Goal: Task Accomplishment & Management: Manage account settings

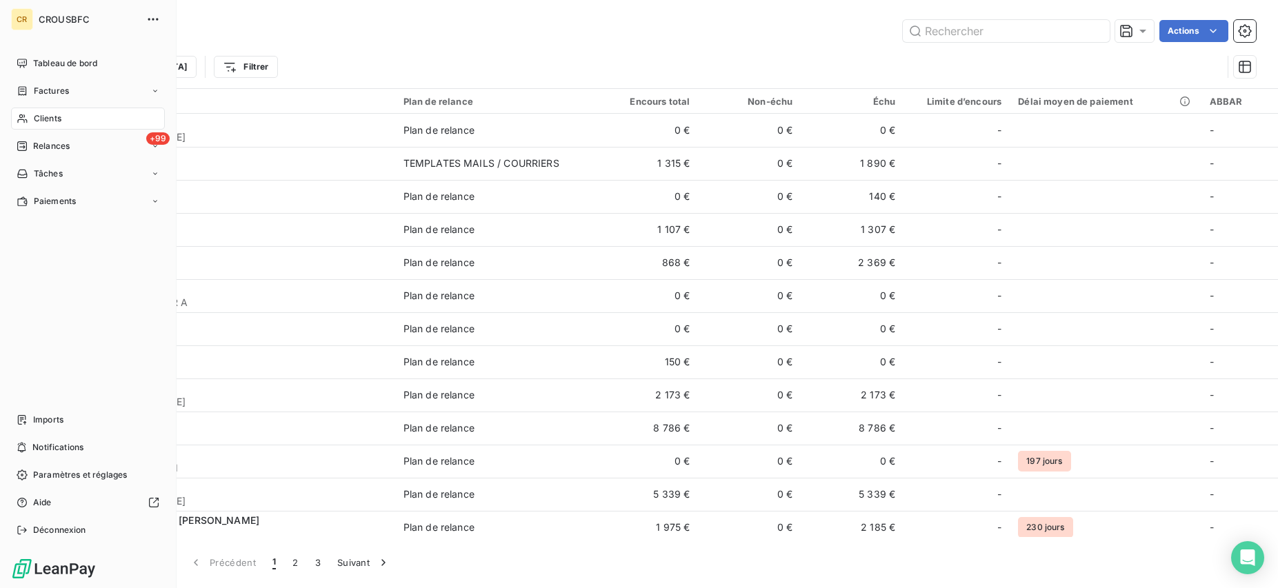
click at [57, 119] on span "Clients" at bounding box center [48, 118] width 28 height 12
click at [52, 149] on span "Relances" at bounding box center [51, 146] width 37 height 12
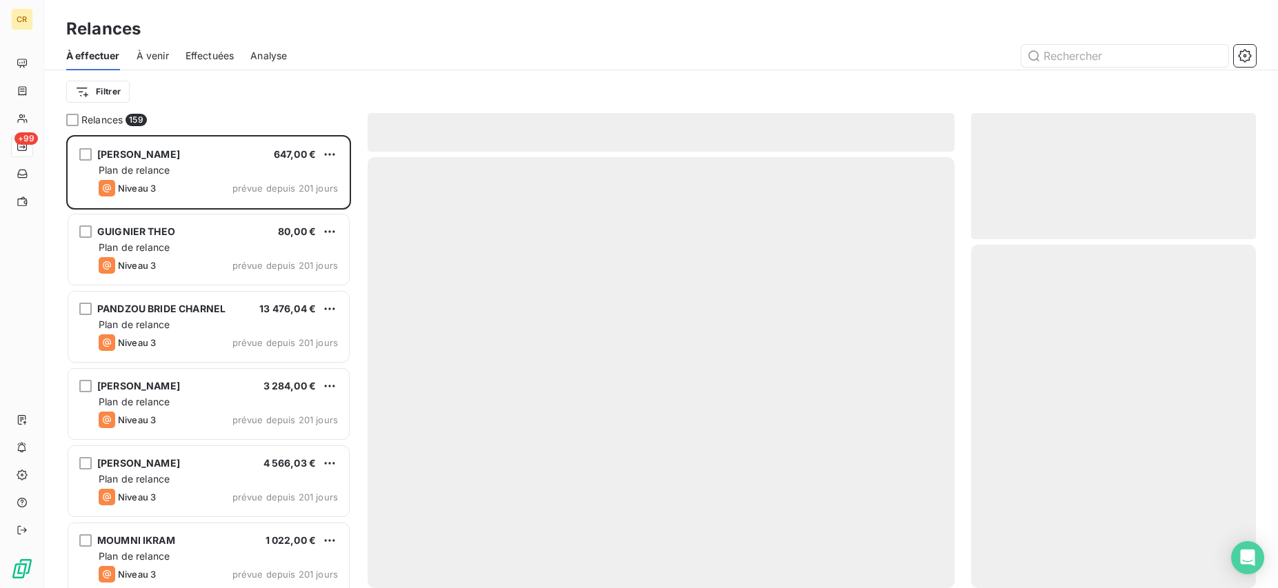
scroll to position [453, 286]
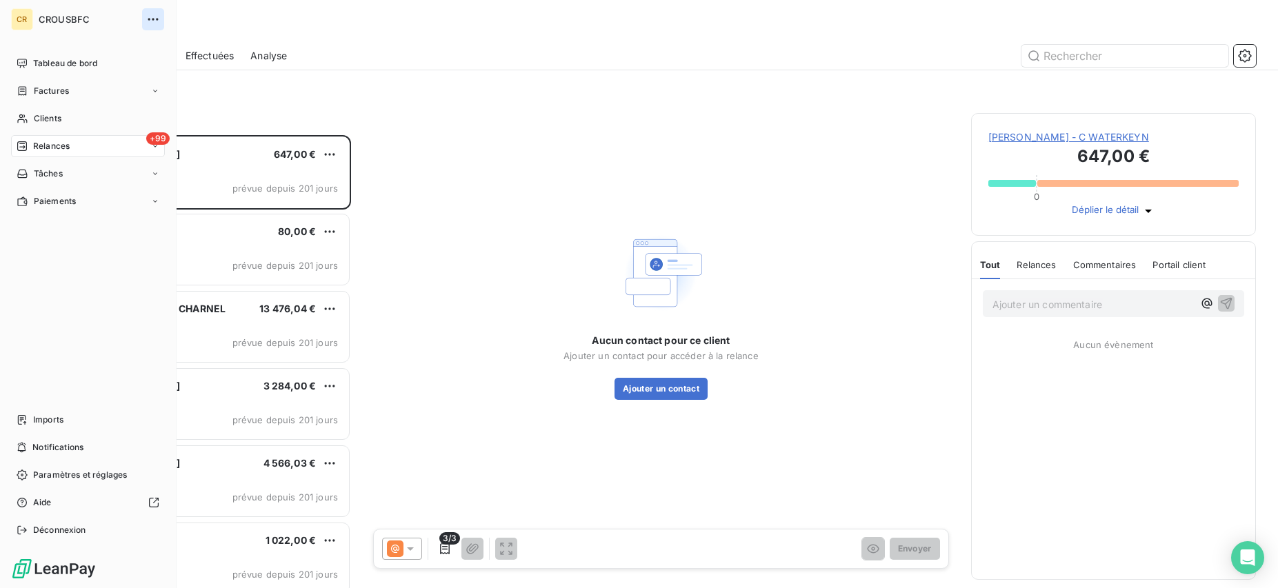
click at [148, 21] on icon "button" at bounding box center [153, 19] width 14 height 14
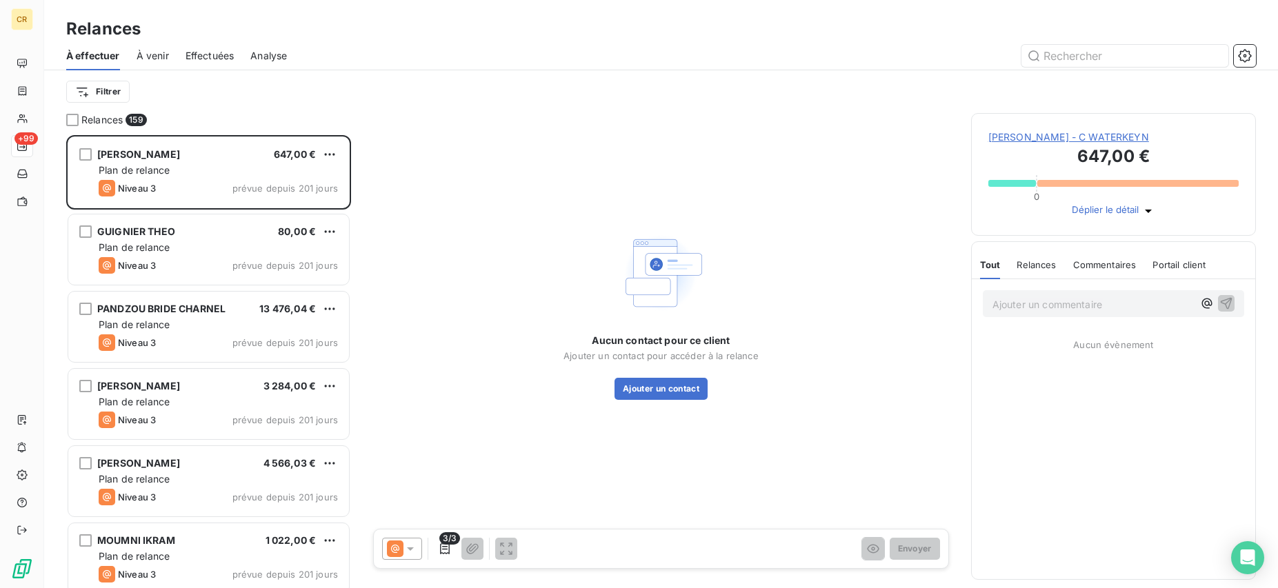
click at [354, 15] on div "Relances À effectuer À venir Effectuées Analyse Filtrer" at bounding box center [661, 56] width 1234 height 113
click at [137, 55] on span "À venir" at bounding box center [153, 56] width 32 height 14
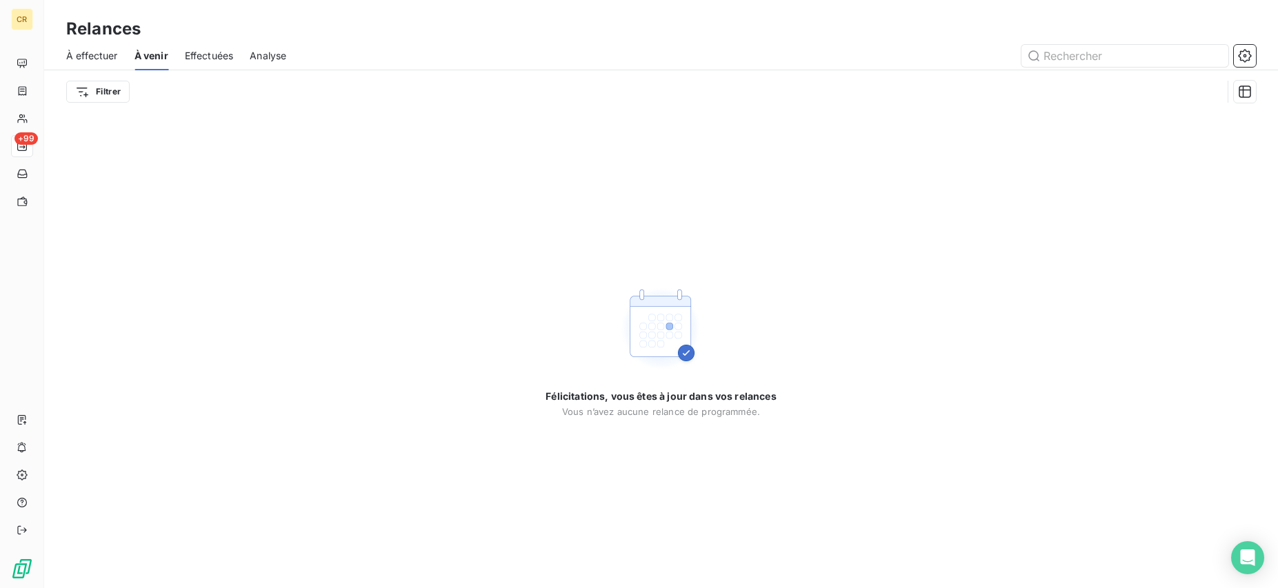
click at [160, 54] on span "À venir" at bounding box center [151, 56] width 34 height 14
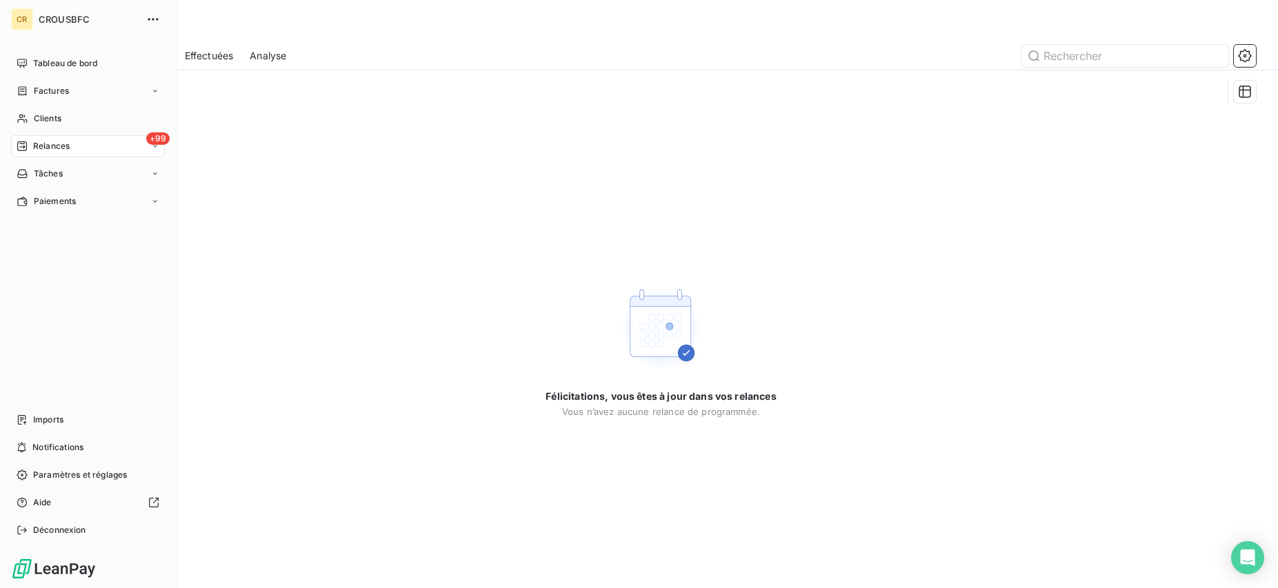
click at [8, 61] on div "CR CROUSBFC Tableau de bord Factures Clients +99 Relances Tâches Paiements Impo…" at bounding box center [88, 294] width 177 height 588
click at [34, 63] on span "Tableau de bord" at bounding box center [65, 63] width 64 height 12
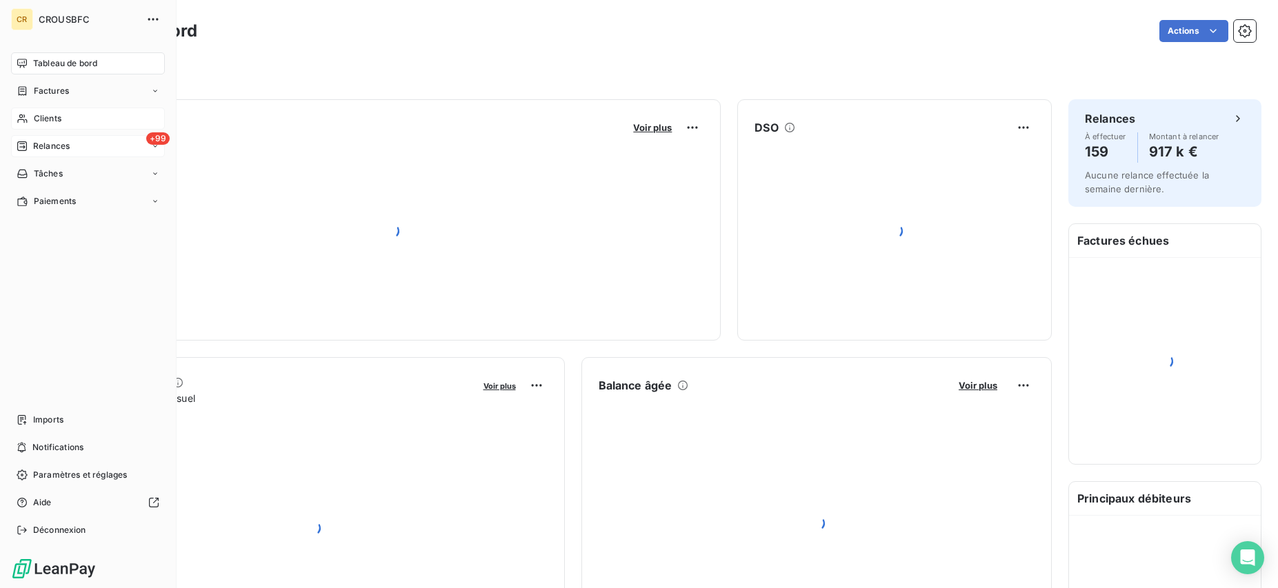
click at [51, 126] on div "Clients" at bounding box center [88, 119] width 154 height 22
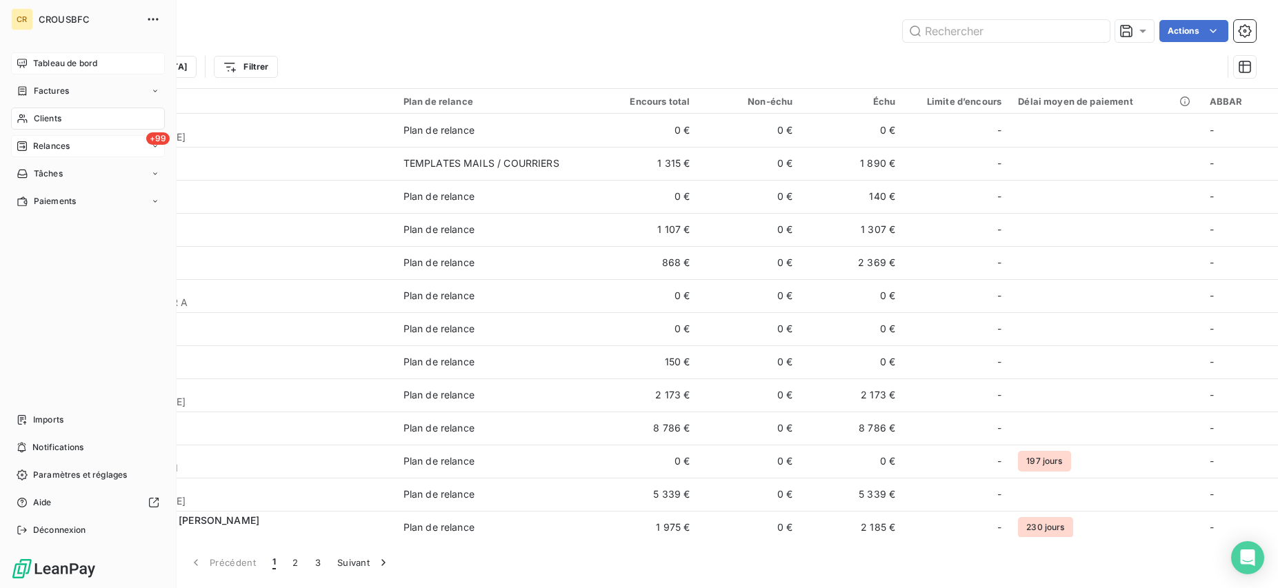
click at [67, 70] on div "Tableau de bord" at bounding box center [88, 63] width 154 height 22
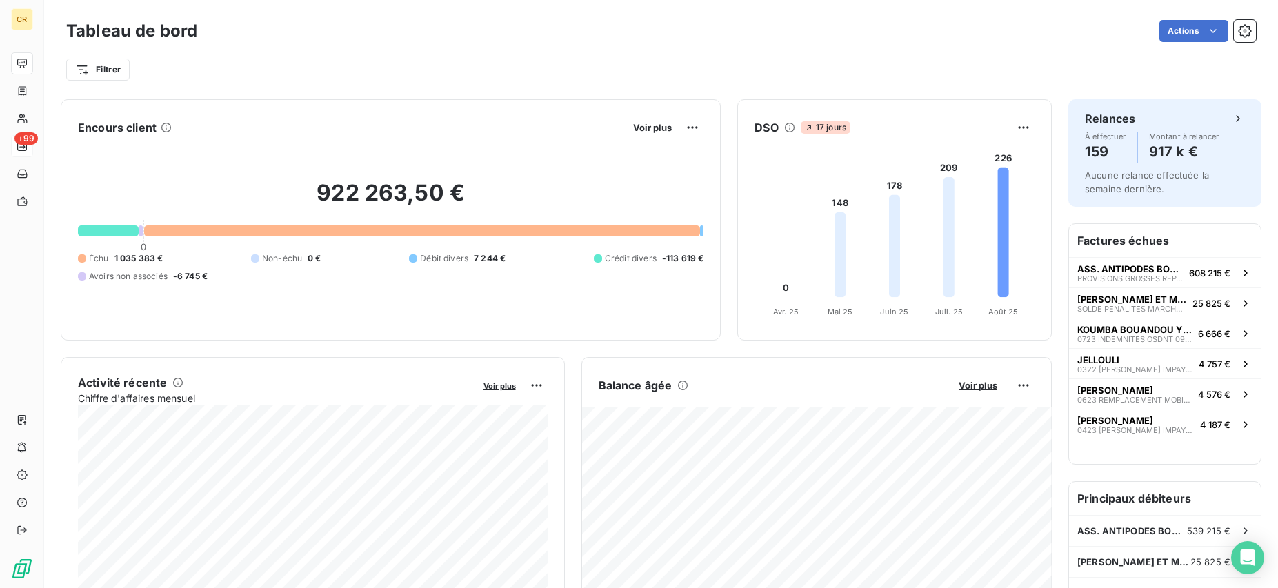
click at [382, 203] on h2 "922 263,50 €" at bounding box center [391, 199] width 626 height 41
click at [165, 128] on icon at bounding box center [166, 127] width 11 height 11
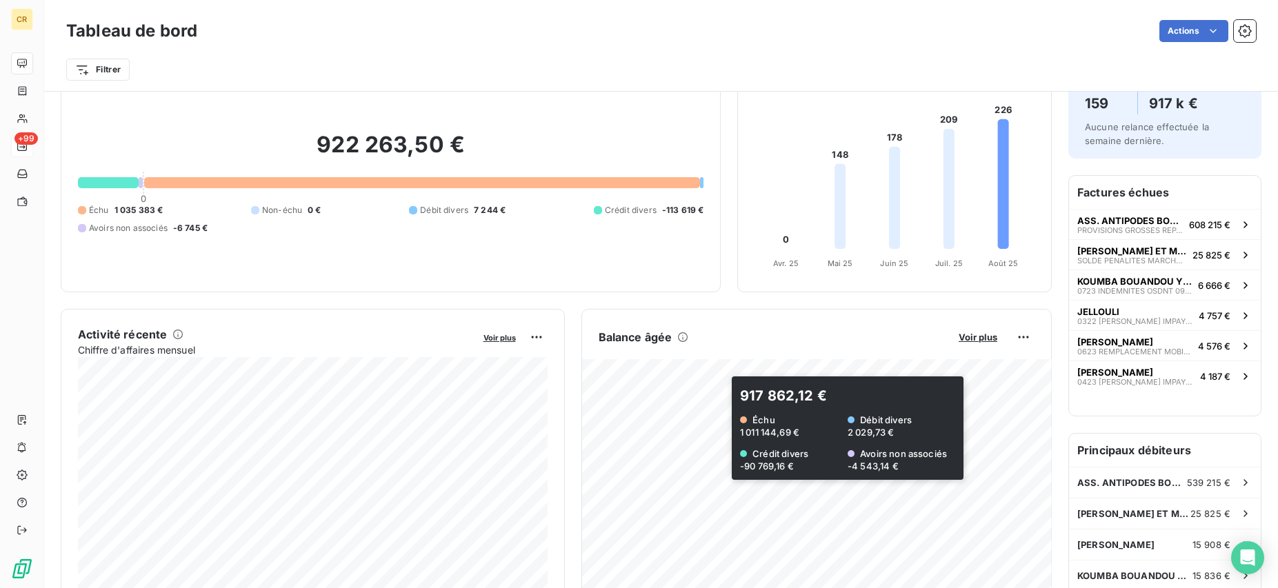
scroll to position [1, 0]
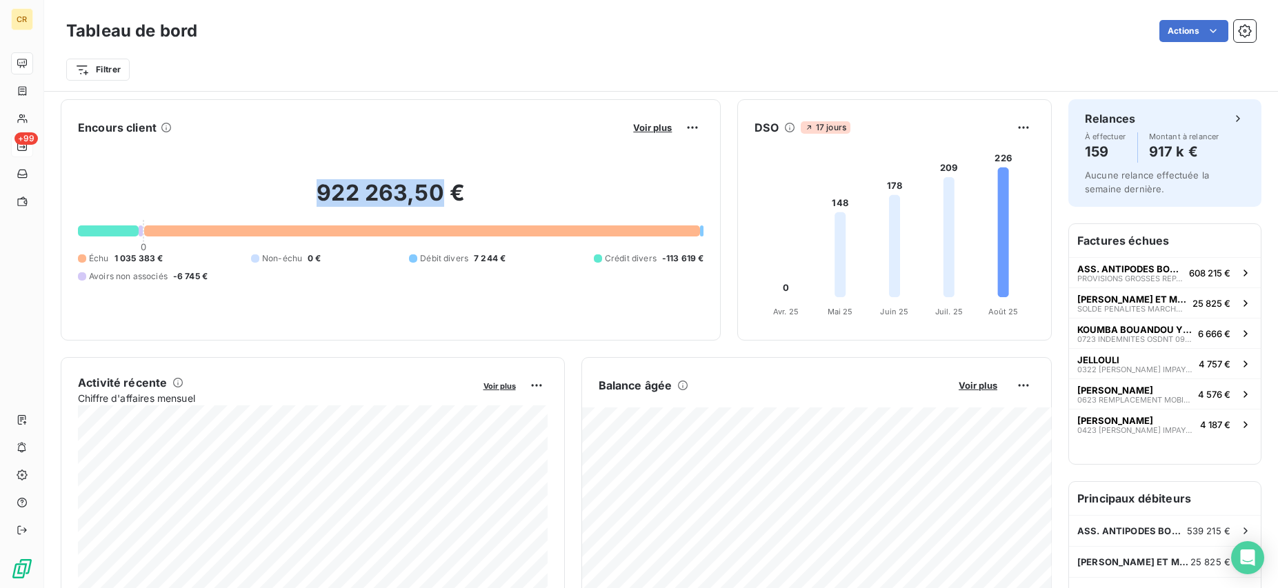
drag, startPoint x: 321, startPoint y: 194, endPoint x: 440, endPoint y: 198, distance: 118.7
click at [440, 198] on h2 "922 263,50 €" at bounding box center [391, 199] width 626 height 41
click at [490, 196] on h2 "922 263,50 €" at bounding box center [391, 199] width 626 height 41
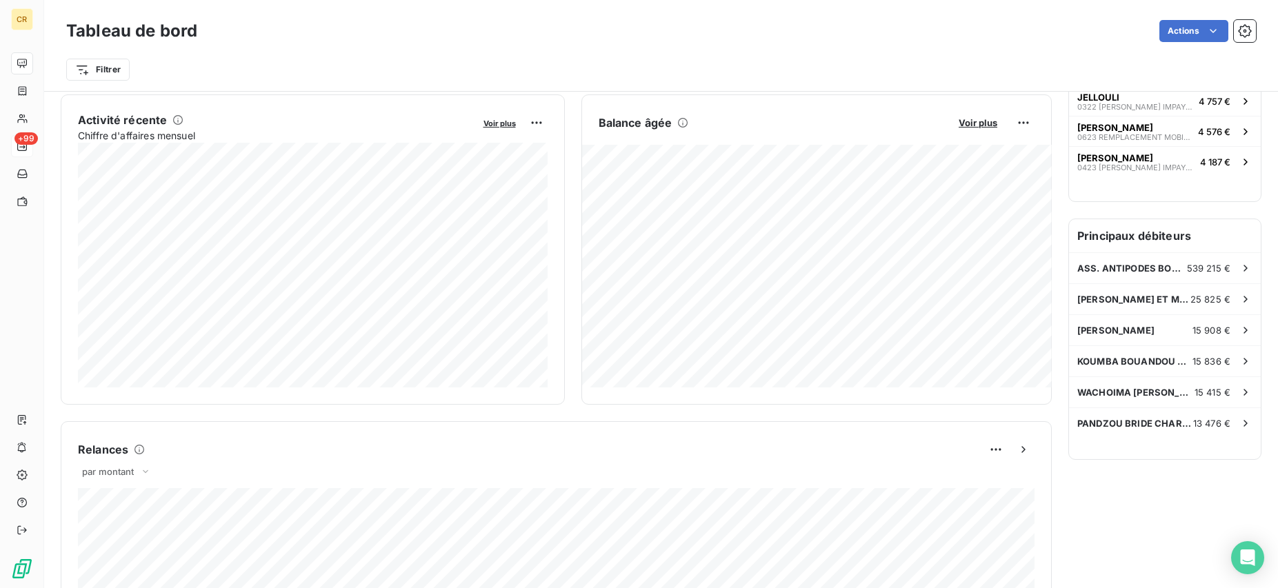
scroll to position [0, 0]
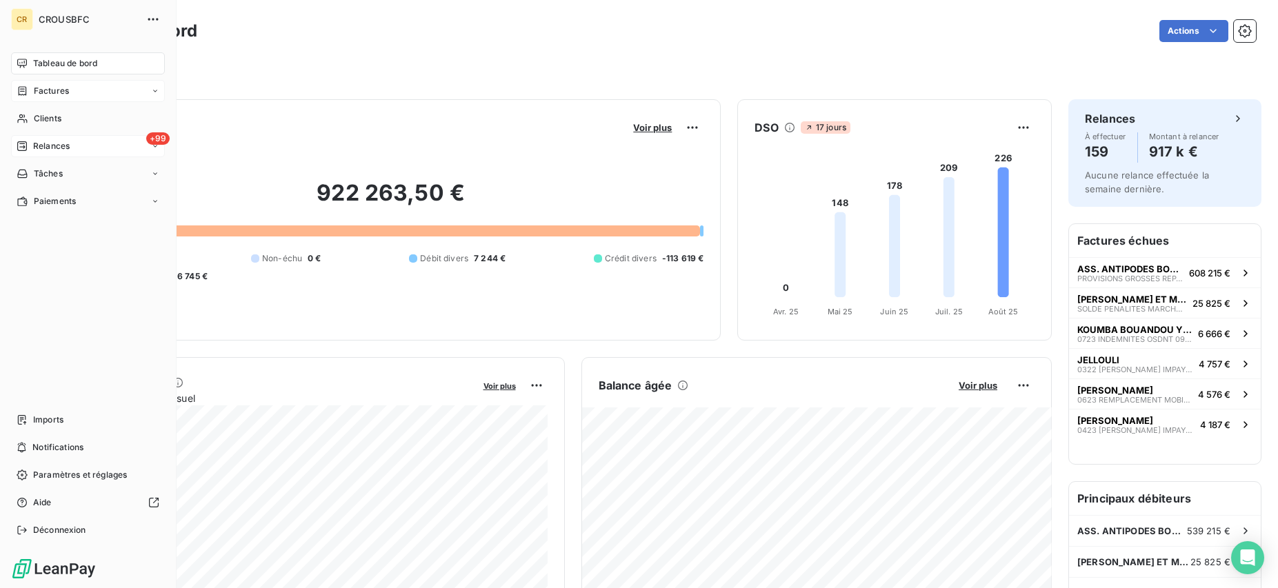
click at [144, 92] on div "Factures" at bounding box center [88, 91] width 154 height 22
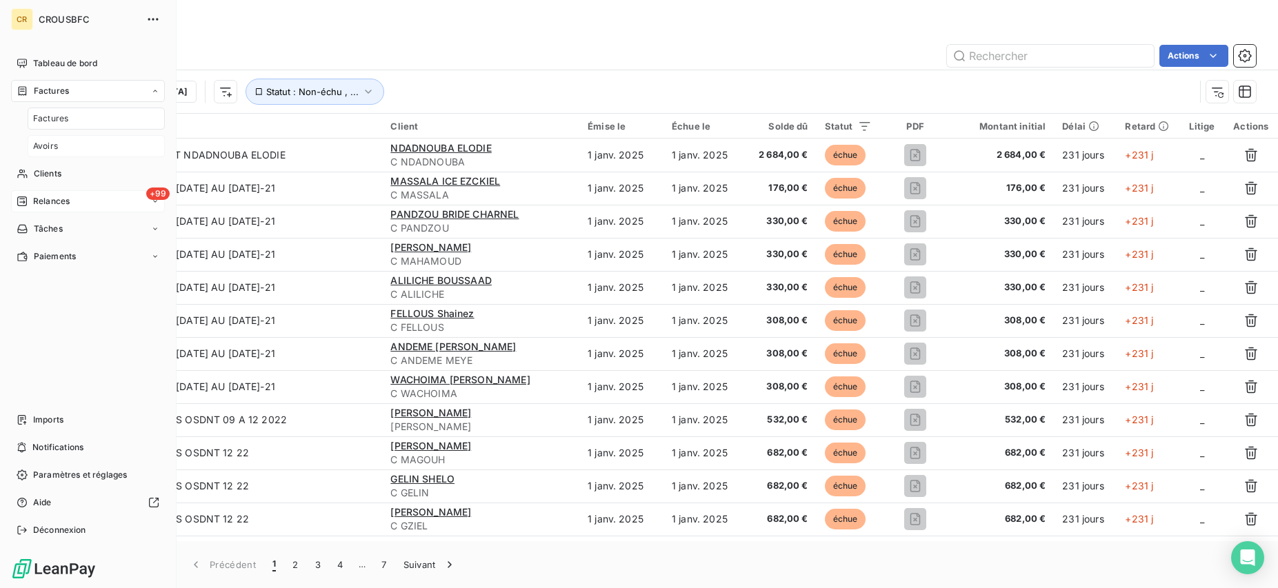
click at [50, 136] on div "Avoirs" at bounding box center [96, 146] width 137 height 22
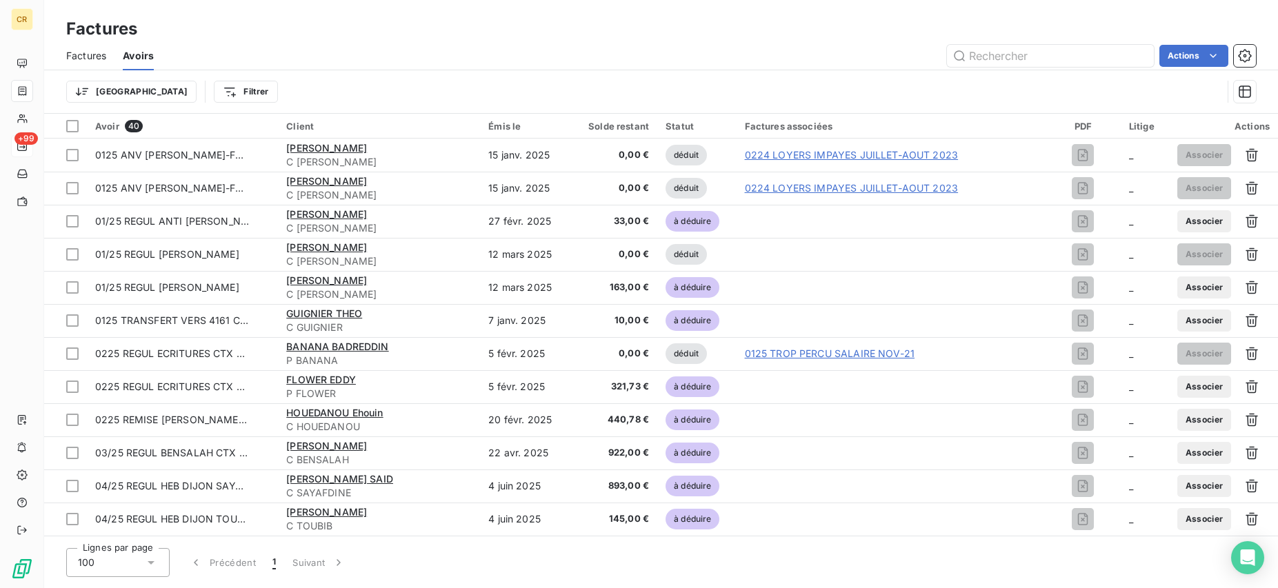
click at [77, 60] on span "Factures" at bounding box center [86, 56] width 40 height 14
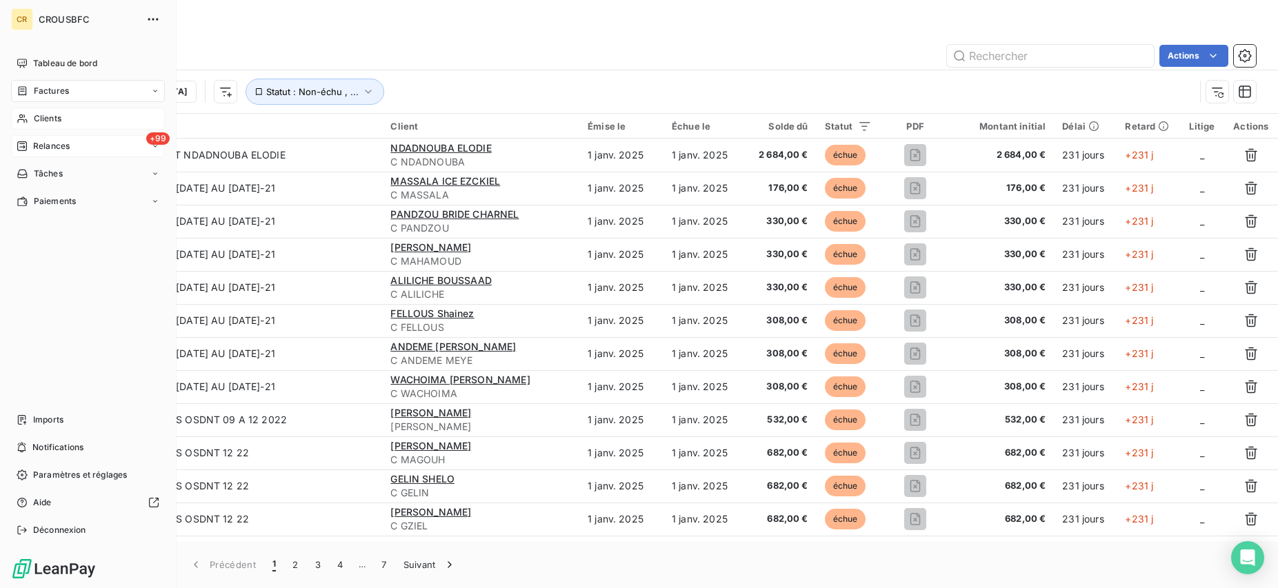
click at [32, 121] on div "Clients" at bounding box center [88, 119] width 154 height 22
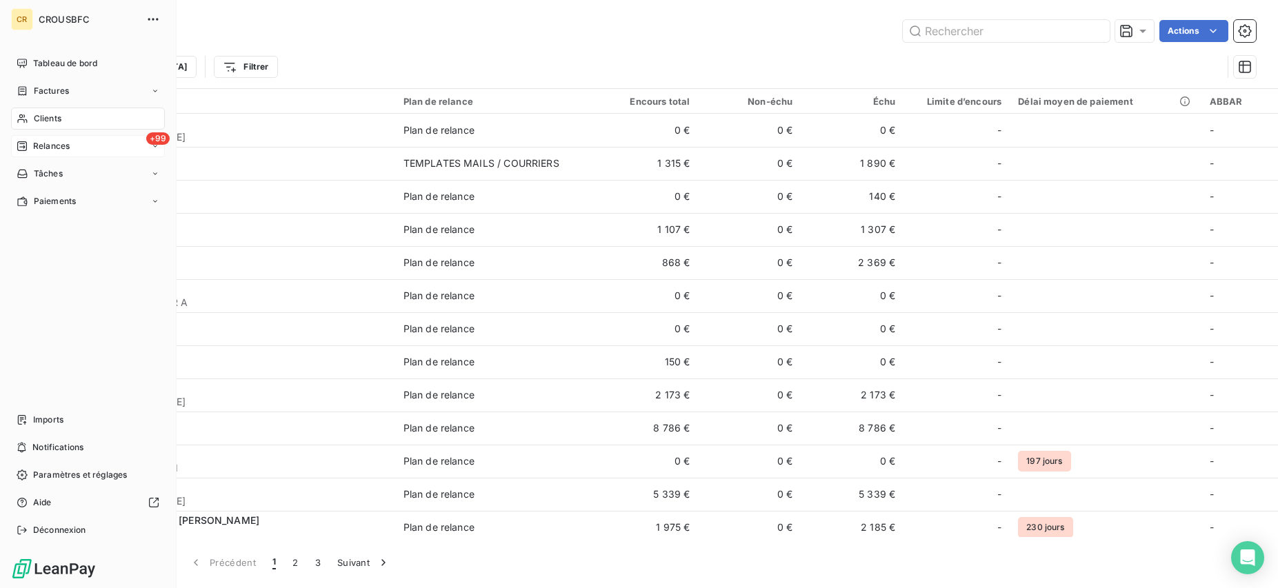
click at [26, 143] on icon at bounding box center [22, 146] width 10 height 10
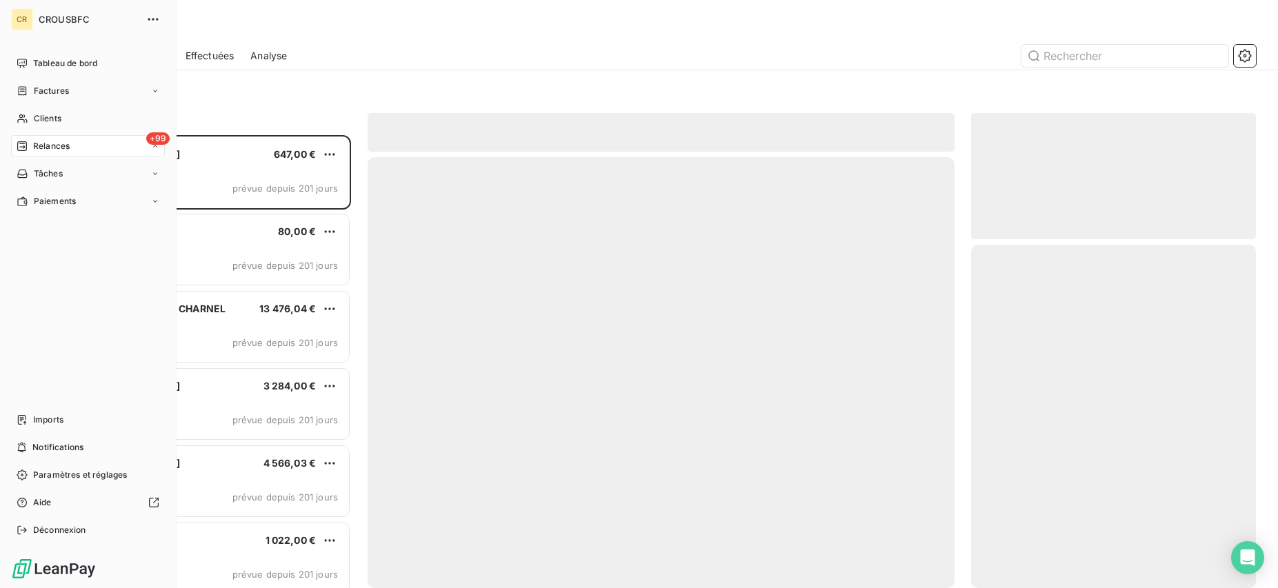
scroll to position [453, 286]
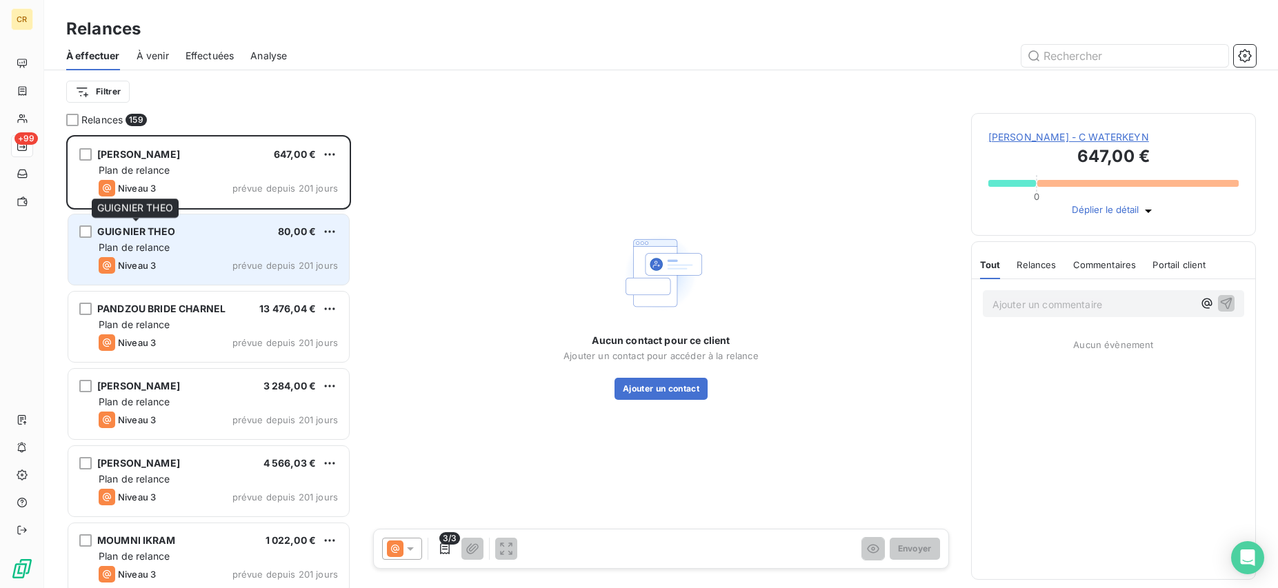
click at [171, 230] on span "GUIGNIER THEO" at bounding box center [136, 232] width 78 height 12
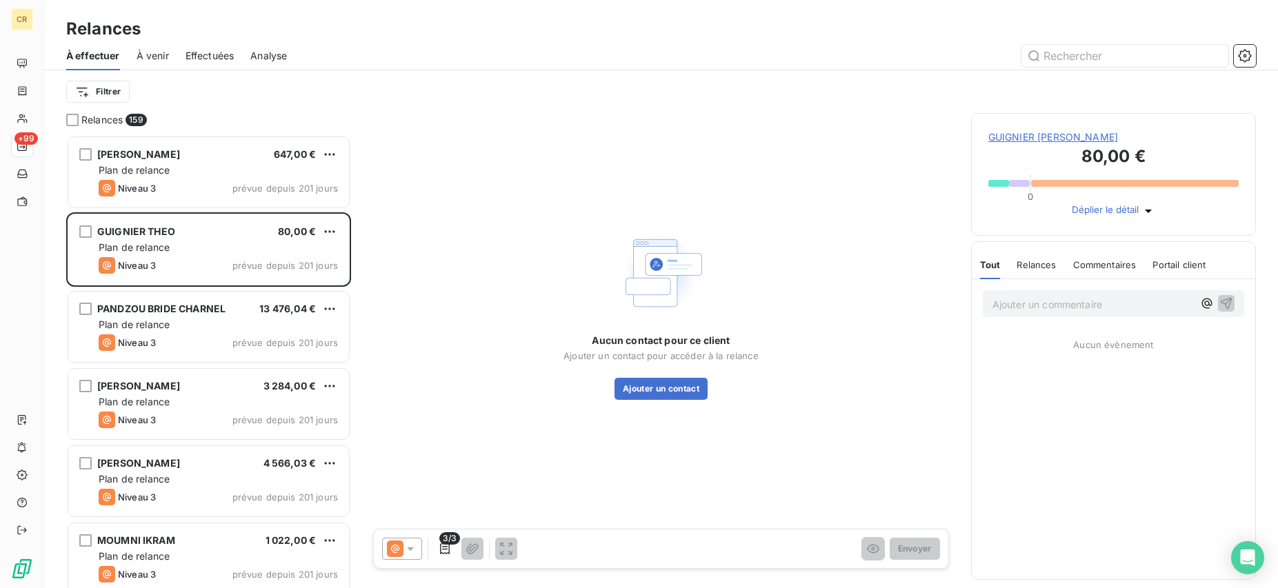
click at [1041, 270] on span "Relances" at bounding box center [1036, 264] width 39 height 11
click at [1129, 212] on span "Déplier le détail" at bounding box center [1105, 211] width 67 height 14
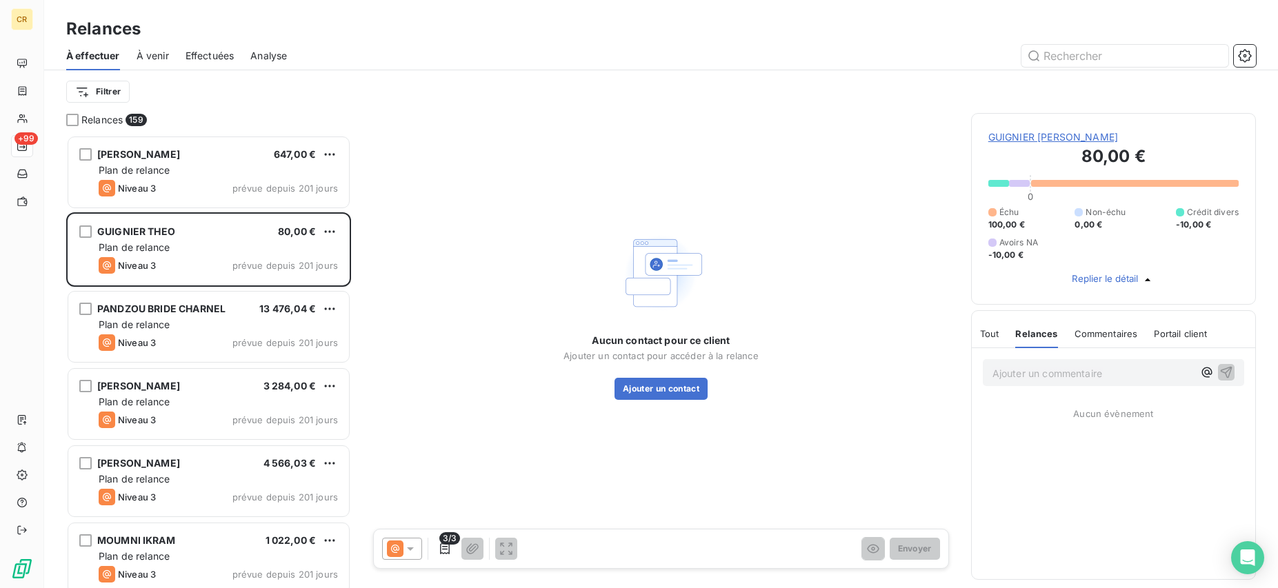
click at [987, 338] on span "Tout" at bounding box center [989, 333] width 19 height 11
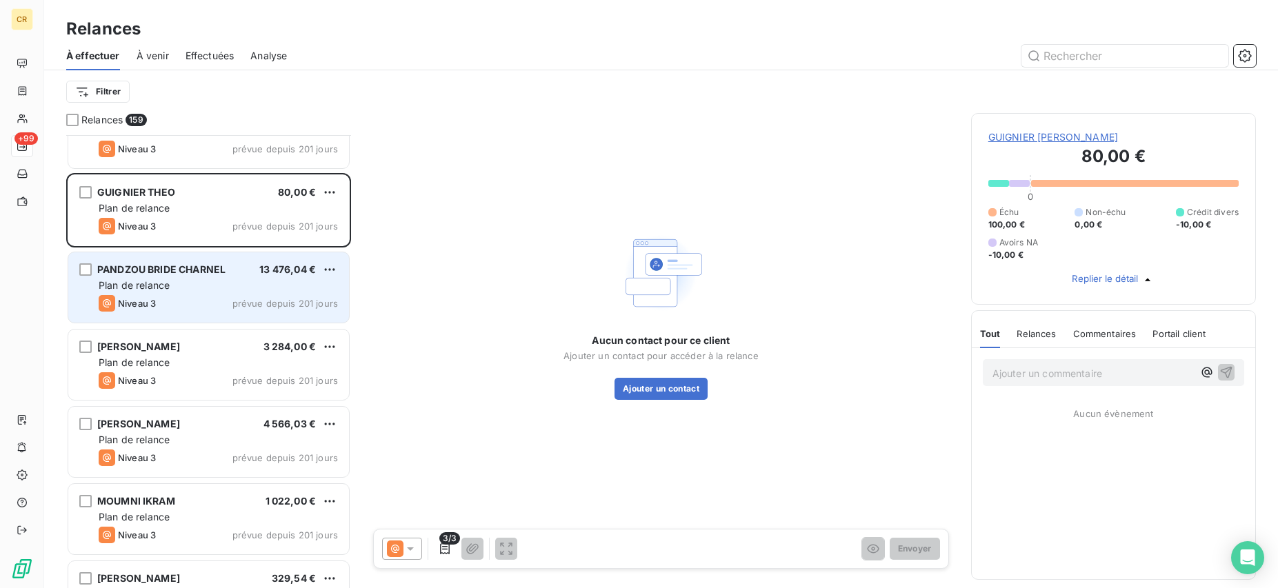
scroll to position [71, 0]
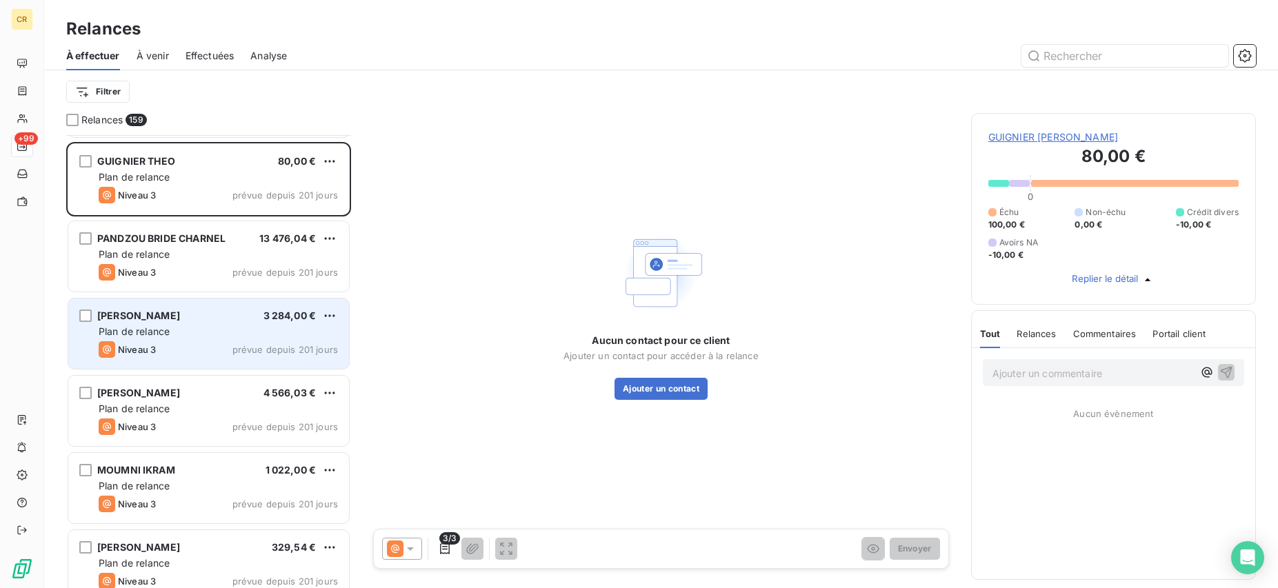
click at [196, 330] on div "Plan de relance" at bounding box center [218, 332] width 239 height 14
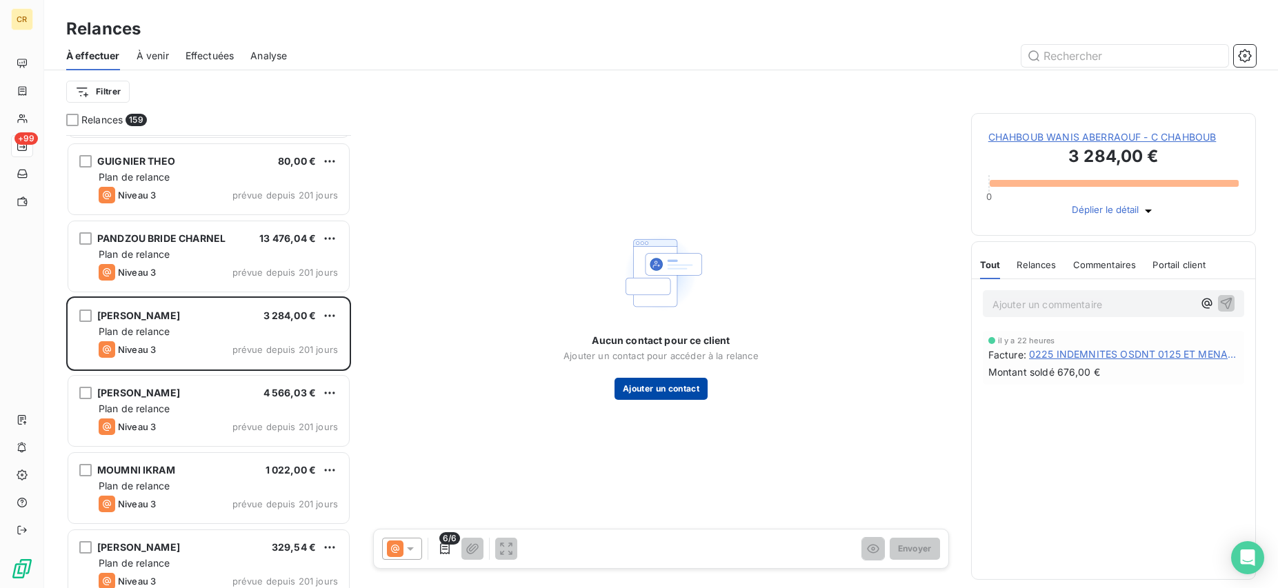
click at [628, 392] on button "Ajouter un contact" at bounding box center [660, 389] width 93 height 22
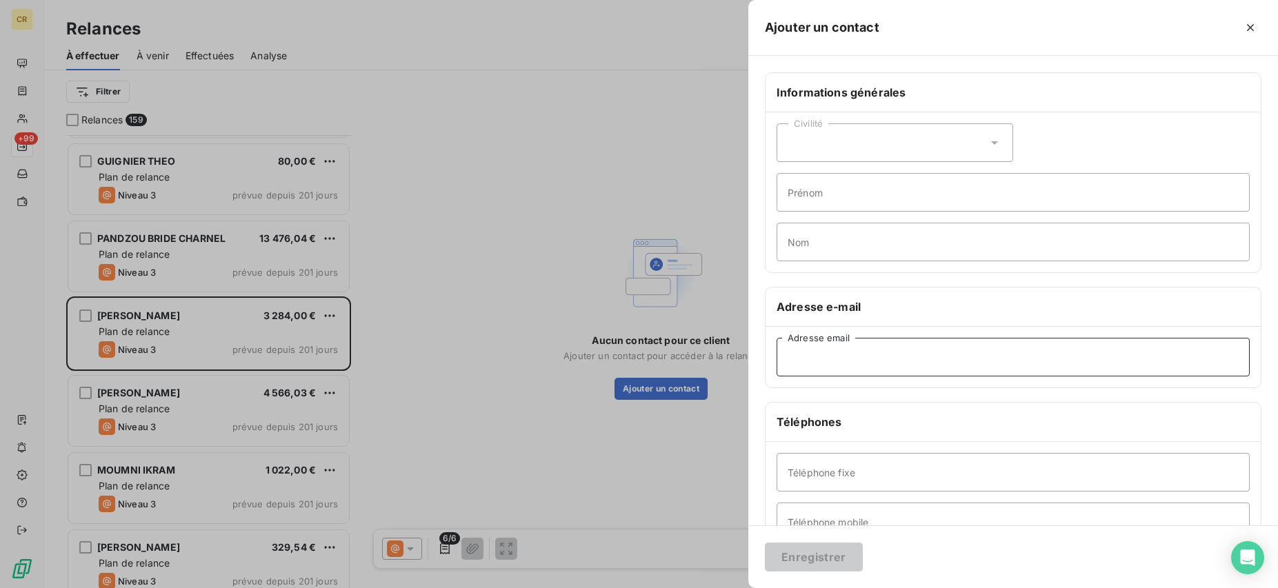
click at [846, 352] on input "Adresse email" at bounding box center [1013, 357] width 473 height 39
type input "[EMAIL_ADDRESS][DOMAIN_NAME]"
click at [812, 558] on button "Enregistrer" at bounding box center [814, 557] width 98 height 29
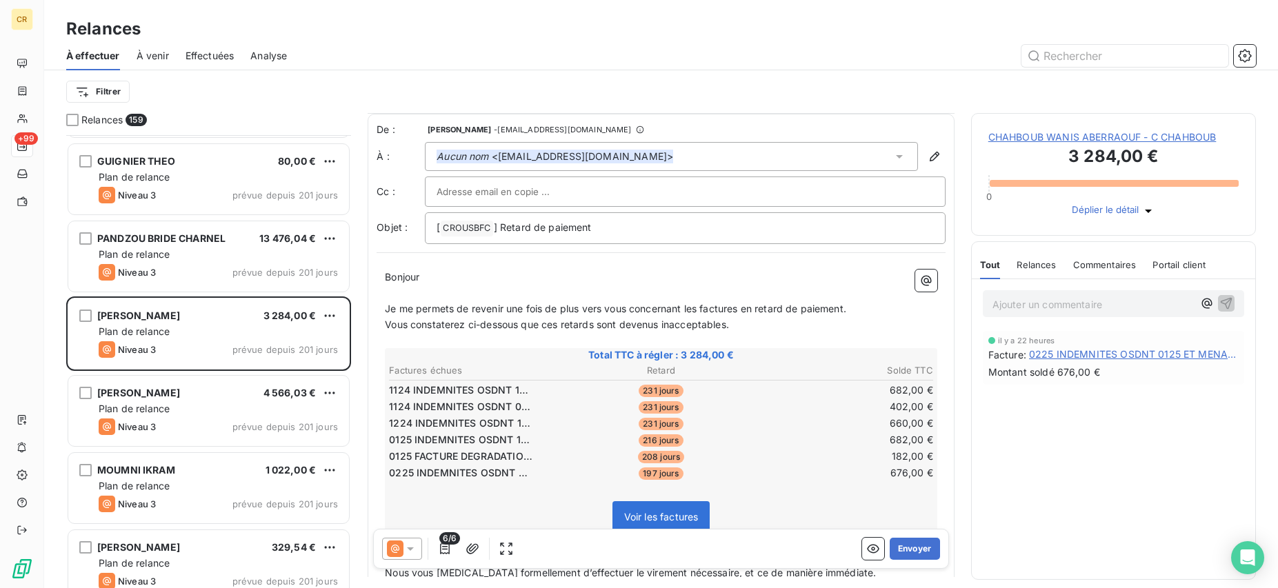
scroll to position [71, 0]
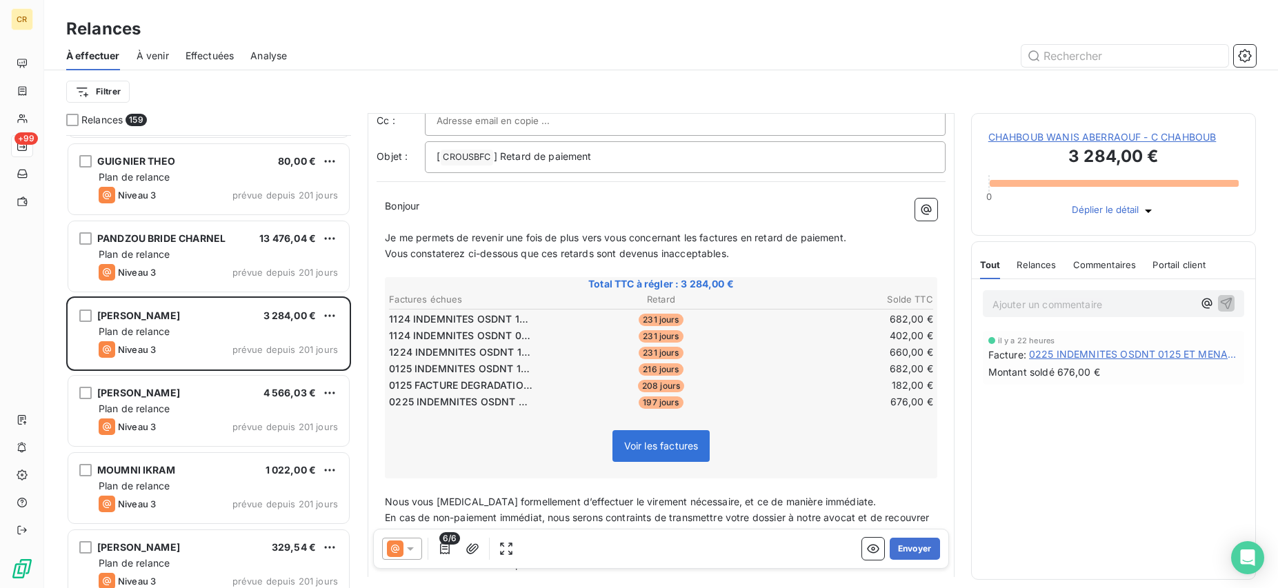
click at [739, 248] on p "Vous constaterez ci-dessous que ces retards sont devenus inacceptables." at bounding box center [661, 254] width 552 height 16
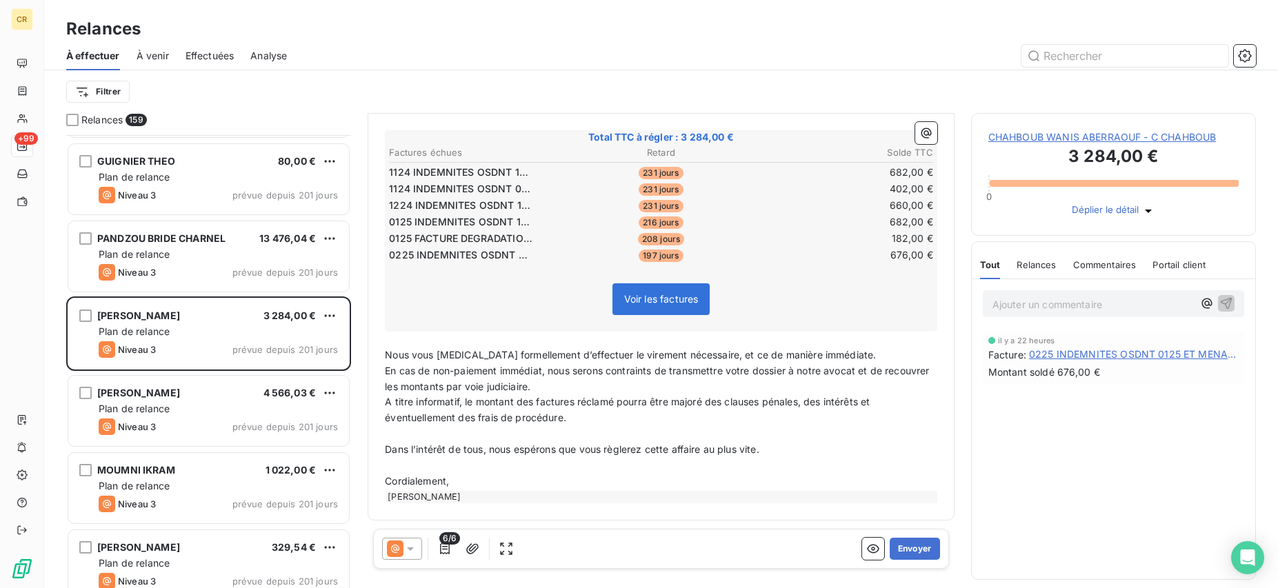
scroll to position [0, 0]
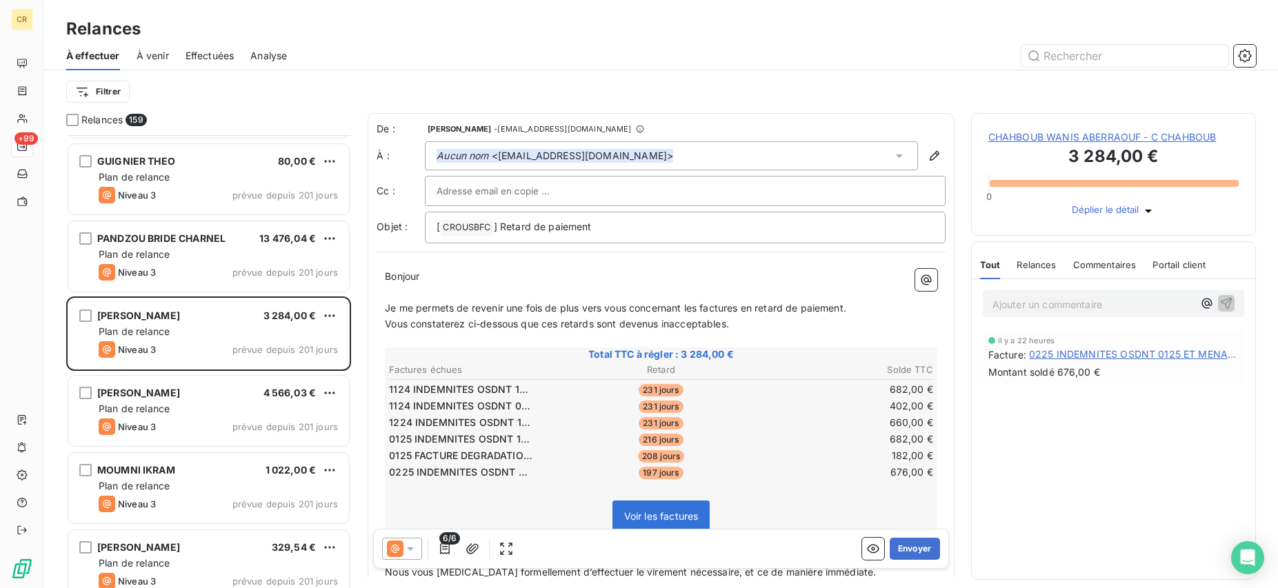
click at [652, 400] on td "231 jours" at bounding box center [660, 406] width 181 height 15
click at [659, 523] on span "Voir les factures" at bounding box center [661, 517] width 98 height 32
click at [663, 516] on span "Voir les factures" at bounding box center [661, 516] width 74 height 12
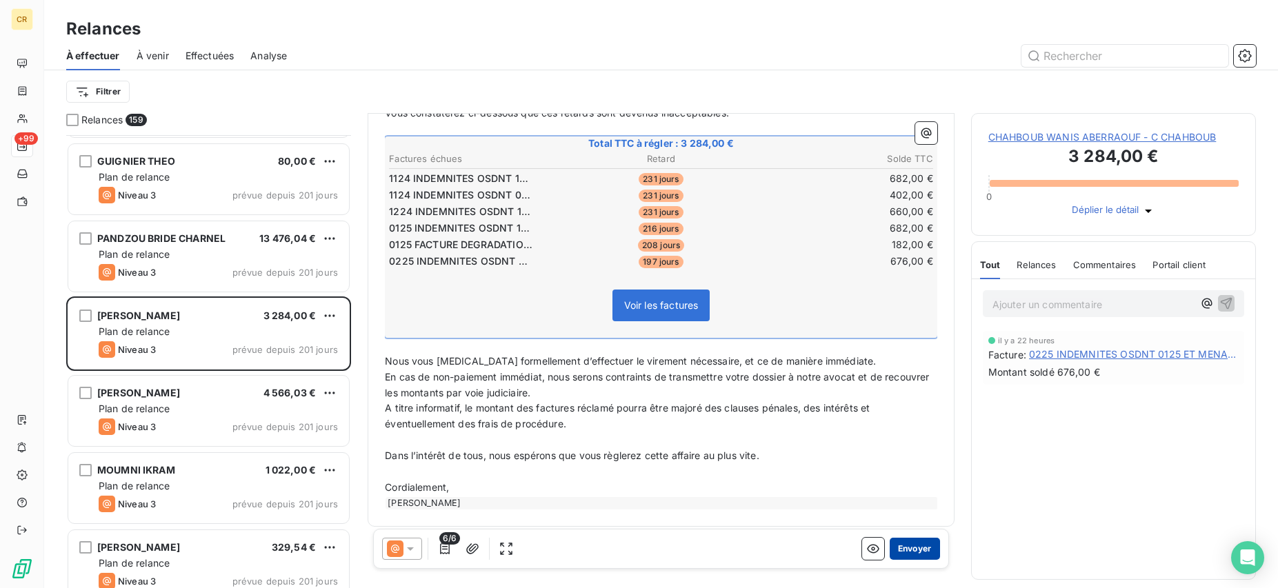
click at [920, 549] on button "Envoyer" at bounding box center [915, 549] width 50 height 22
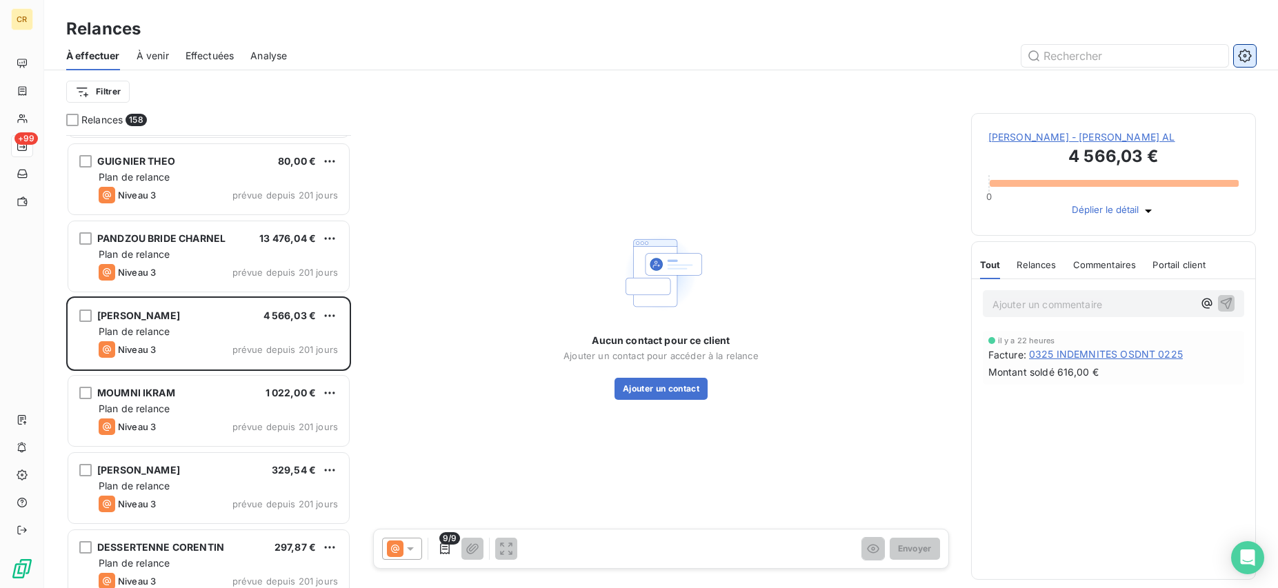
click at [1247, 57] on icon "button" at bounding box center [1245, 56] width 14 height 14
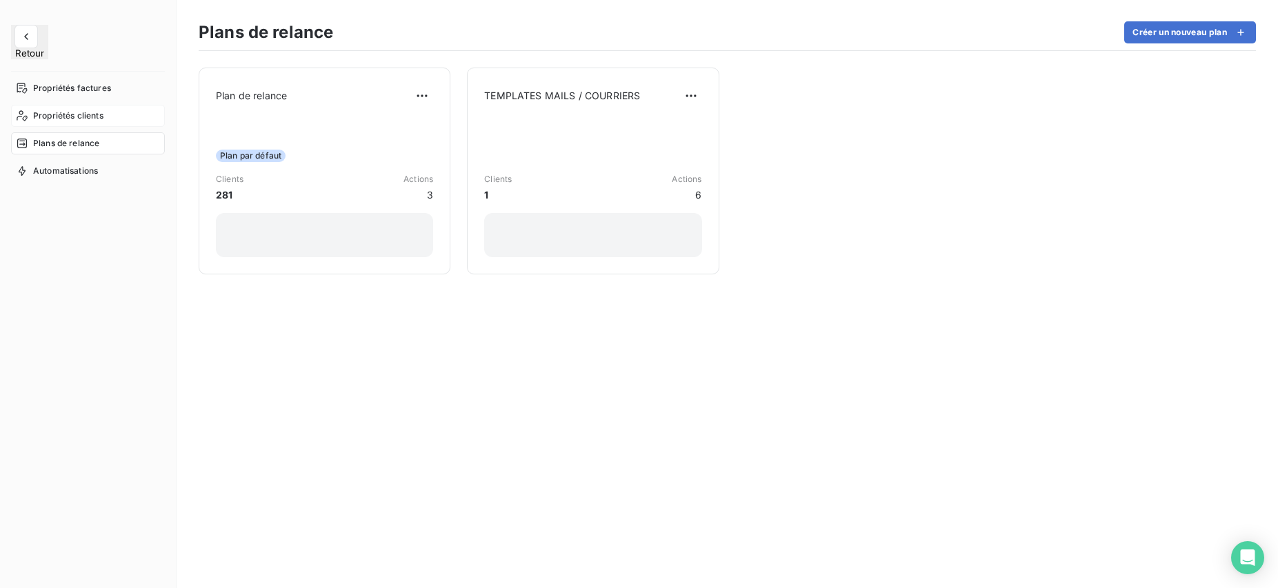
click at [68, 110] on span "Propriétés clients" at bounding box center [68, 116] width 70 height 12
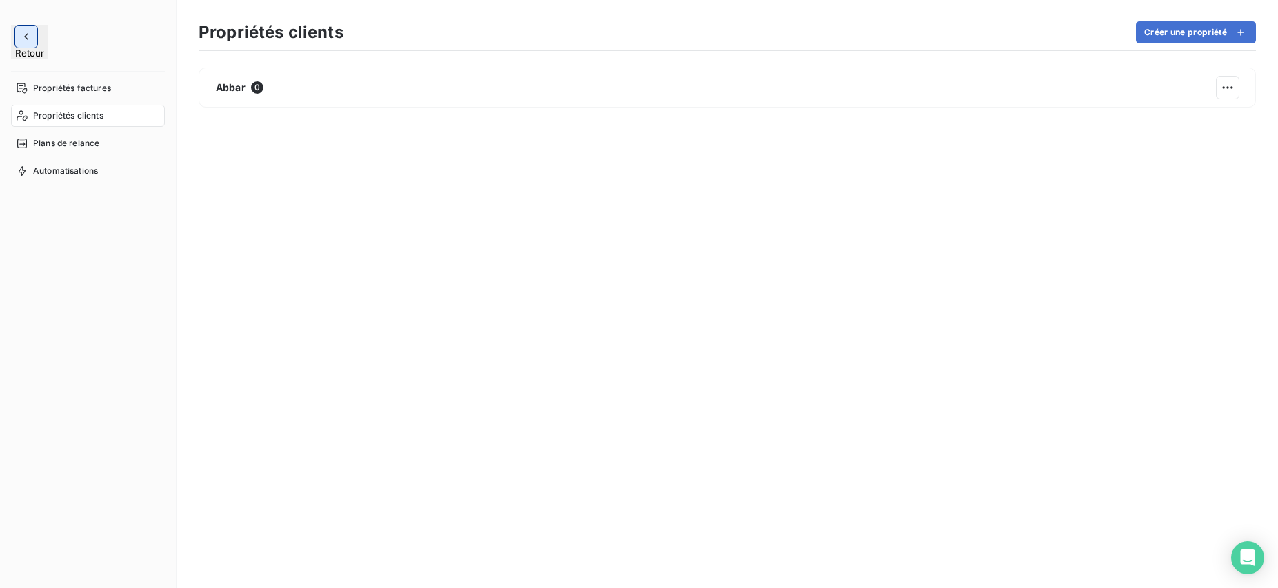
click at [26, 41] on icon "button" at bounding box center [26, 37] width 14 height 14
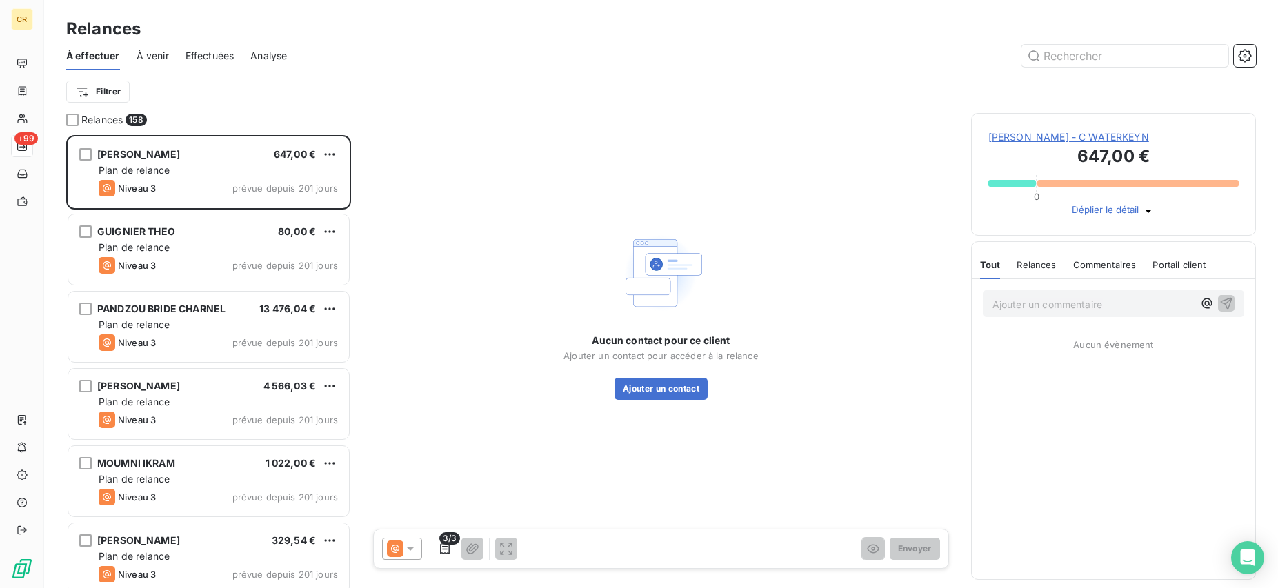
scroll to position [453, 286]
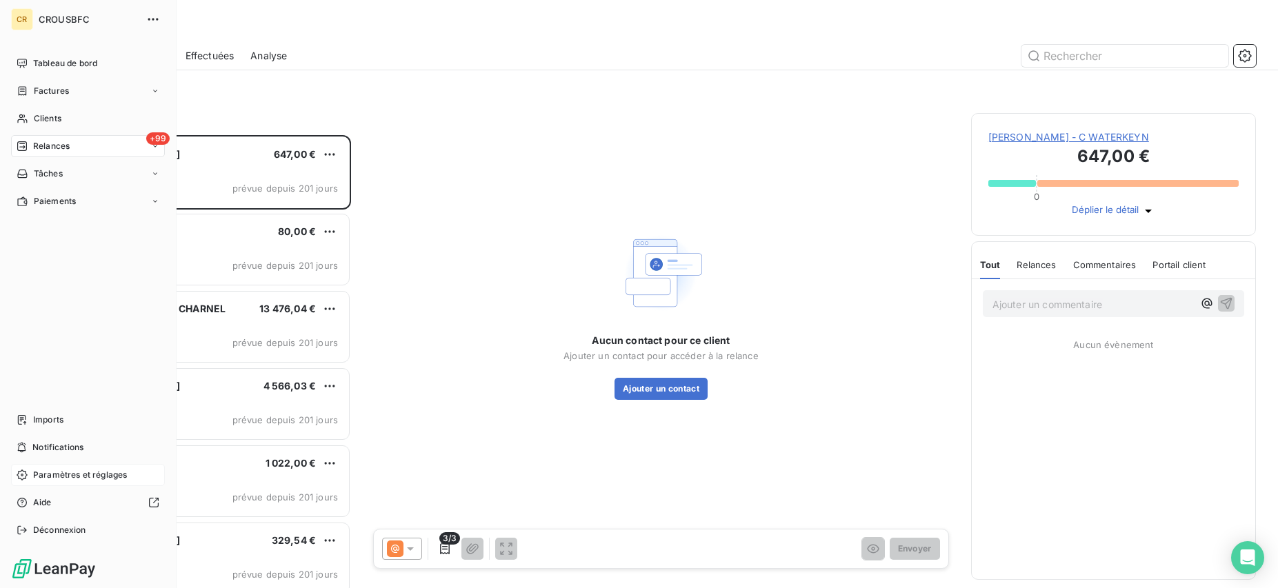
click at [28, 477] on div "Paramètres et réglages" at bounding box center [88, 475] width 154 height 22
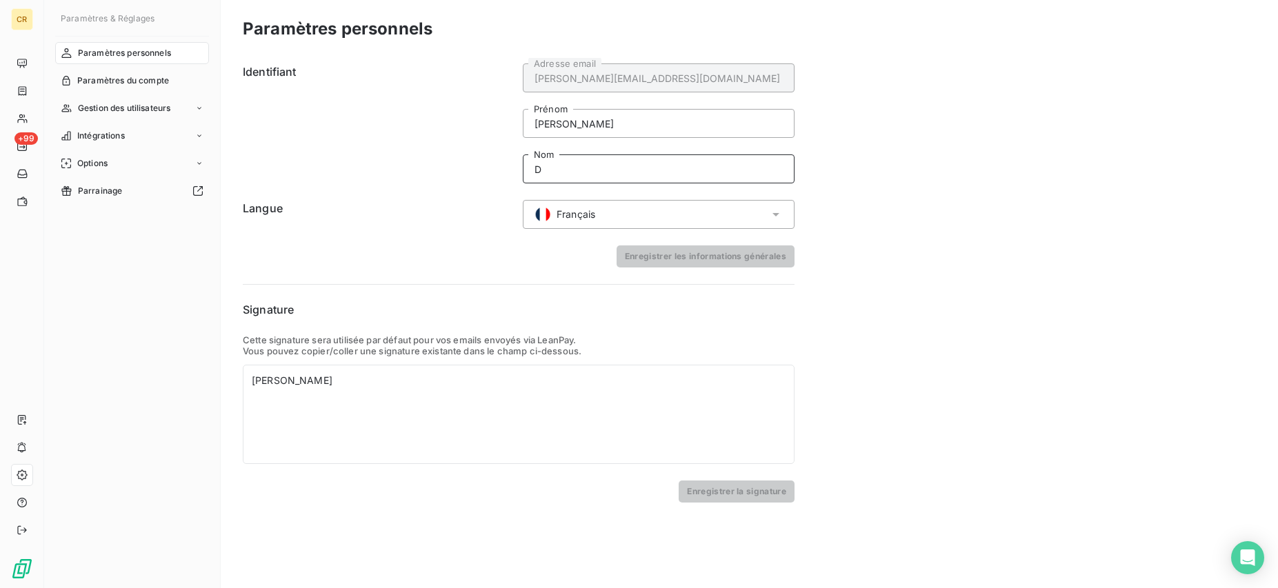
click at [569, 166] on input "D" at bounding box center [659, 168] width 272 height 29
type input "Agence comptable"
drag, startPoint x: 579, startPoint y: 128, endPoint x: 504, endPoint y: 128, distance: 74.5
click at [523, 128] on input "[PERSON_NAME]" at bounding box center [659, 123] width 272 height 29
type input "Recouvrement"
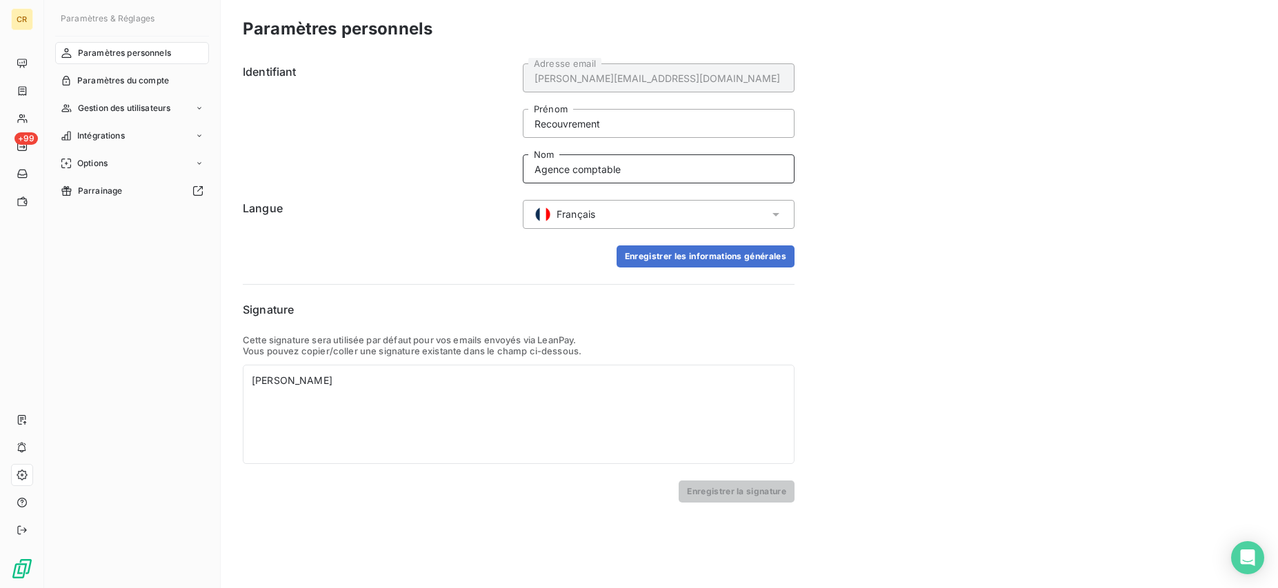
click at [638, 172] on input "Agence comptable" at bounding box center [659, 168] width 272 height 29
type input "Agence comptable"
drag, startPoint x: 622, startPoint y: 126, endPoint x: 514, endPoint y: 139, distance: 108.4
click at [523, 138] on input "Recouvrement" at bounding box center [659, 123] width 272 height 29
type input "Crous BFC"
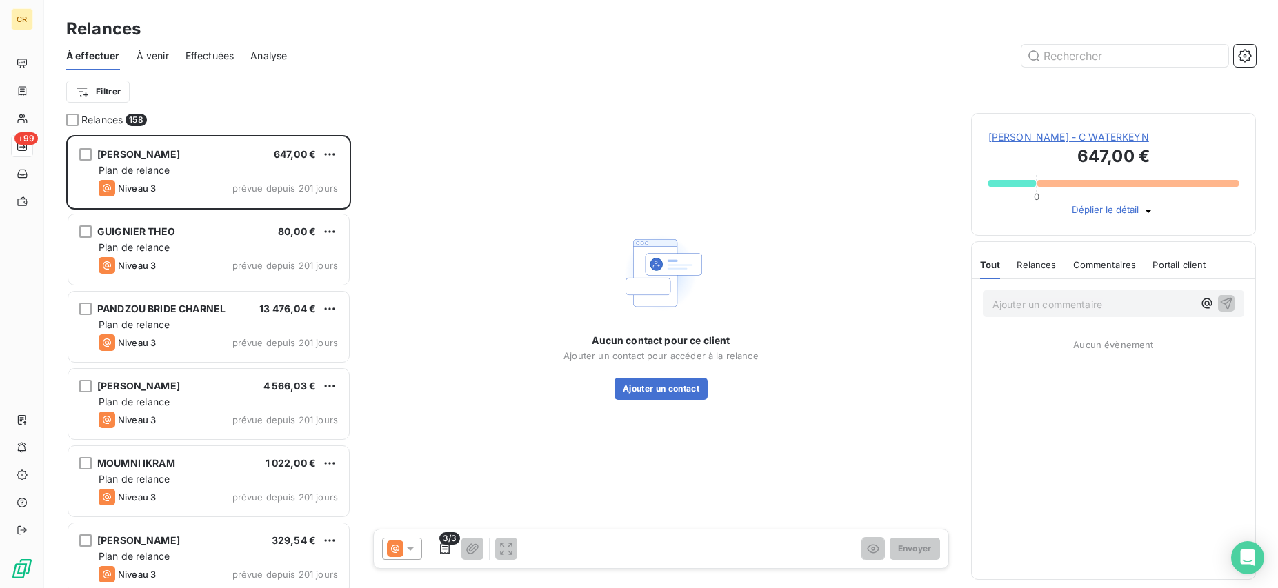
scroll to position [453, 286]
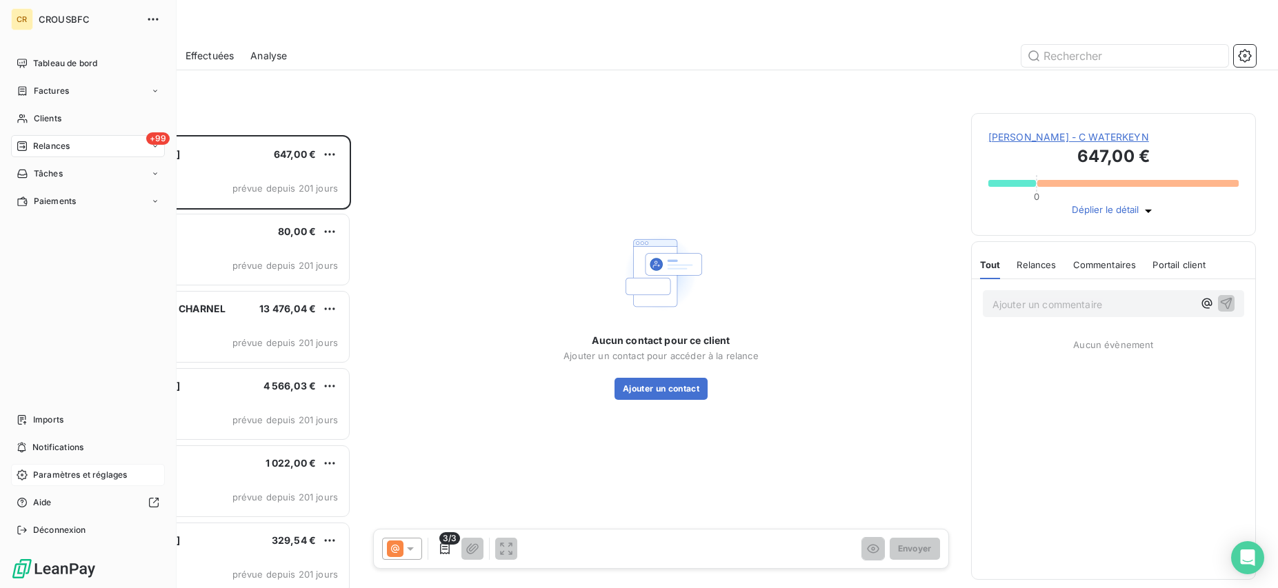
click at [37, 472] on span "Paramètres et réglages" at bounding box center [80, 475] width 94 height 12
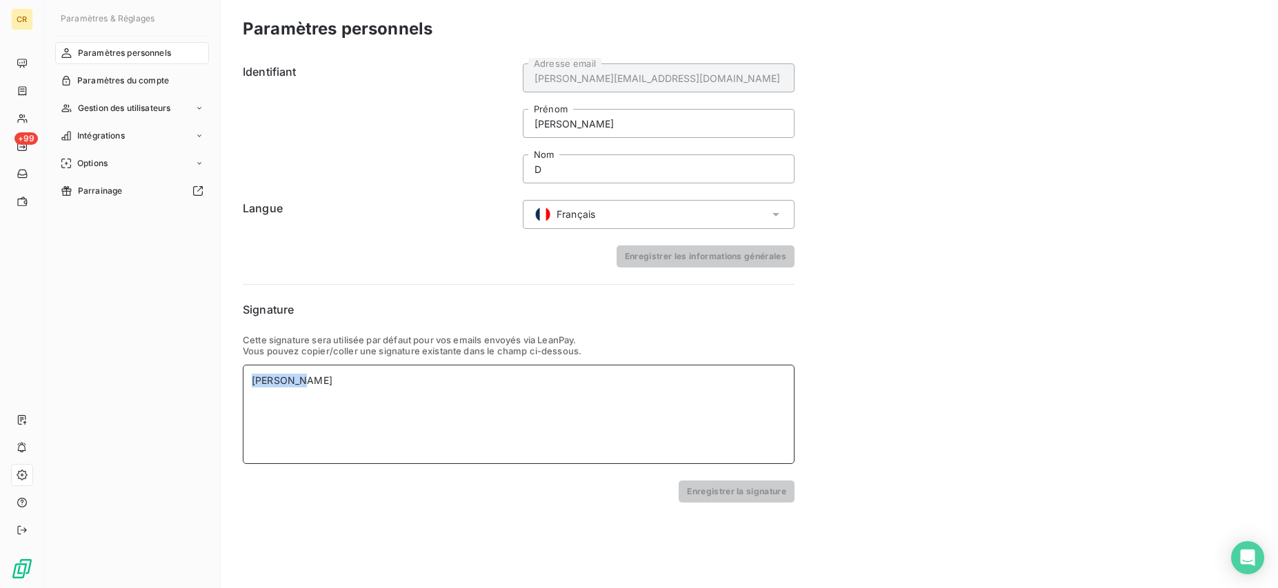
drag, startPoint x: 326, startPoint y: 381, endPoint x: 224, endPoint y: 380, distance: 101.4
click at [243, 380] on div "[PERSON_NAME]" at bounding box center [519, 414] width 552 height 99
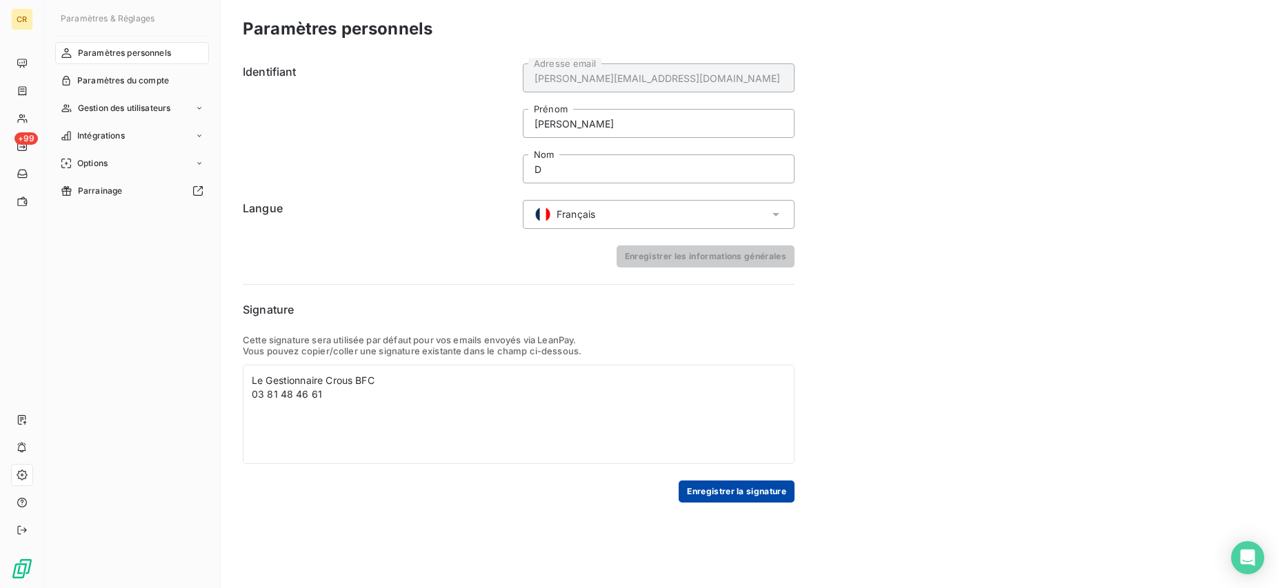
click at [725, 488] on button "Enregistrer la signature" at bounding box center [737, 492] width 116 height 22
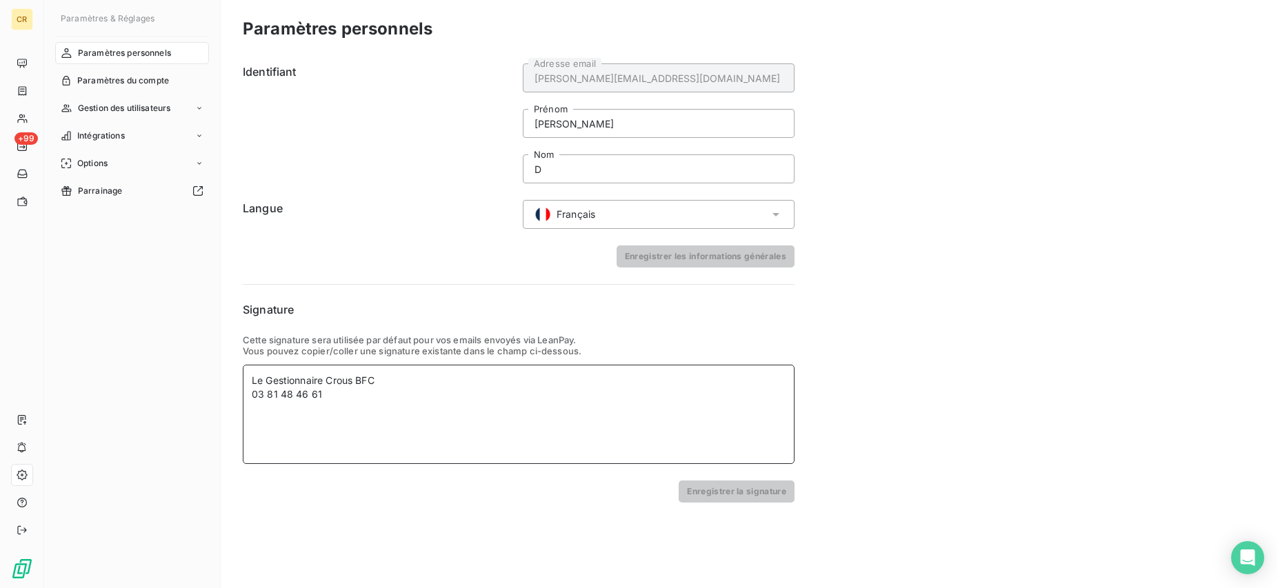
click at [379, 441] on div "Le Gestionnaire Crous BFC 03 81 48 46 61" at bounding box center [519, 414] width 552 height 99
click at [358, 540] on div "Paramètres personnels Identifiant [PERSON_NAME][EMAIL_ADDRESS][DOMAIN_NAME] Adr…" at bounding box center [749, 294] width 1057 height 588
click at [342, 427] on div "Le Gestionnaire Crous BFC 03 81 48 46 61" at bounding box center [519, 414] width 552 height 99
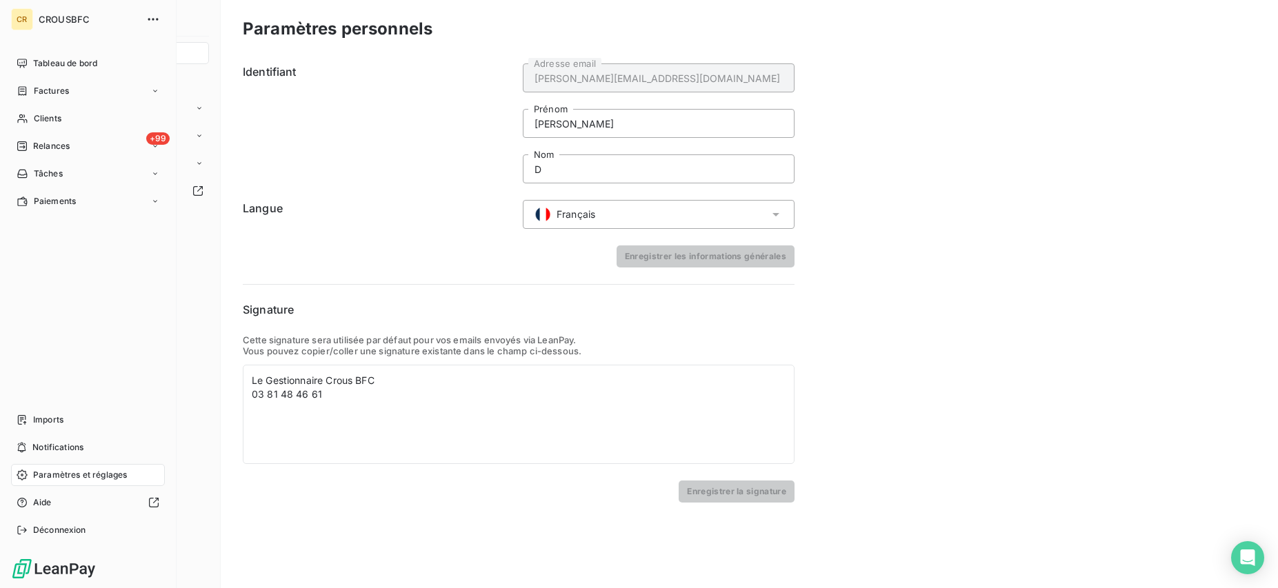
click at [28, 477] on div "Paramètres et réglages" at bounding box center [88, 475] width 154 height 22
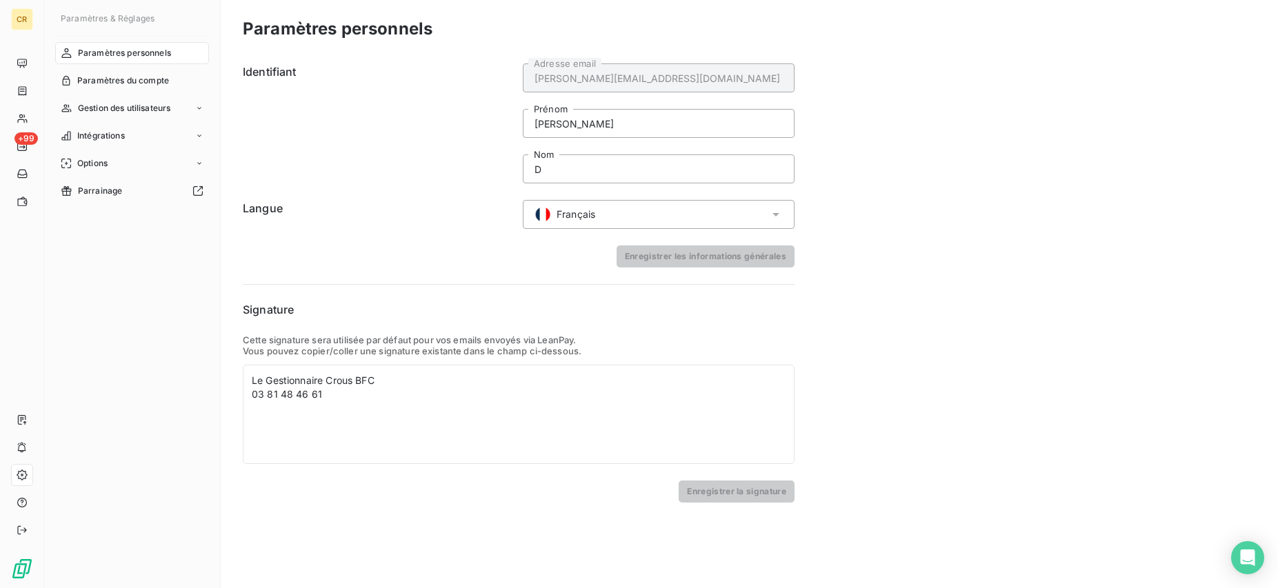
click at [270, 51] on div "Paramètres personnels Identifiant [PERSON_NAME][EMAIL_ADDRESS][DOMAIN_NAME] Adr…" at bounding box center [749, 294] width 1057 height 588
click at [136, 52] on span "Paramètres personnels" at bounding box center [124, 53] width 93 height 12
drag, startPoint x: 333, startPoint y: 401, endPoint x: 207, endPoint y: 399, distance: 126.2
click at [243, 399] on div "Le Gestionnaire Crous BFC 03 81 48 46 61" at bounding box center [519, 414] width 552 height 99
click at [479, 508] on div "Paramètres personnels Identifiant [PERSON_NAME][EMAIL_ADDRESS][DOMAIN_NAME] Adr…" at bounding box center [749, 294] width 1057 height 588
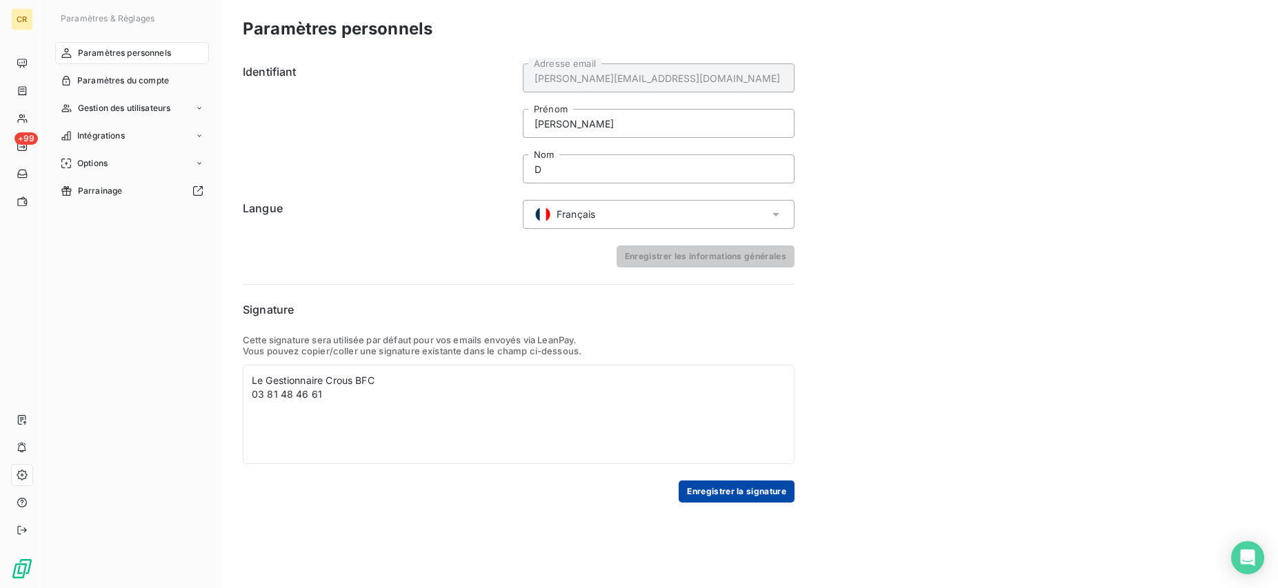
click at [721, 489] on button "Enregistrer la signature" at bounding box center [737, 492] width 116 height 22
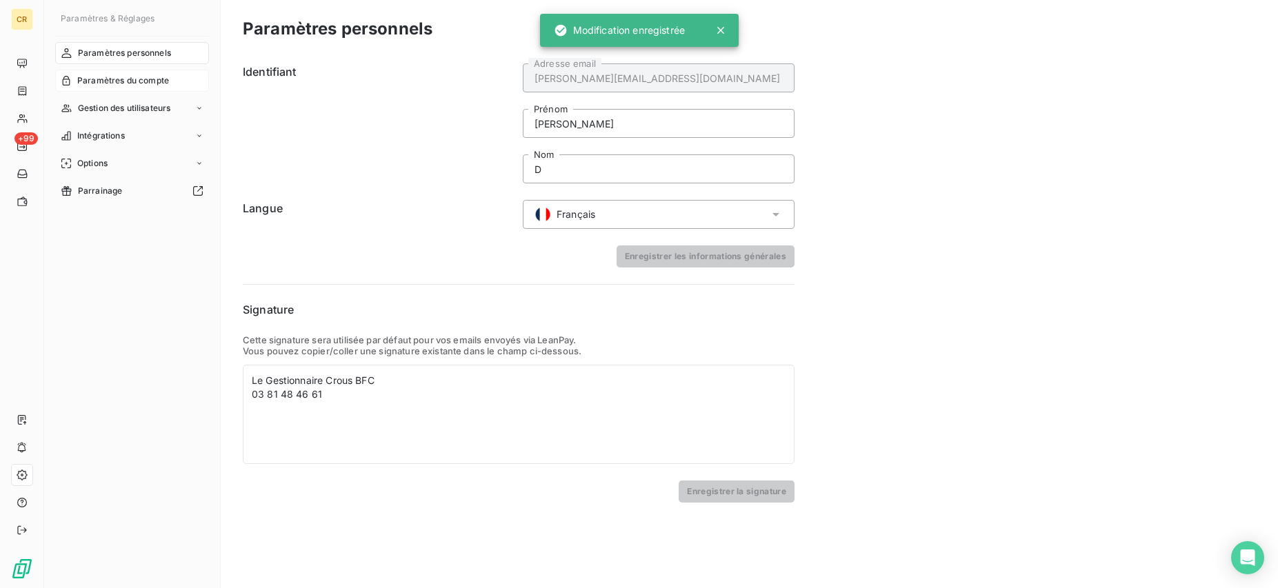
click at [102, 86] on span "Paramètres du compte" at bounding box center [123, 80] width 92 height 12
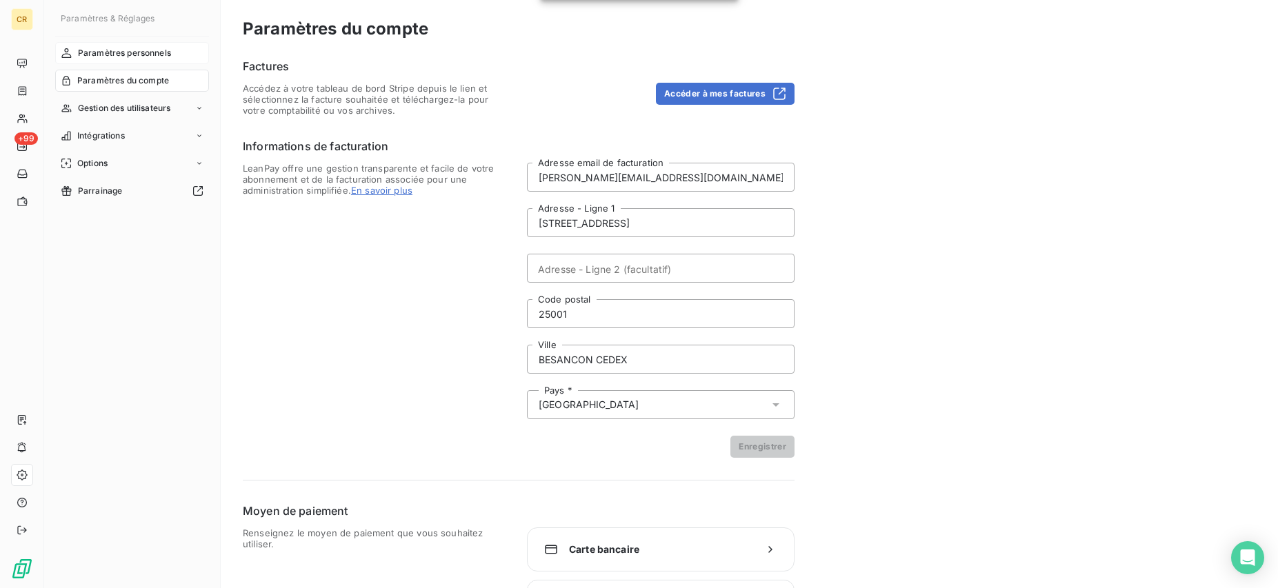
click at [105, 54] on span "Paramètres personnels" at bounding box center [124, 53] width 93 height 12
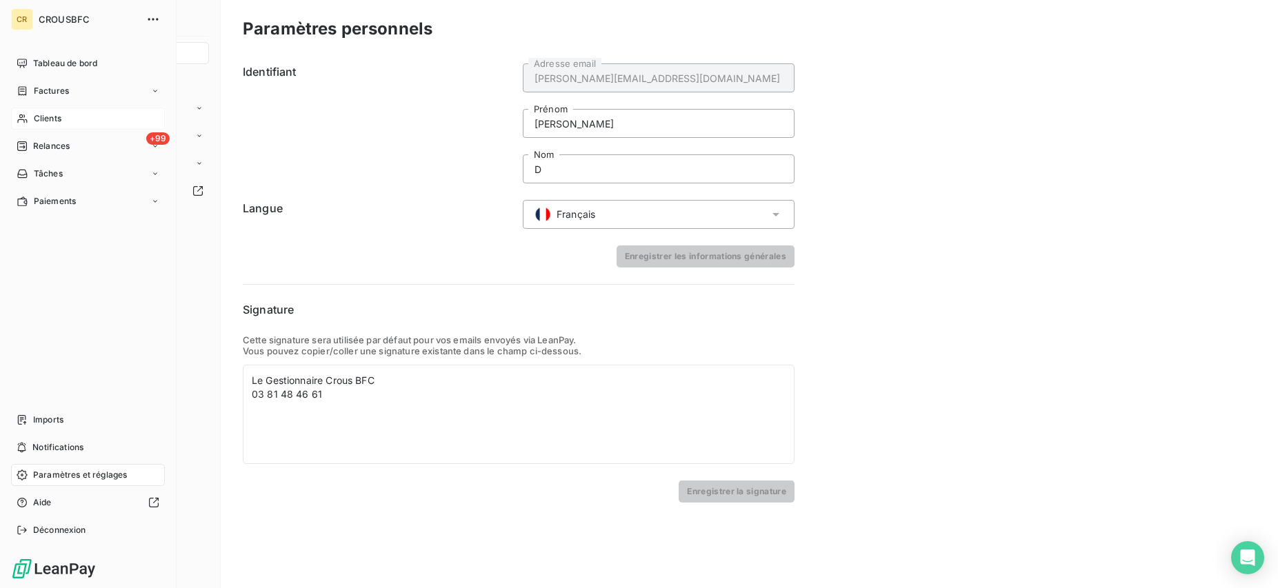
click at [18, 110] on div "Clients" at bounding box center [88, 119] width 154 height 22
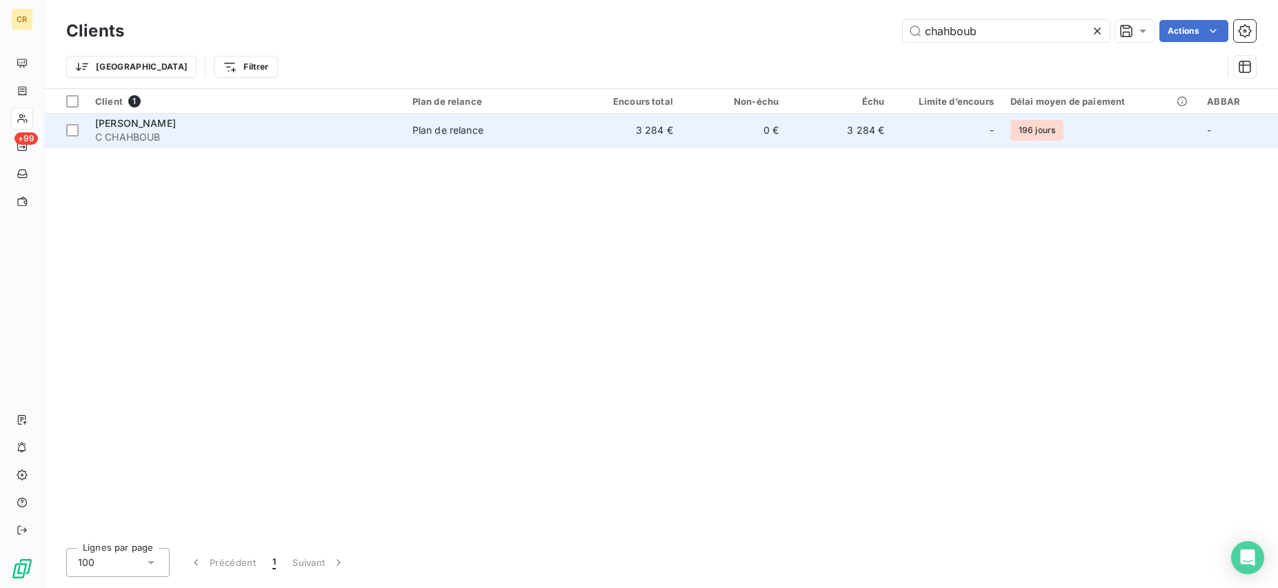
type input "chahboub"
click at [176, 125] on span "[PERSON_NAME]" at bounding box center [135, 123] width 81 height 12
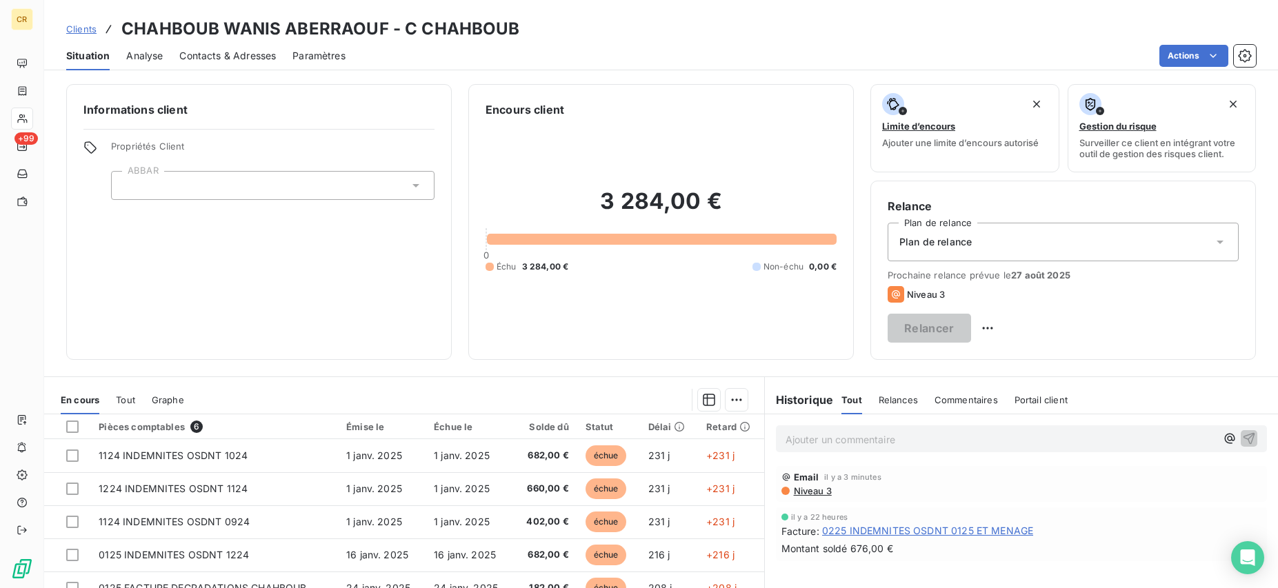
click at [356, 181] on div at bounding box center [272, 185] width 323 height 29
click at [346, 246] on div "Informations client Propriétés Client ABBAR" at bounding box center [259, 222] width 386 height 276
click at [213, 52] on span "Contacts & Adresses" at bounding box center [227, 56] width 97 height 14
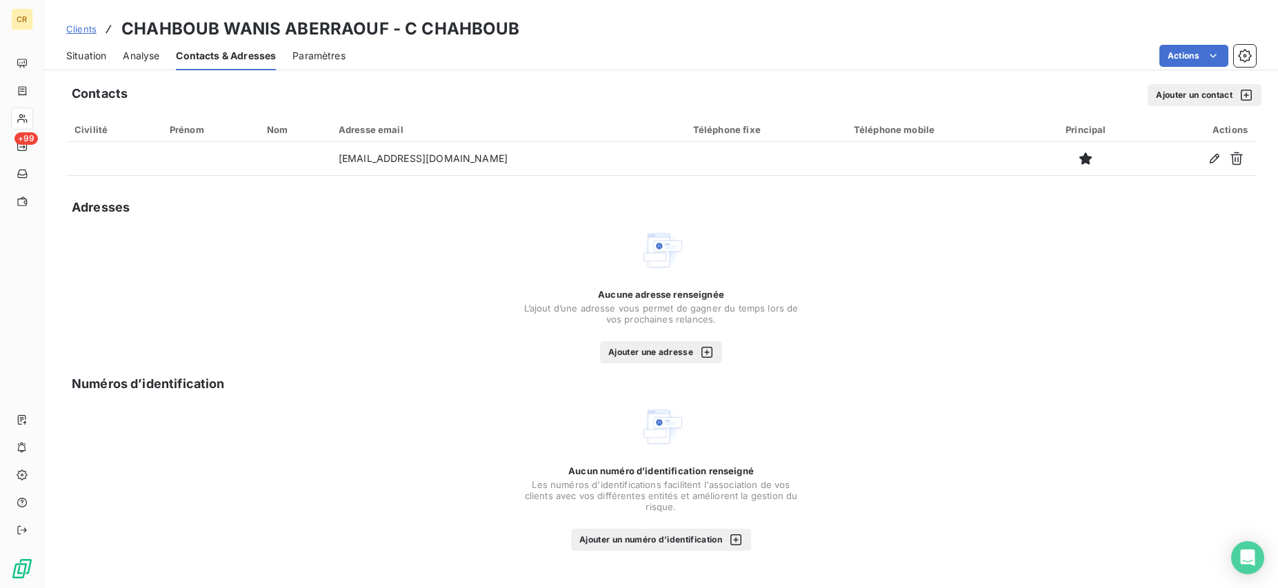
click at [647, 353] on button "Ajouter une adresse" at bounding box center [661, 352] width 122 height 22
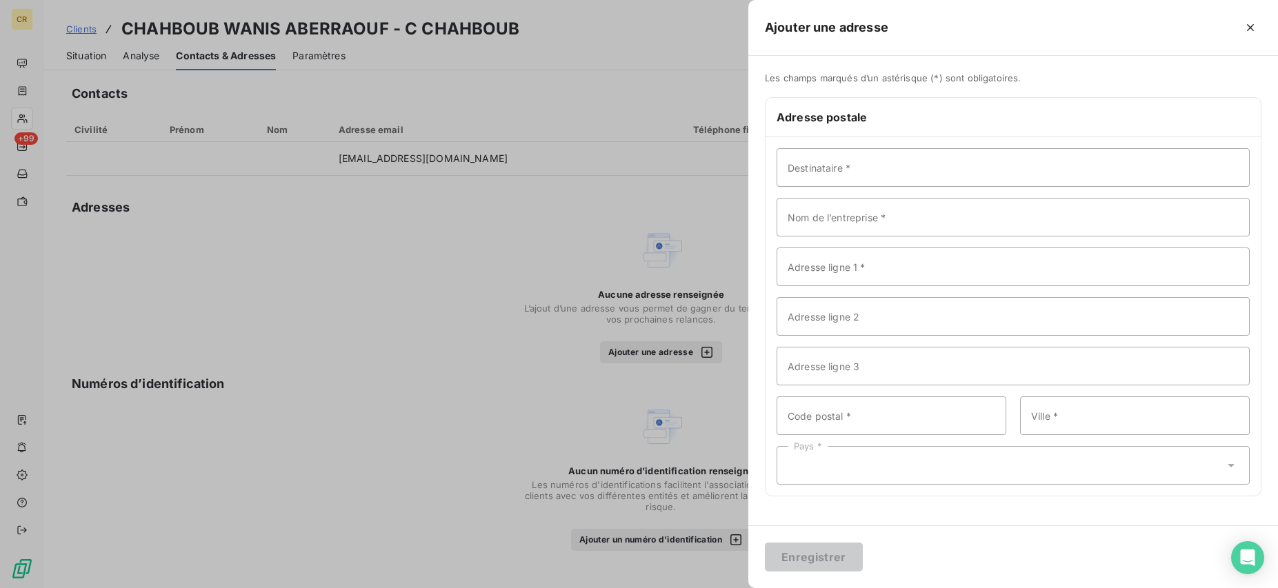
click at [388, 311] on div at bounding box center [639, 294] width 1278 height 588
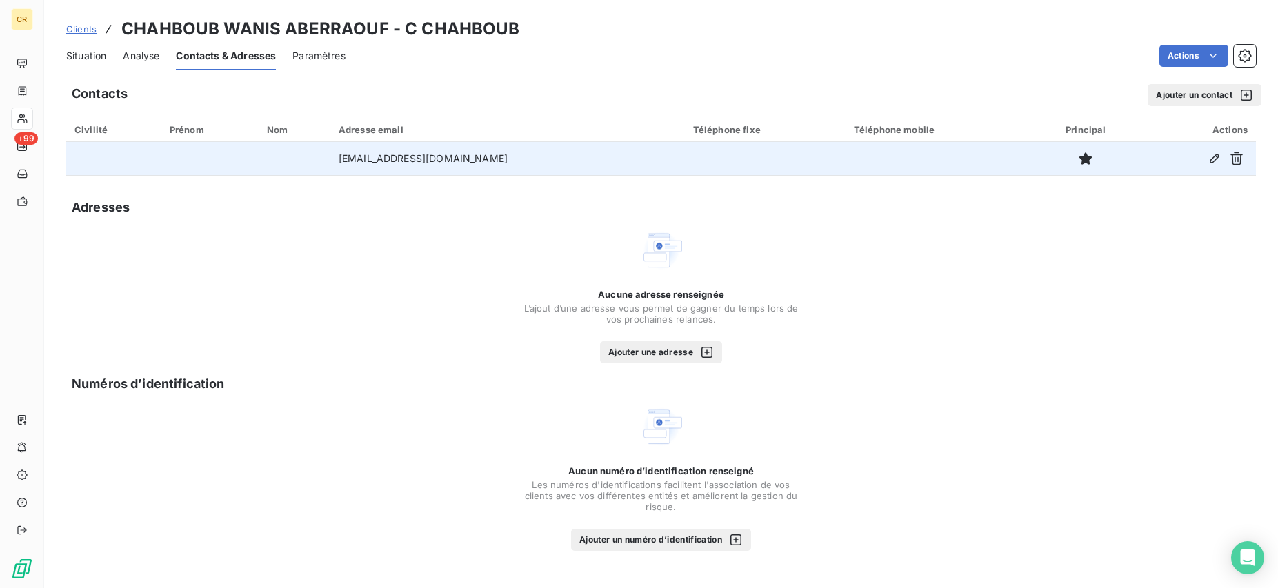
click at [461, 155] on td "[EMAIL_ADDRESS][DOMAIN_NAME]" at bounding box center [507, 158] width 354 height 33
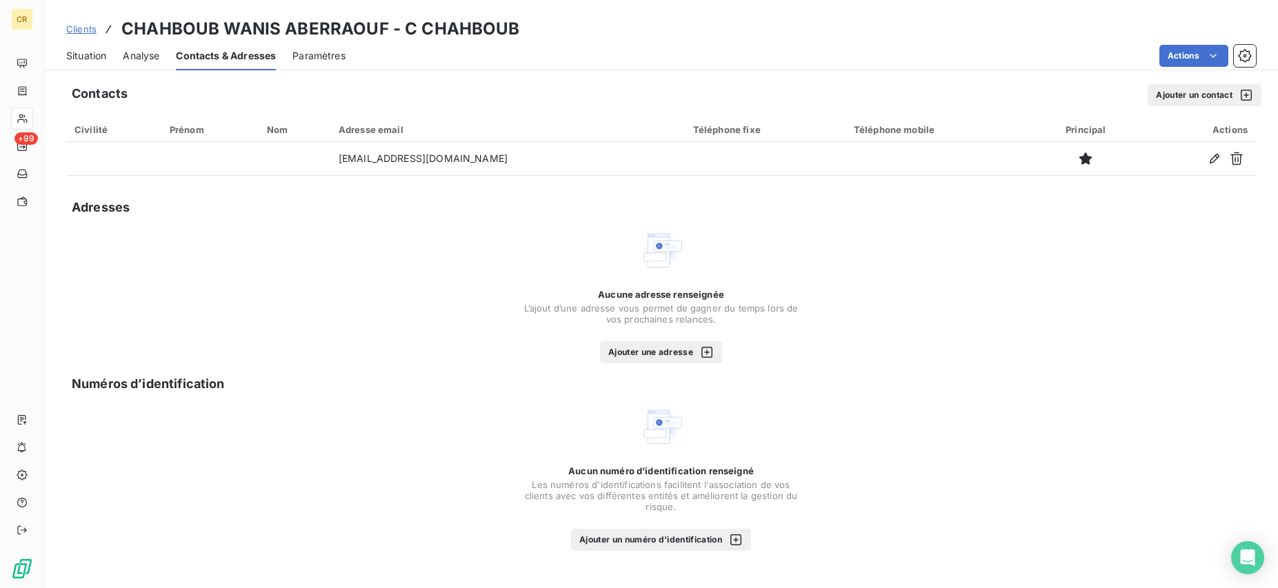
click at [322, 58] on span "Paramètres" at bounding box center [318, 56] width 53 height 14
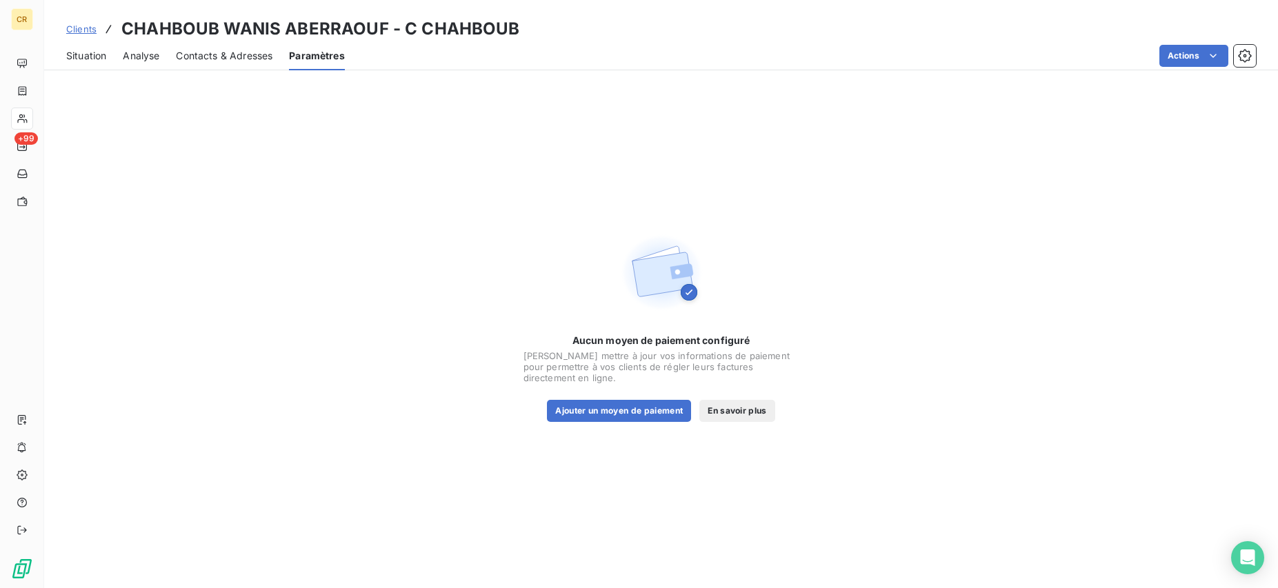
click at [84, 52] on span "Situation" at bounding box center [86, 56] width 40 height 14
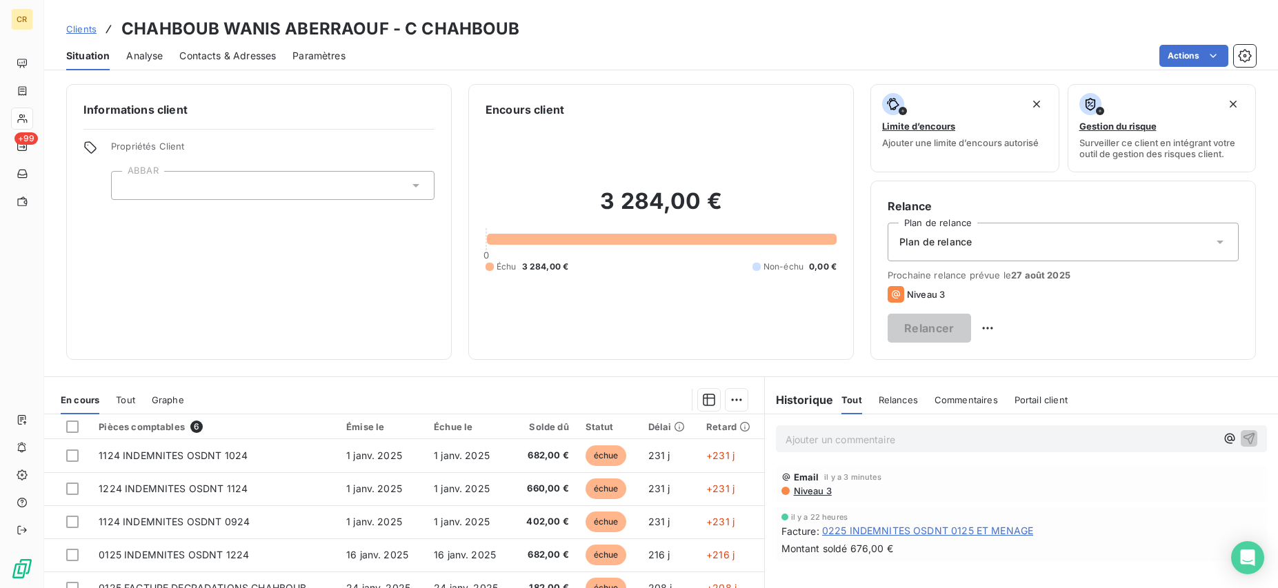
click at [78, 30] on span "Clients" at bounding box center [81, 28] width 30 height 11
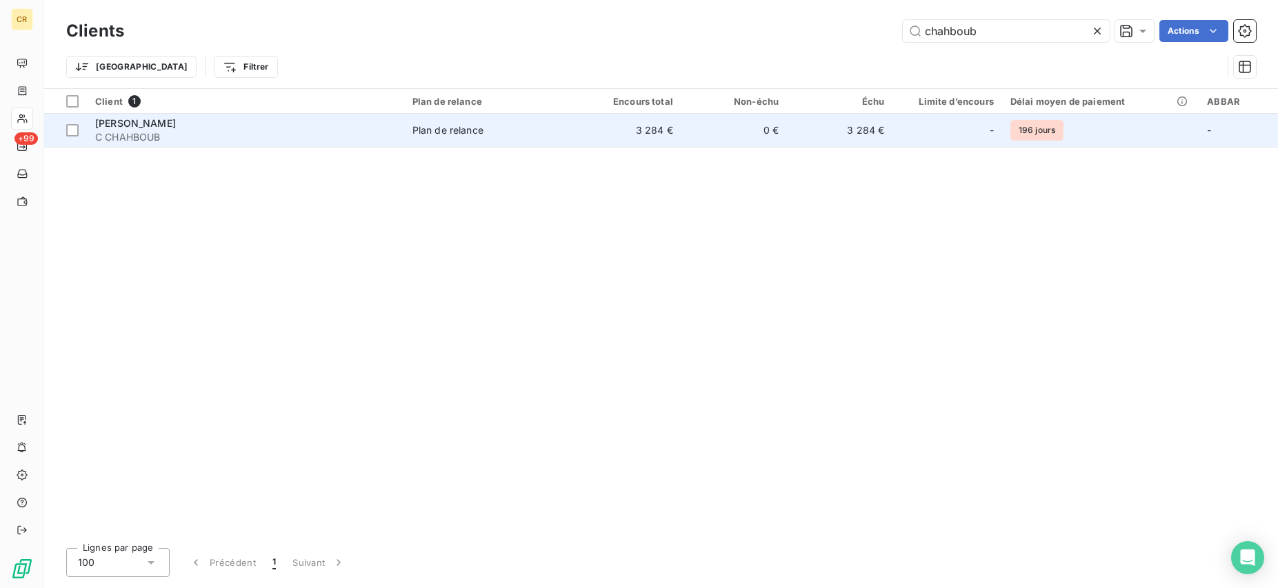
click at [176, 121] on span "[PERSON_NAME]" at bounding box center [135, 123] width 81 height 12
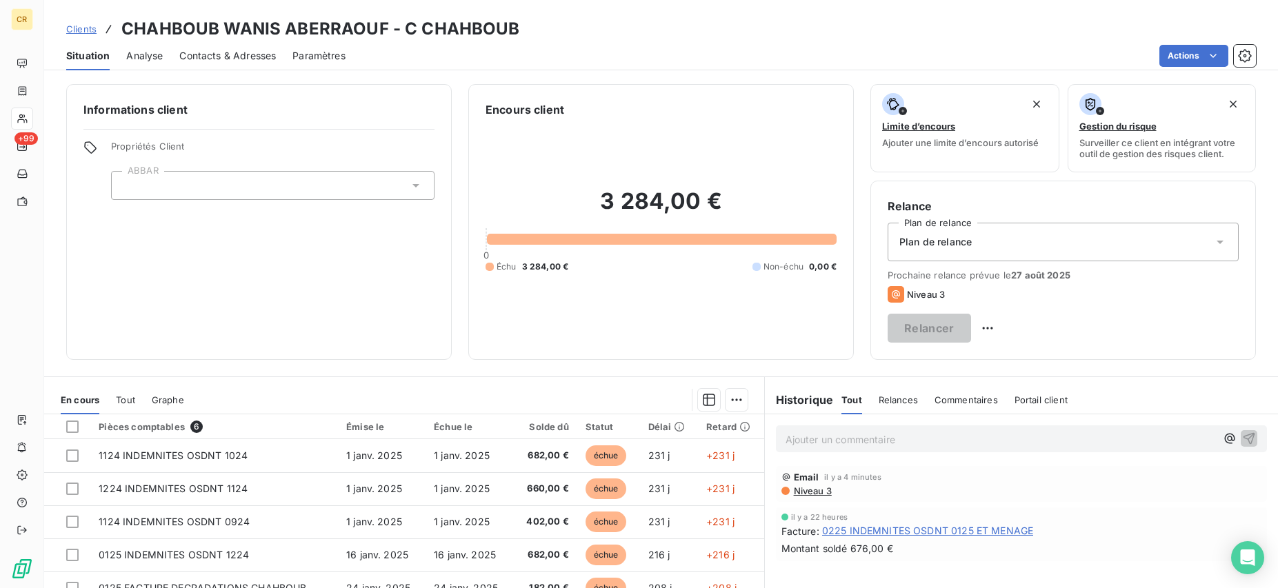
click at [1014, 249] on div "Plan de relance" at bounding box center [1063, 242] width 351 height 39
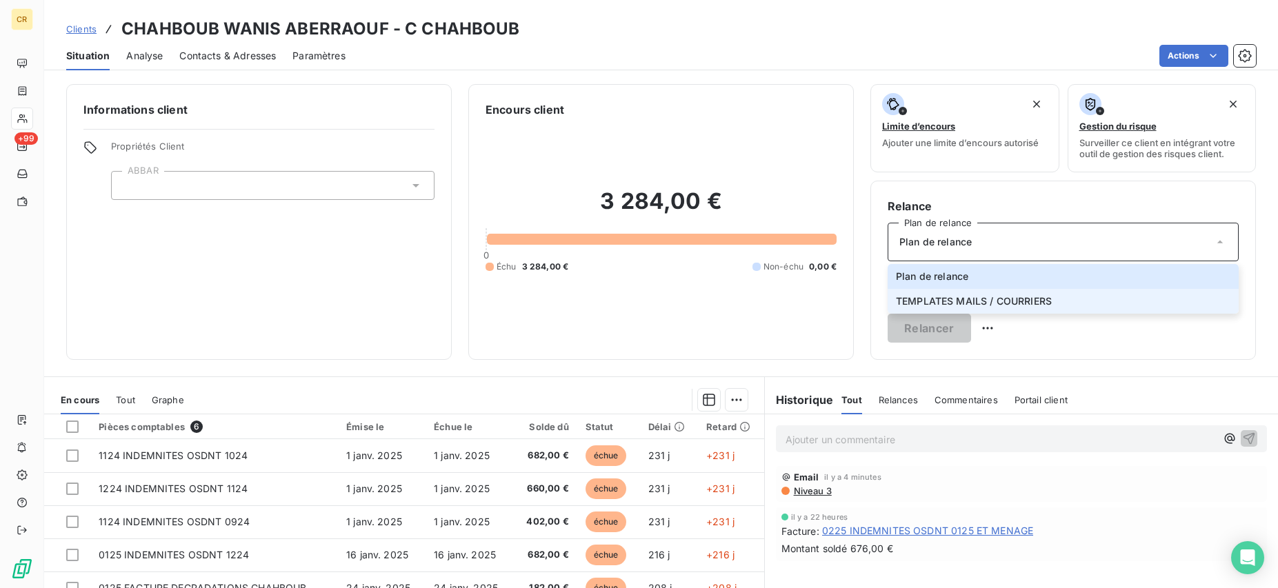
click at [1007, 296] on span "TEMPLATES MAILS / COURRIERS" at bounding box center [974, 301] width 156 height 14
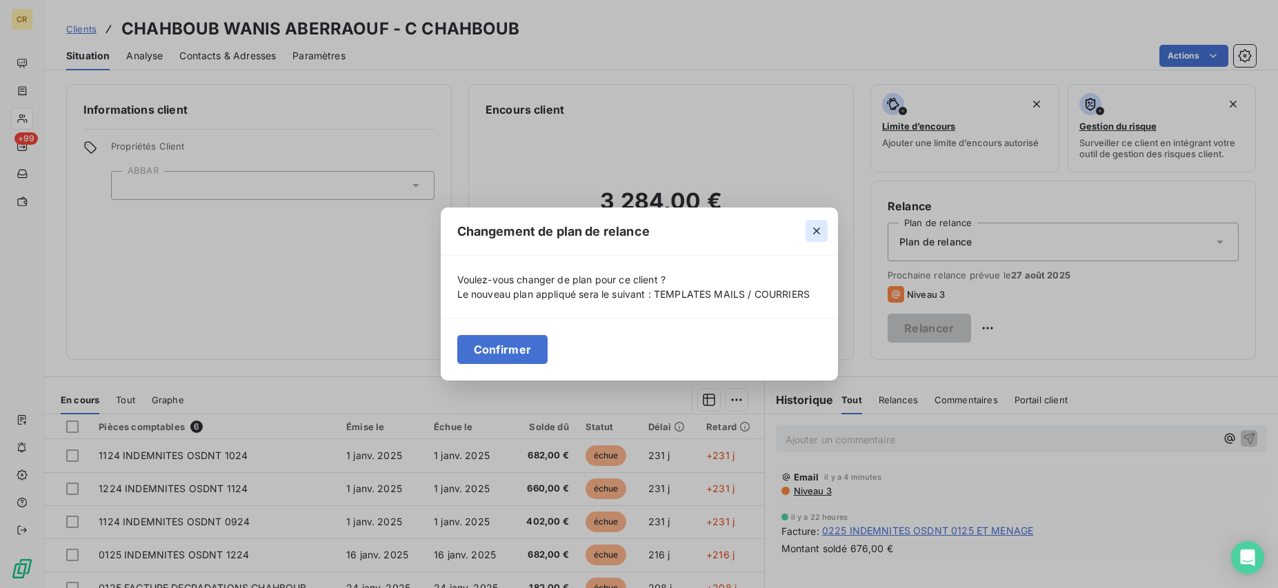
click at [812, 233] on icon "button" at bounding box center [817, 231] width 14 height 14
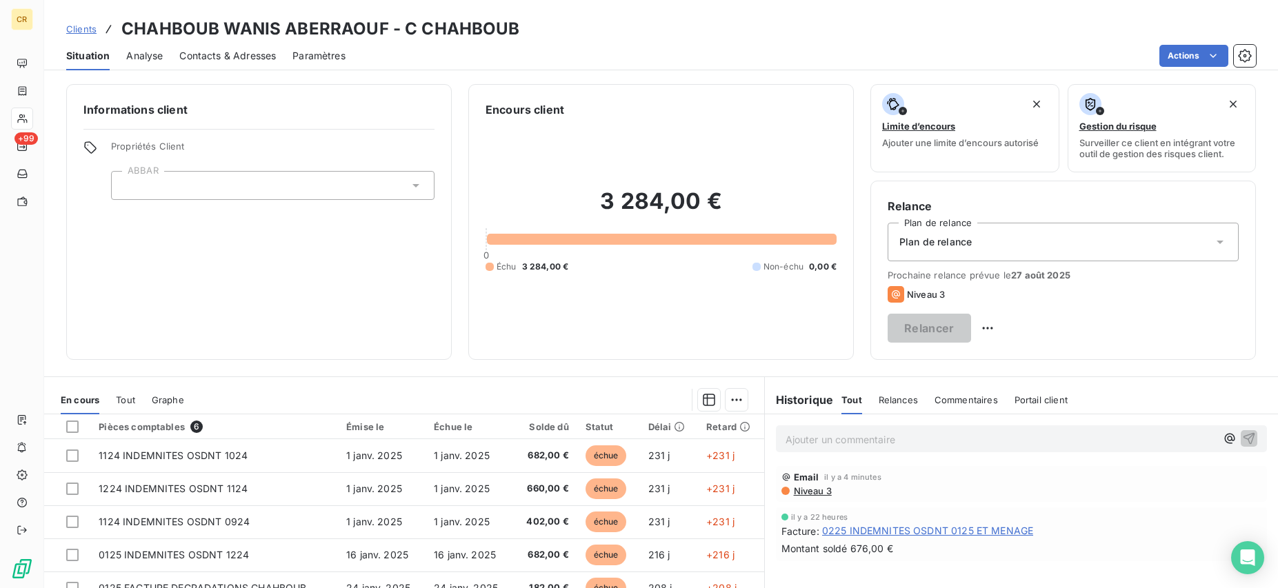
click at [947, 250] on div "Plan de relance" at bounding box center [1063, 242] width 351 height 39
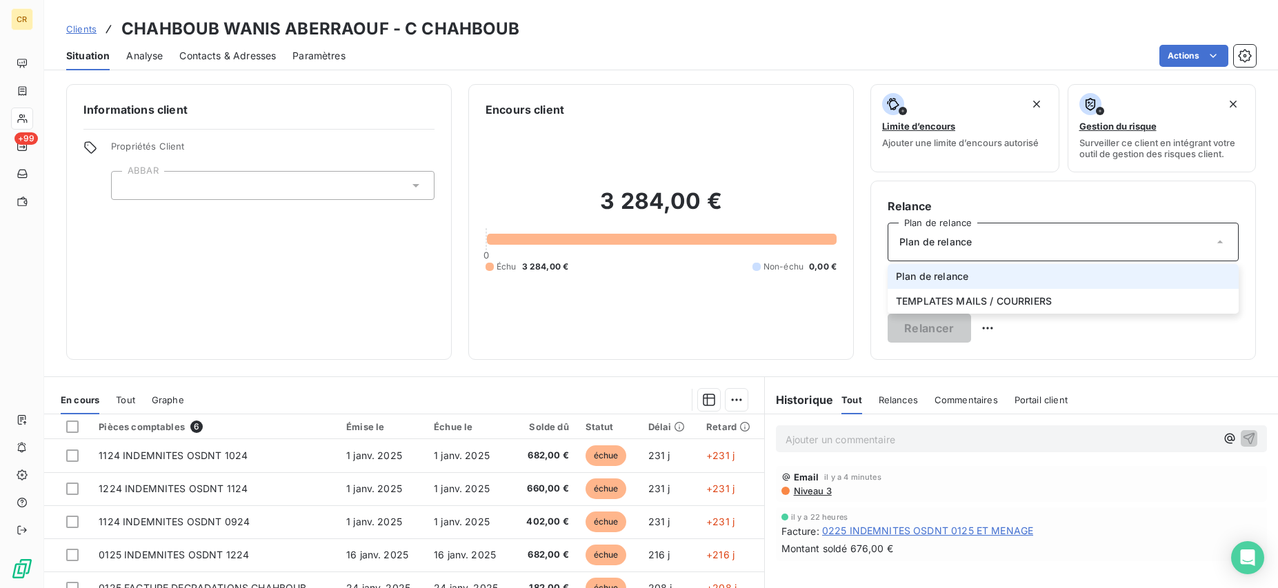
click at [950, 273] on span "Plan de relance" at bounding box center [932, 277] width 72 height 14
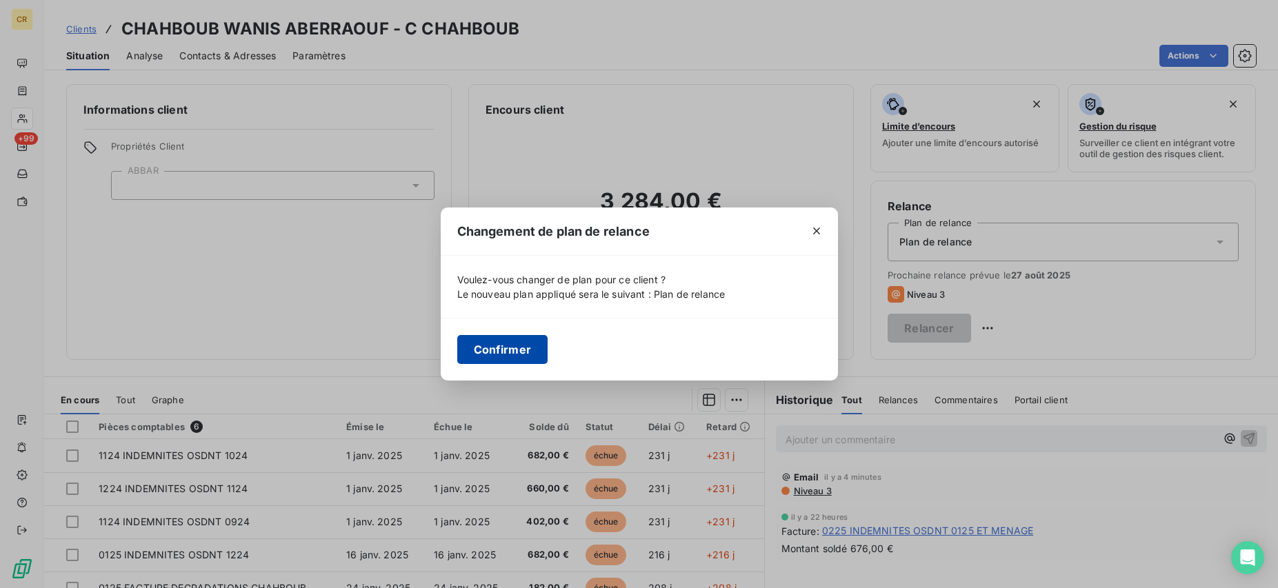
click at [517, 346] on button "Confirmer" at bounding box center [502, 349] width 91 height 29
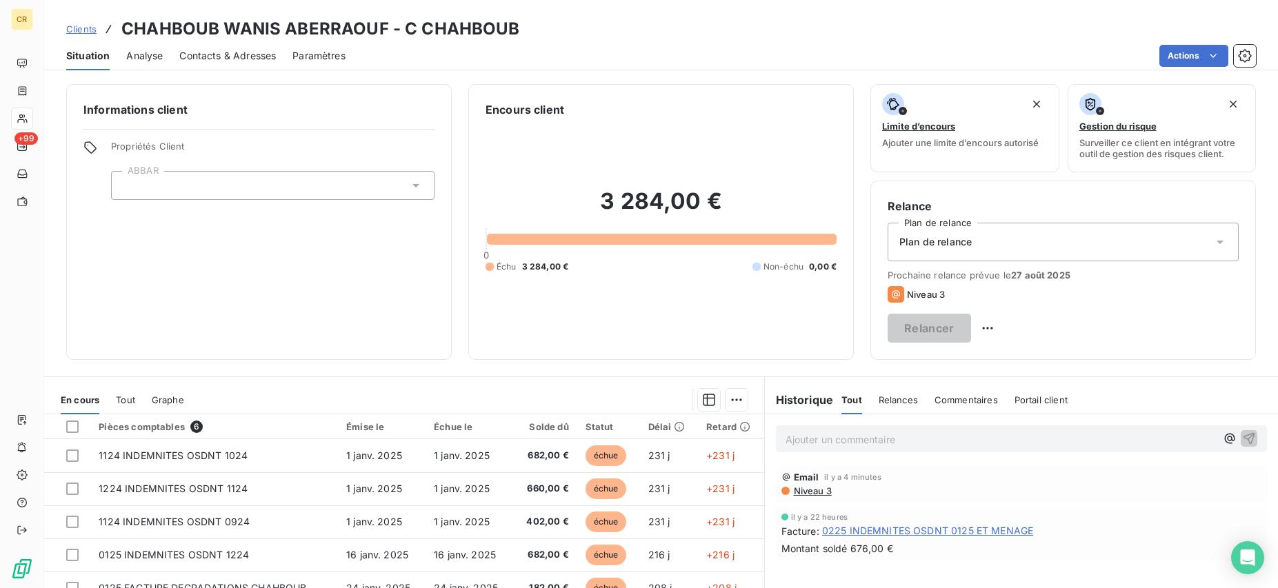
click at [931, 292] on span "Niveau 3" at bounding box center [926, 294] width 38 height 11
click at [1221, 332] on html "CR +99 Clients CHAHBOUB WANIS ABERRAOUF - C CHAHBOUB Situation Analyse Contacts…" at bounding box center [639, 294] width 1278 height 588
click at [1043, 317] on html "CR +99 Clients CHAHBOUB WANIS ABERRAOUF - C CHAHBOUB Situation Analyse Contacts…" at bounding box center [639, 294] width 1278 height 588
click at [963, 254] on div "Plan de relance" at bounding box center [1063, 242] width 351 height 39
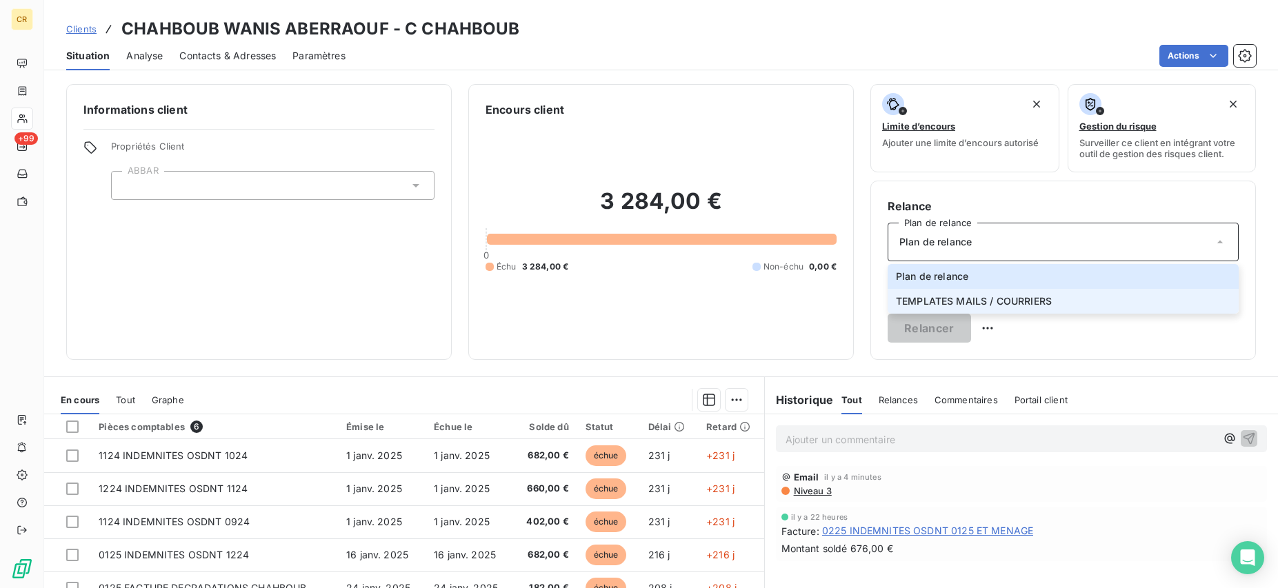
click at [943, 308] on span "TEMPLATES MAILS / COURRIERS" at bounding box center [974, 301] width 156 height 14
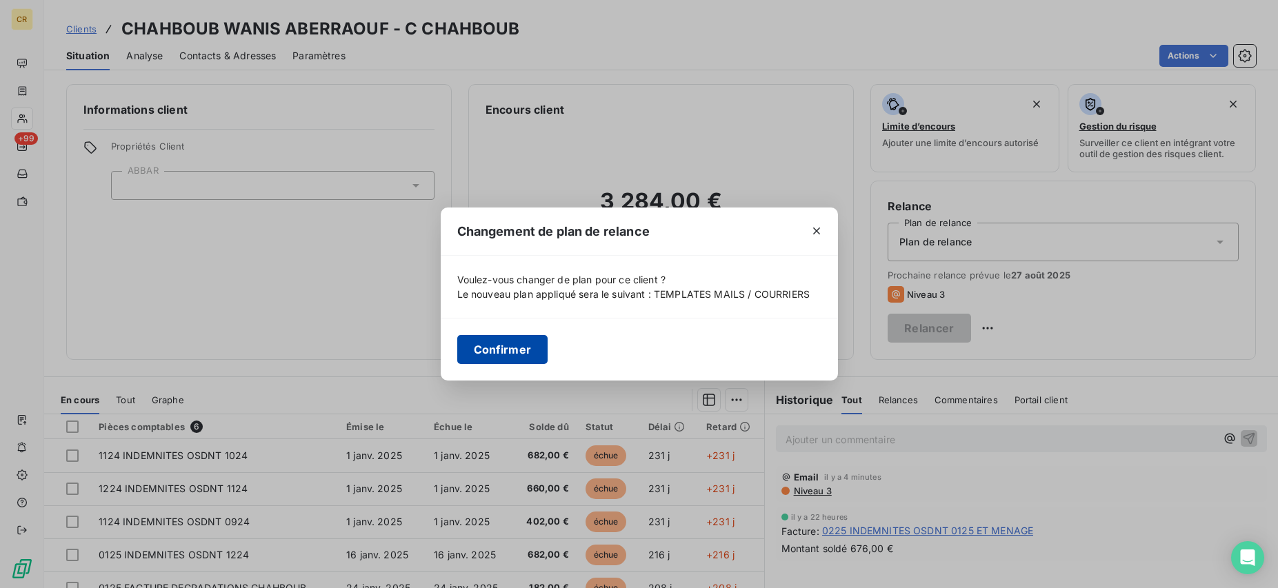
click at [524, 345] on button "Confirmer" at bounding box center [502, 349] width 91 height 29
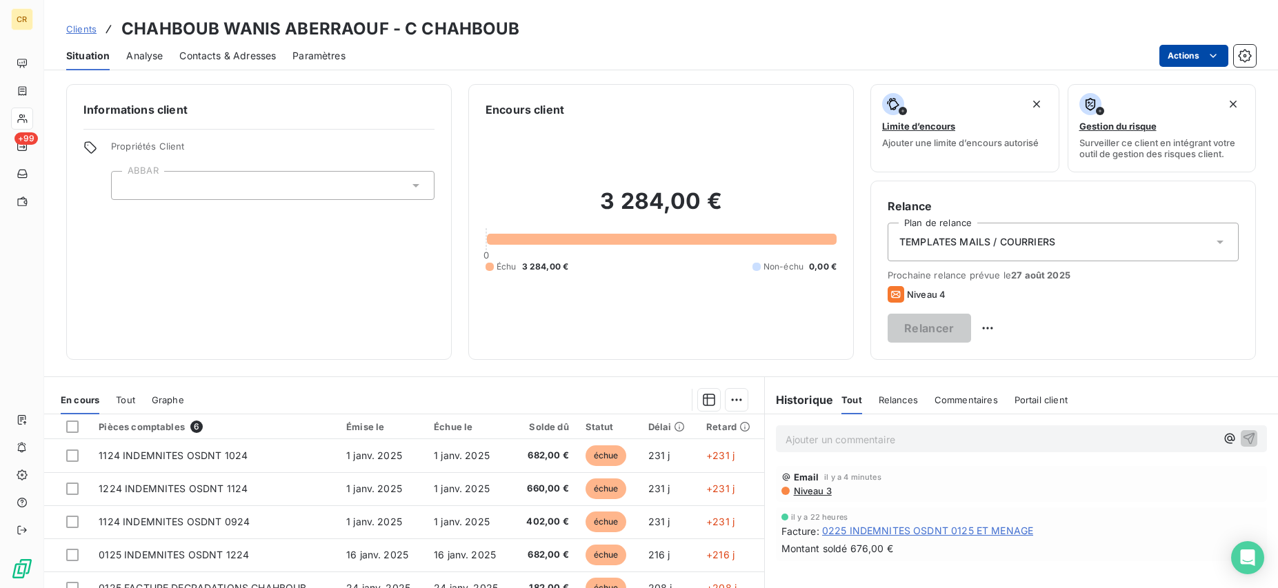
click at [1220, 54] on html "CR +99 Clients CHAHBOUB WANIS ABERRAOUF - C CHAHBOUB Situation Analyse Contacts…" at bounding box center [639, 294] width 1278 height 588
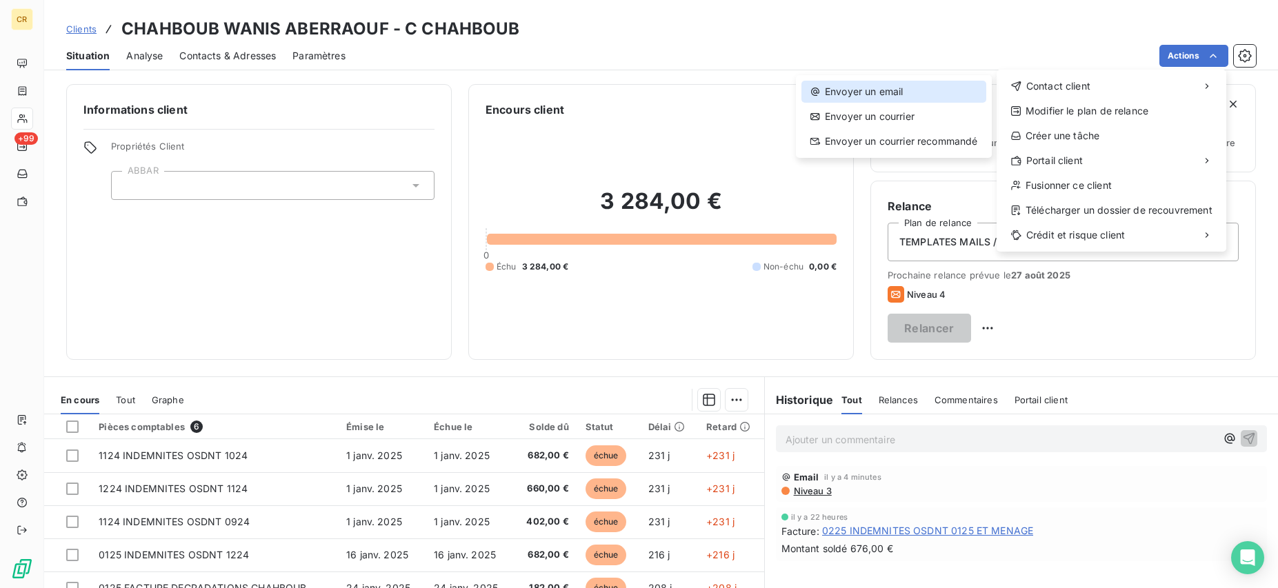
click at [908, 96] on div "Envoyer un email" at bounding box center [893, 92] width 185 height 22
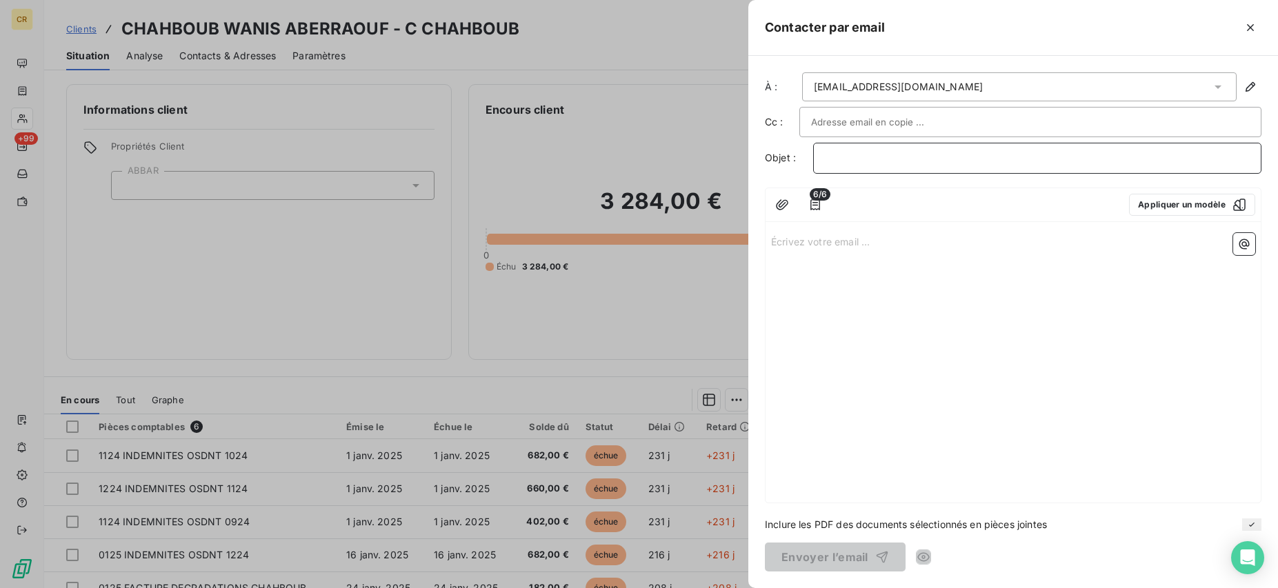
click at [886, 159] on p "﻿" at bounding box center [1037, 158] width 425 height 16
click at [887, 290] on div "Écrivez votre email ... ﻿" at bounding box center [1013, 365] width 495 height 275
click at [868, 252] on div "Écrivez votre email ... ﻿" at bounding box center [1013, 365] width 495 height 275
click at [864, 241] on p "Écrivez votre email ... ﻿" at bounding box center [1013, 241] width 484 height 16
click at [894, 119] on input "text" at bounding box center [885, 122] width 148 height 21
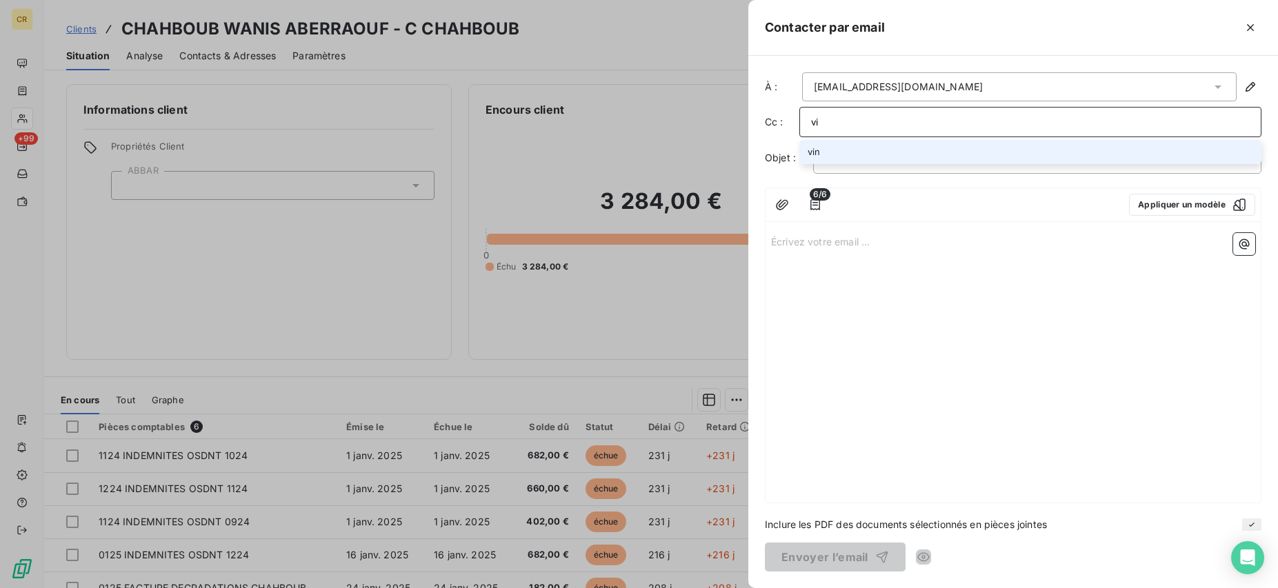
type input "v"
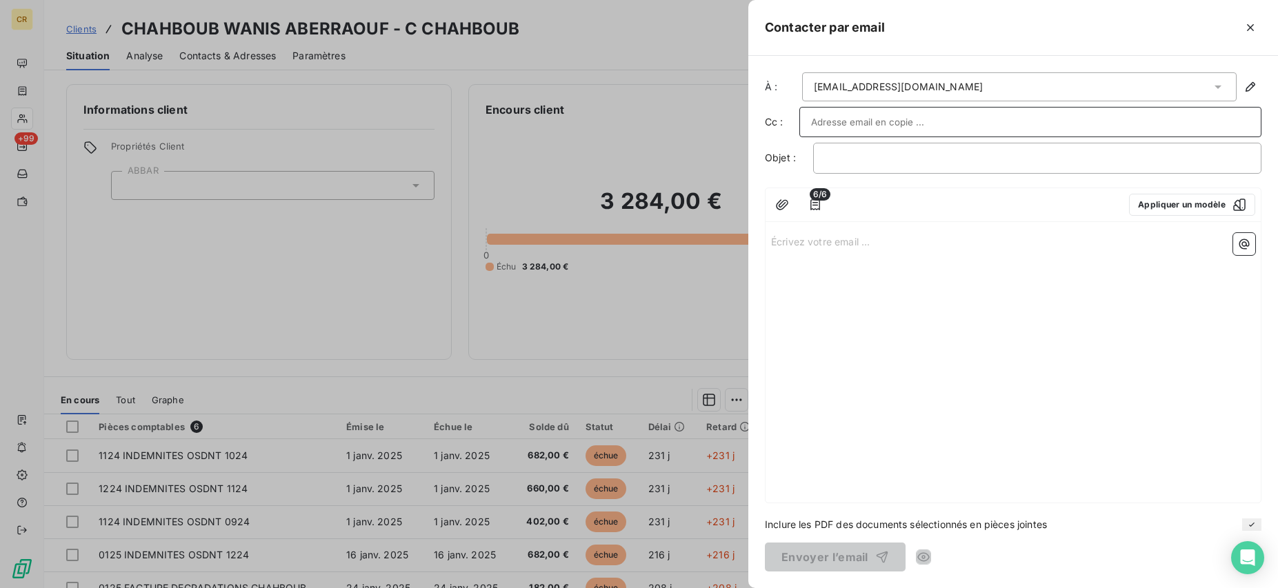
click at [947, 303] on div "Écrivez votre email ... ﻿" at bounding box center [1013, 365] width 495 height 275
click at [894, 261] on div "Écrivez votre email ... ﻿" at bounding box center [1013, 365] width 495 height 275
click at [864, 237] on p "Écrivez votre email ... ﻿" at bounding box center [1013, 241] width 484 height 16
click at [944, 409] on div "essai essai" at bounding box center [1013, 365] width 495 height 275
click at [814, 284] on div "essai essai" at bounding box center [1013, 365] width 495 height 275
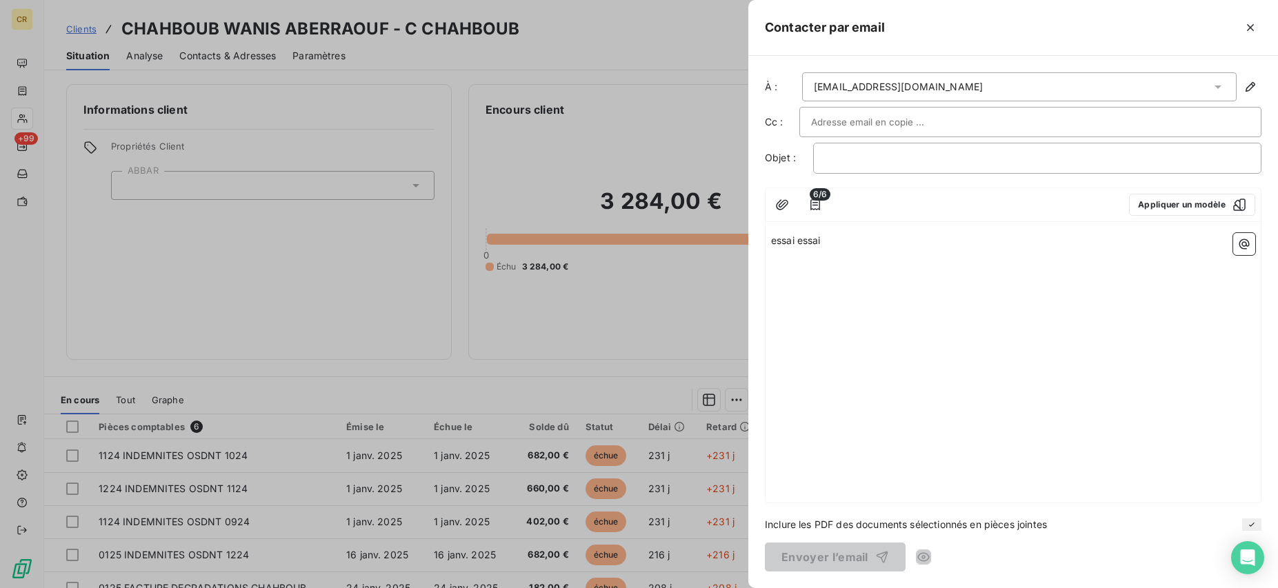
click at [832, 246] on p "essai essai" at bounding box center [1013, 241] width 484 height 16
click at [1241, 243] on icon "button" at bounding box center [1244, 244] width 14 height 14
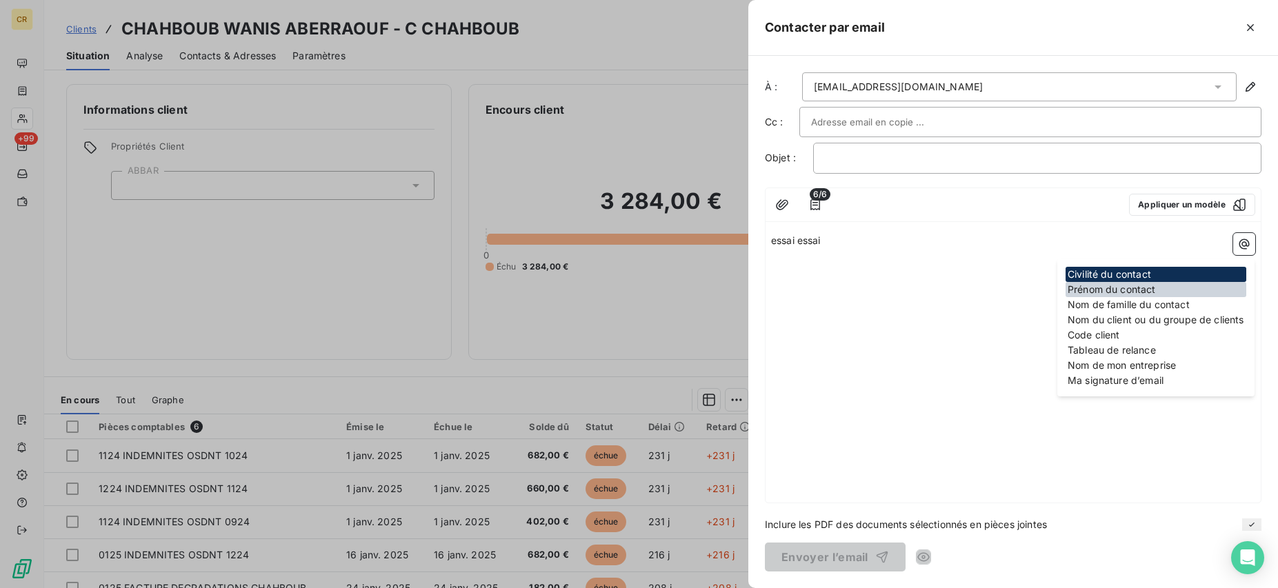
click at [1205, 286] on div "Prénom du contact" at bounding box center [1155, 289] width 181 height 15
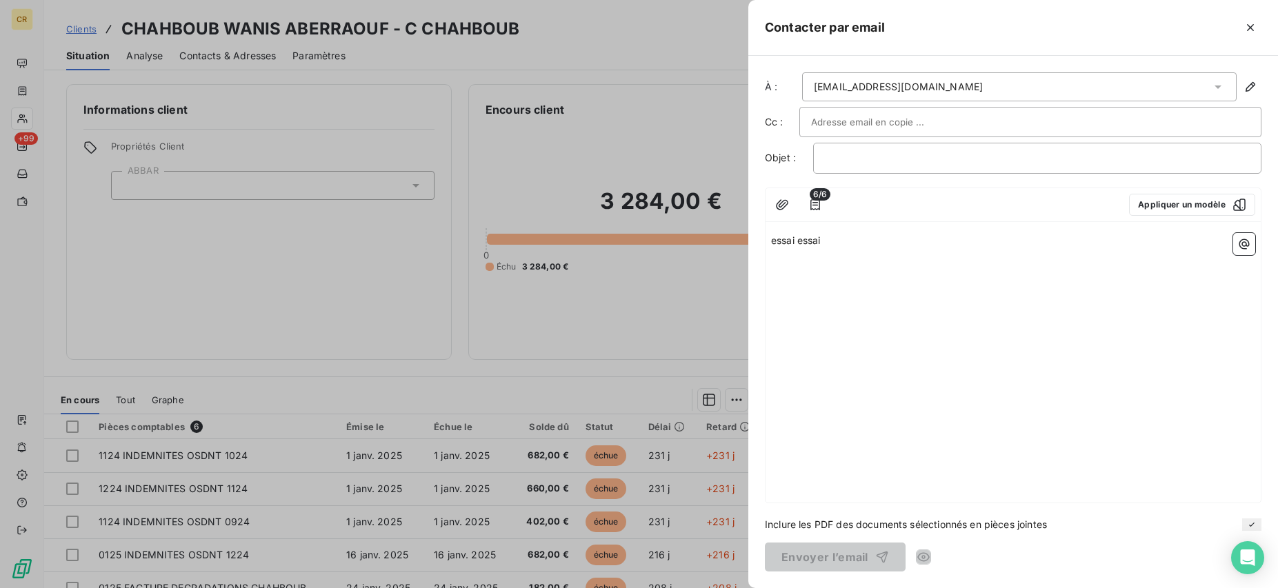
click at [1205, 286] on p "﻿ ﻿ ﻿" at bounding box center [1013, 289] width 484 height 16
click at [1143, 406] on div "essai essai ﻿ ﻿ ﻿ ﻿ ﻿" at bounding box center [1013, 365] width 495 height 275
click at [857, 373] on div "essai essai ﻿ ﻿ ﻿ ﻿ ﻿" at bounding box center [1013, 365] width 495 height 275
click at [867, 117] on input "text" at bounding box center [885, 122] width 148 height 21
click at [1036, 76] on div "[EMAIL_ADDRESS][DOMAIN_NAME]" at bounding box center [1019, 86] width 434 height 29
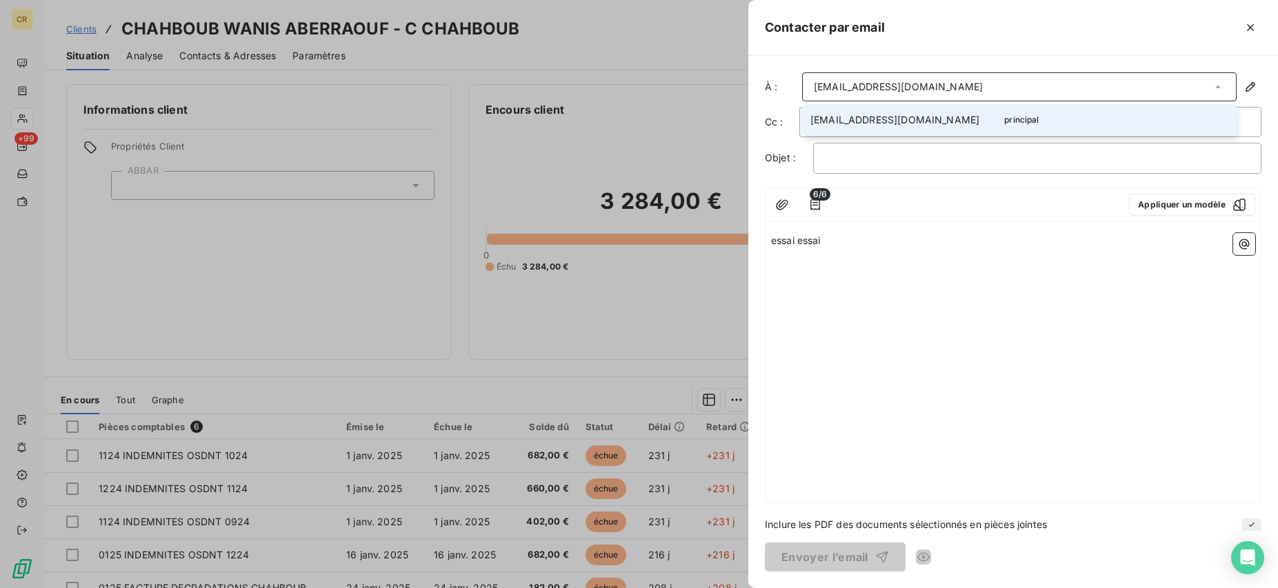
click at [996, 118] on span "principal" at bounding box center [1021, 120] width 51 height 21
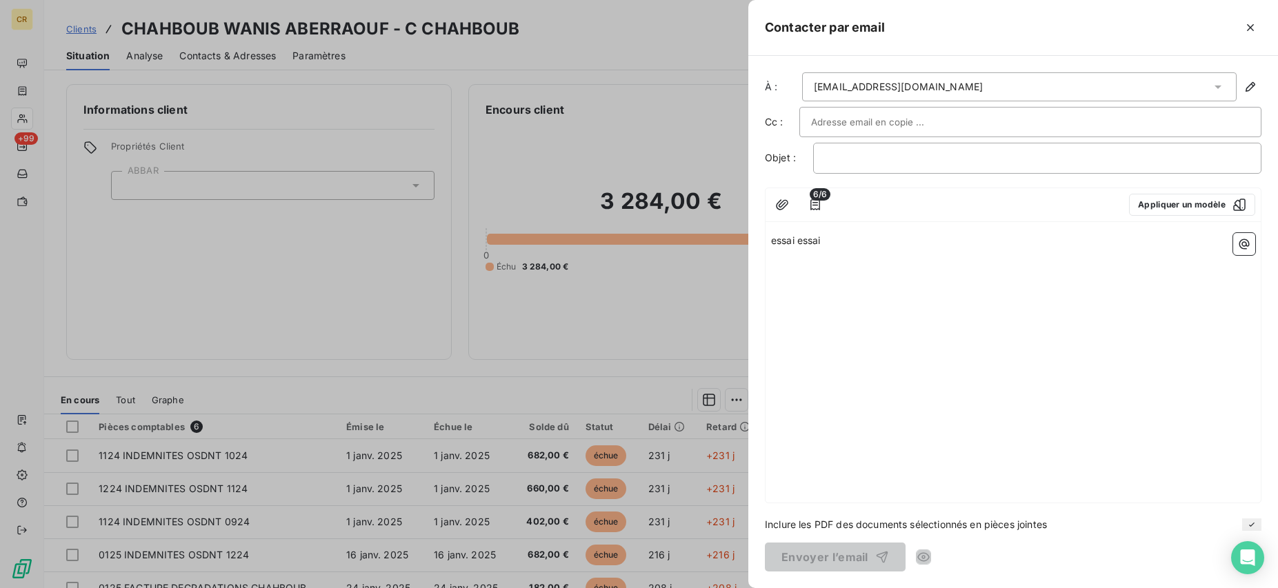
click at [877, 267] on p "﻿" at bounding box center [1013, 273] width 484 height 16
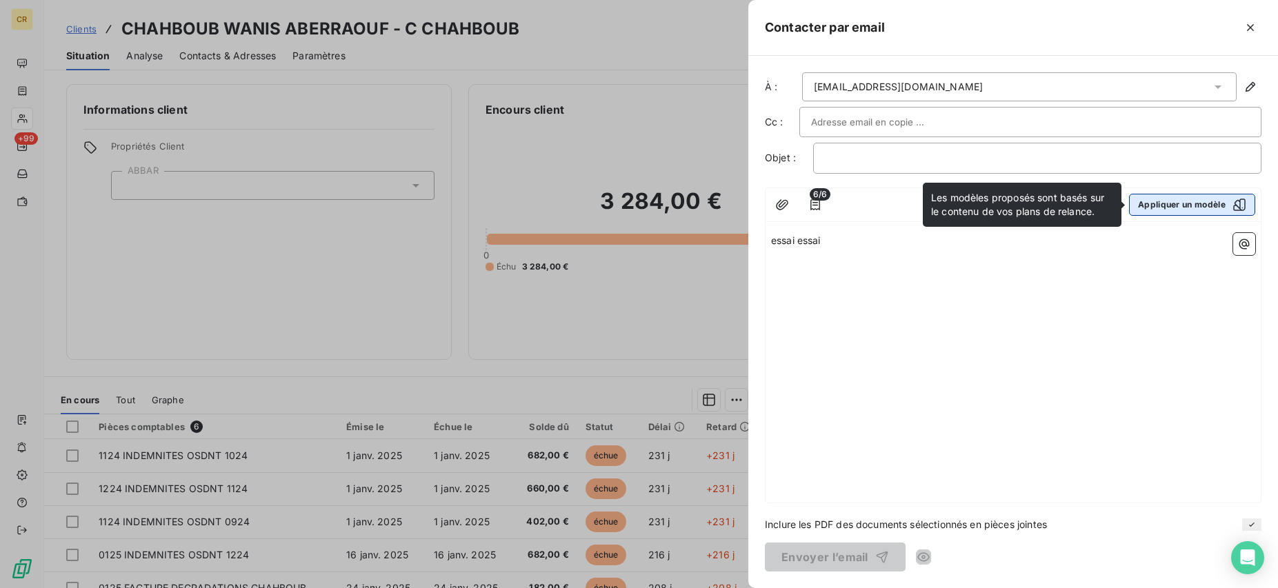
click at [1166, 205] on button "Appliquer un modèle" at bounding box center [1192, 205] width 126 height 22
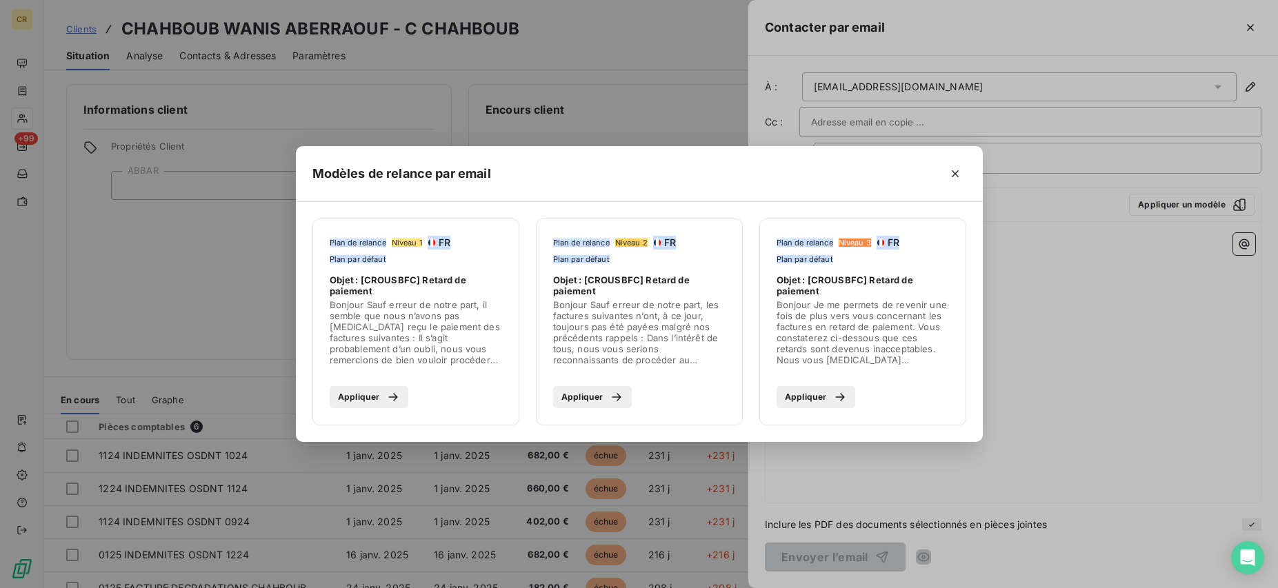
click at [360, 395] on button "Appliquer" at bounding box center [369, 397] width 79 height 22
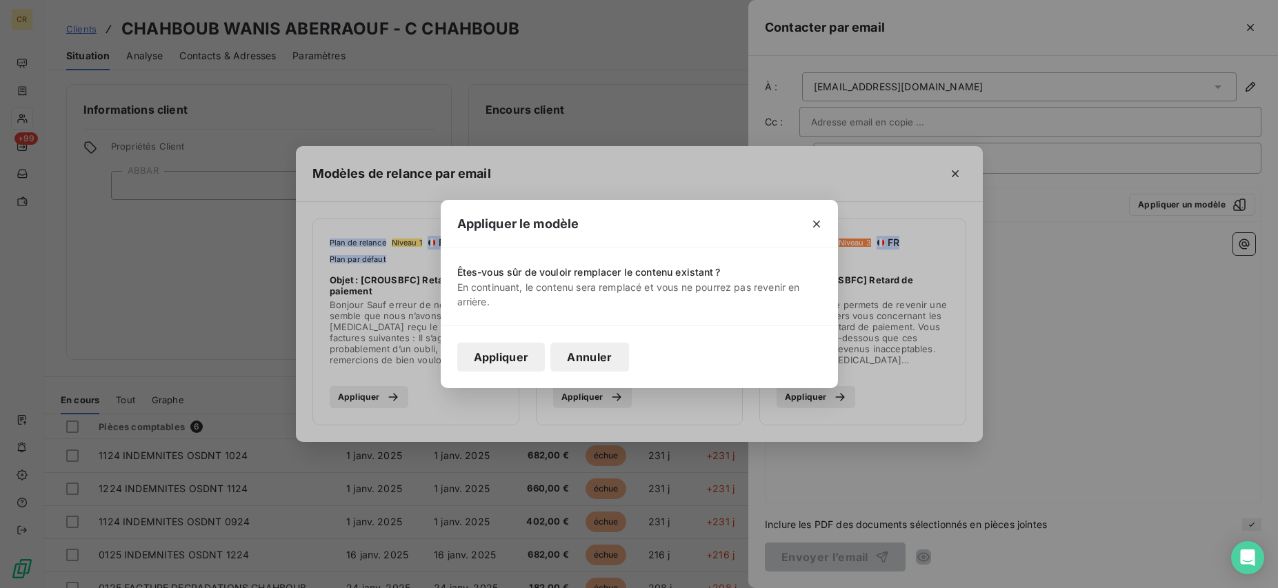
click at [469, 350] on button "Appliquer" at bounding box center [501, 357] width 88 height 29
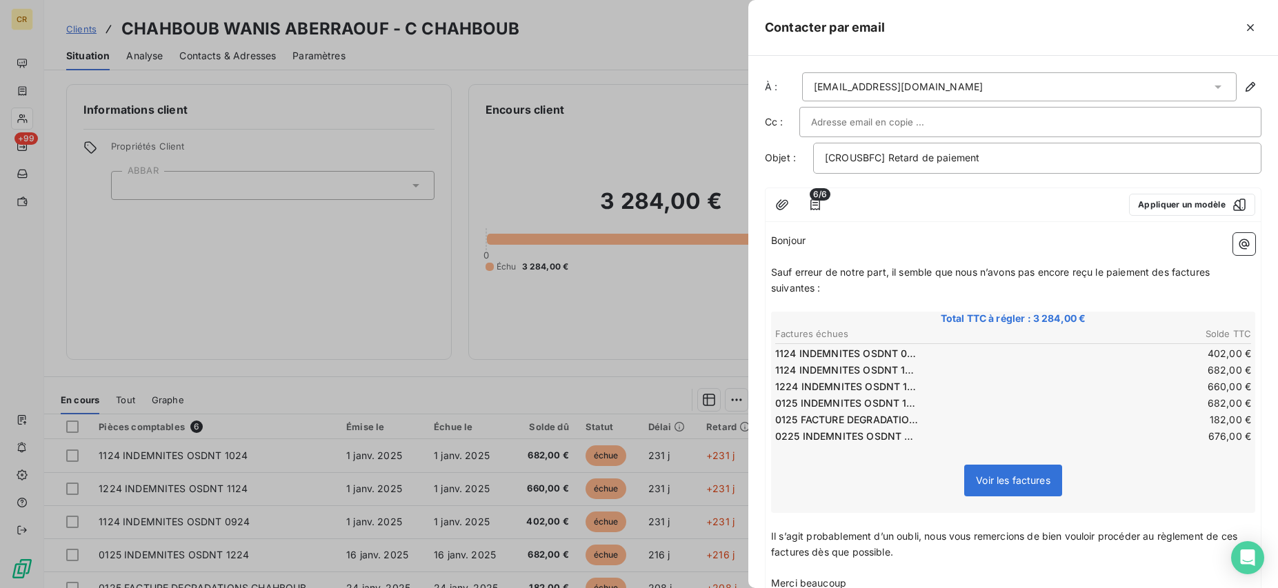
scroll to position [151, 0]
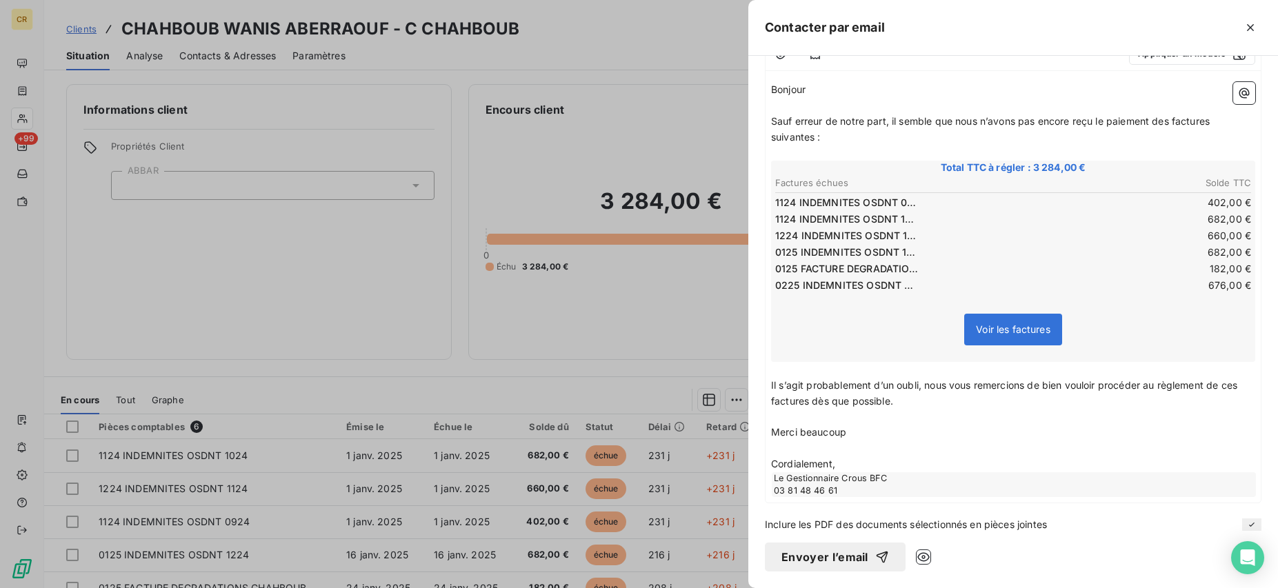
click at [830, 561] on button "Envoyer l’email" at bounding box center [835, 557] width 141 height 29
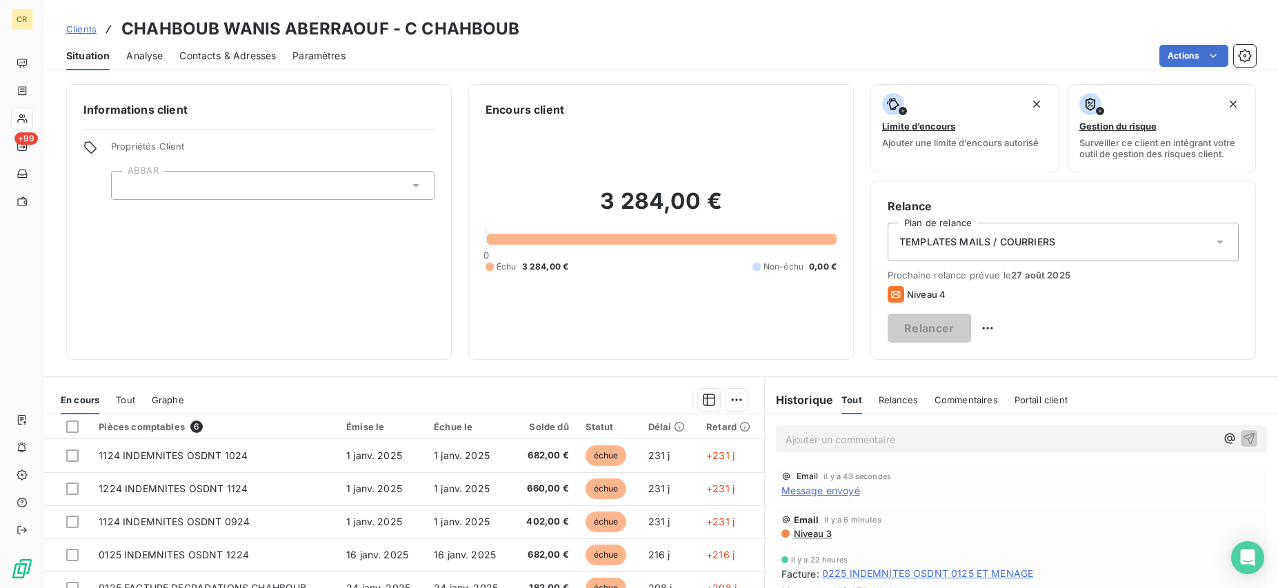
click at [990, 234] on div "TEMPLATES MAILS / COURRIERS" at bounding box center [1063, 242] width 351 height 39
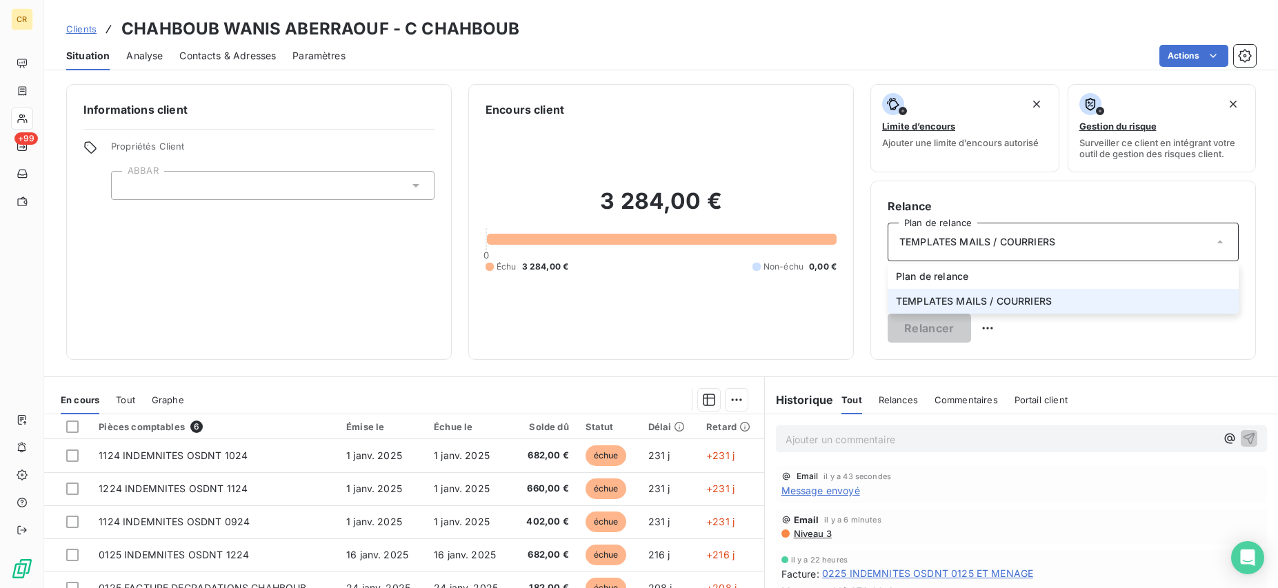
click at [992, 294] on span "TEMPLATES MAILS / COURRIERS" at bounding box center [974, 301] width 156 height 14
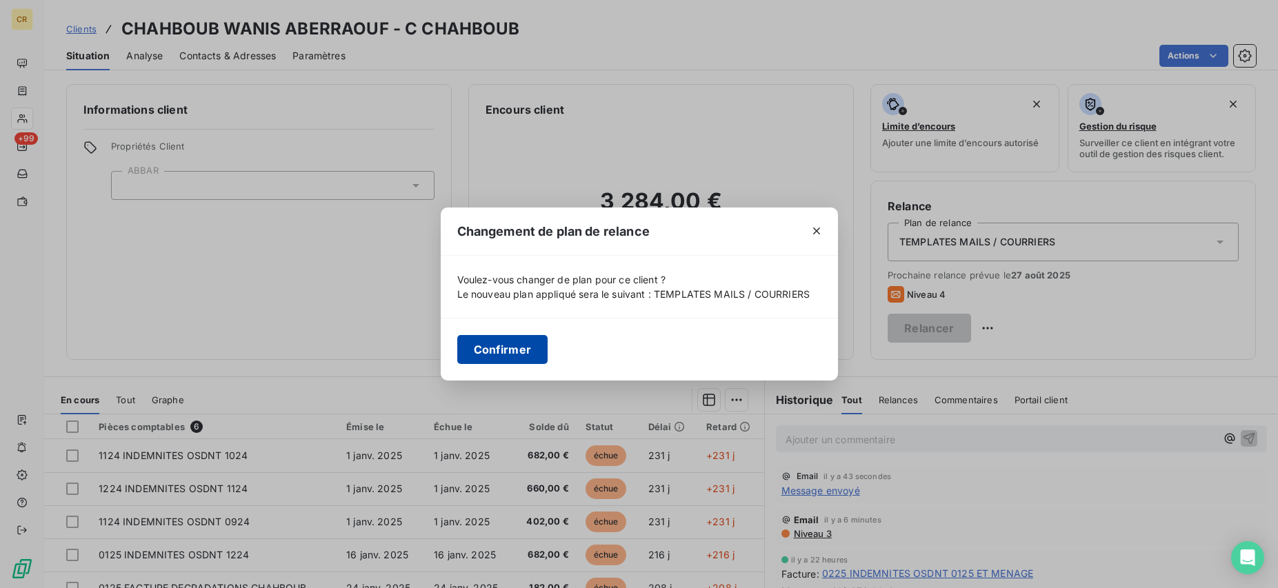
click at [510, 351] on button "Confirmer" at bounding box center [502, 349] width 91 height 29
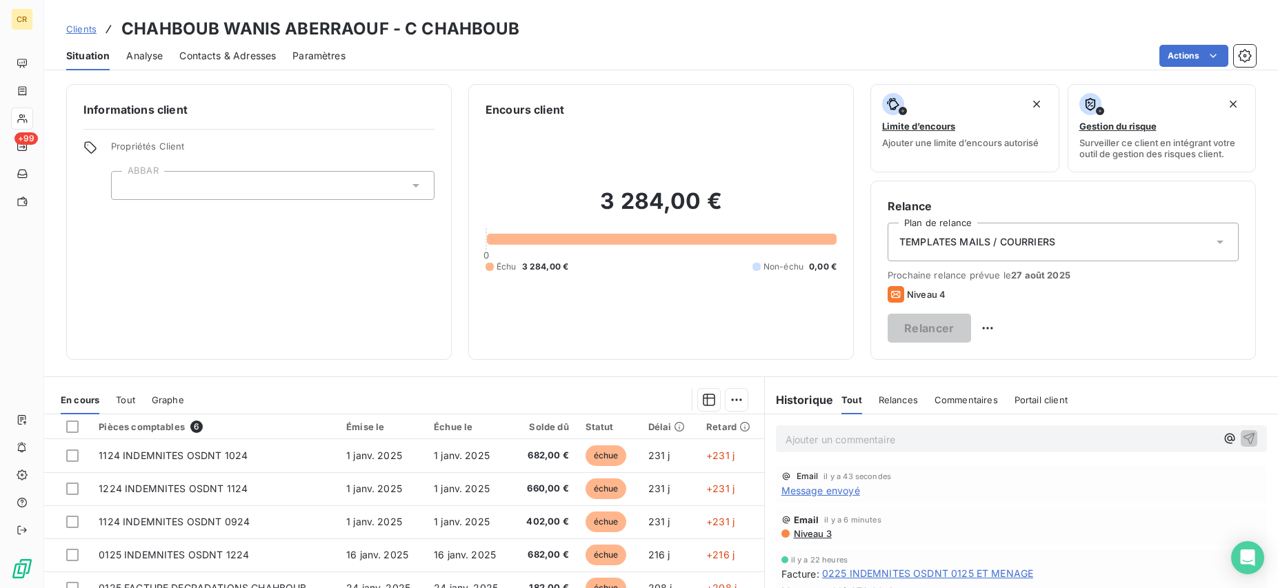
click at [931, 289] on span "Niveau 4" at bounding box center [926, 294] width 39 height 11
click at [932, 292] on span "Niveau 4" at bounding box center [926, 294] width 39 height 11
click at [1230, 323] on html "CR +99 Clients CHAHBOUB WANIS ABERRAOUF - C CHAHBOUB Situation Analyse Contacts…" at bounding box center [639, 294] width 1278 height 588
click at [1204, 361] on div "Replanifier cette action" at bounding box center [1170, 359] width 123 height 22
select select "7"
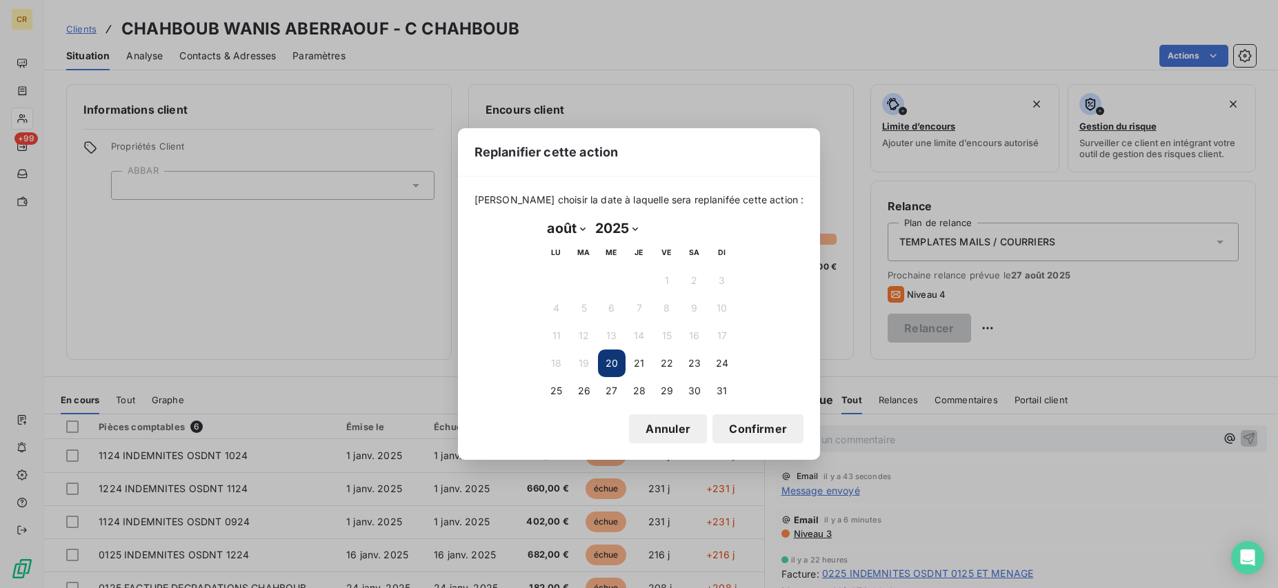
click at [1204, 362] on div "Replanifier cette action [PERSON_NAME] choisir la date à laquelle sera replanif…" at bounding box center [639, 294] width 1278 height 588
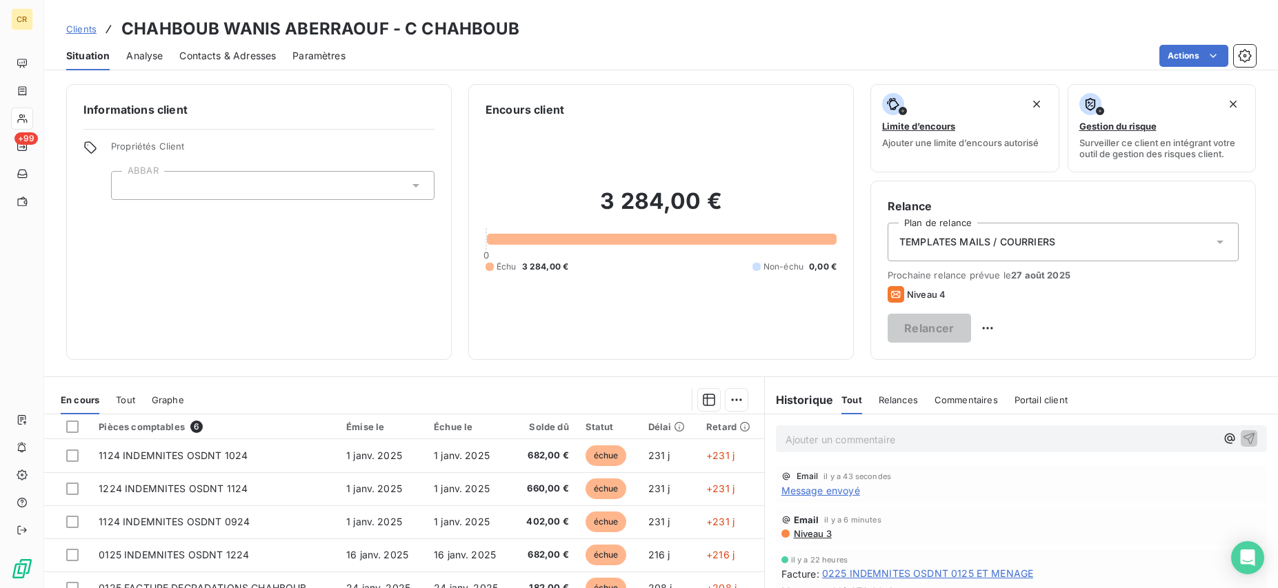
click at [1143, 293] on div "Niveau 4" at bounding box center [1063, 294] width 351 height 17
click at [891, 283] on div "Prochaine relance prévue le [DATE] Niveau 4 Relancer" at bounding box center [1063, 306] width 351 height 73
click at [893, 290] on icon at bounding box center [896, 294] width 17 height 17
click at [1213, 52] on html "CR +99 Clients CHAHBOUB WANIS ABERRAOUF - C CHAHBOUB Situation Analyse Contacts…" at bounding box center [639, 294] width 1278 height 588
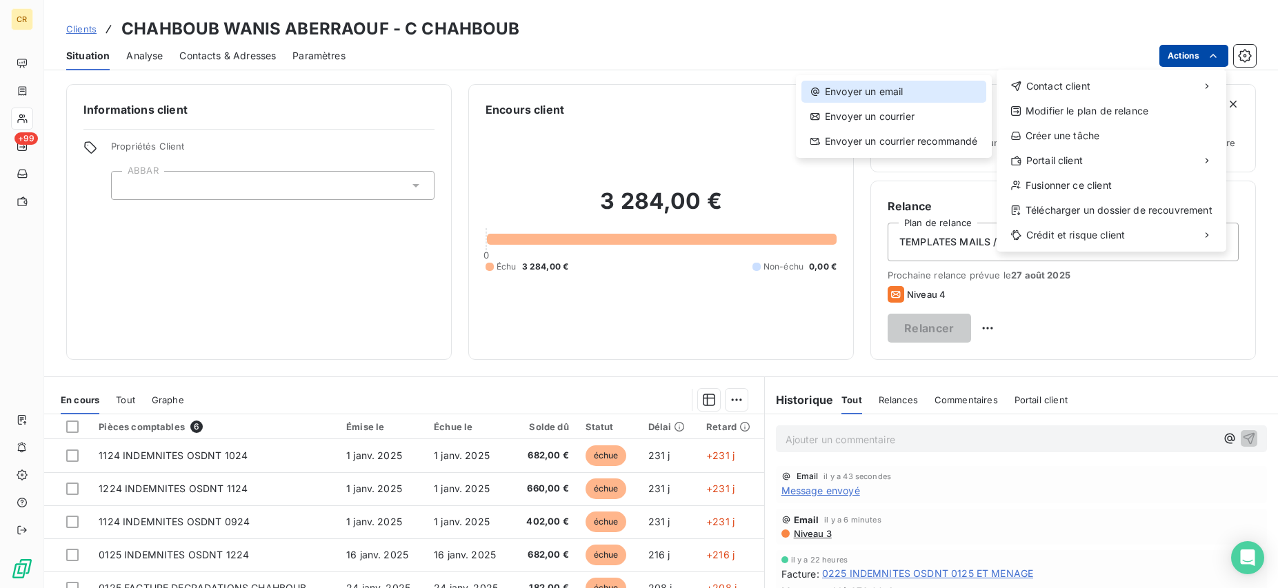
click at [874, 94] on div "Envoyer un email" at bounding box center [893, 92] width 185 height 22
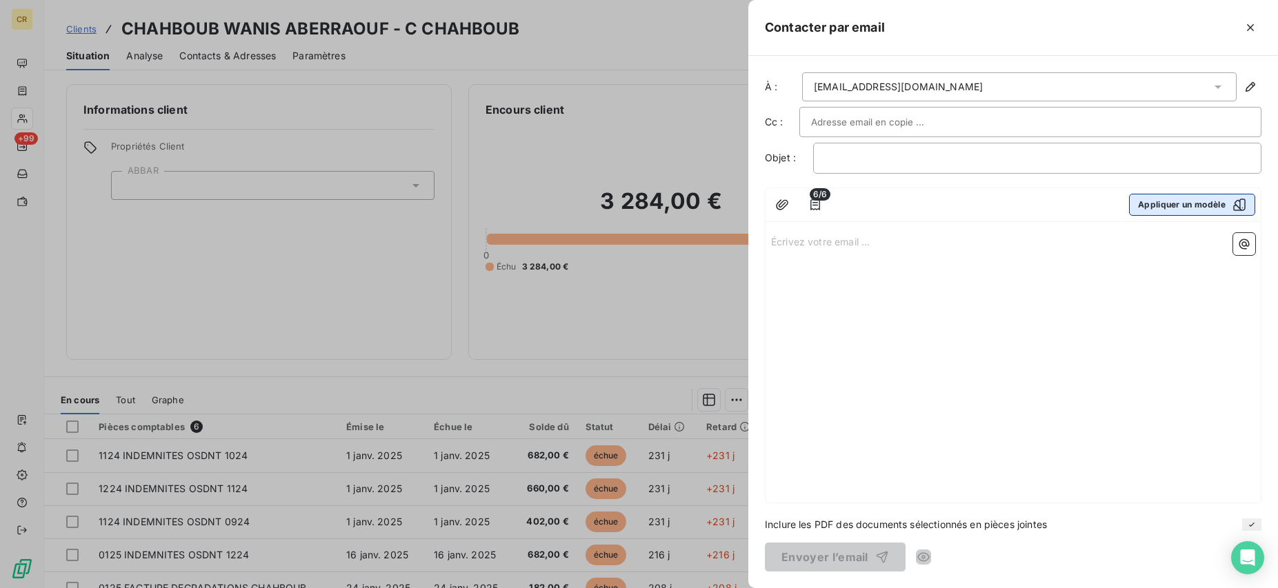
click at [1168, 201] on button "Appliquer un modèle" at bounding box center [1192, 205] width 126 height 22
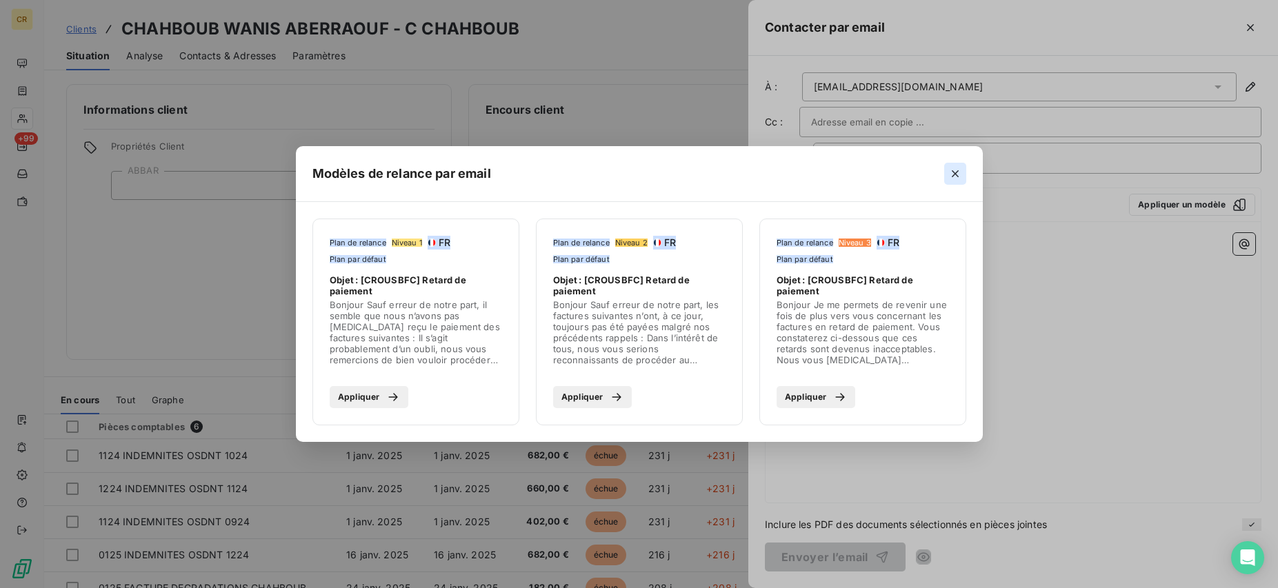
click at [957, 172] on icon "button" at bounding box center [955, 173] width 7 height 7
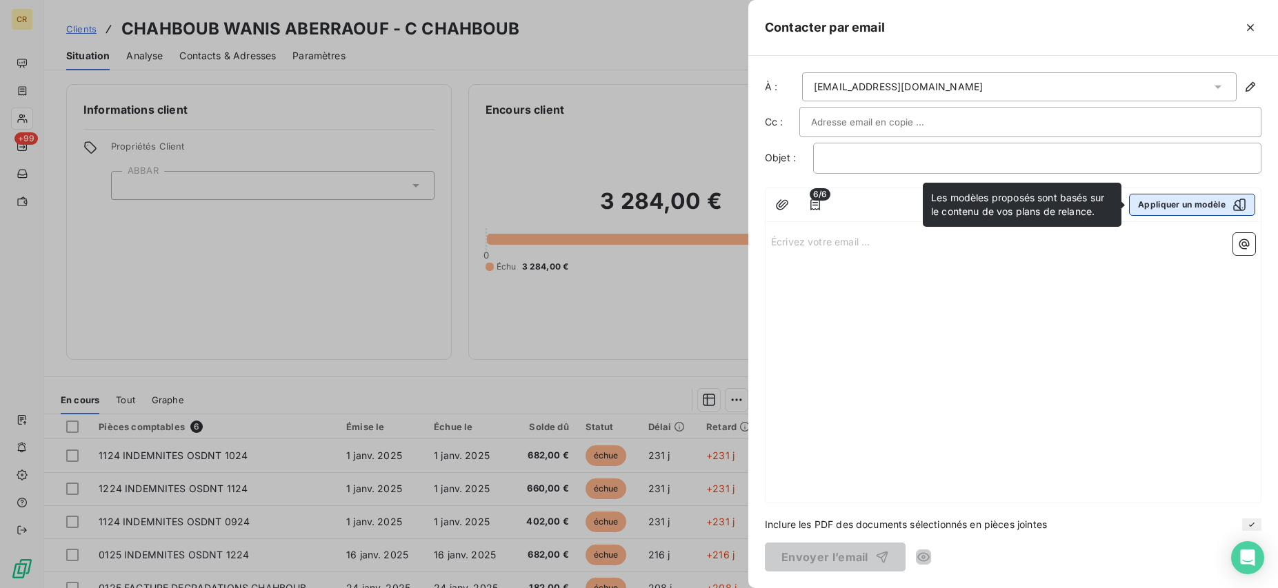
click at [1234, 201] on icon "button" at bounding box center [1239, 205] width 14 height 14
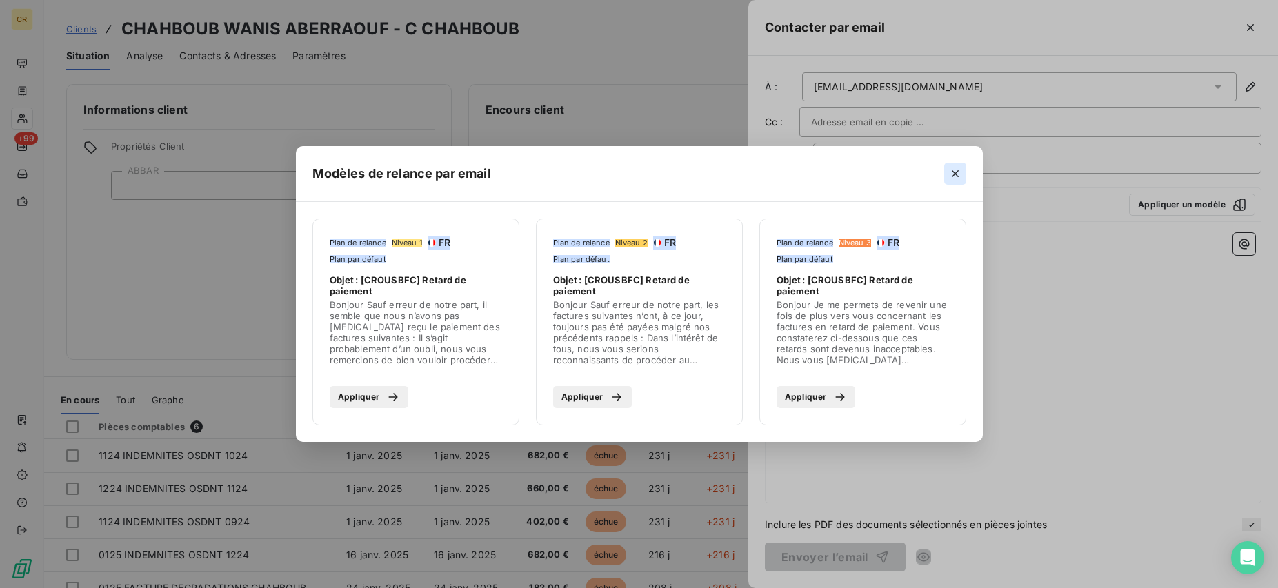
click at [963, 174] on button "button" at bounding box center [955, 174] width 22 height 22
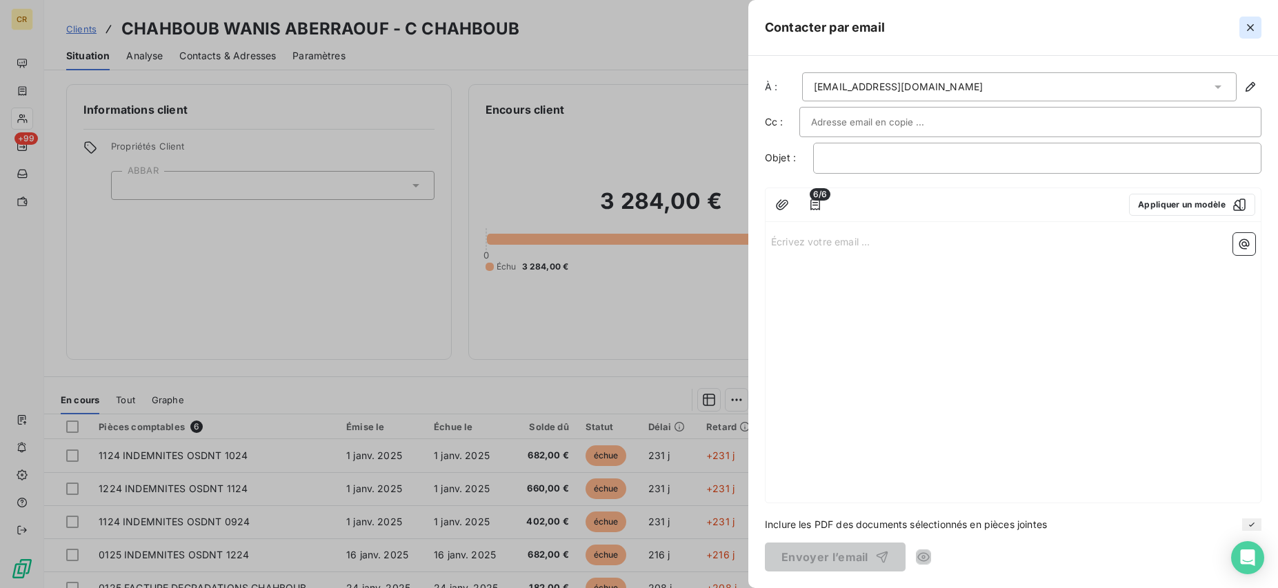
click at [1247, 26] on icon "button" at bounding box center [1250, 28] width 14 height 14
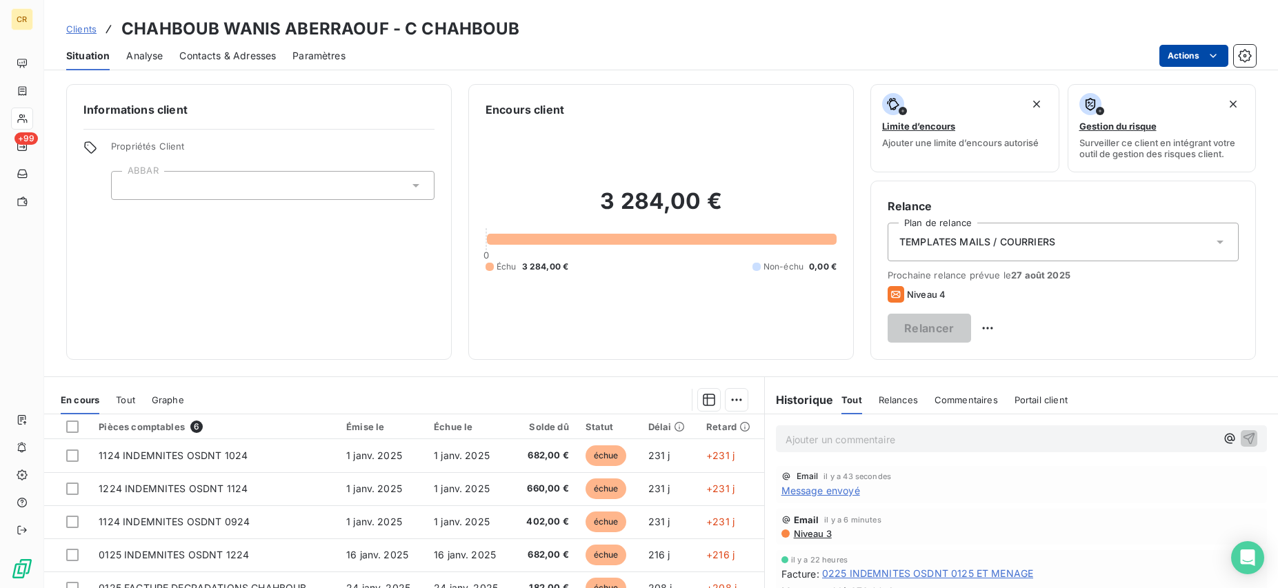
click at [1212, 239] on div "TEMPLATES MAILS / COURRIERS" at bounding box center [1063, 242] width 351 height 39
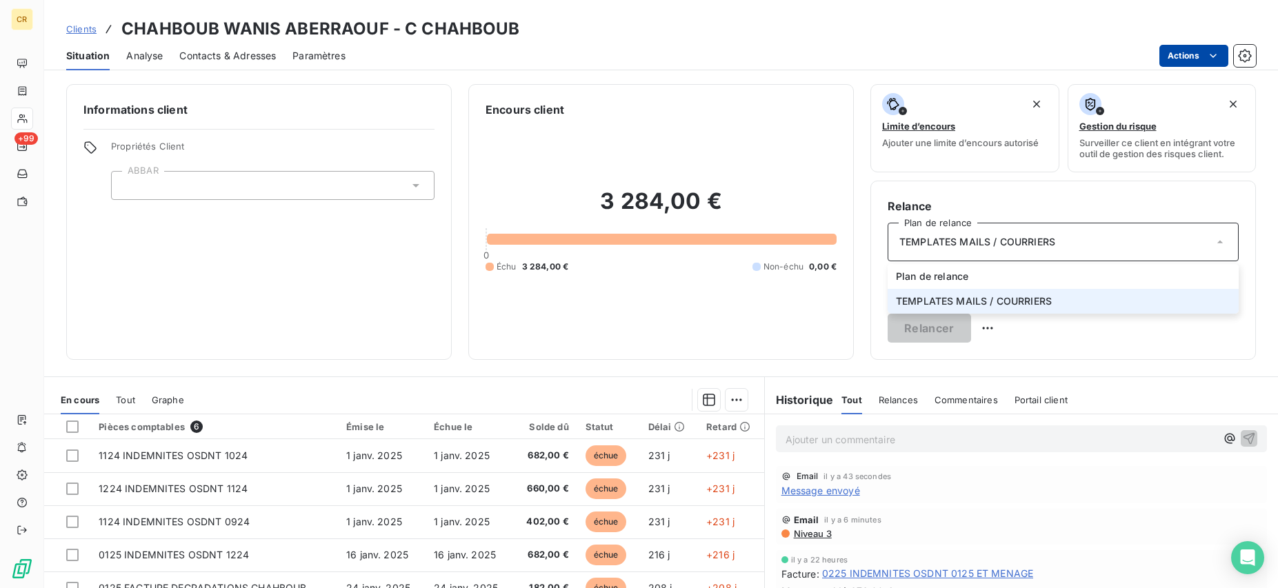
click at [1052, 297] on span "TEMPLATES MAILS / COURRIERS" at bounding box center [974, 301] width 156 height 14
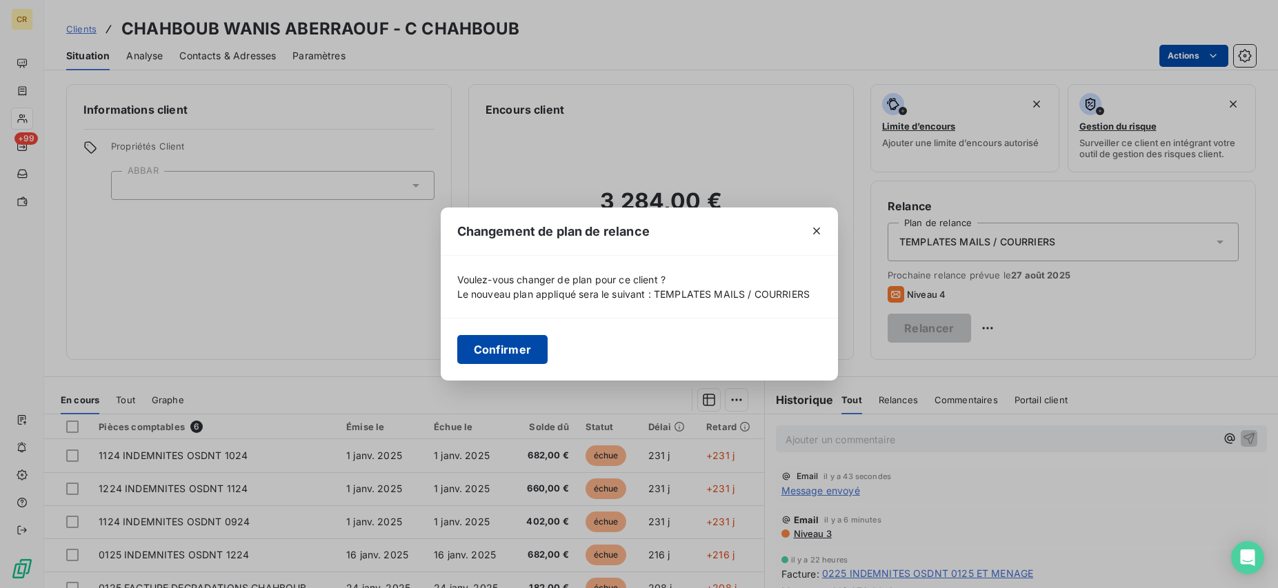
click at [492, 352] on button "Confirmer" at bounding box center [502, 349] width 91 height 29
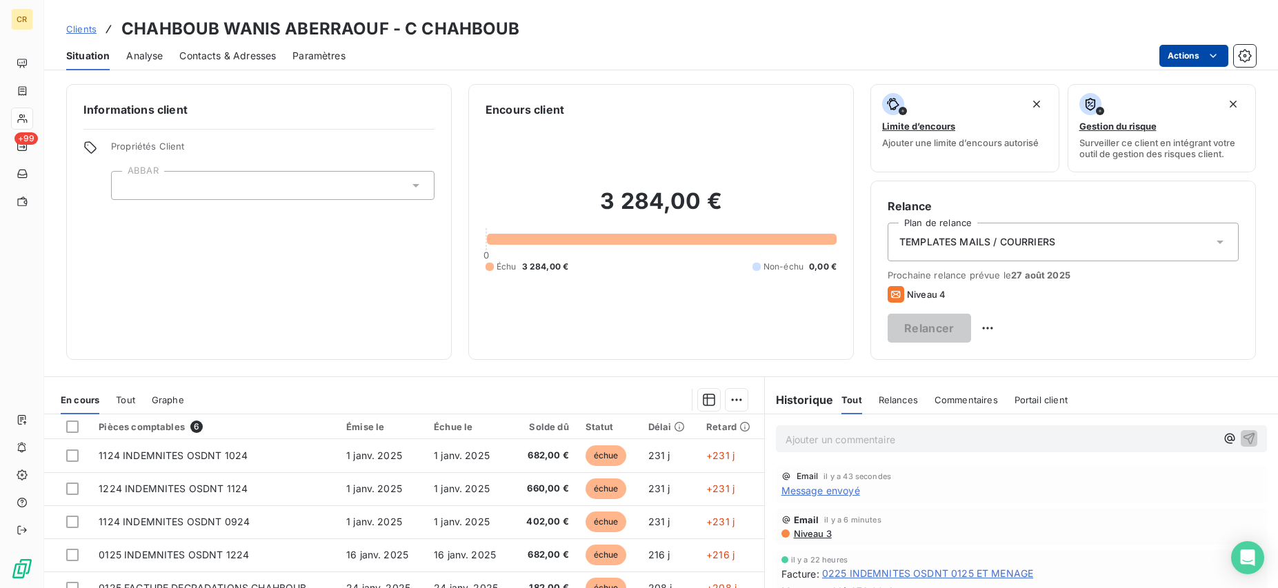
click at [1214, 50] on html "CR +99 Clients CHAHBOUB WANIS ABERRAOUF - C CHAHBOUB Situation Analyse Contacts…" at bounding box center [639, 294] width 1278 height 588
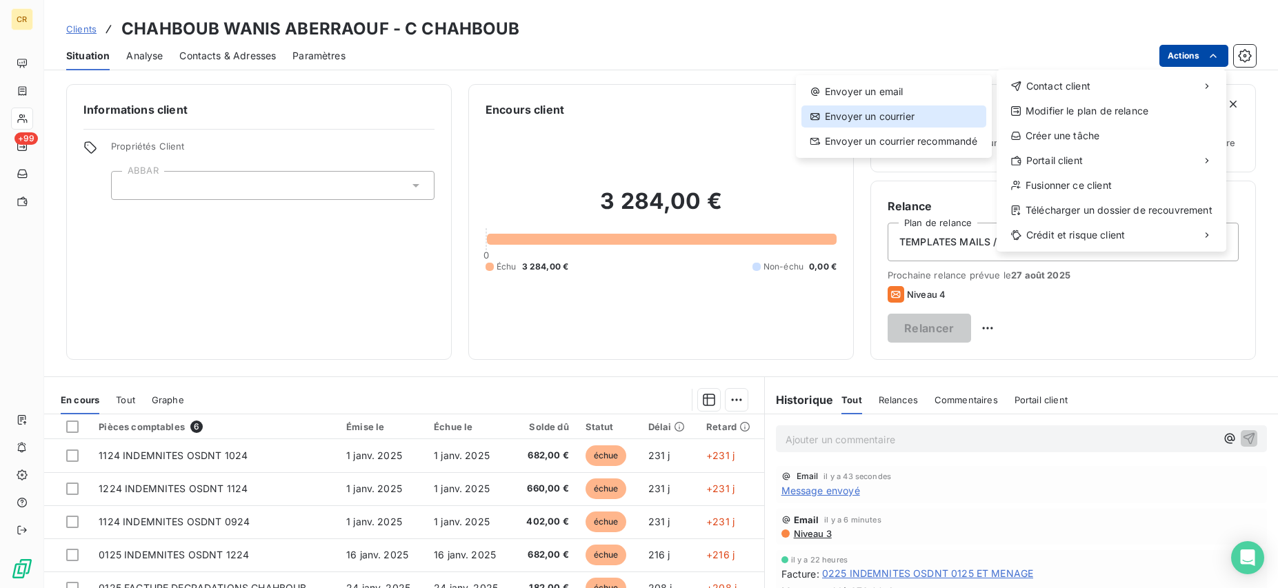
click at [903, 117] on div "Envoyer un courrier" at bounding box center [893, 117] width 185 height 22
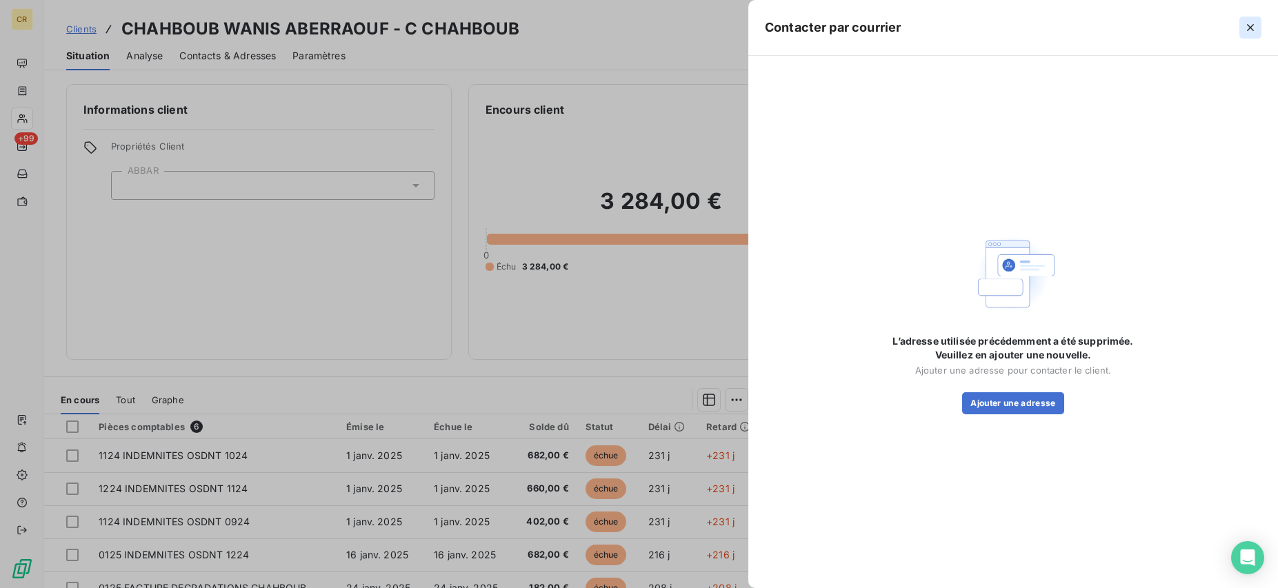
click at [1250, 25] on icon "button" at bounding box center [1250, 28] width 14 height 14
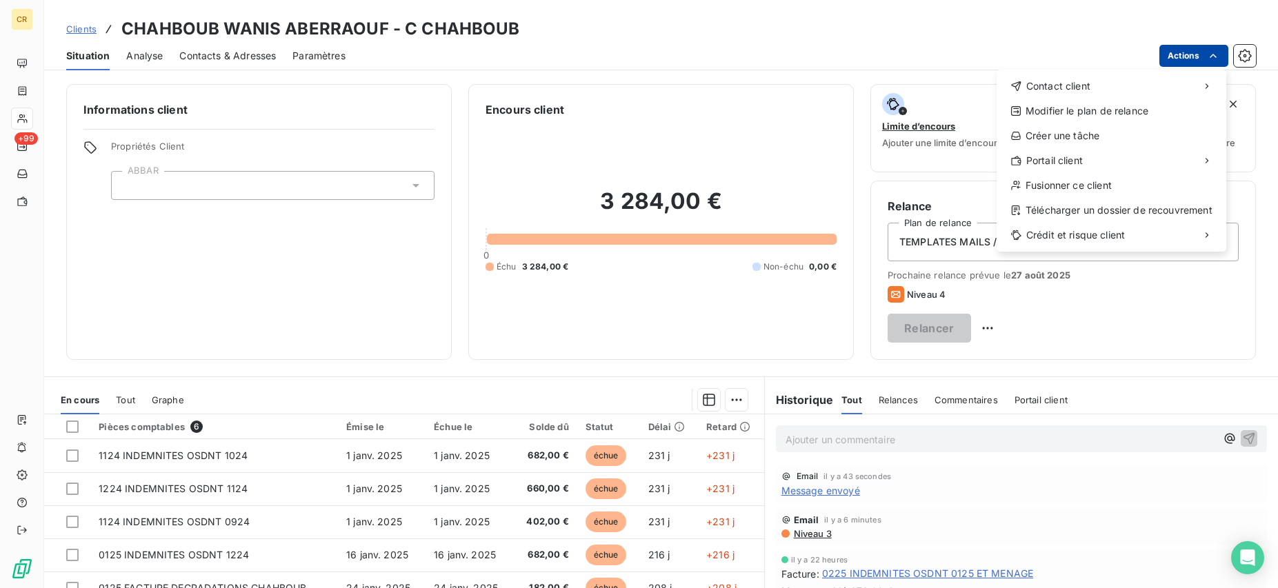
click at [1208, 57] on html "CR +99 Clients CHAHBOUB WANIS ABERRAOUF - C CHAHBOUB Situation Analyse Contacts…" at bounding box center [639, 294] width 1278 height 588
click at [878, 99] on div "Envoyer un email" at bounding box center [893, 92] width 185 height 22
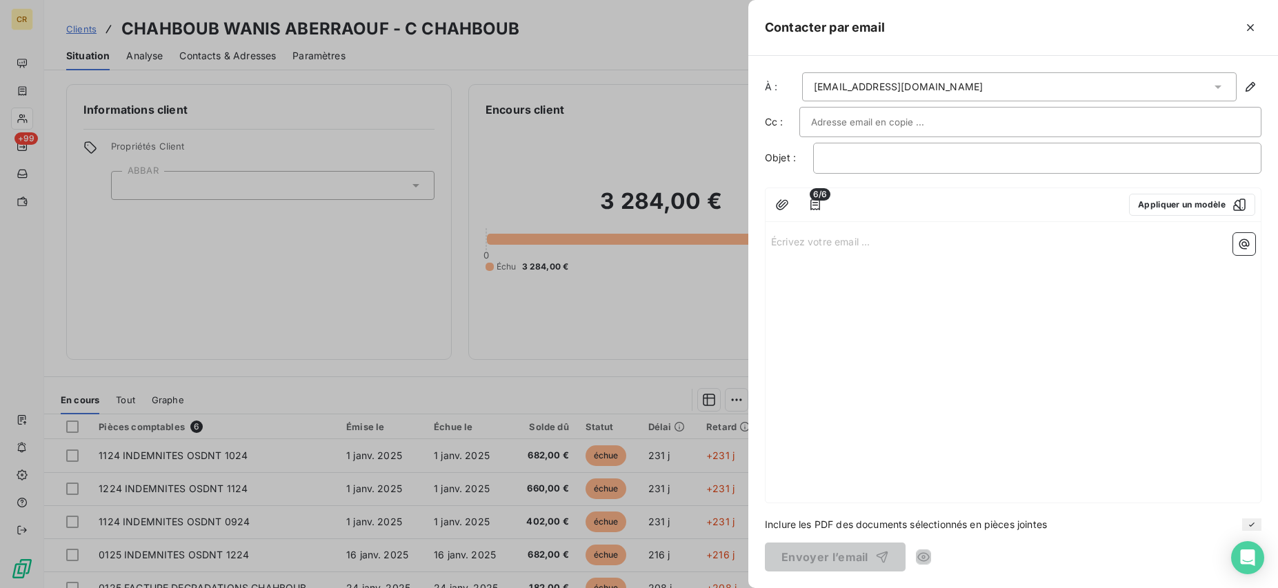
click at [1170, 193] on div "6/6 Appliquer un modèle" at bounding box center [1013, 205] width 495 height 34
click at [1173, 205] on button "Appliquer un modèle" at bounding box center [1192, 205] width 126 height 22
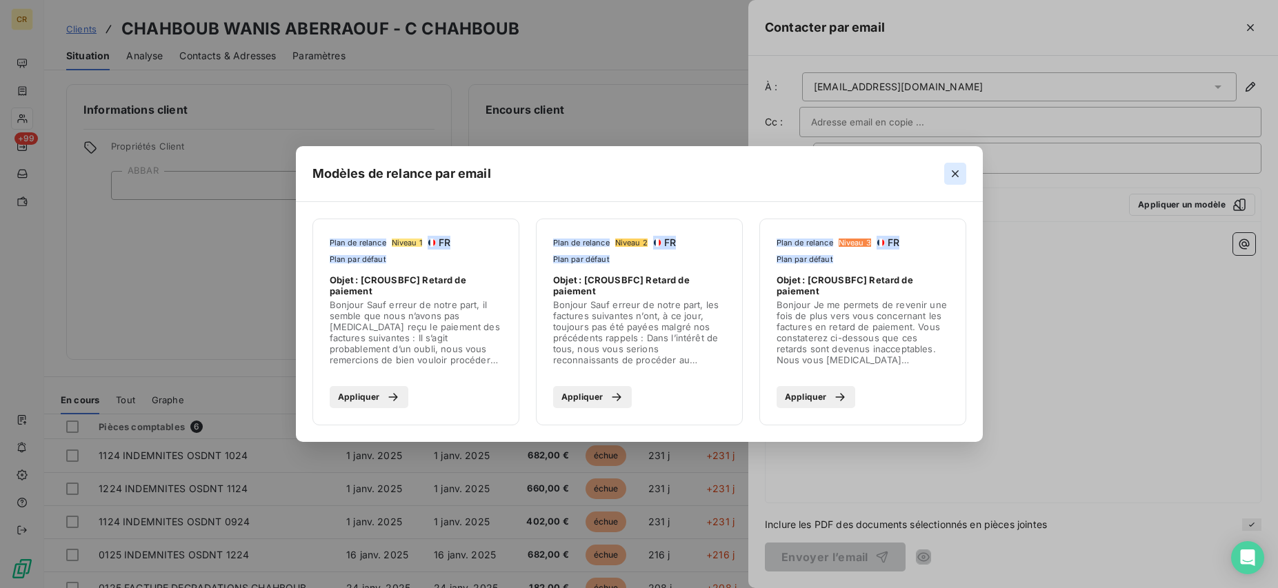
click at [957, 171] on icon "button" at bounding box center [955, 174] width 14 height 14
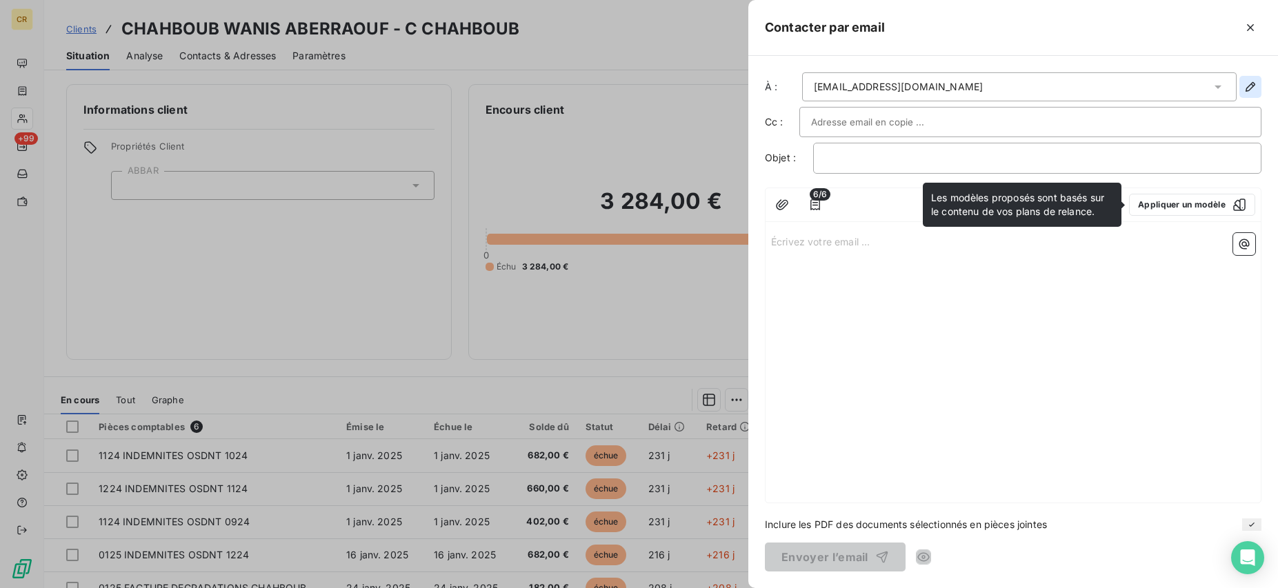
click at [1255, 83] on icon "button" at bounding box center [1250, 87] width 14 height 14
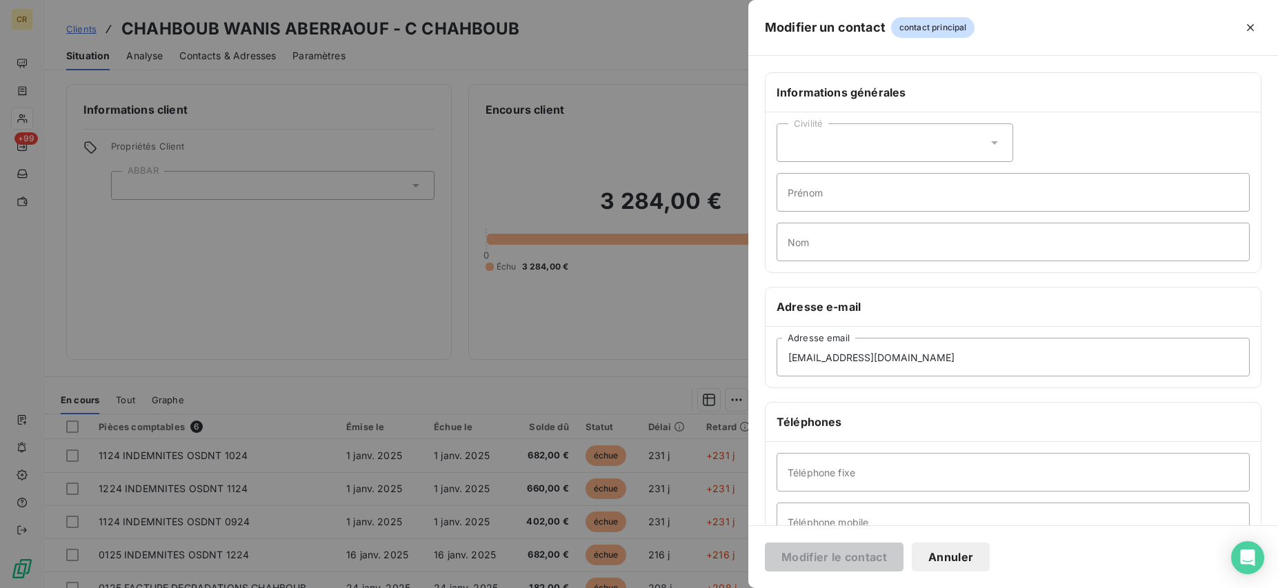
click at [663, 136] on div at bounding box center [639, 294] width 1278 height 588
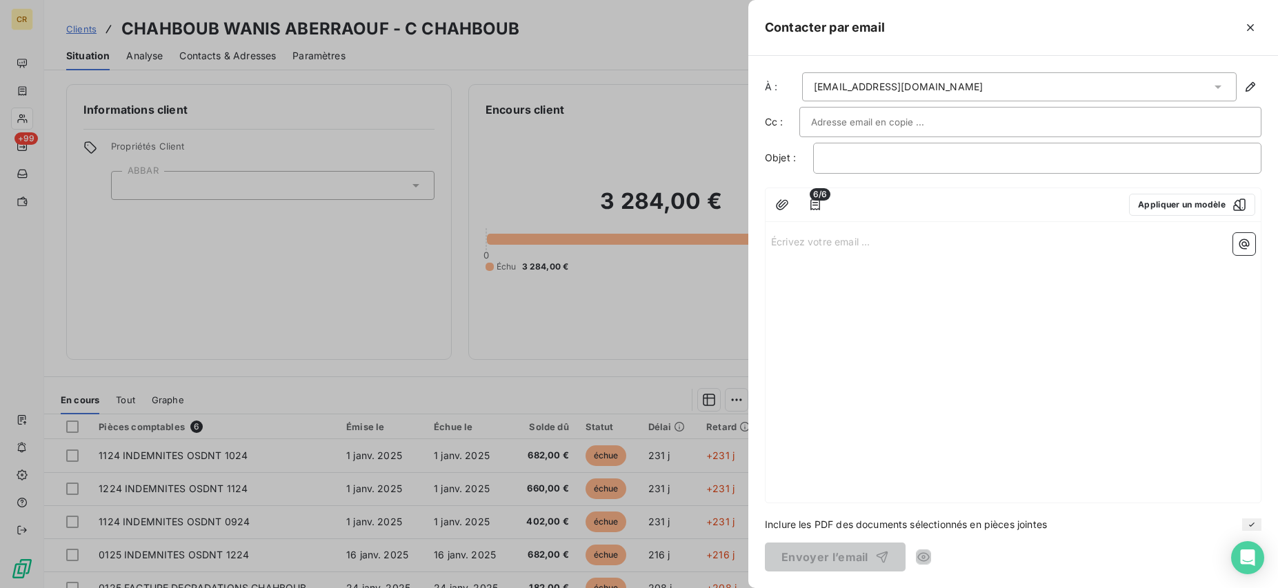
click at [717, 130] on div at bounding box center [639, 294] width 1278 height 588
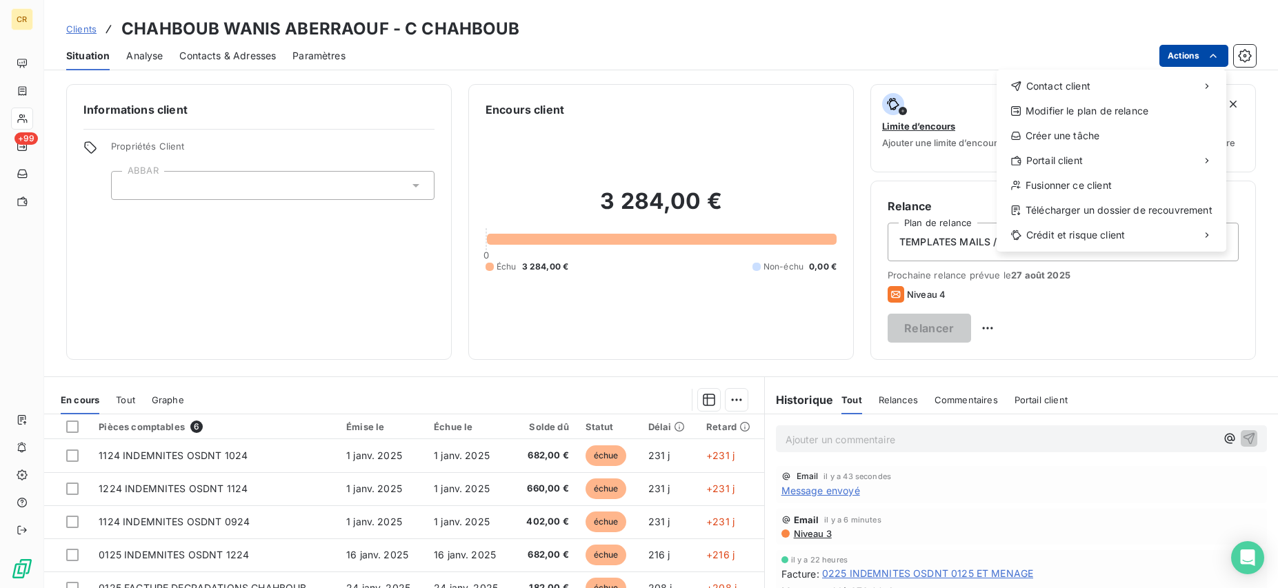
click at [1214, 54] on html "CR +99 Clients CHAHBOUB WANIS ABERRAOUF - C CHAHBOUB Situation Analyse Contacts…" at bounding box center [639, 294] width 1278 height 588
click at [888, 89] on div "Envoyer un email" at bounding box center [893, 92] width 185 height 22
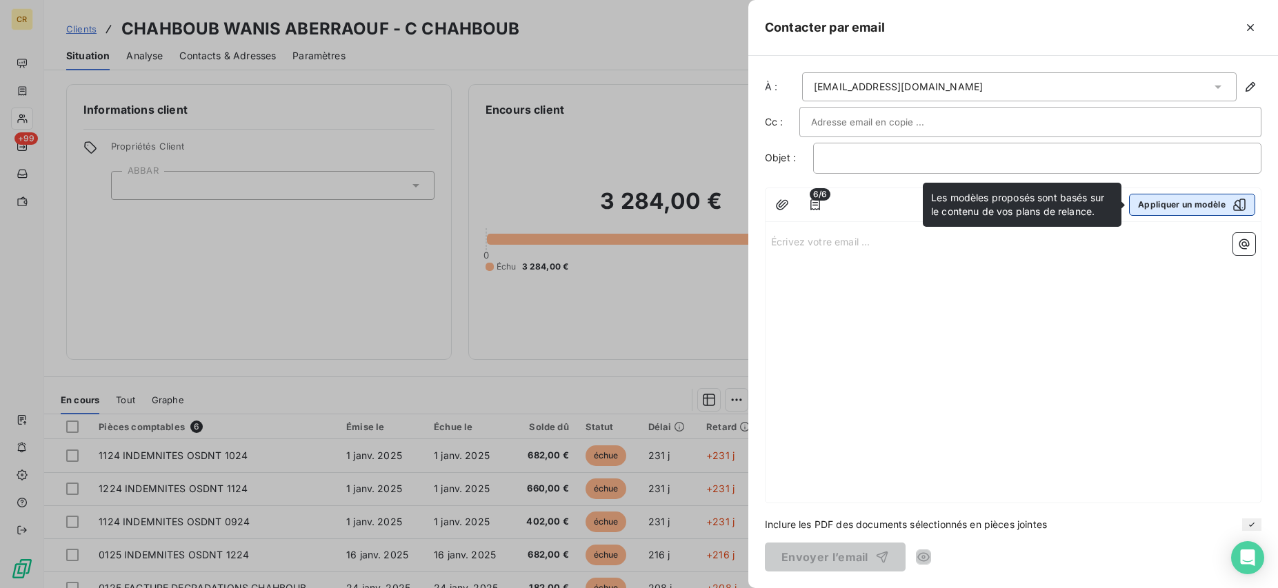
click at [1154, 205] on button "Appliquer un modèle" at bounding box center [1192, 205] width 126 height 22
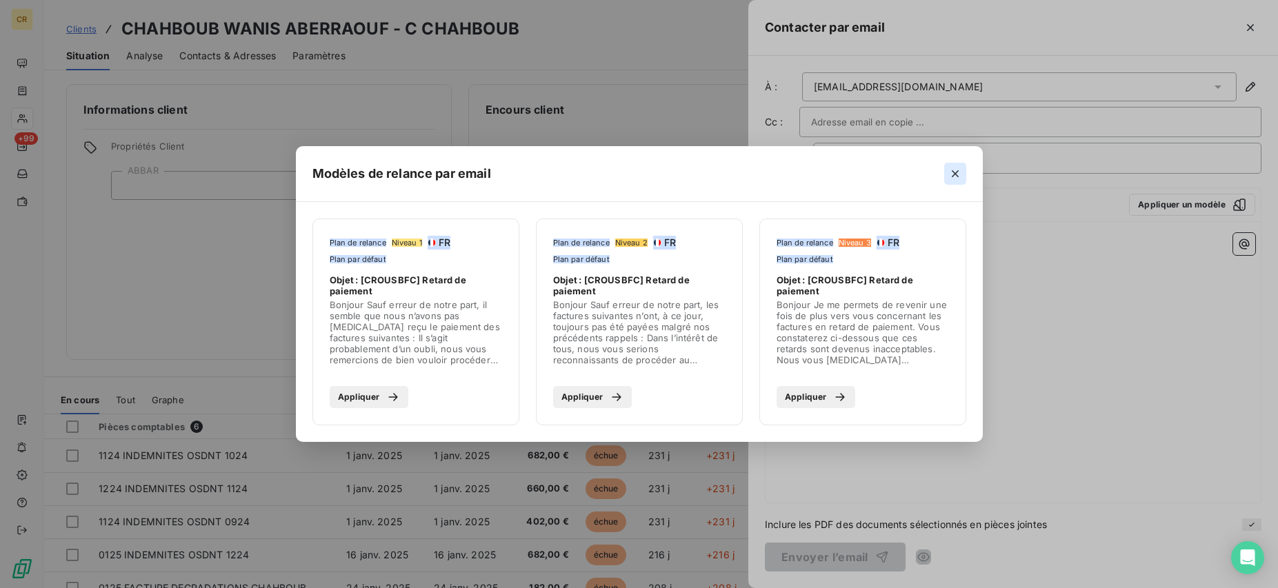
click at [958, 169] on icon "button" at bounding box center [955, 174] width 14 height 14
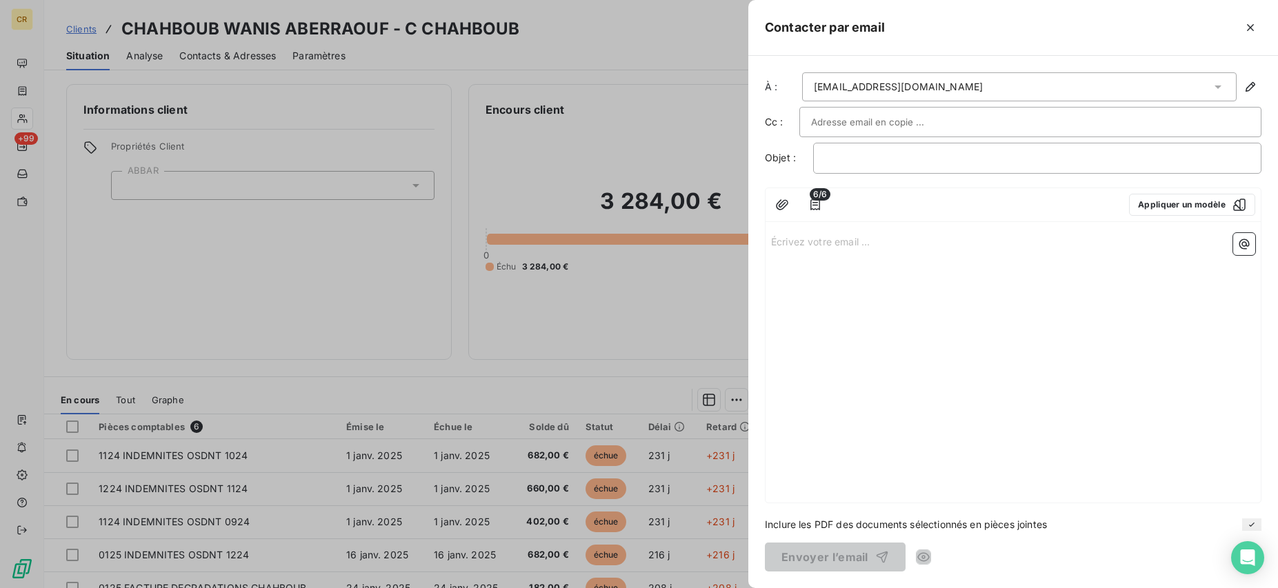
click at [665, 314] on div at bounding box center [639, 294] width 1278 height 588
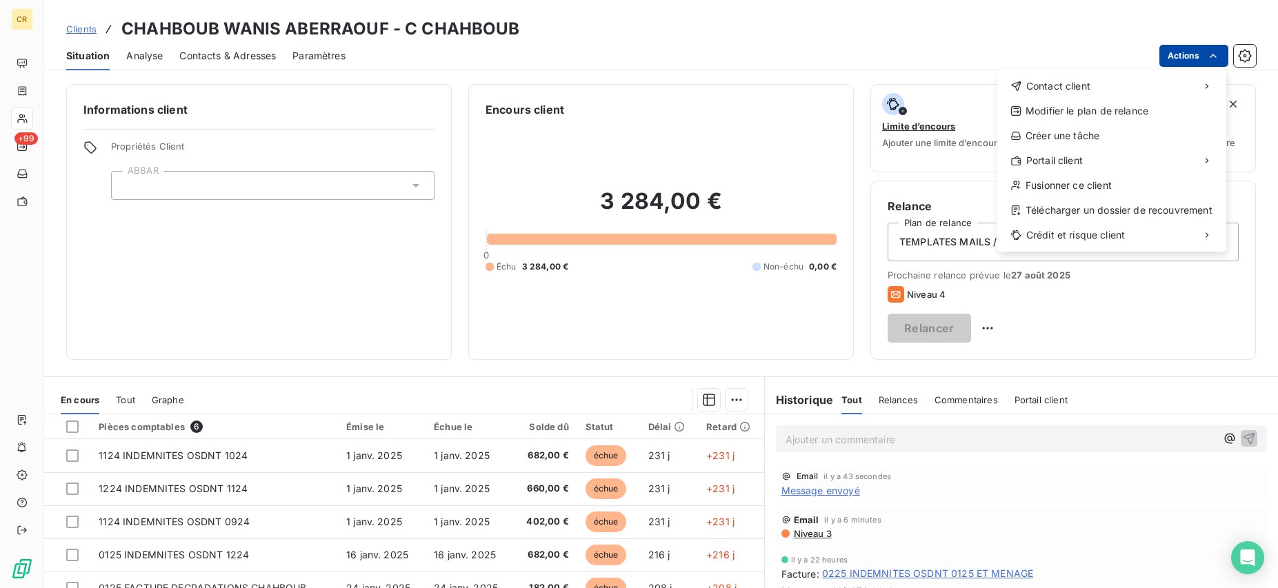
click at [1210, 57] on html "CR +99 Clients CHAHBOUB WANIS ABERRAOUF - C CHAHBOUB Situation Analyse Contacts…" at bounding box center [639, 294] width 1278 height 588
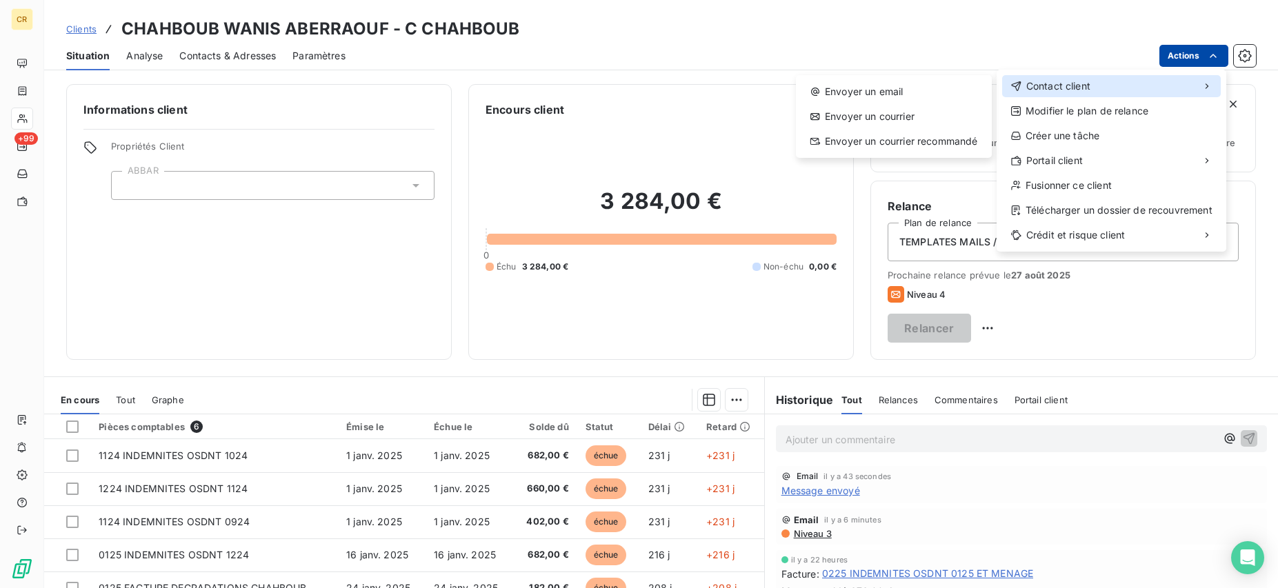
click at [1206, 84] on icon at bounding box center [1206, 86] width 11 height 11
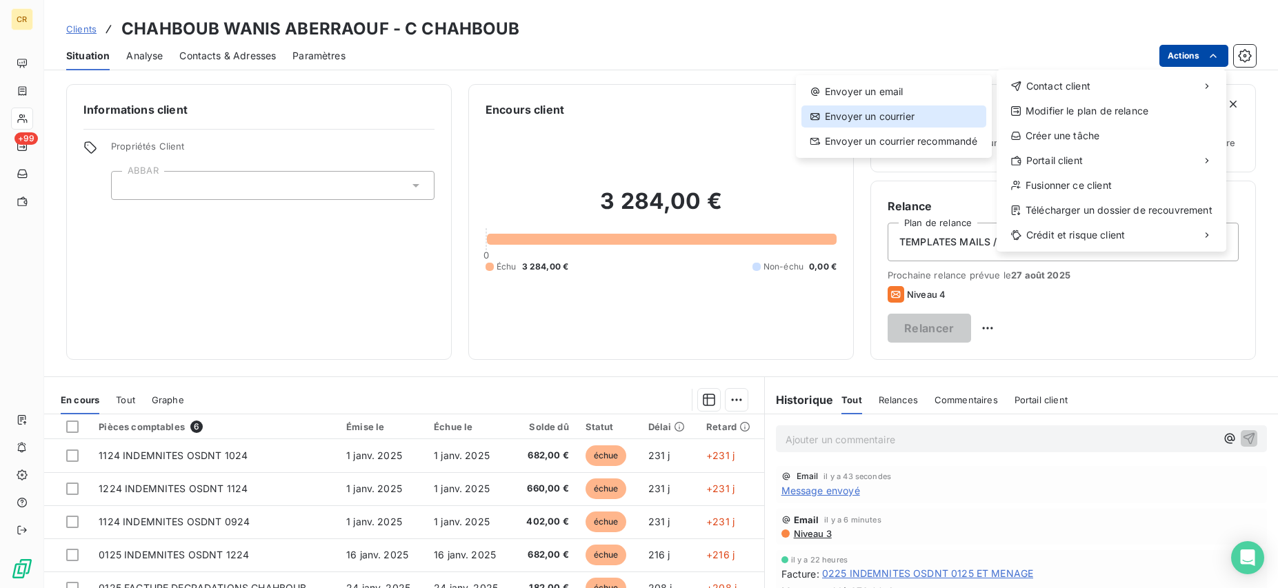
click at [841, 116] on div "Envoyer un courrier" at bounding box center [893, 117] width 185 height 22
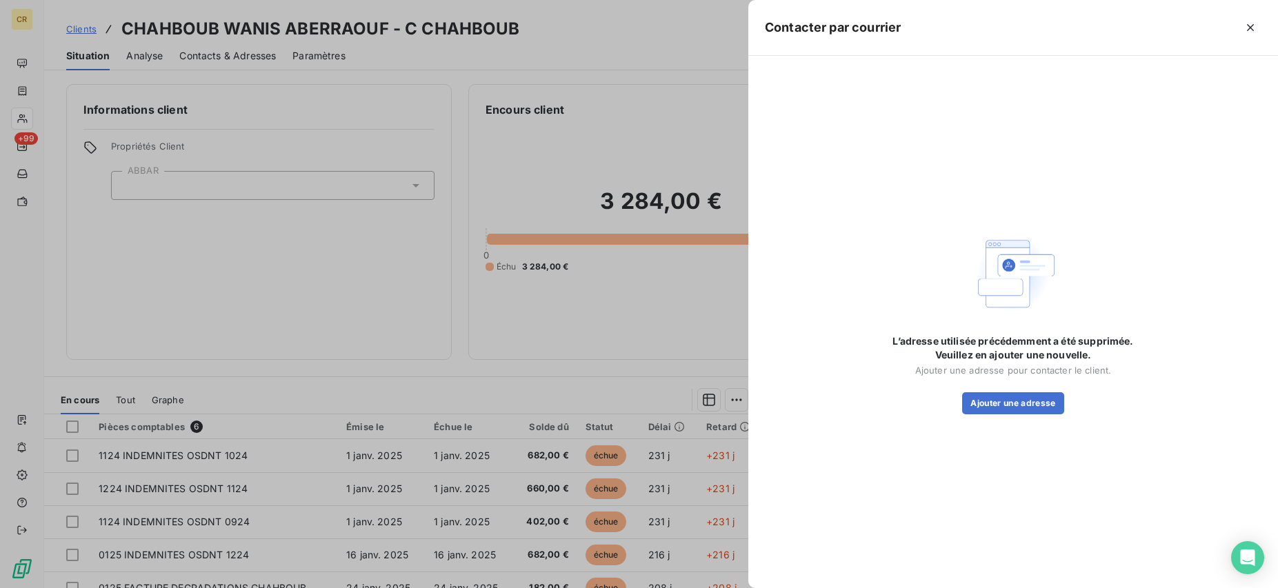
click at [990, 392] on div "L’adresse utilisée précédemment a été supprimée. Veuillez en ajouter une nouvel…" at bounding box center [1013, 374] width 276 height 80
click at [992, 397] on button "Ajouter une adresse" at bounding box center [1012, 403] width 101 height 22
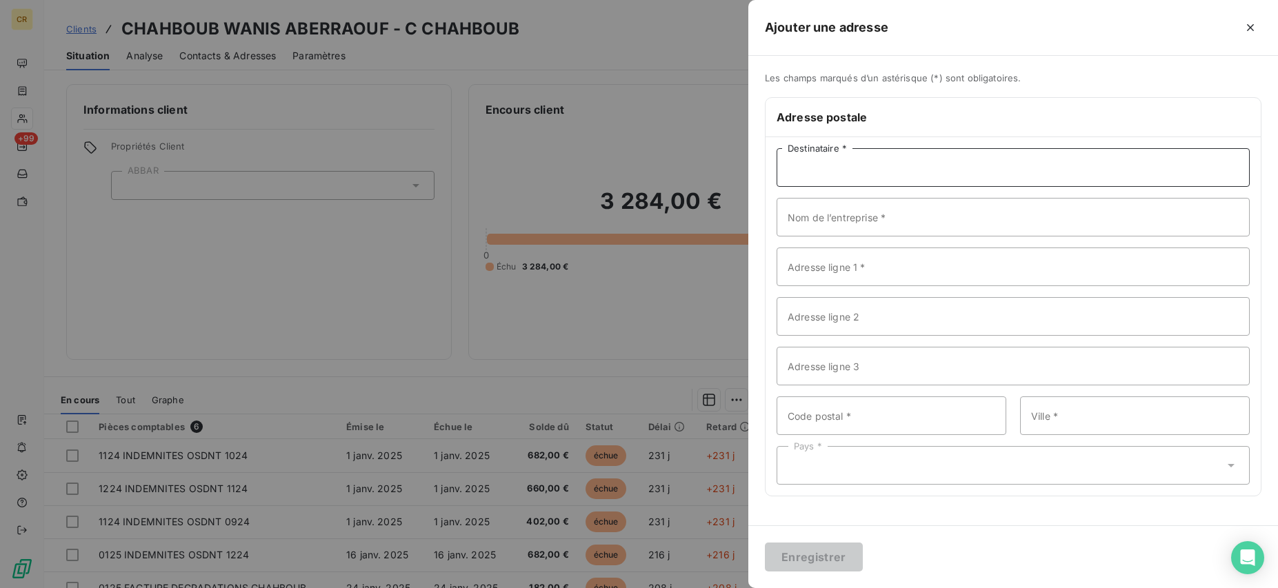
click at [888, 166] on input "Destinataire *" at bounding box center [1013, 167] width 473 height 39
type input "d"
click at [852, 169] on input "Destinataire *" at bounding box center [1013, 167] width 473 height 39
type input "DRFIP21"
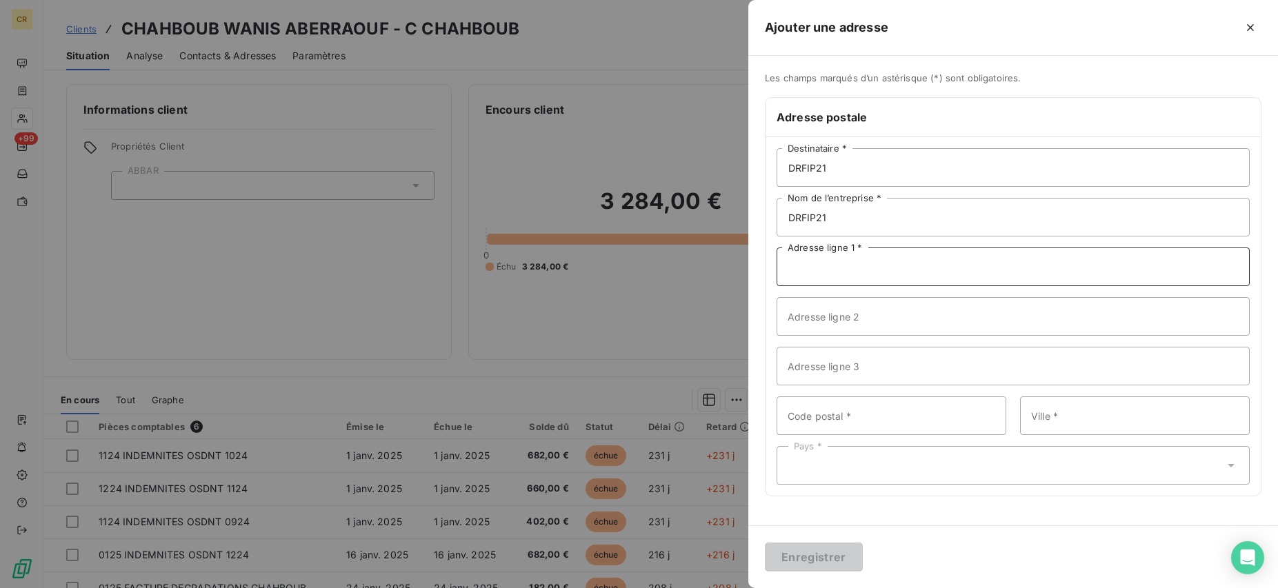
type input "21000 [GEOGRAPHIC_DATA]"
type input "21000"
type input "[GEOGRAPHIC_DATA]"
click at [1075, 477] on div "Pays *" at bounding box center [1013, 465] width 473 height 39
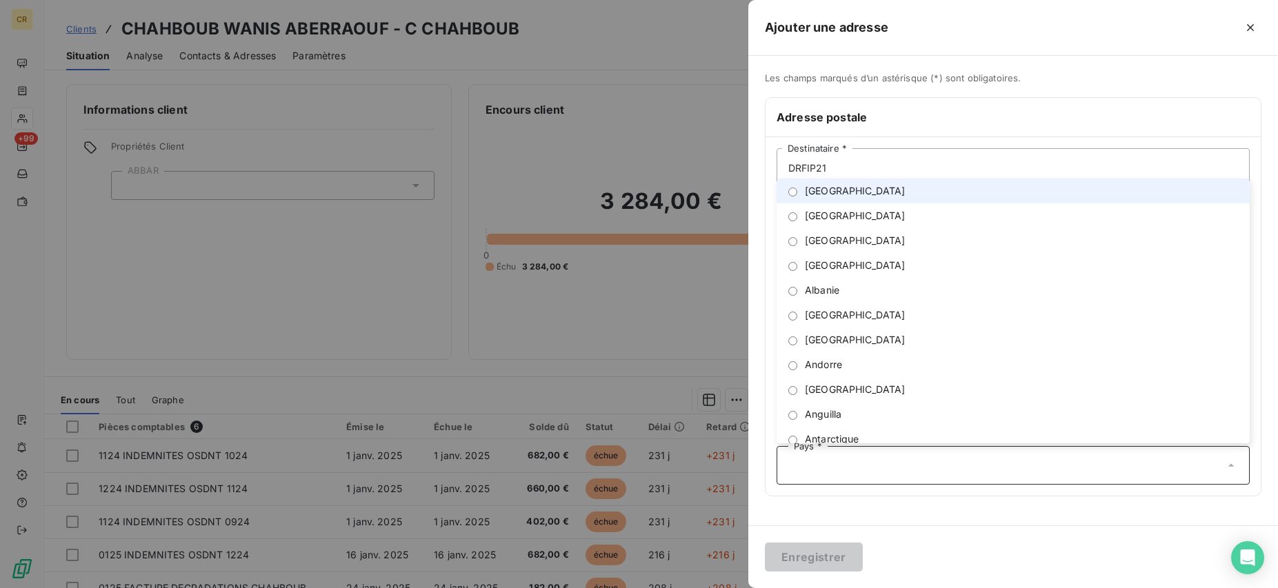
click at [788, 190] on input "radio" at bounding box center [792, 192] width 9 height 9
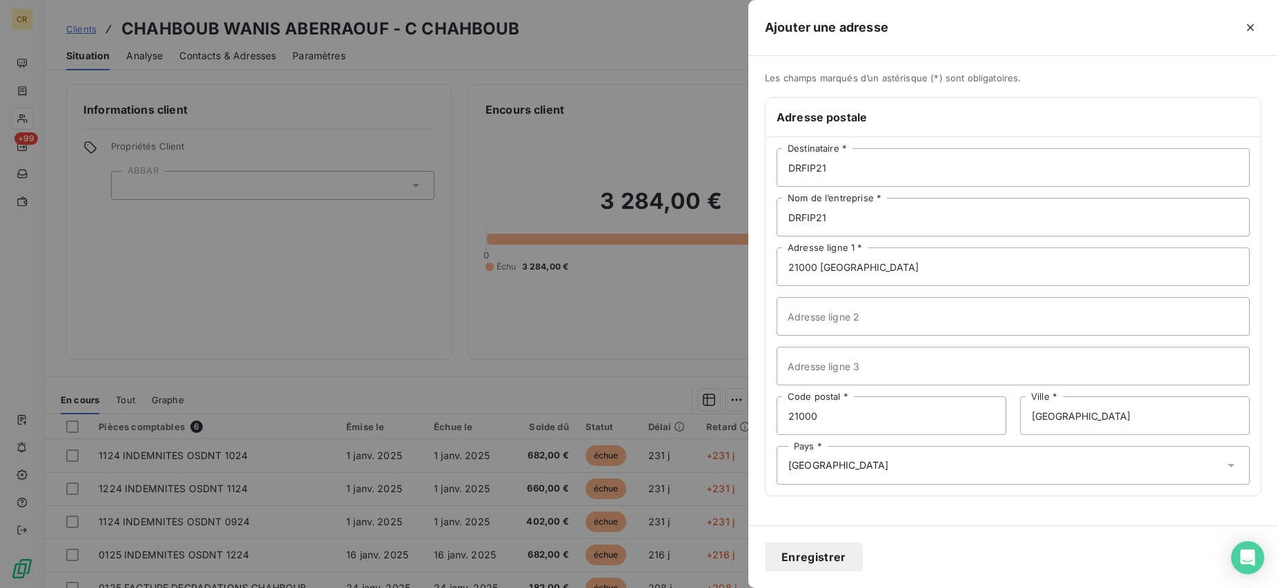
click at [803, 555] on button "Enregistrer" at bounding box center [814, 557] width 98 height 29
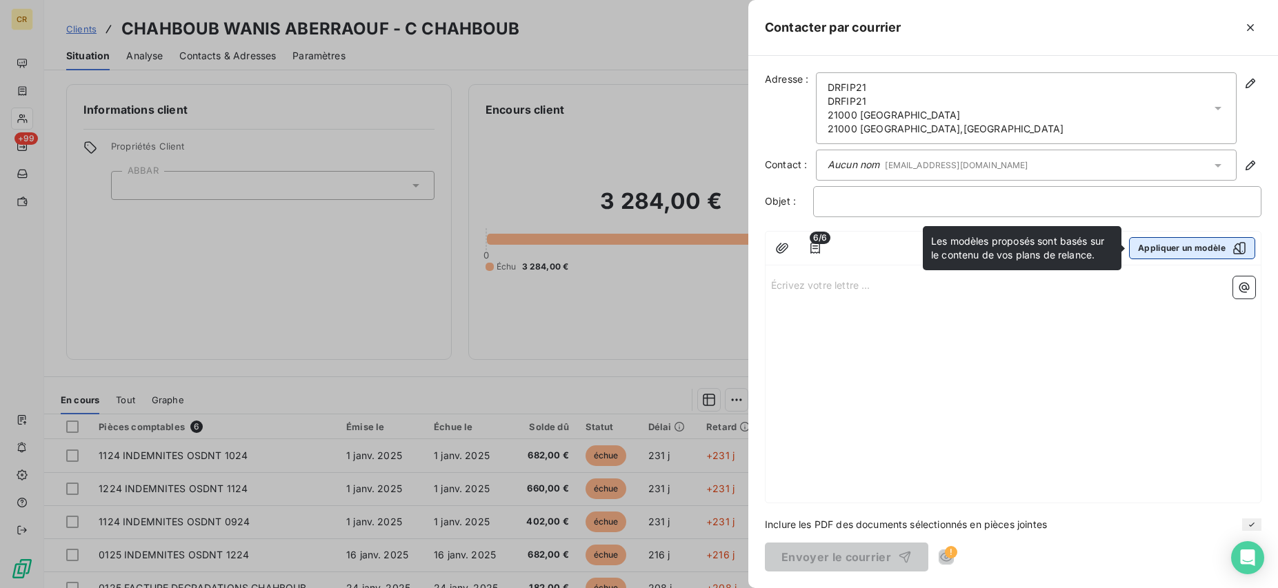
click at [1165, 247] on button "Appliquer un modèle" at bounding box center [1192, 248] width 126 height 22
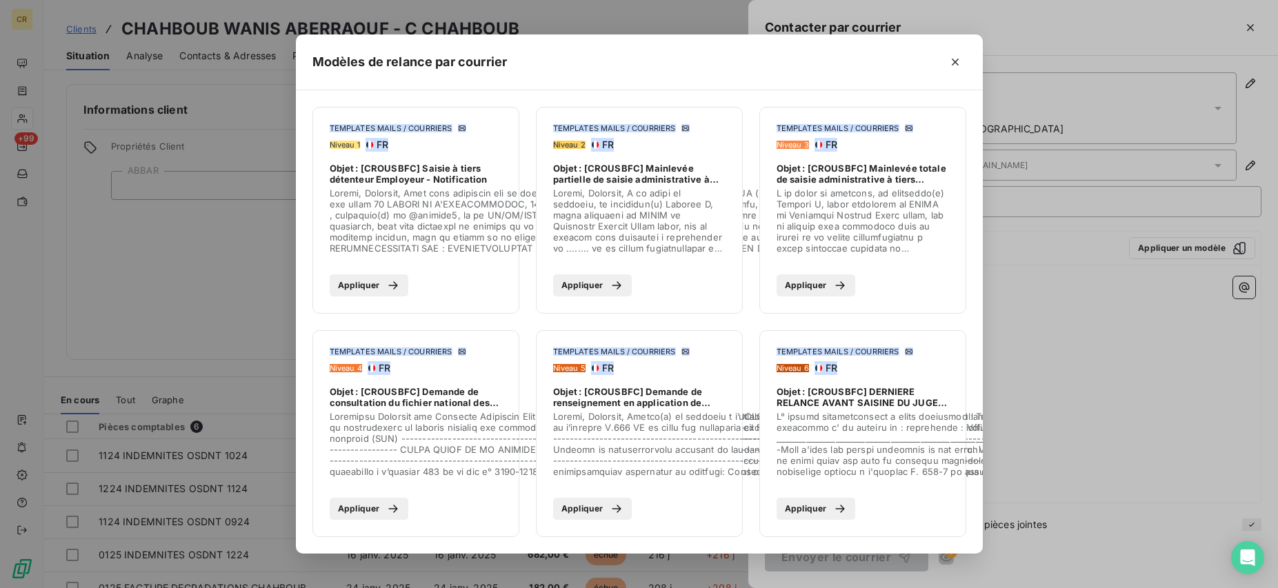
click at [361, 289] on button "Appliquer" at bounding box center [369, 285] width 79 height 22
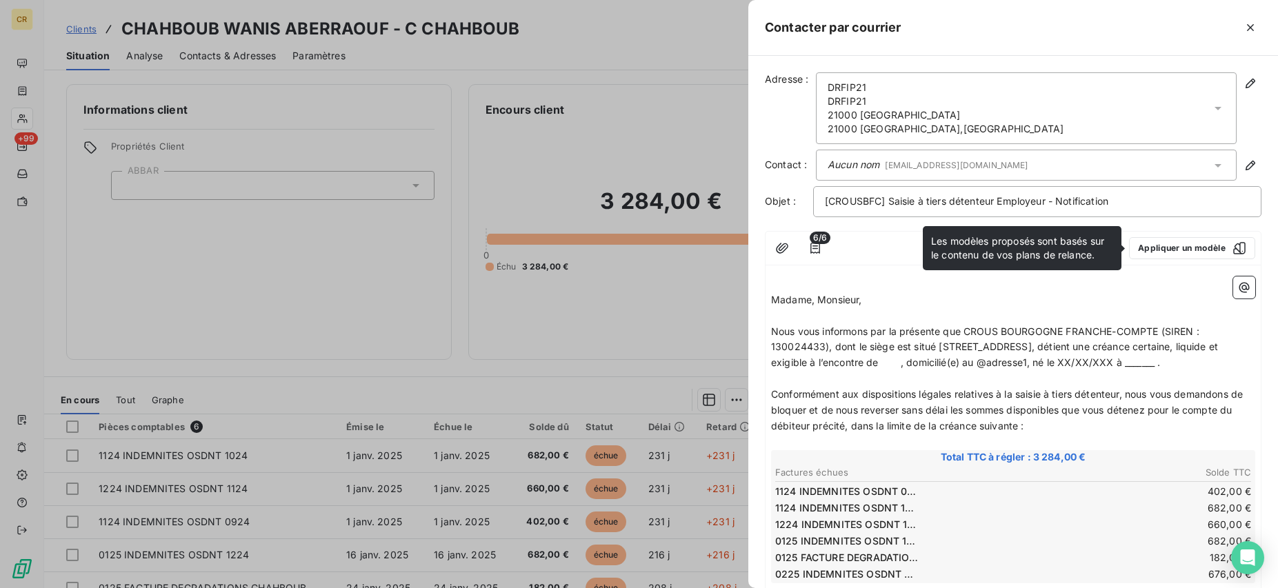
click at [974, 387] on p "﻿" at bounding box center [1013, 379] width 484 height 16
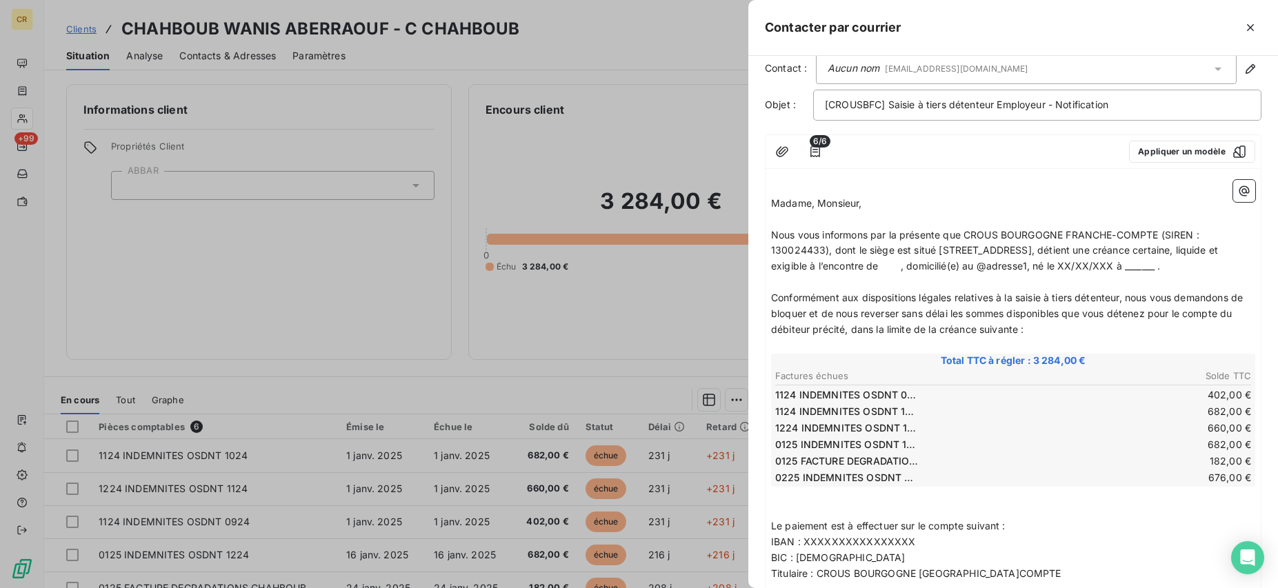
scroll to position [0, 0]
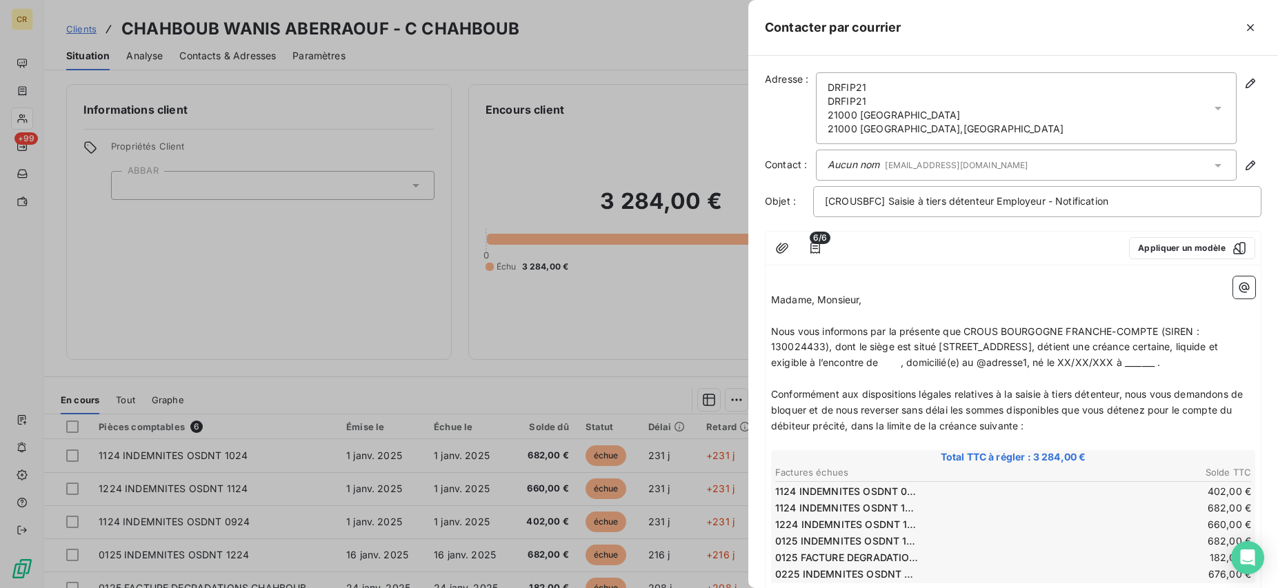
click at [1025, 434] on p "Conformément aux dispositions légales relatives à la saisie à tiers détenteur, …" at bounding box center [1013, 411] width 484 height 48
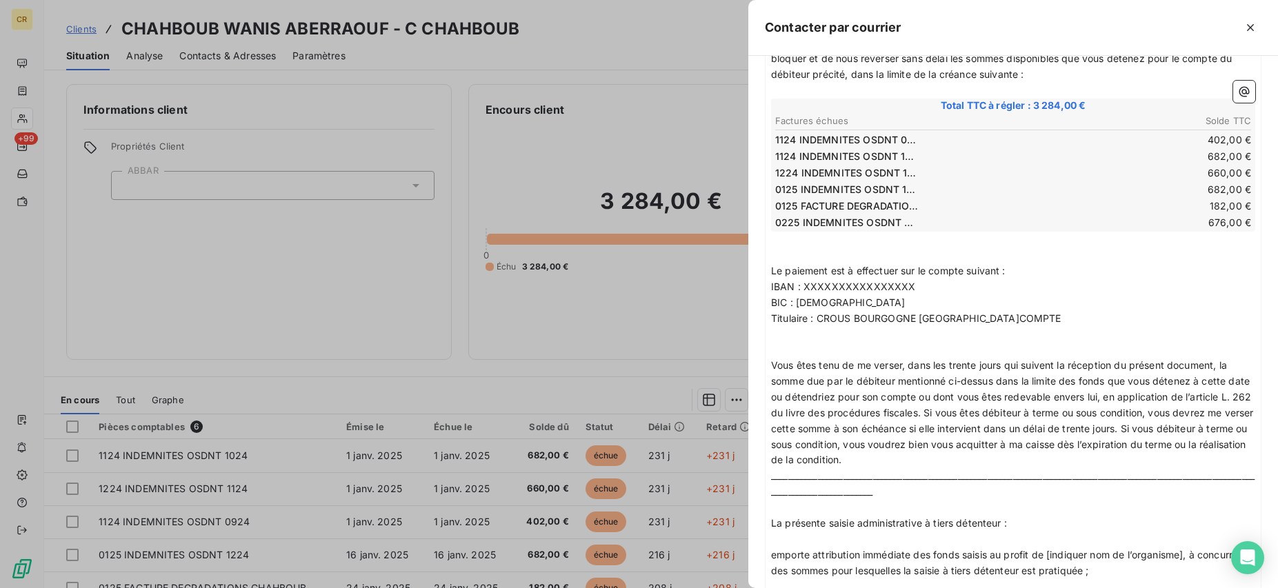
click at [928, 442] on span "Vous êtes tenu de me verser, dans les trente jours qui suivent la réception du …" at bounding box center [1014, 412] width 486 height 106
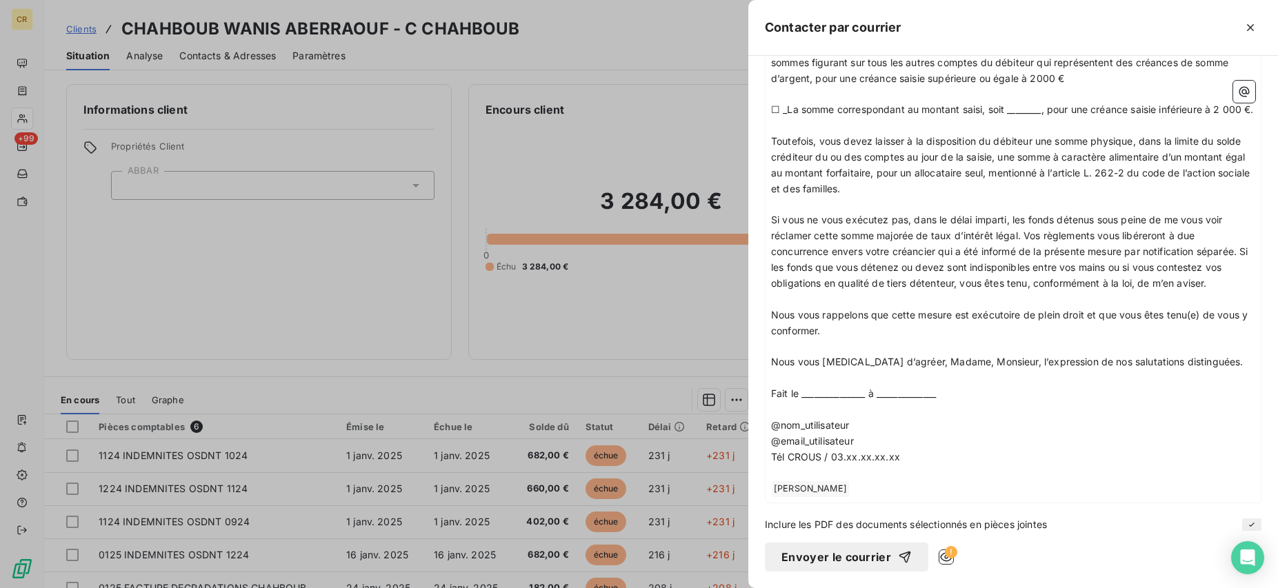
scroll to position [581, 0]
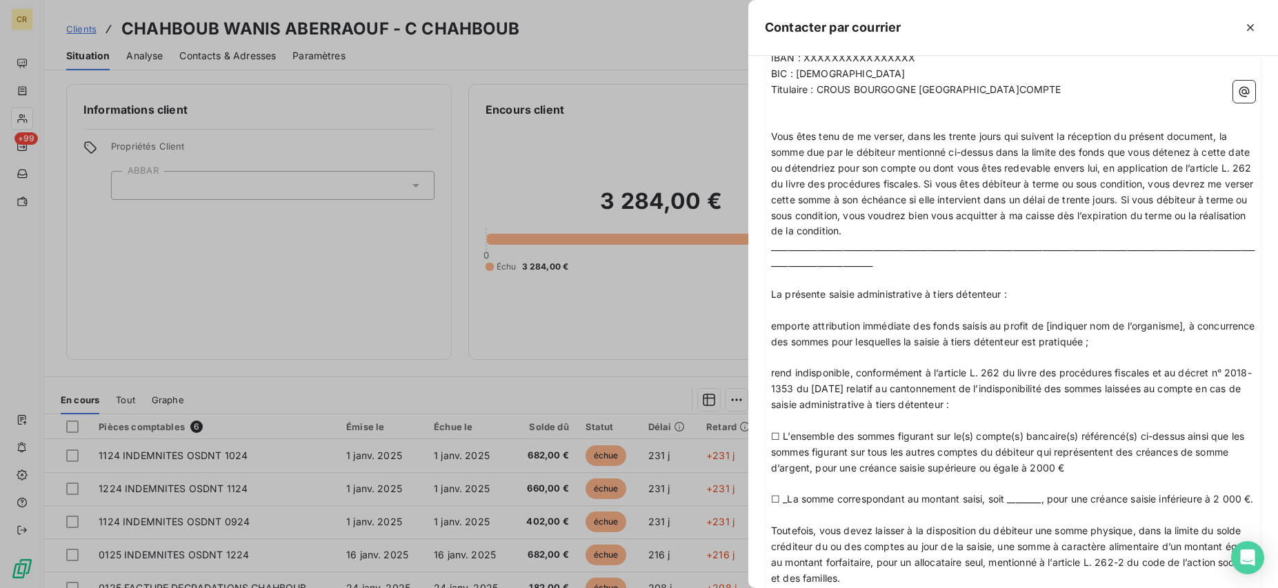
click at [858, 408] on span "rend indisponible, conformément à l’article L. 262 du livre des procédures fisc…" at bounding box center [1011, 388] width 481 height 43
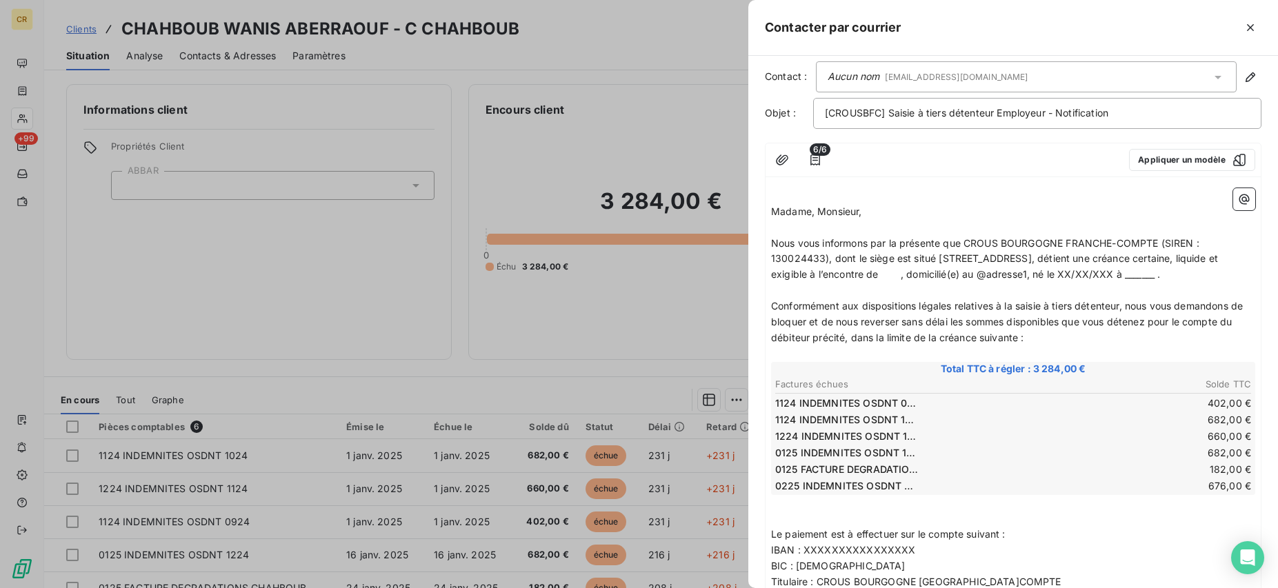
click at [1028, 428] on td "682,00 €" at bounding box center [1133, 419] width 238 height 15
click at [922, 337] on span "Conformément aux dispositions légales relatives à la saisie à tiers détenteur, …" at bounding box center [1008, 321] width 474 height 43
click at [921, 428] on td "1124 INDEMNITES OSDNT 1024" at bounding box center [893, 419] width 238 height 15
click at [912, 345] on p "Conformément aux dispositions légales relatives à la saisie à tiers détenteur, …" at bounding box center [1013, 323] width 484 height 48
click at [897, 299] on p "﻿" at bounding box center [1013, 291] width 484 height 16
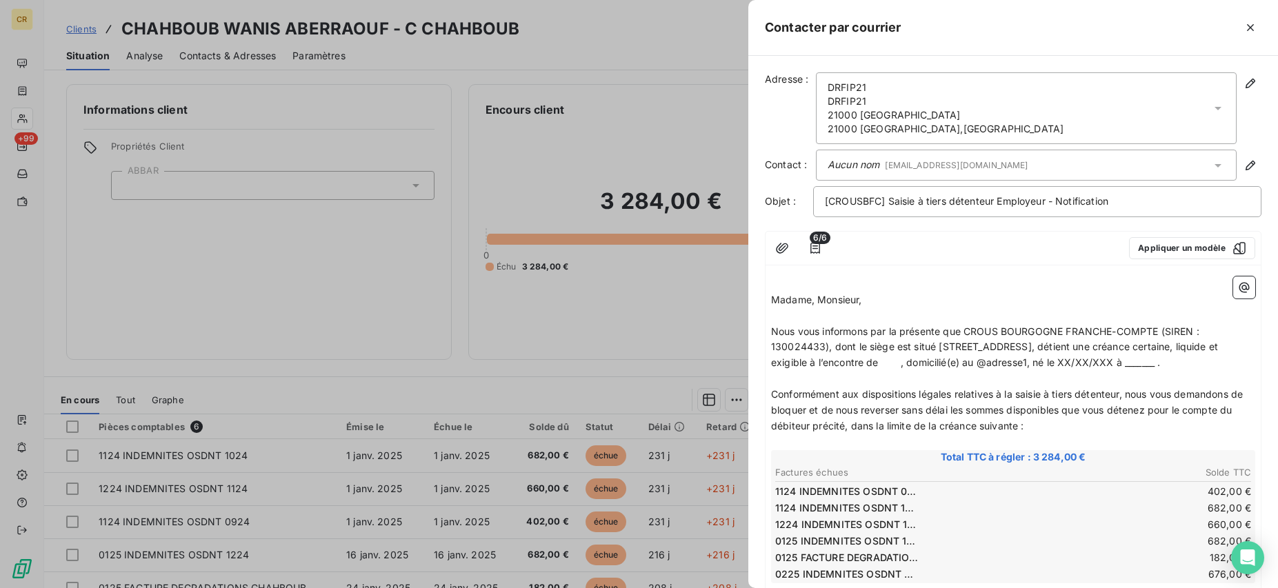
scroll to position [352, 0]
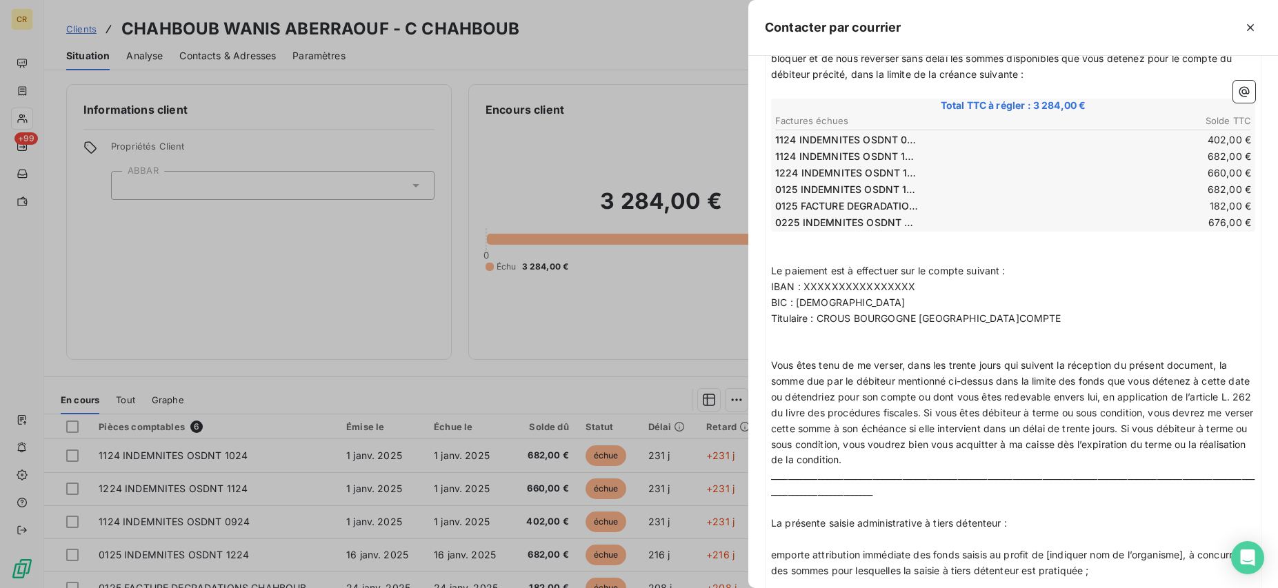
click at [906, 197] on span "0125 INDEMNITES OSDNT 1224" at bounding box center [846, 190] width 143 height 14
click at [866, 180] on span "1224 INDEMNITES OSDNT 1124" at bounding box center [846, 173] width 143 height 14
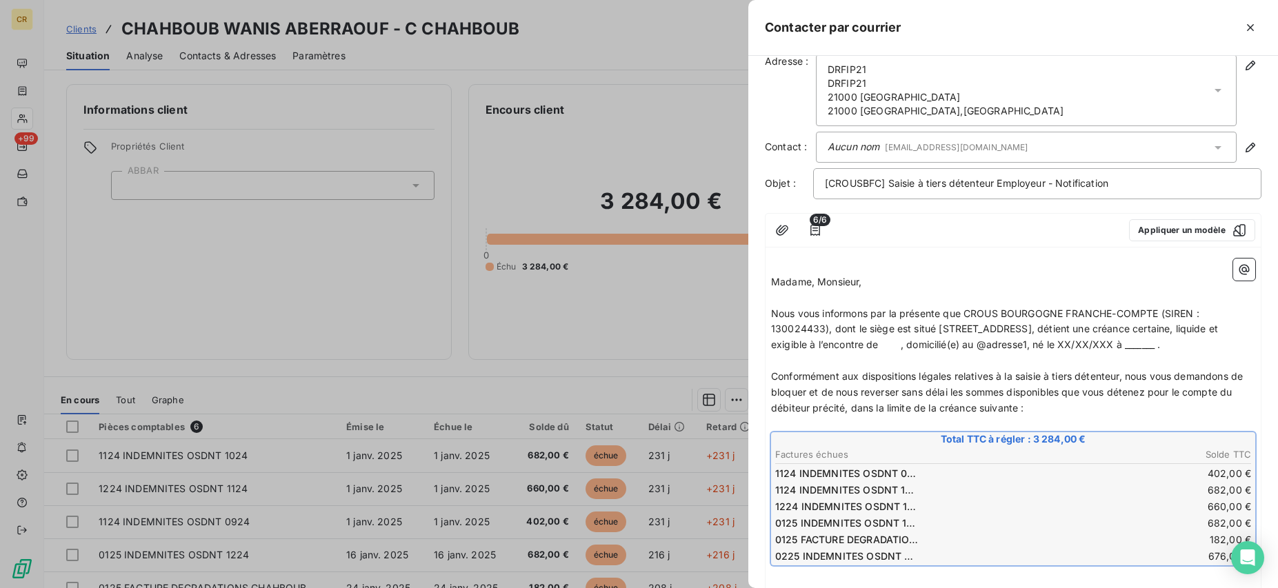
scroll to position [0, 0]
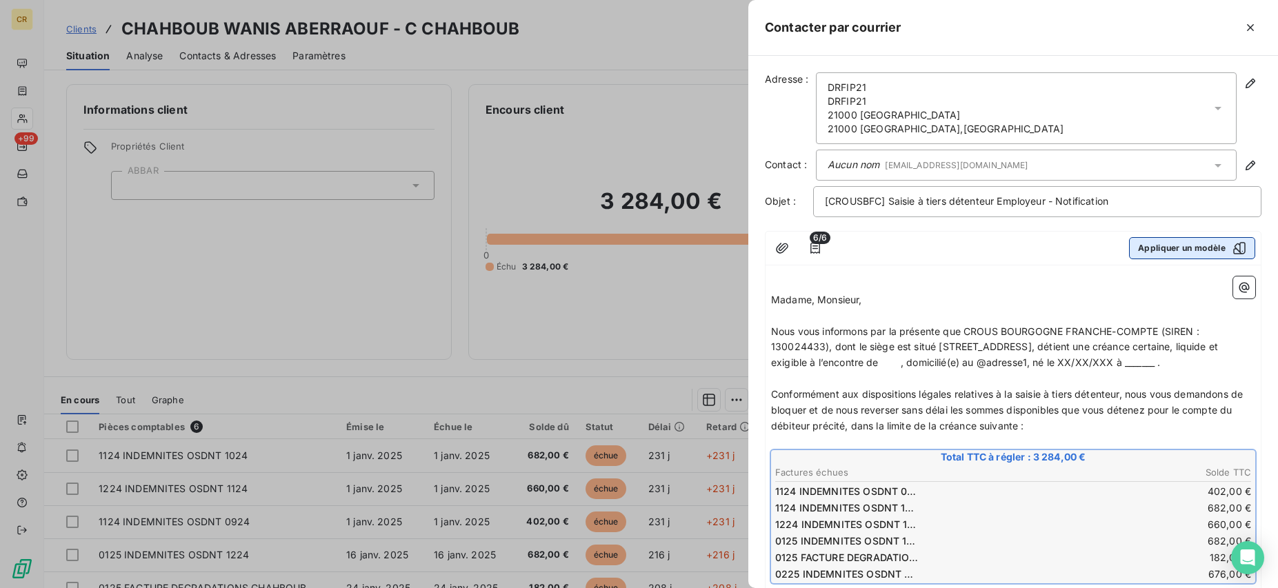
click at [1181, 252] on button "Appliquer un modèle" at bounding box center [1192, 248] width 126 height 22
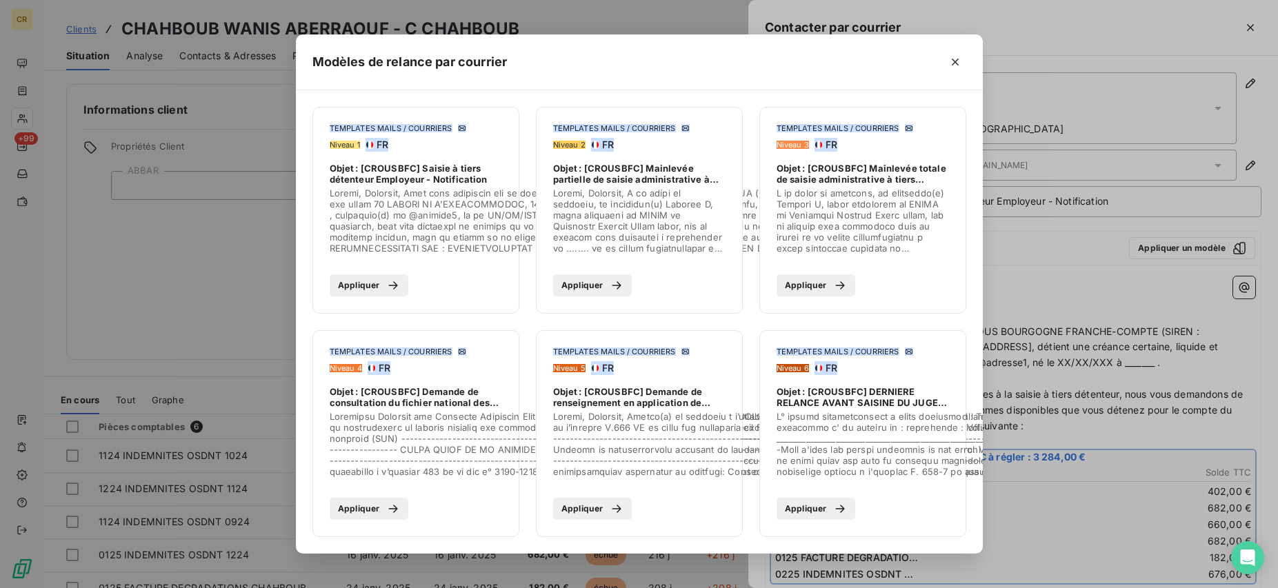
click at [360, 281] on button "Appliquer" at bounding box center [369, 285] width 79 height 22
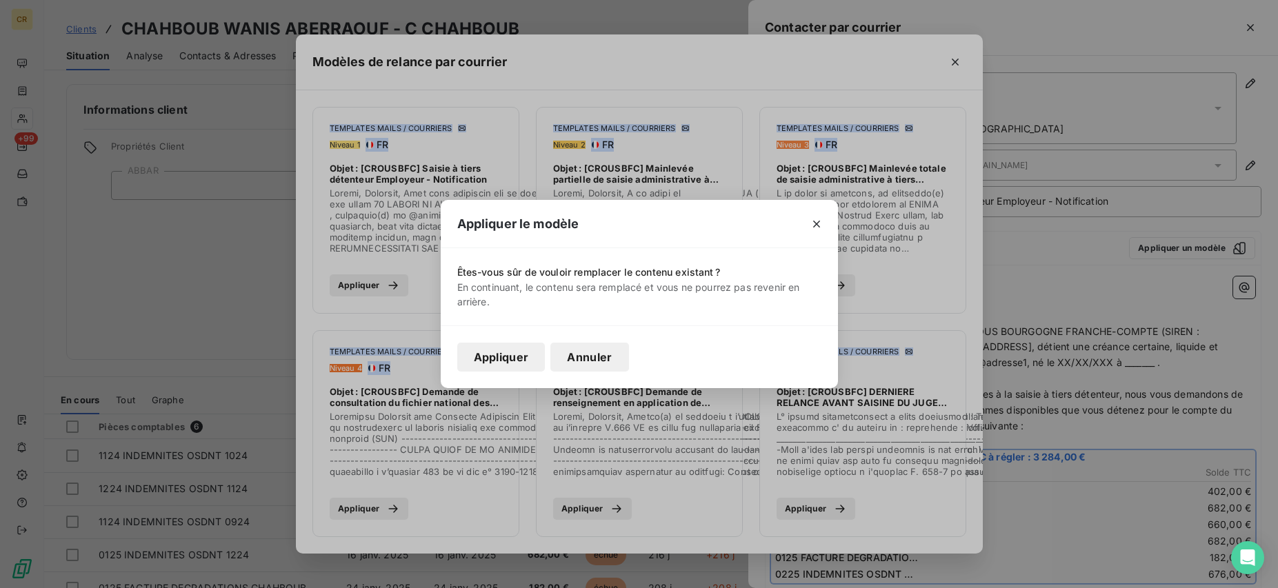
click at [501, 352] on button "Appliquer" at bounding box center [501, 357] width 88 height 29
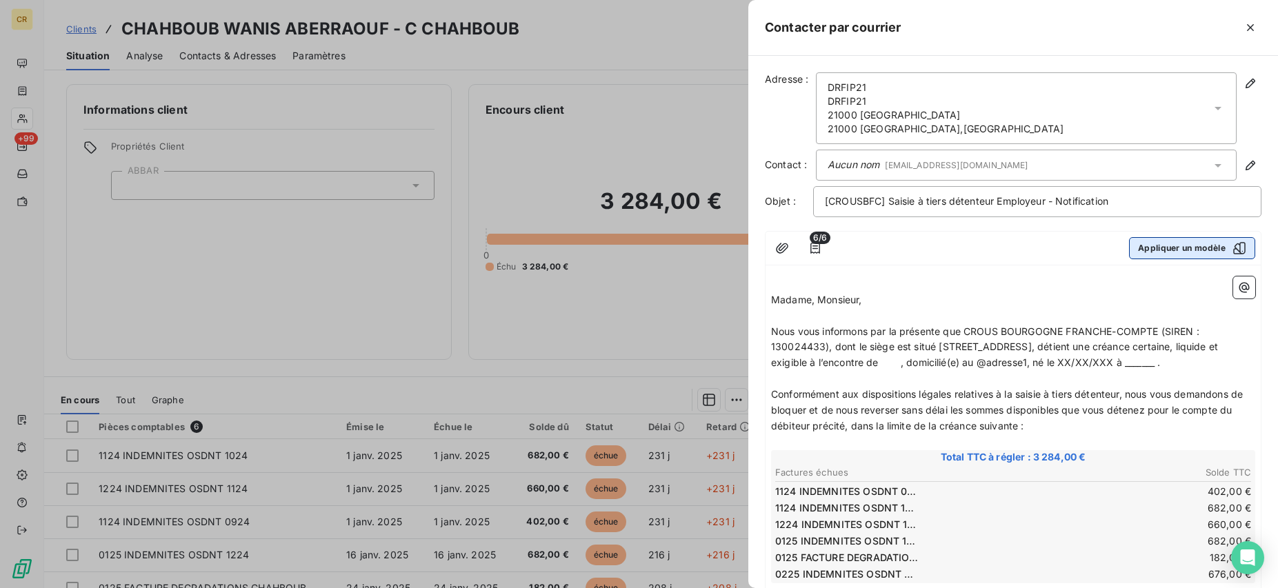
click at [1178, 249] on button "Appliquer un modèle" at bounding box center [1192, 248] width 126 height 22
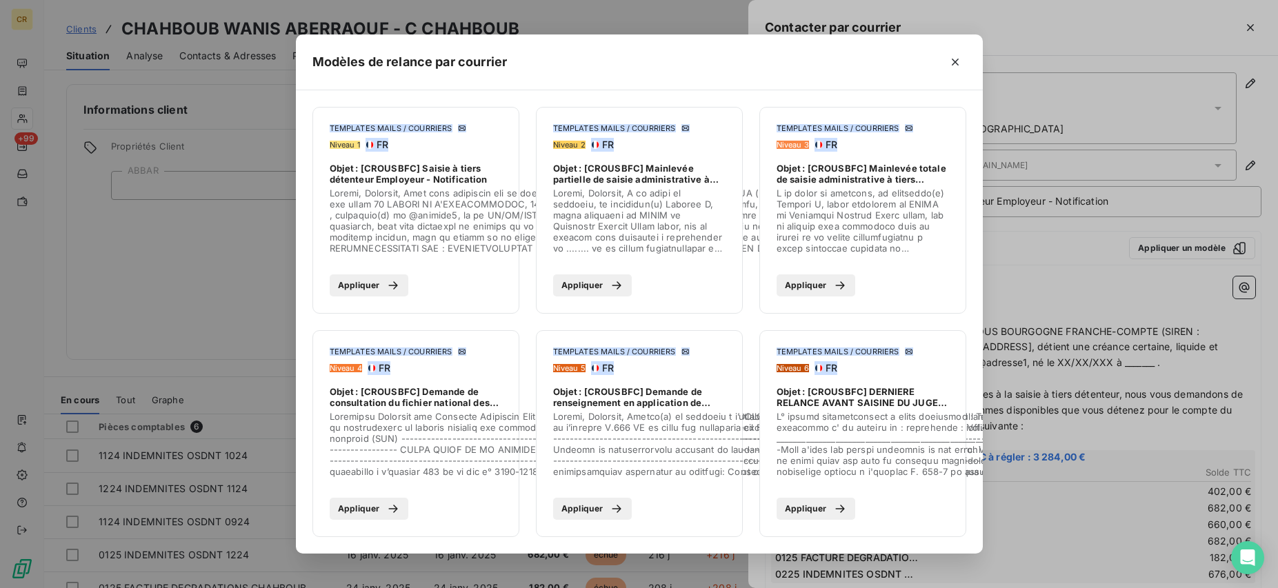
click at [750, 254] on span at bounding box center [623, 221] width 586 height 66
click at [959, 64] on icon "button" at bounding box center [955, 62] width 14 height 14
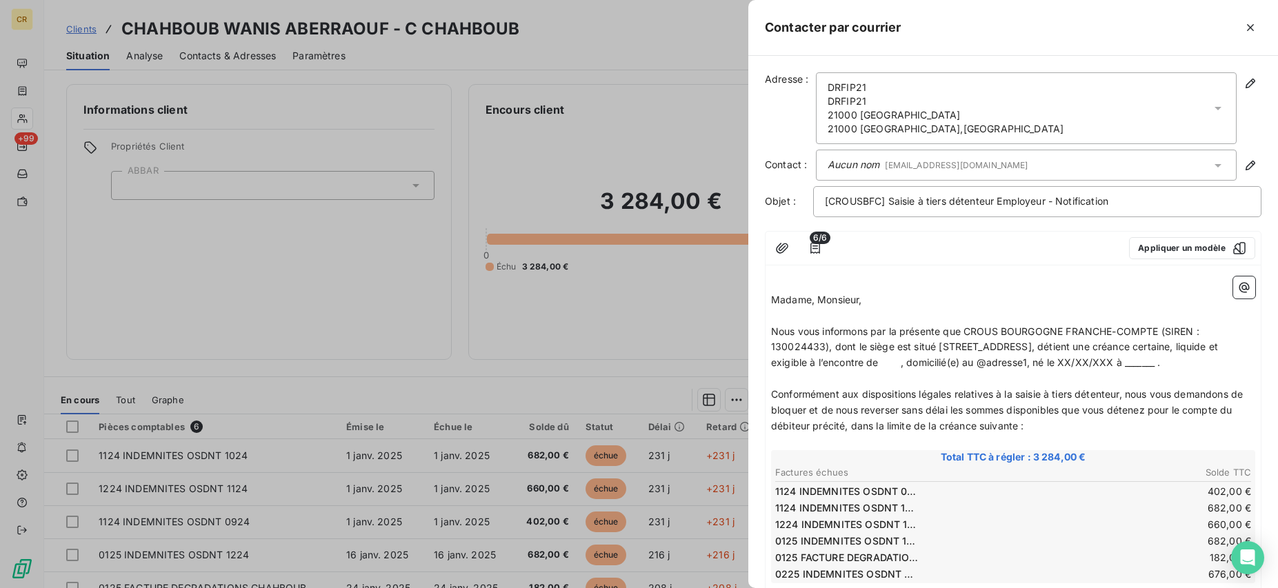
click at [662, 150] on div at bounding box center [639, 294] width 1278 height 588
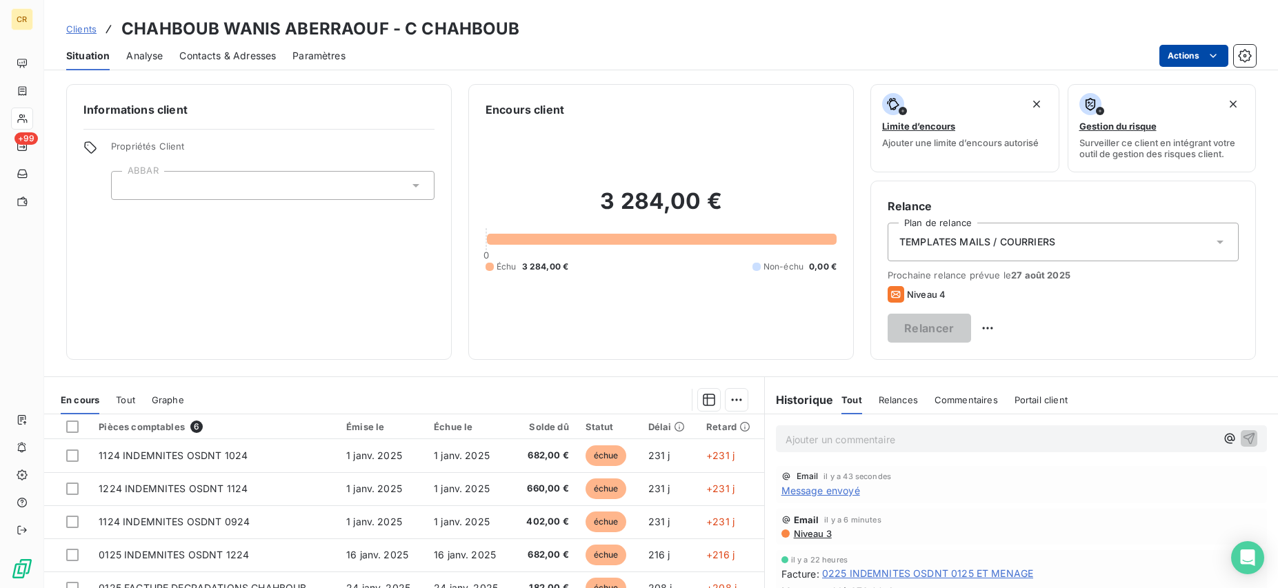
click at [1214, 54] on html "CR +99 Clients CHAHBOUB WANIS ABERRAOUF - C CHAHBOUB Situation Analyse Contacts…" at bounding box center [639, 294] width 1278 height 588
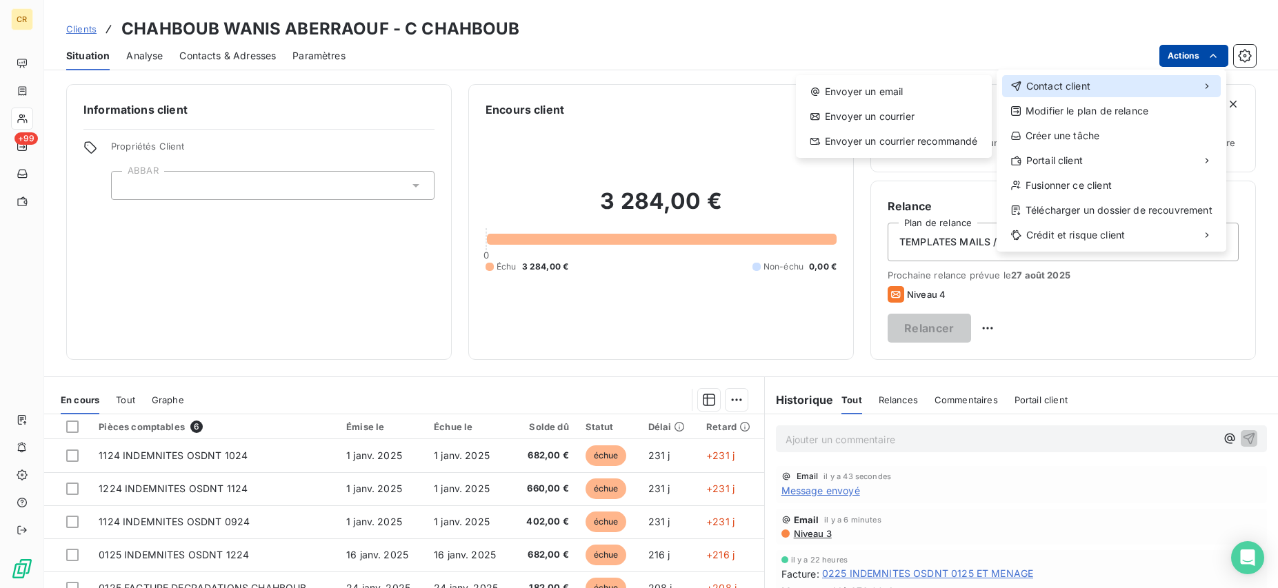
click at [1168, 86] on div "Contact client" at bounding box center [1111, 86] width 219 height 22
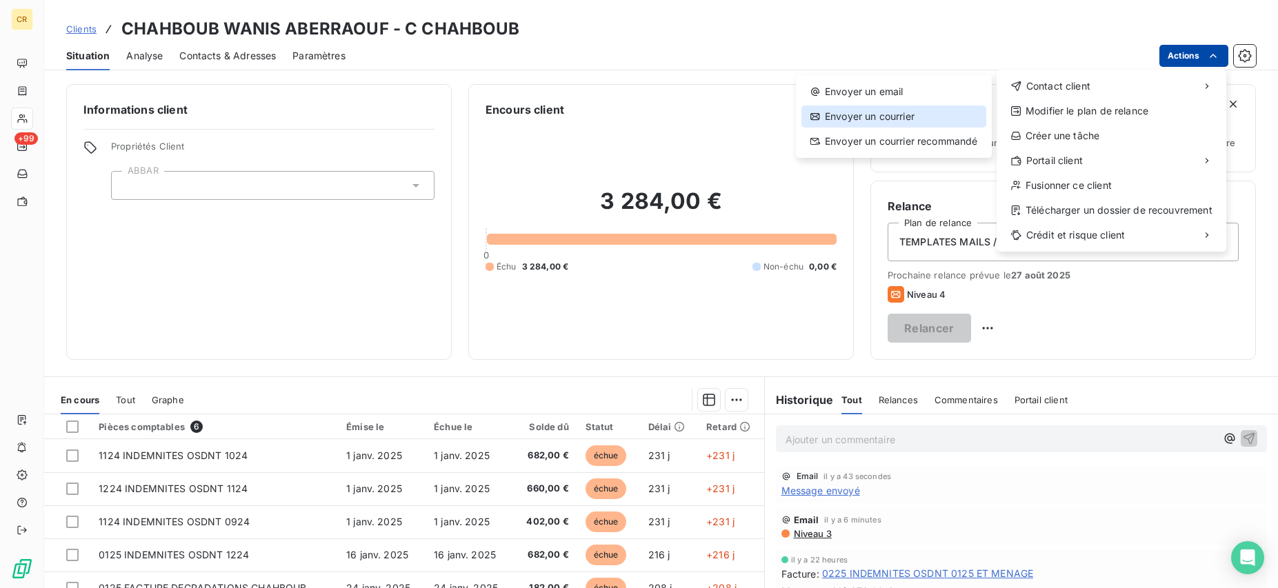
click at [891, 112] on div "Envoyer un courrier" at bounding box center [893, 117] width 185 height 22
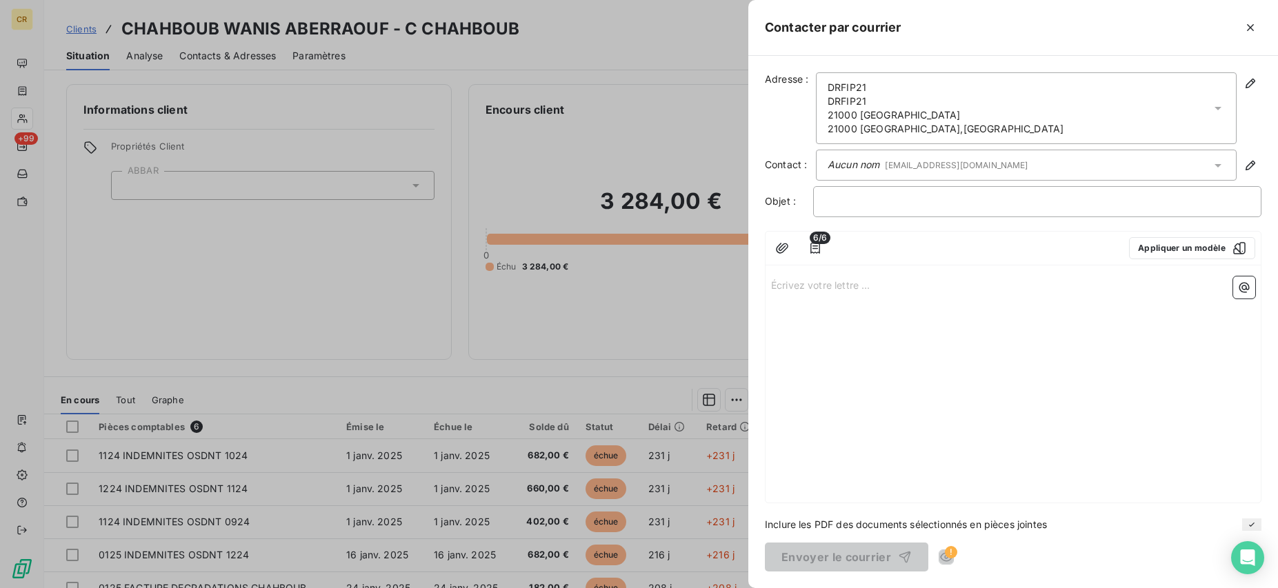
click at [1183, 236] on div "6/6 Appliquer un modèle" at bounding box center [1013, 249] width 495 height 34
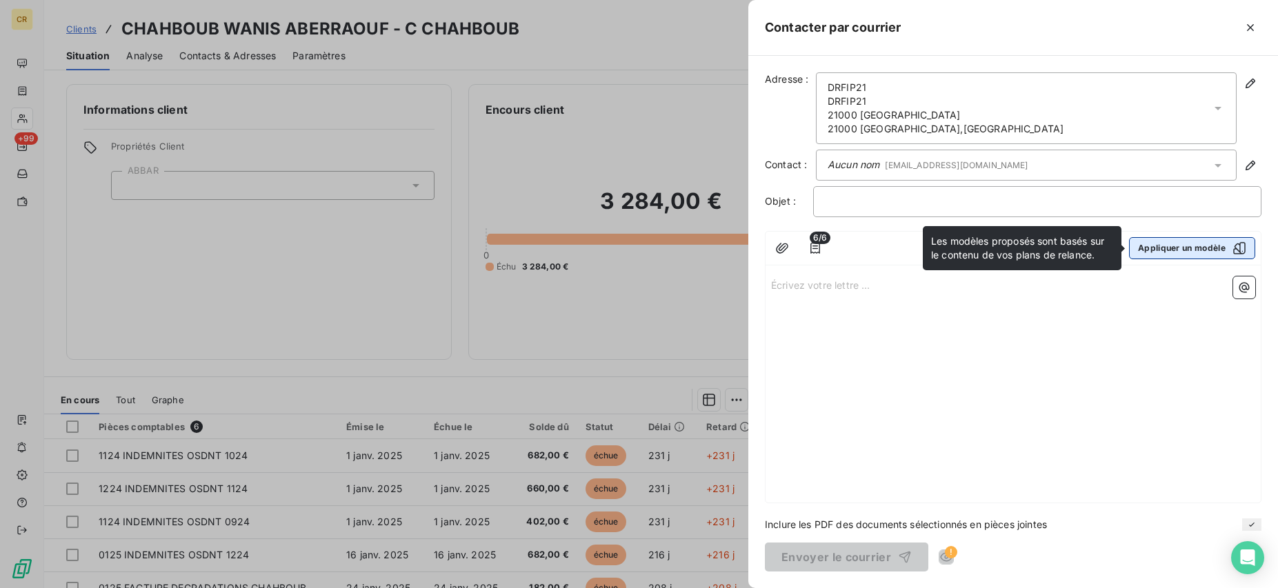
click at [1184, 254] on button "Appliquer un modèle" at bounding box center [1192, 248] width 126 height 22
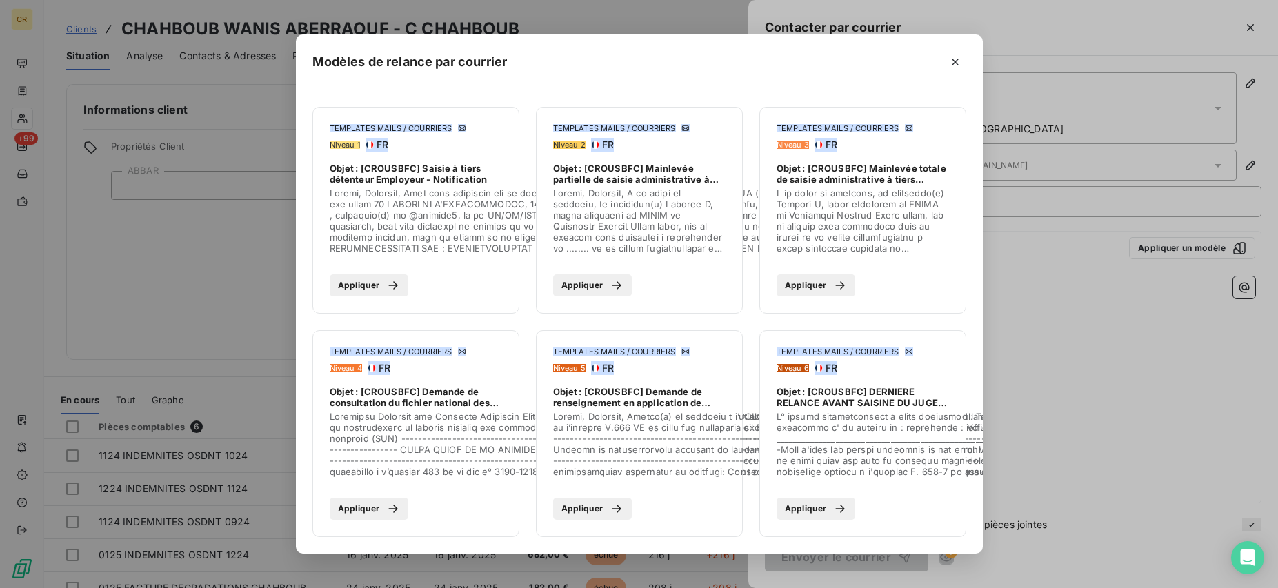
click at [372, 286] on button "Appliquer" at bounding box center [369, 285] width 79 height 22
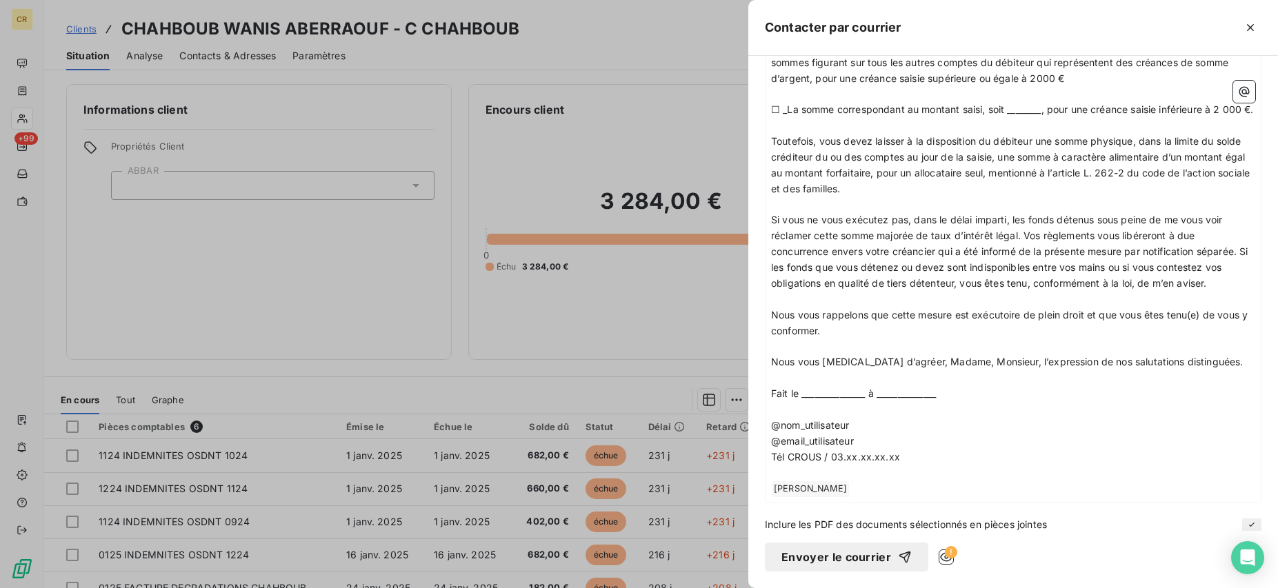
scroll to position [721, 0]
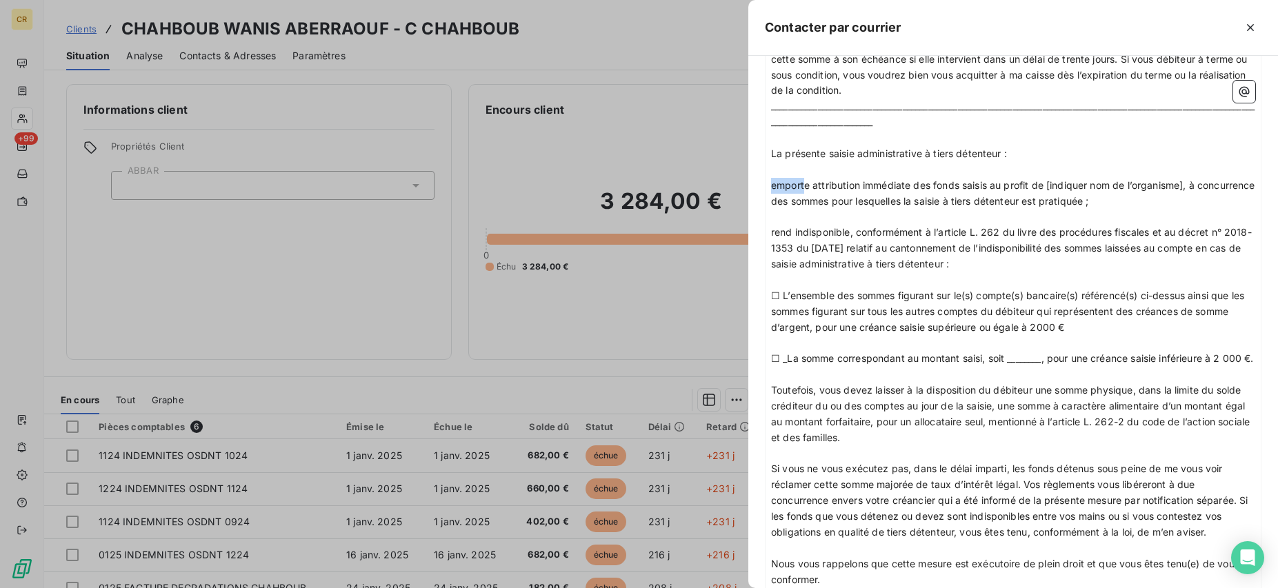
drag, startPoint x: 772, startPoint y: 199, endPoint x: 803, endPoint y: 208, distance: 32.3
click at [803, 208] on p "emporte attribution immédiate des fonds saisis au profit de [indiquer nom de l’…" at bounding box center [1013, 194] width 484 height 32
click at [822, 261] on span "rend indisponible, conformément à l’article L. 262 du livre des procédures fisc…" at bounding box center [1011, 247] width 481 height 43
click at [772, 199] on span "emporte attribution immédiate des fonds saisis au profit de [indiquer nom de l’…" at bounding box center [1014, 193] width 487 height 28
click at [819, 288] on p "﻿" at bounding box center [1013, 280] width 484 height 16
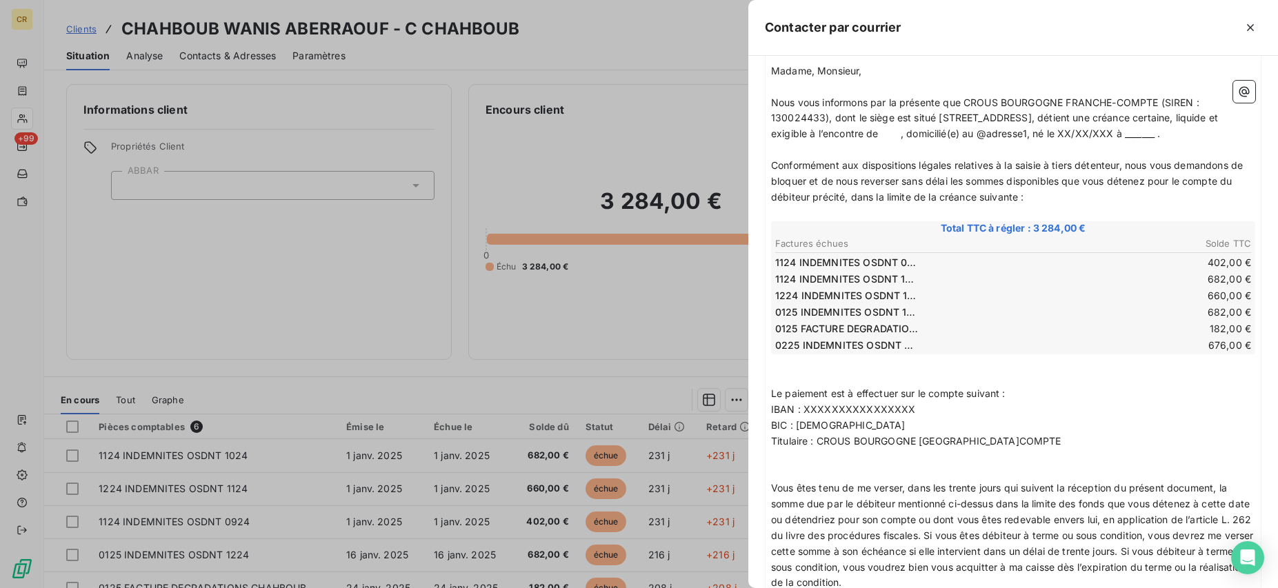
scroll to position [0, 0]
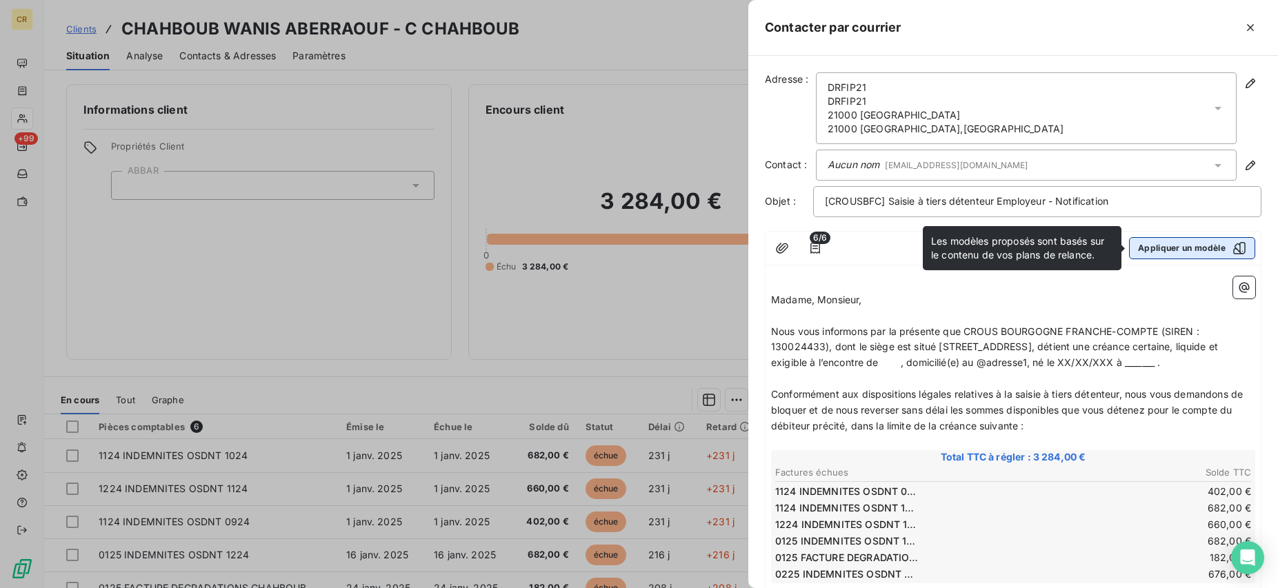
click at [1208, 253] on button "Appliquer un modèle" at bounding box center [1192, 248] width 126 height 22
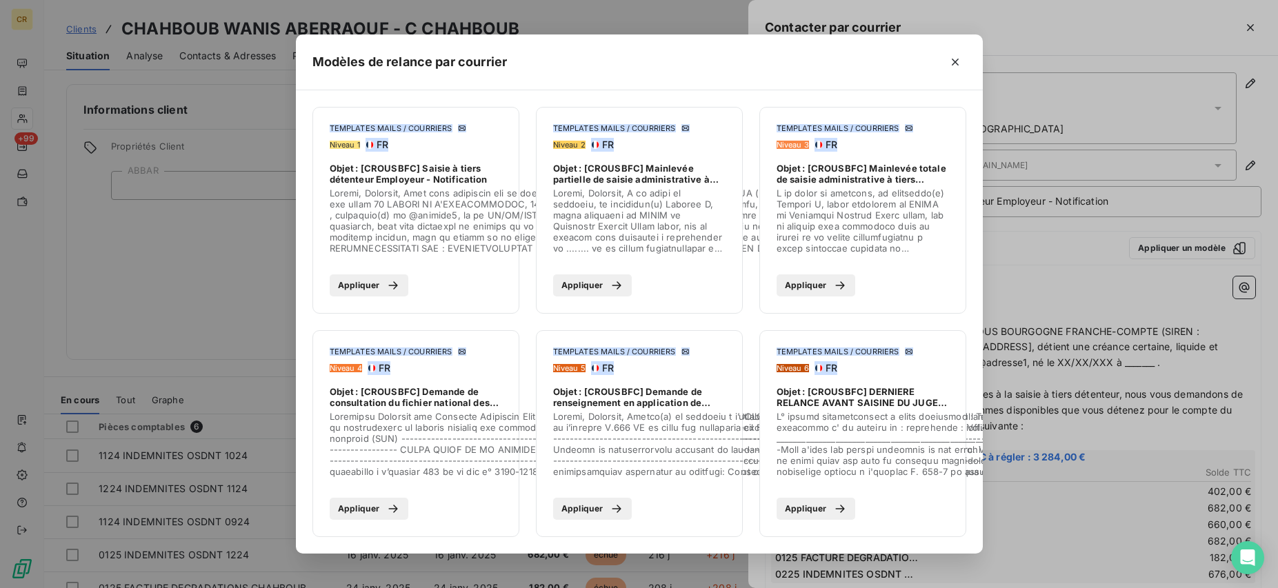
click at [662, 185] on span "Objet : [CROUSBFC] Mainlevée partielle de saisie administrative à tiers détente…" at bounding box center [639, 174] width 172 height 22
click at [659, 178] on span "Objet : [CROUSBFC] Mainlevée partielle de saisie administrative à tiers détente…" at bounding box center [639, 174] width 172 height 22
click at [594, 288] on button "Appliquer" at bounding box center [592, 285] width 79 height 22
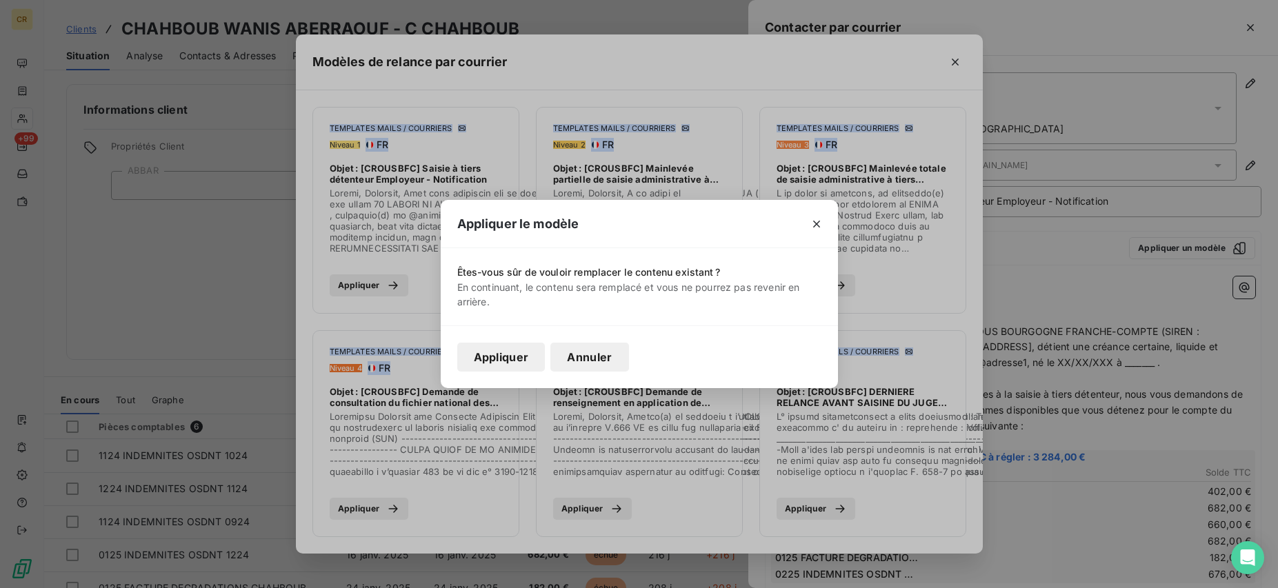
click at [502, 370] on button "Appliquer" at bounding box center [501, 357] width 88 height 29
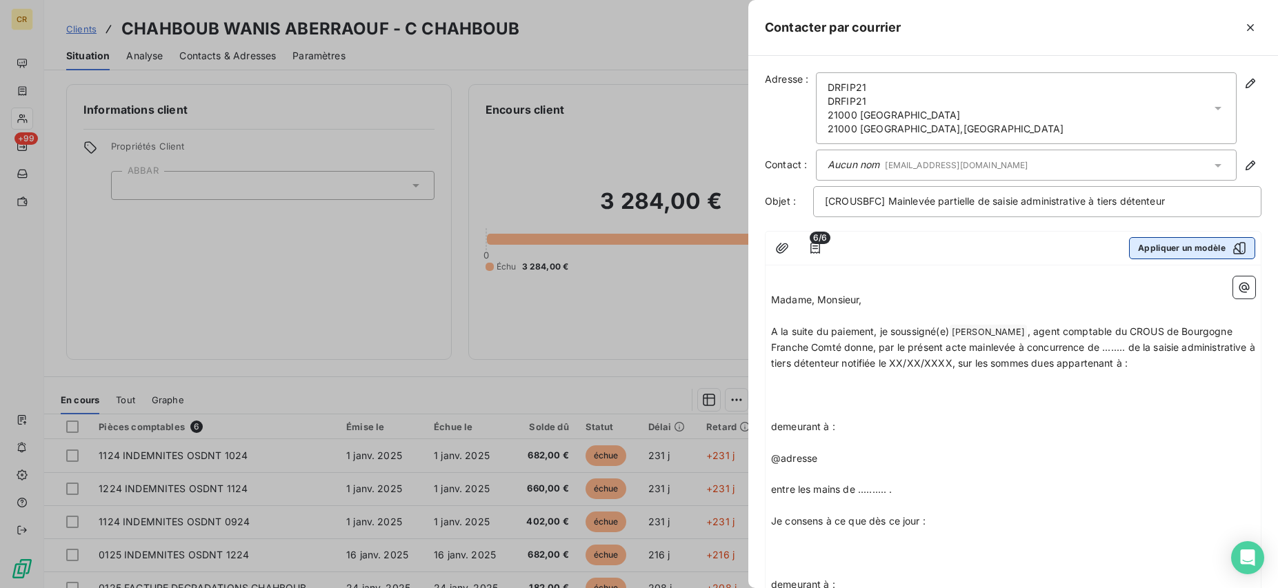
click at [1155, 251] on button "Appliquer un modèle" at bounding box center [1192, 248] width 126 height 22
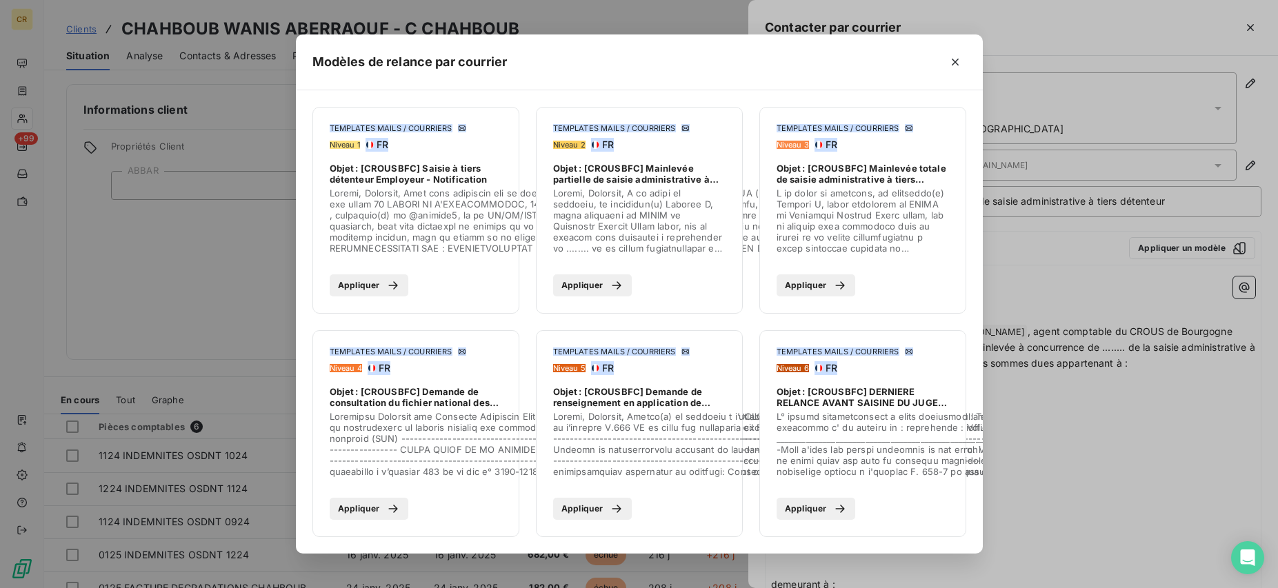
click at [372, 514] on button "Appliquer" at bounding box center [369, 509] width 79 height 22
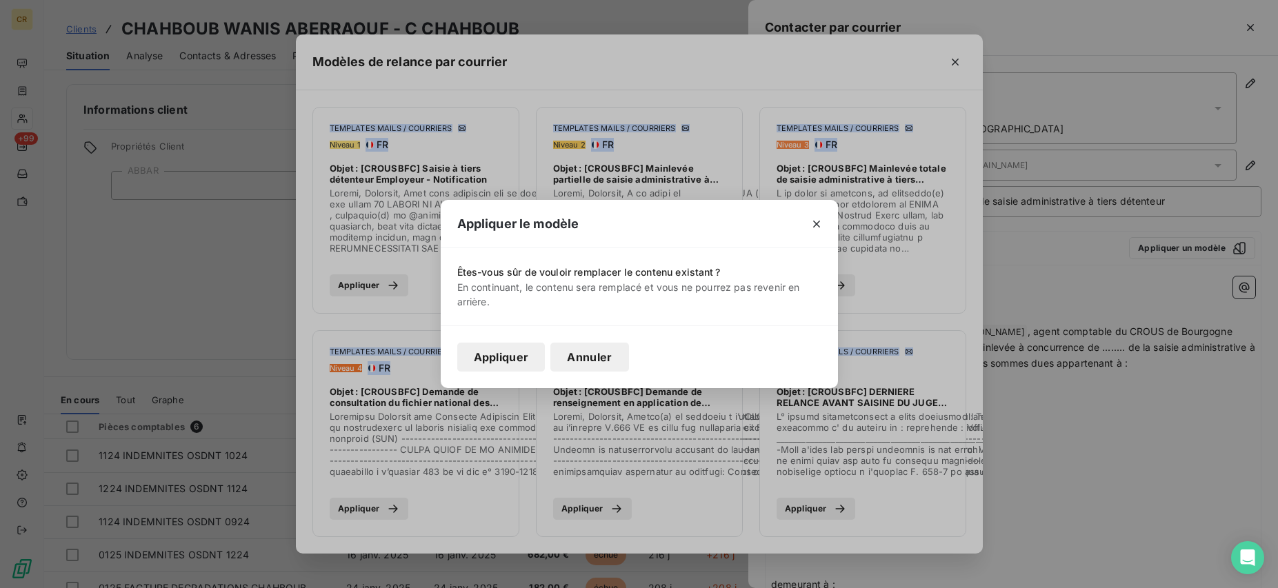
click at [479, 354] on button "Appliquer" at bounding box center [501, 357] width 88 height 29
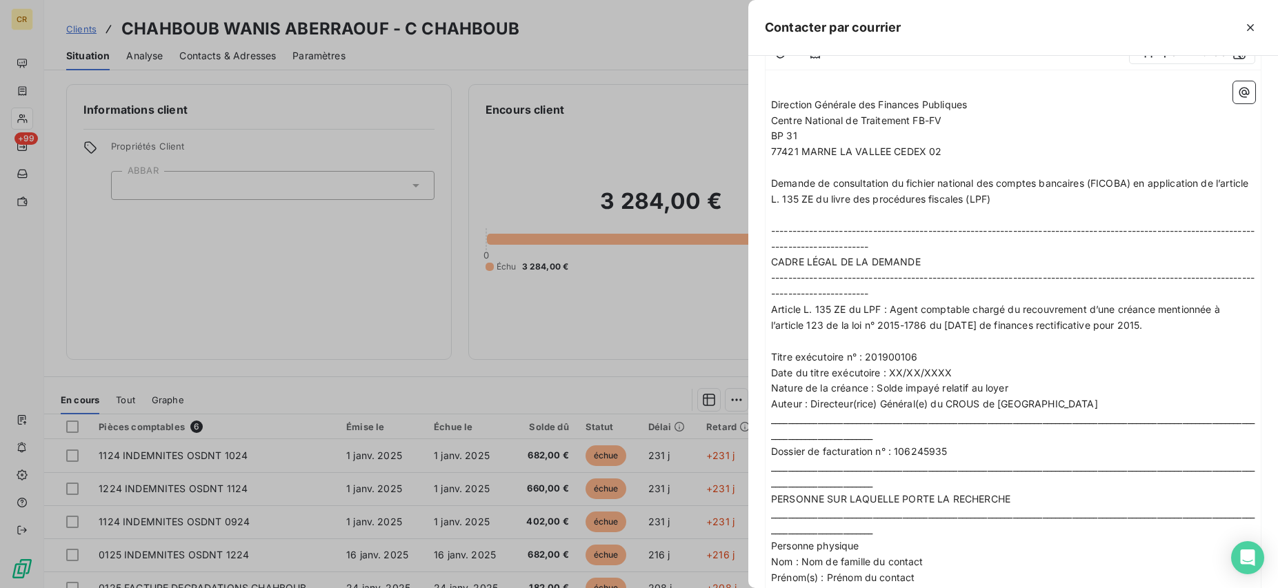
scroll to position [281, 0]
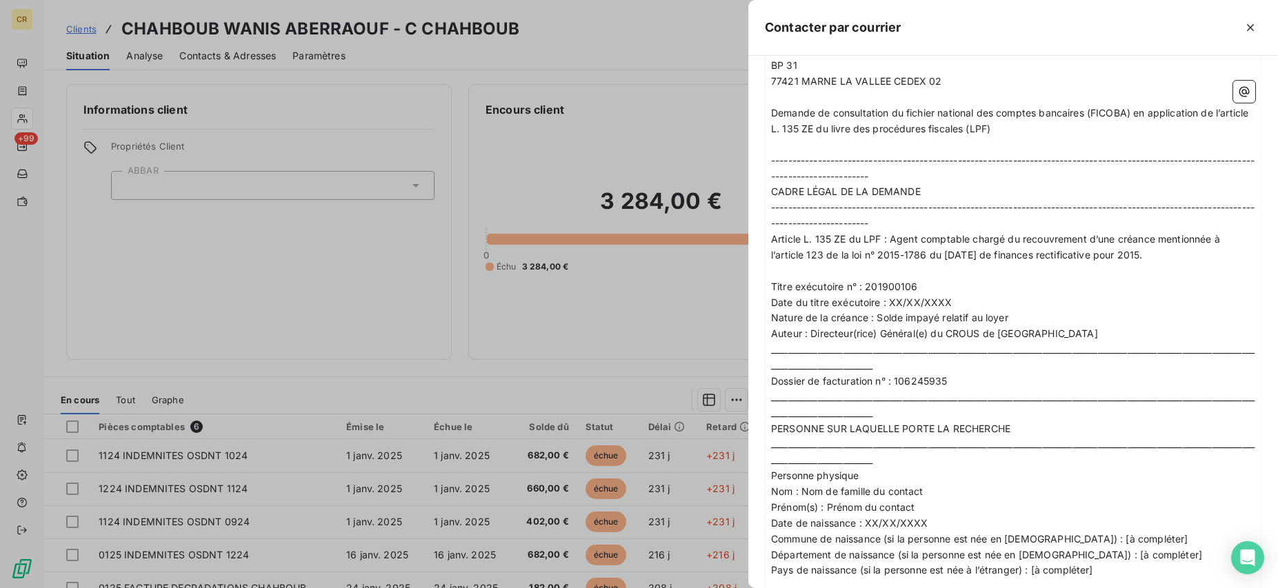
click at [1023, 324] on p "Nature de la créance : Solde impayé relatif au loyer" at bounding box center [1013, 318] width 484 height 16
click at [1023, 352] on span "_______________________________________________________________________________…" at bounding box center [1012, 357] width 483 height 28
click at [974, 393] on span "_______________________________________________________________________________…" at bounding box center [1012, 405] width 483 height 28
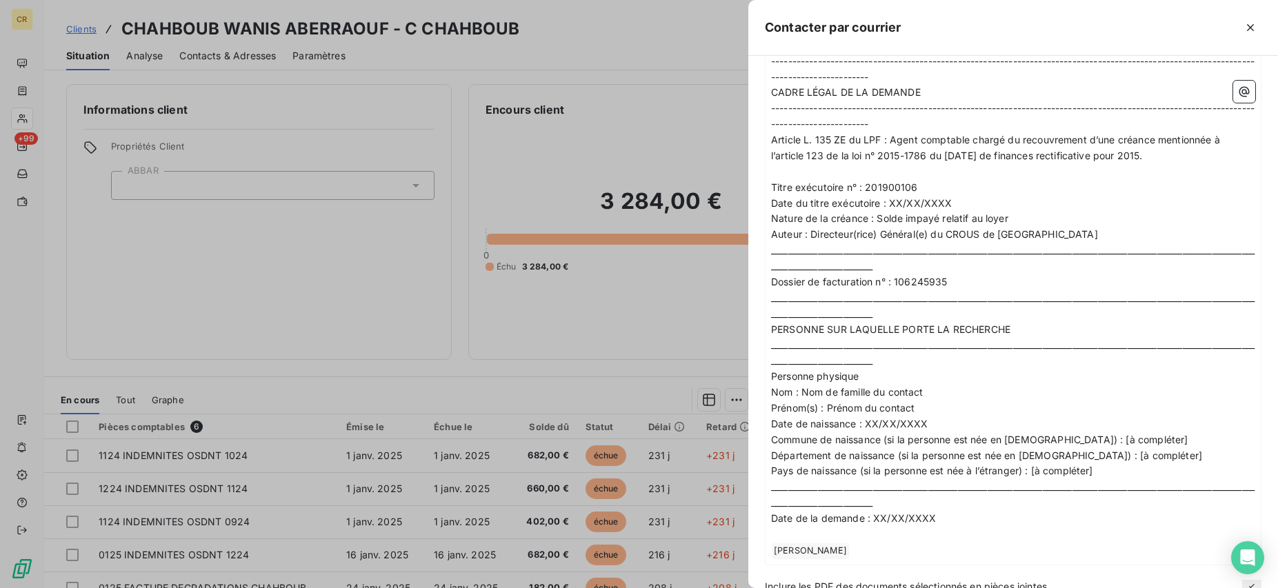
scroll to position [443, 0]
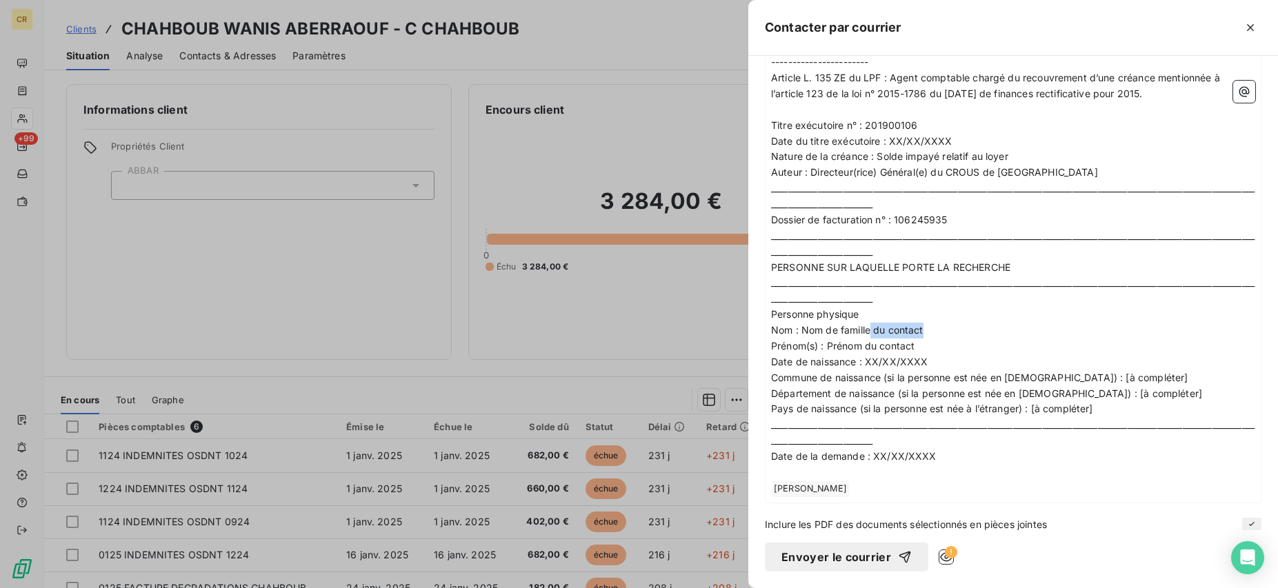
drag, startPoint x: 923, startPoint y: 330, endPoint x: 871, endPoint y: 335, distance: 52.6
click at [871, 335] on span "Nom : Nom de famille du contact" at bounding box center [847, 330] width 152 height 12
click at [899, 412] on span "Pays de naissance (si la personne est née à l’étranger) : [à compléter]" at bounding box center [932, 409] width 322 height 12
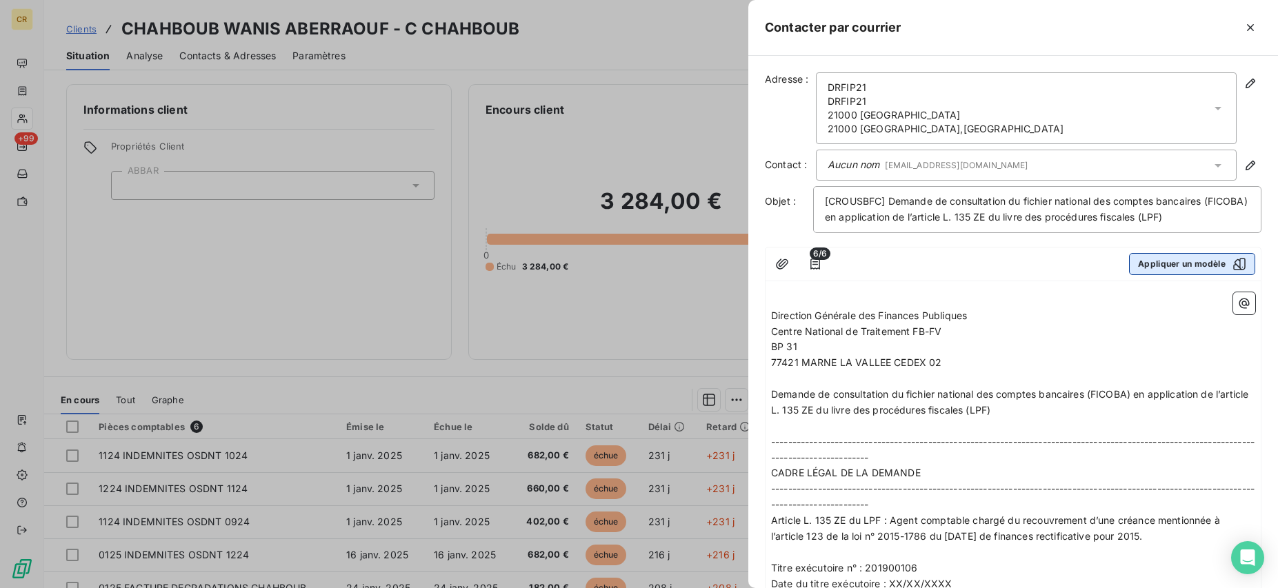
click at [1173, 263] on button "Appliquer un modèle" at bounding box center [1192, 264] width 126 height 22
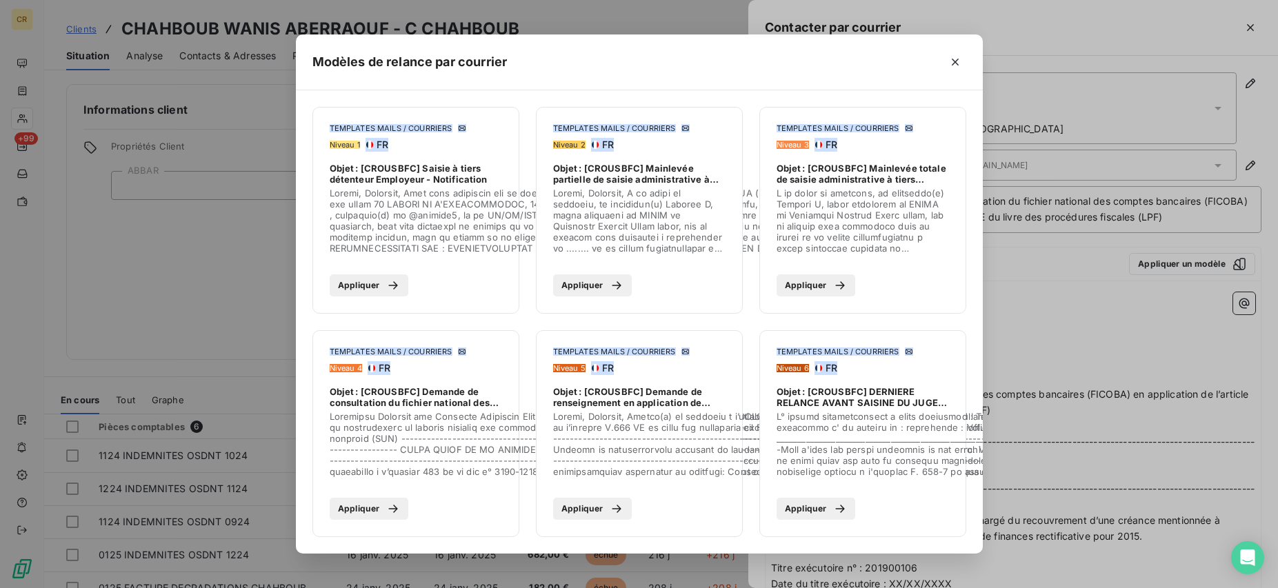
click at [594, 512] on button "Appliquer" at bounding box center [592, 509] width 79 height 22
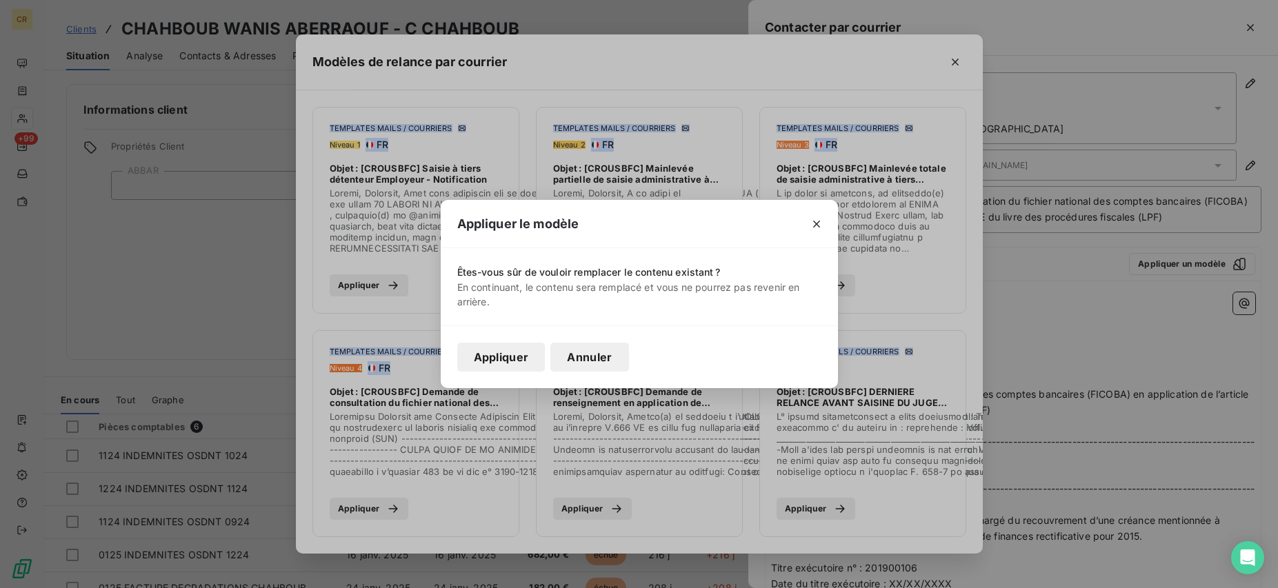
click at [523, 359] on button "Appliquer" at bounding box center [501, 357] width 88 height 29
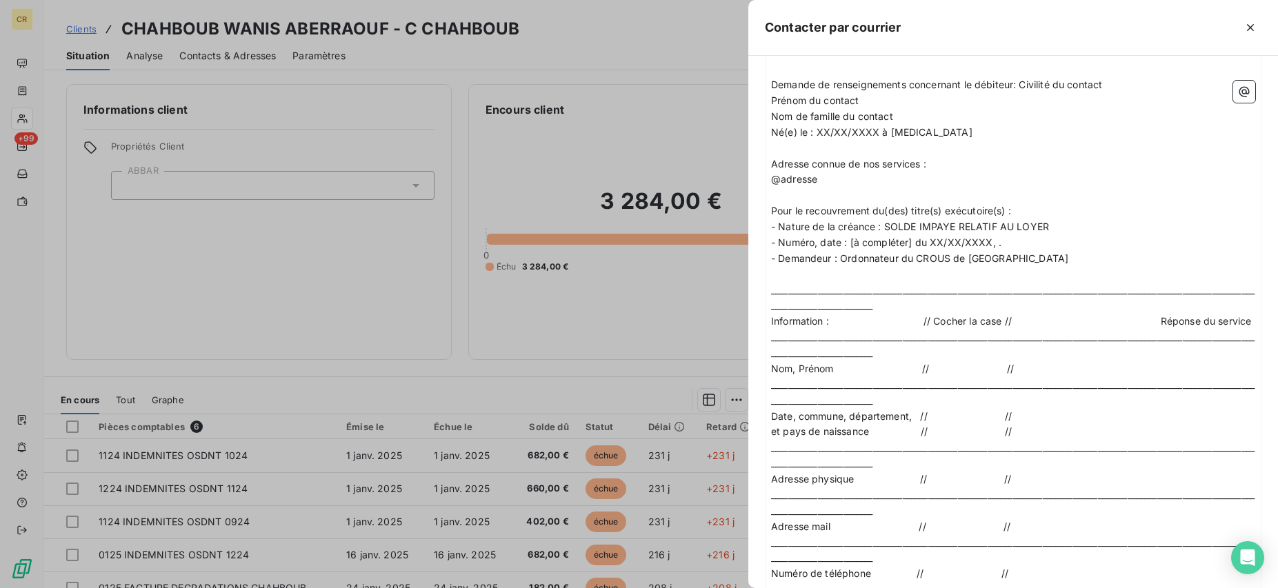
scroll to position [633, 0]
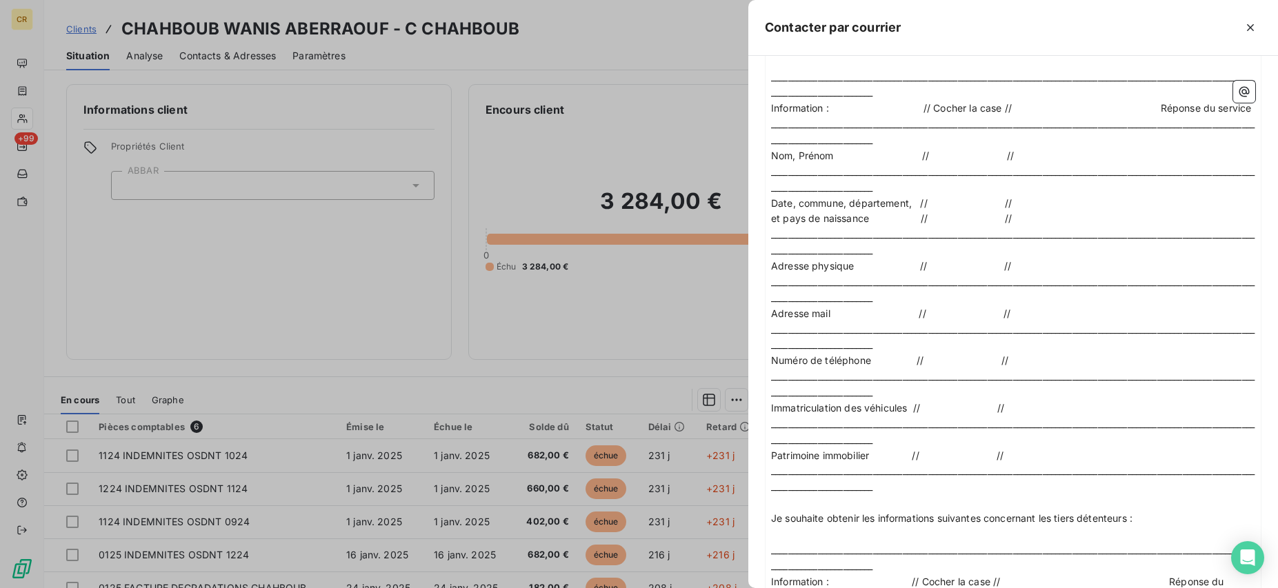
click at [927, 156] on span "Nom, Prénom // //" at bounding box center [892, 156] width 243 height 12
click at [936, 158] on span "Nom, Prénom // //" at bounding box center [892, 156] width 243 height 12
drag, startPoint x: 1014, startPoint y: 110, endPoint x: 985, endPoint y: 110, distance: 29.0
click at [985, 110] on span "Information : // Cocher la case // Réponse du service" at bounding box center [1011, 108] width 480 height 12
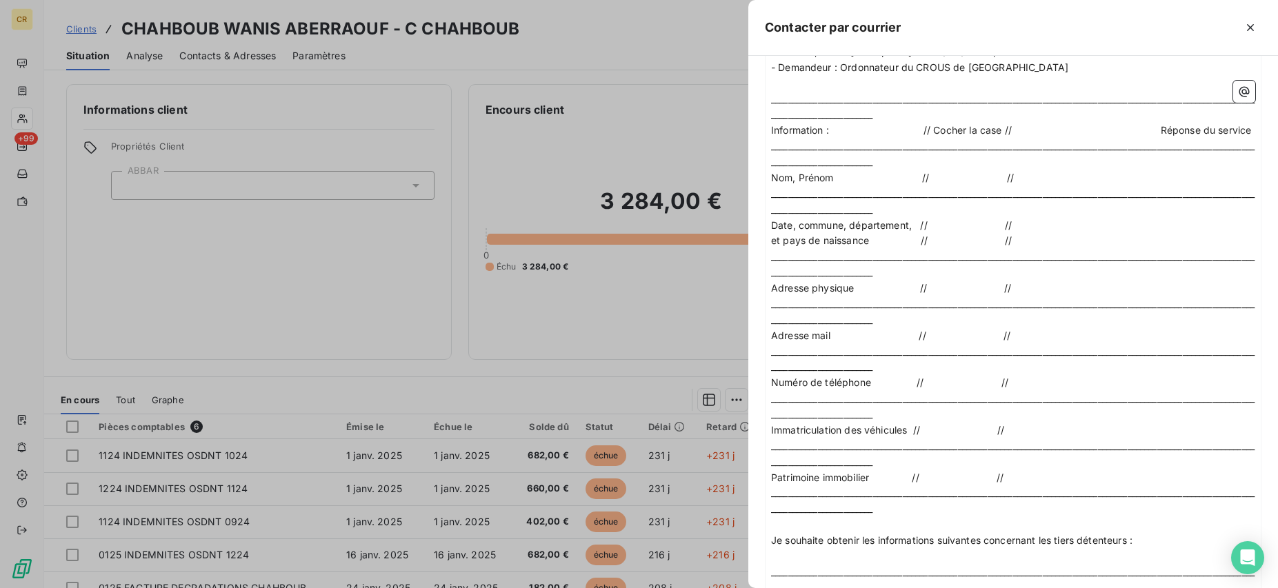
scroll to position [543, 0]
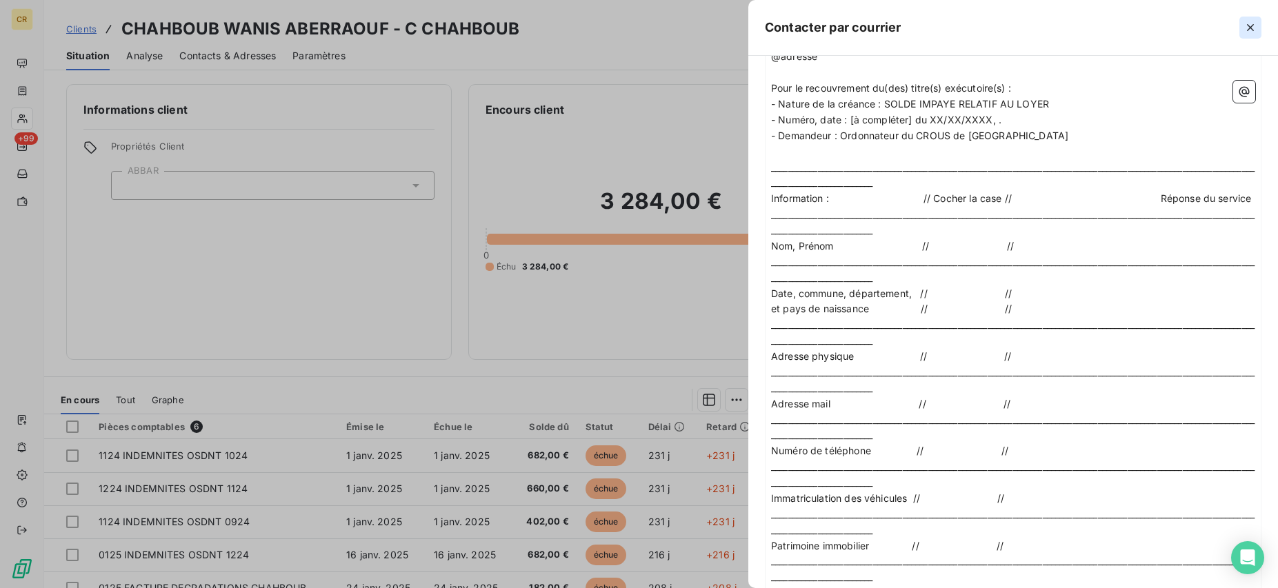
click at [1255, 26] on icon "button" at bounding box center [1250, 28] width 14 height 14
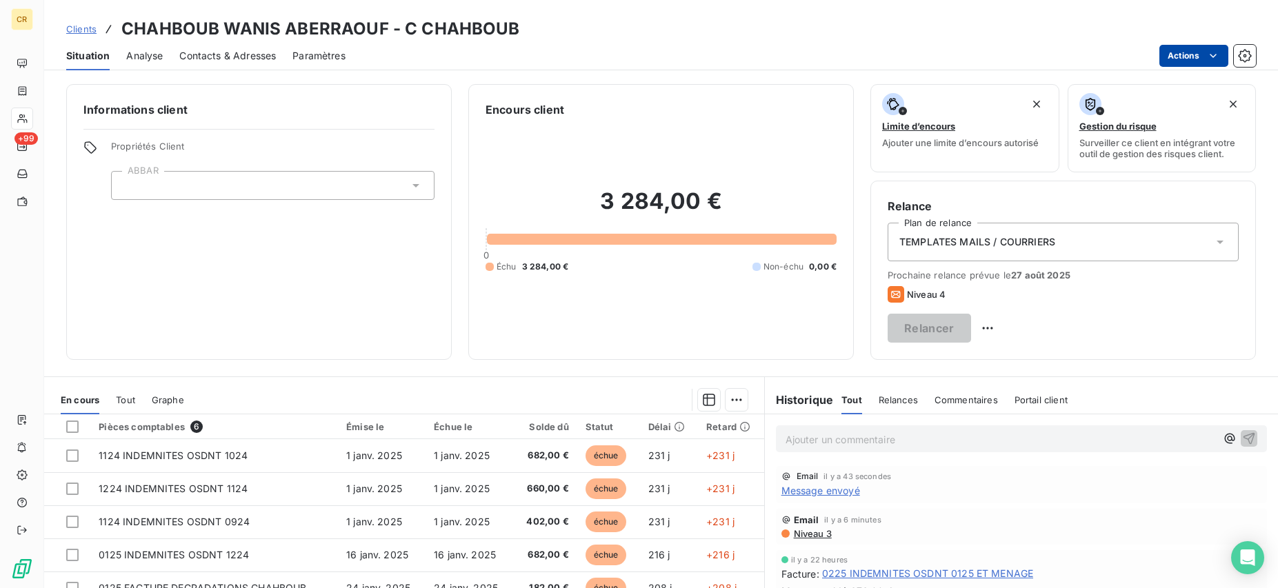
click at [1212, 54] on html "CR +99 Clients CHAHBOUB WANIS ABERRAOUF - C CHAHBOUB Situation Analyse Contacts…" at bounding box center [639, 294] width 1278 height 588
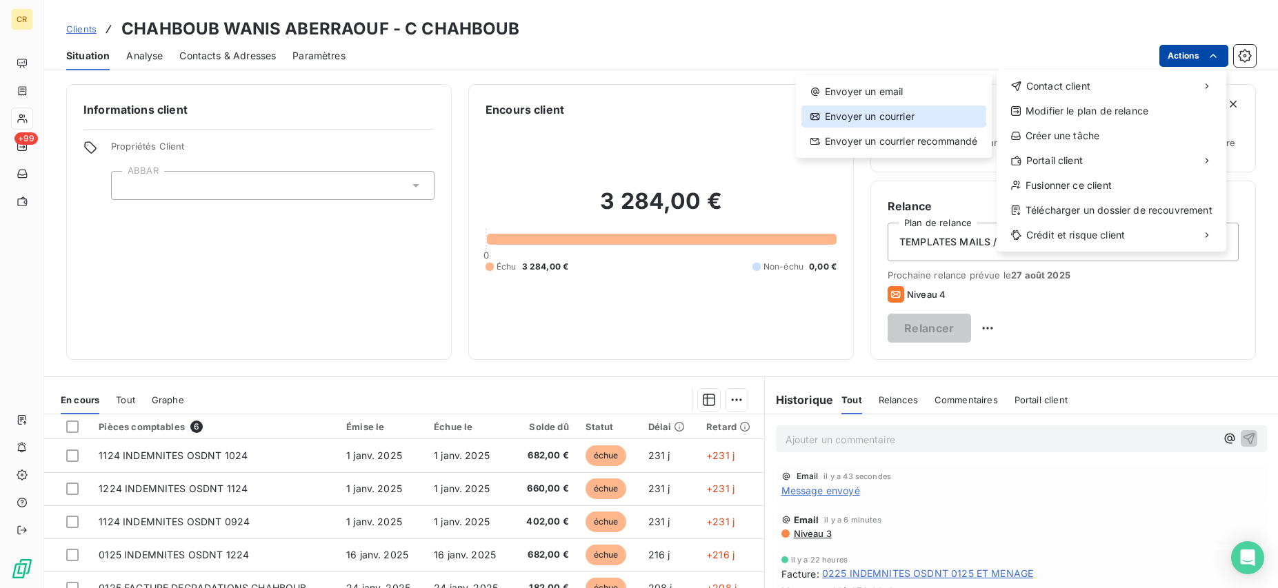
click at [832, 123] on div "Envoyer un courrier" at bounding box center [893, 117] width 185 height 22
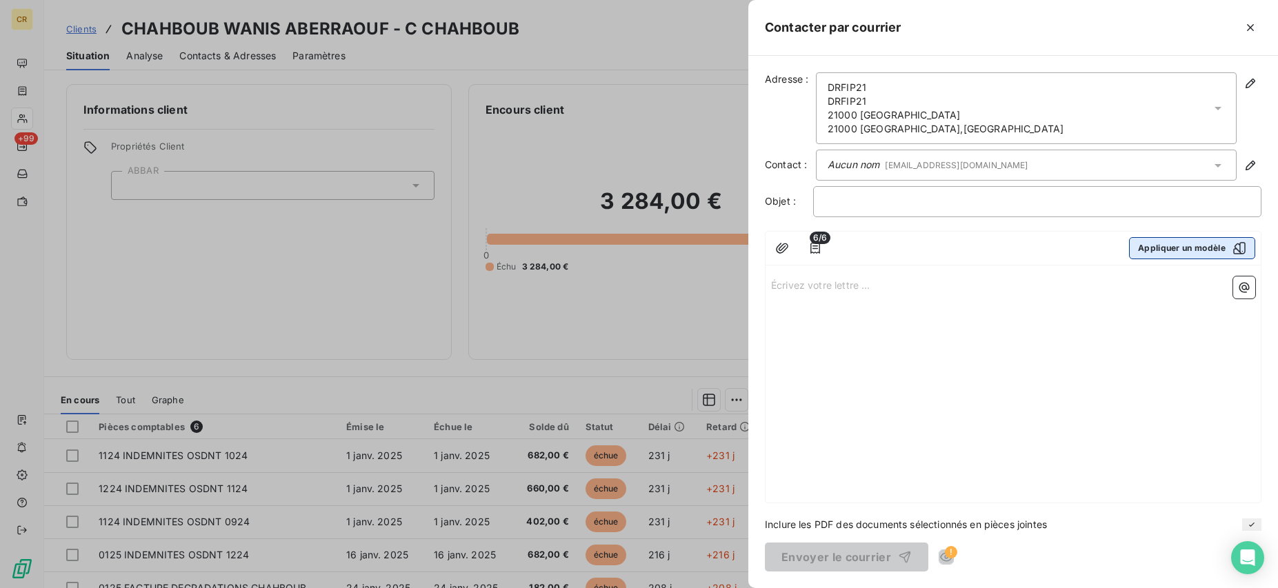
click at [1156, 252] on button "Appliquer un modèle" at bounding box center [1192, 248] width 126 height 22
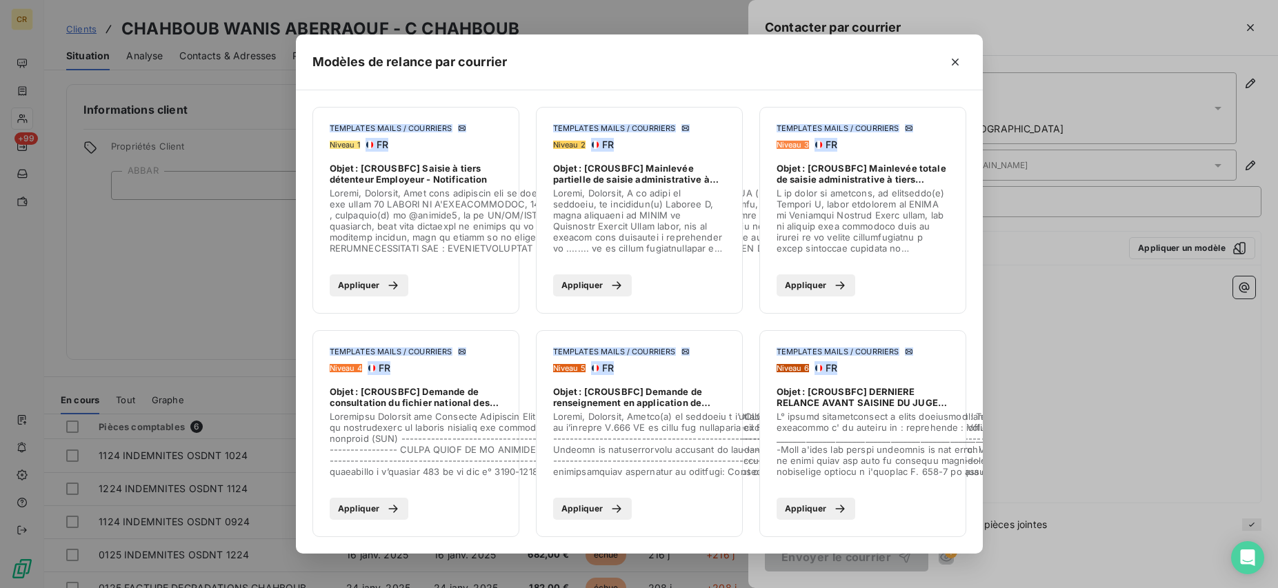
click at [812, 510] on button "Appliquer" at bounding box center [816, 509] width 79 height 22
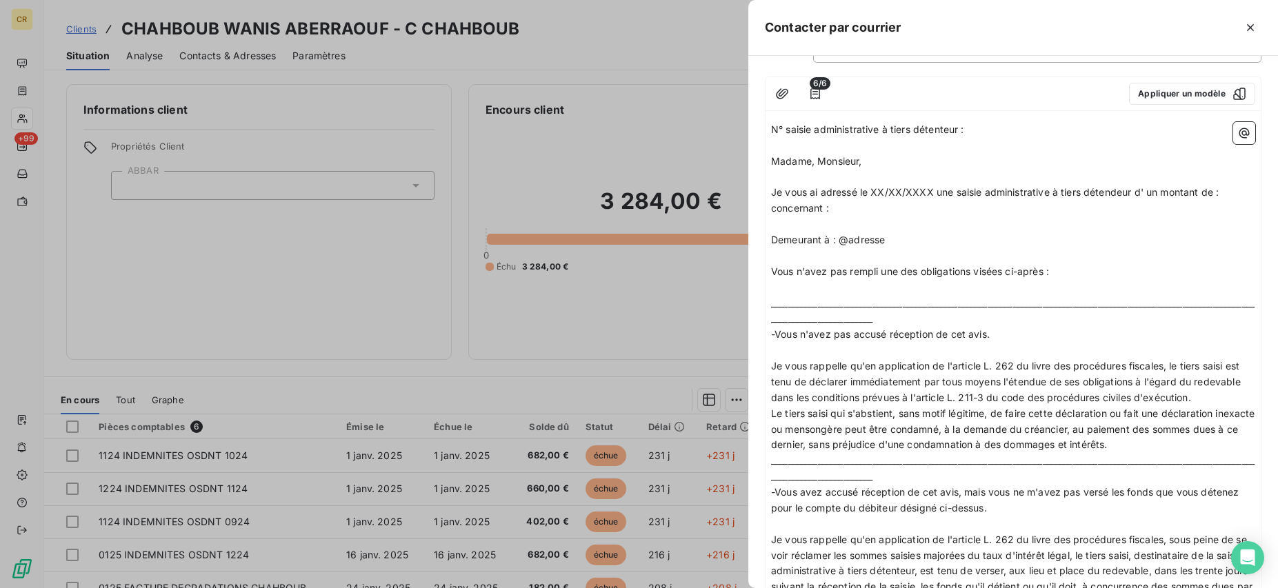
scroll to position [0, 0]
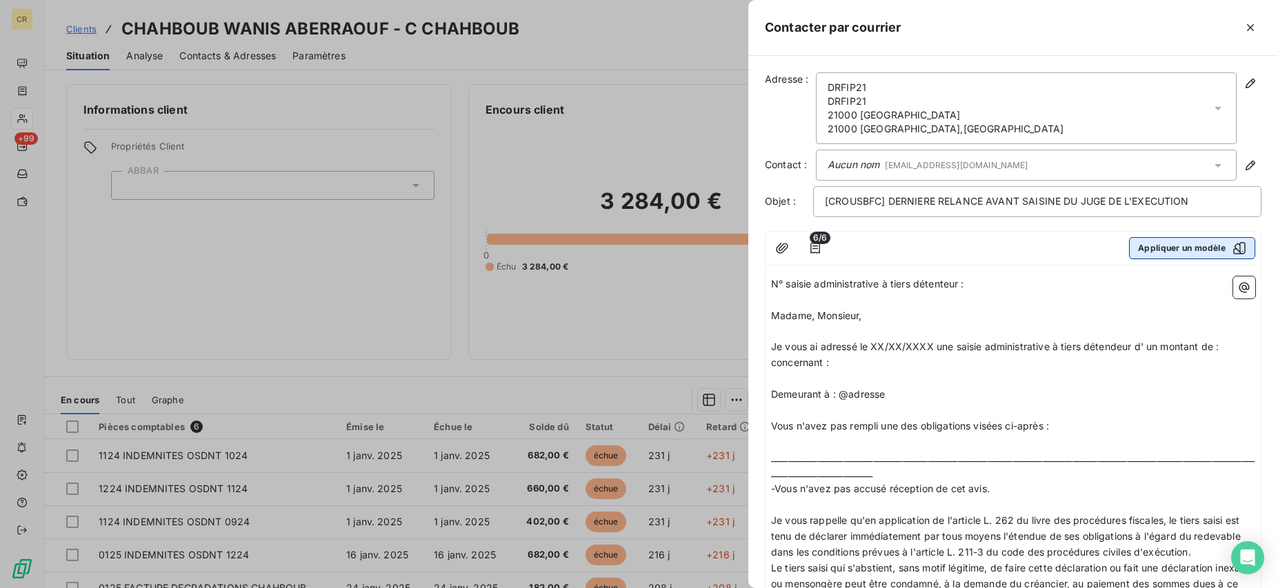
click at [1199, 250] on button "Appliquer un modèle" at bounding box center [1192, 248] width 126 height 22
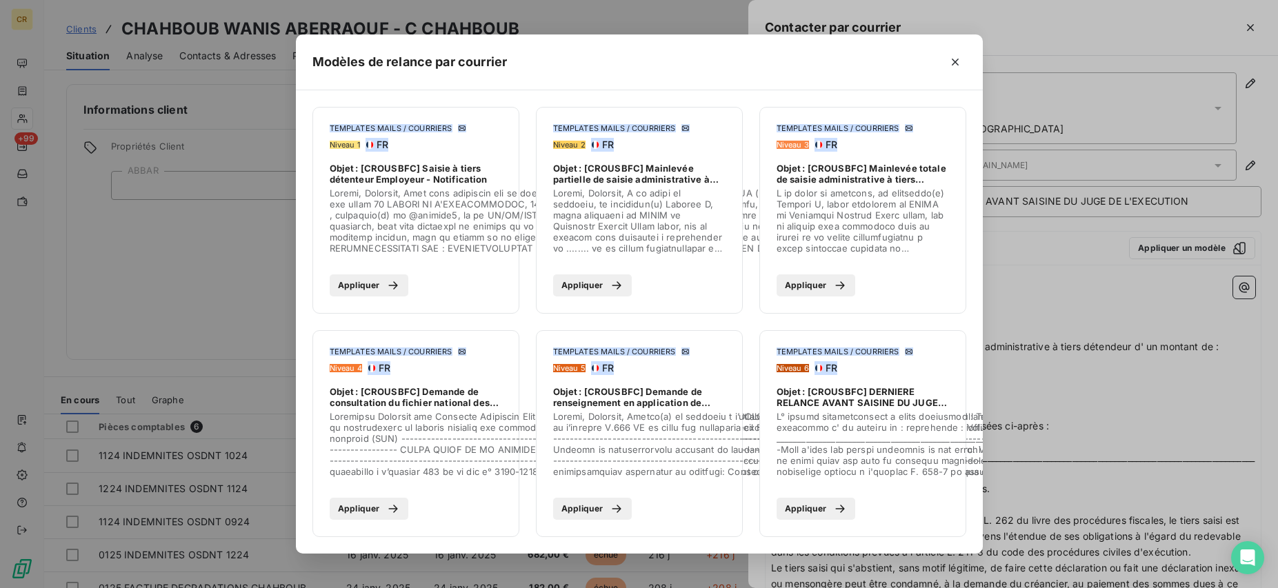
click at [374, 279] on button "Appliquer" at bounding box center [369, 285] width 79 height 22
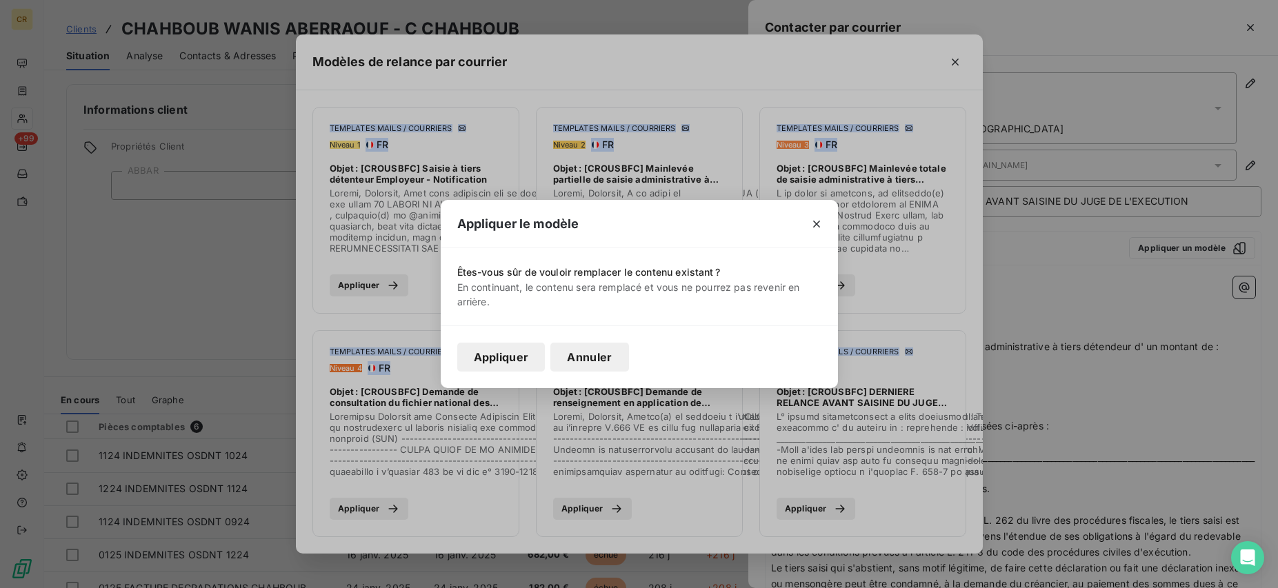
click at [510, 353] on button "Appliquer" at bounding box center [501, 357] width 88 height 29
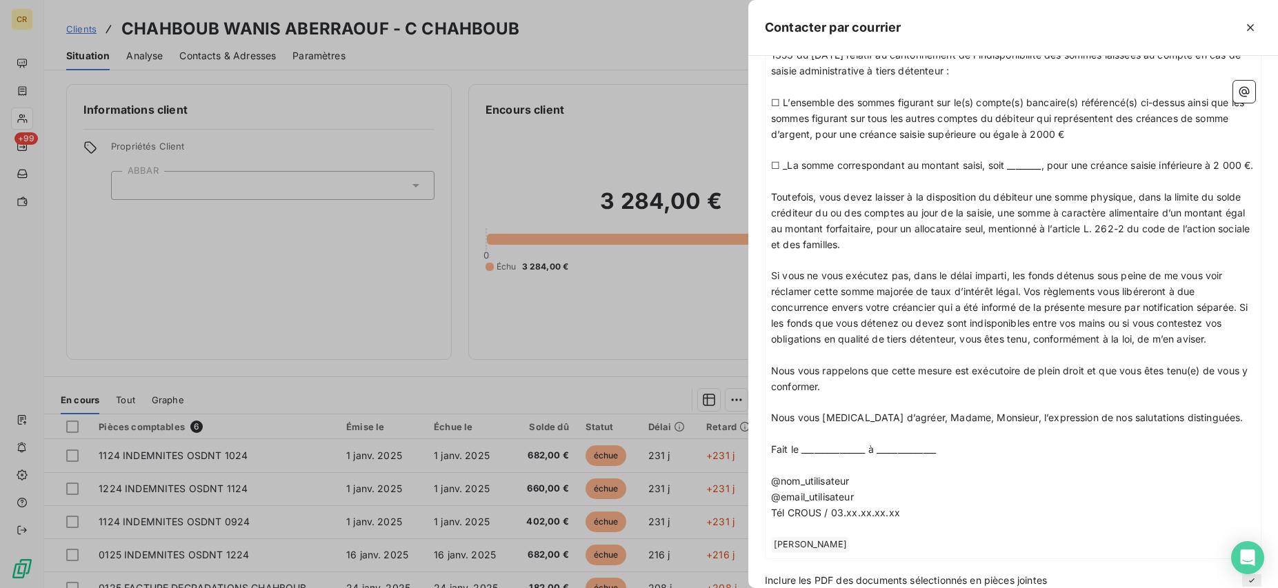
scroll to position [1003, 0]
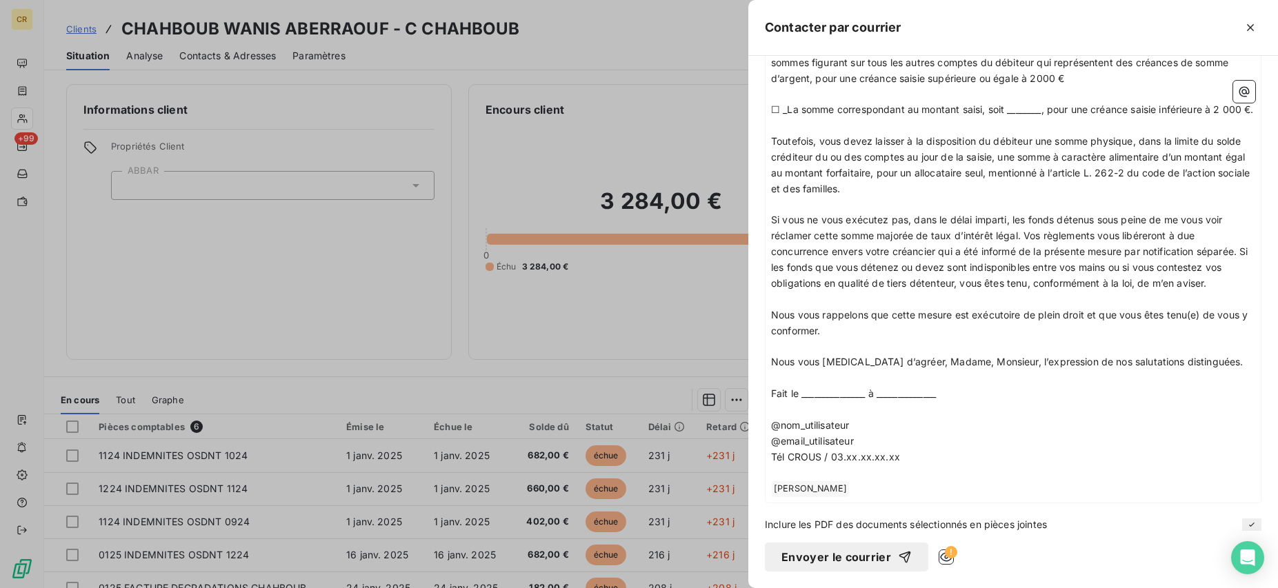
click at [830, 488] on p "﻿ [PERSON_NAME] ﻿ ﻿" at bounding box center [1013, 489] width 484 height 17
click at [799, 494] on span "[PERSON_NAME] ﻿" at bounding box center [810, 489] width 77 height 16
click at [803, 491] on span "[PERSON_NAME] ﻿" at bounding box center [810, 489] width 77 height 16
click at [817, 491] on p "﻿ [PERSON_NAME] ﻿ ﻿" at bounding box center [1013, 489] width 484 height 17
click at [1249, 31] on icon "button" at bounding box center [1250, 28] width 14 height 14
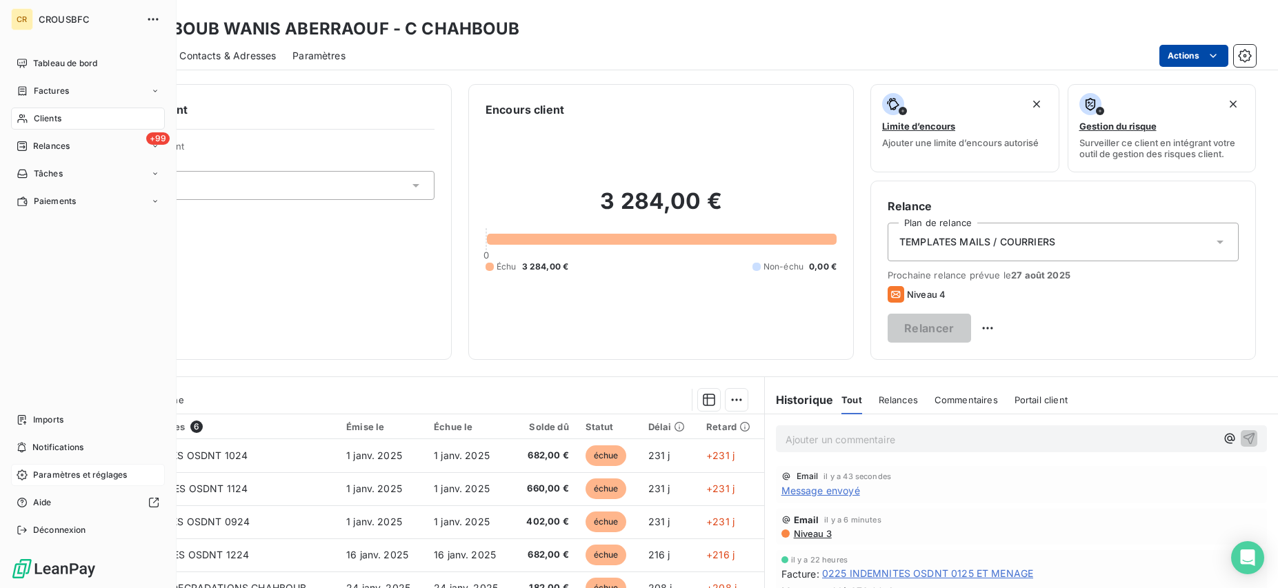
click at [22, 472] on icon at bounding box center [22, 475] width 11 height 11
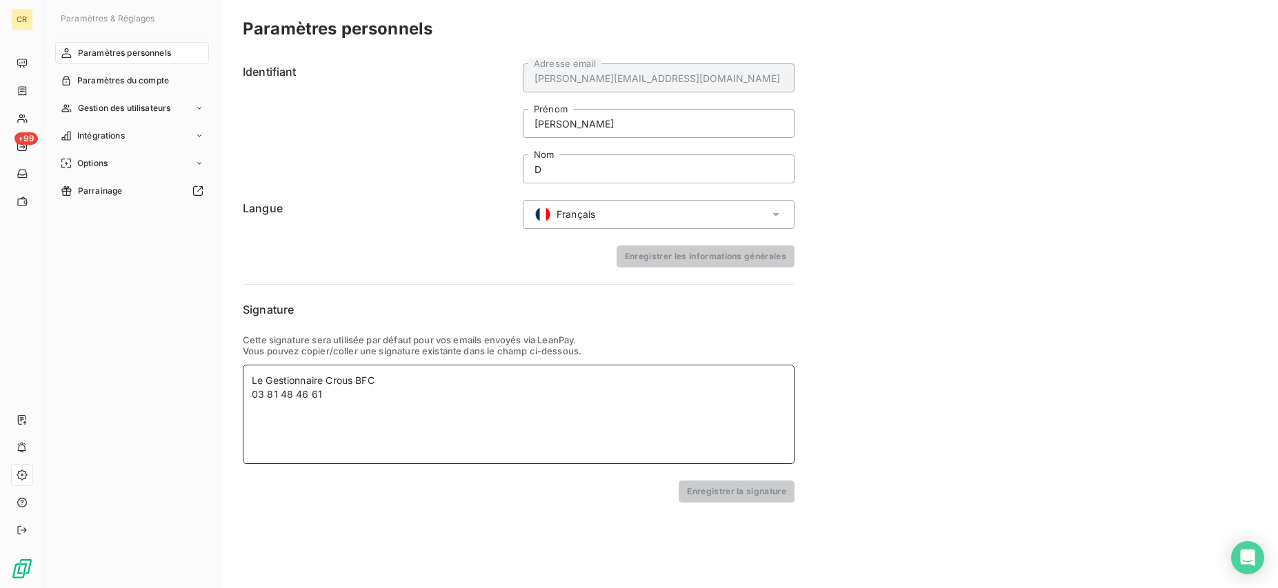
click at [380, 391] on div "03 81 48 46 61" at bounding box center [519, 395] width 534 height 14
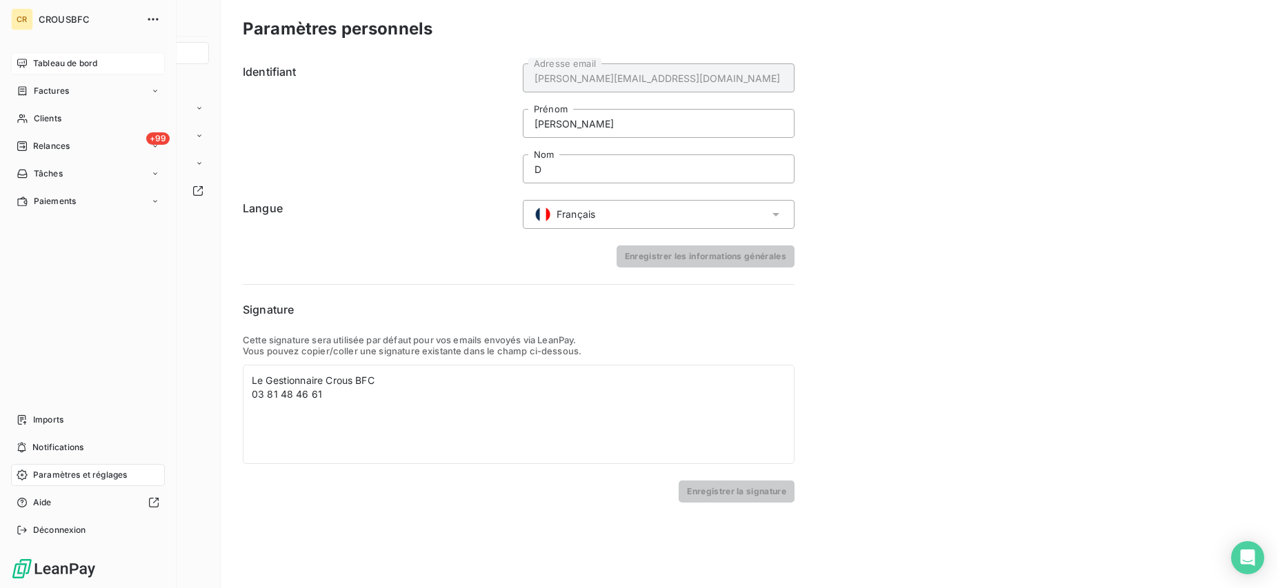
click at [26, 63] on icon at bounding box center [22, 63] width 11 height 11
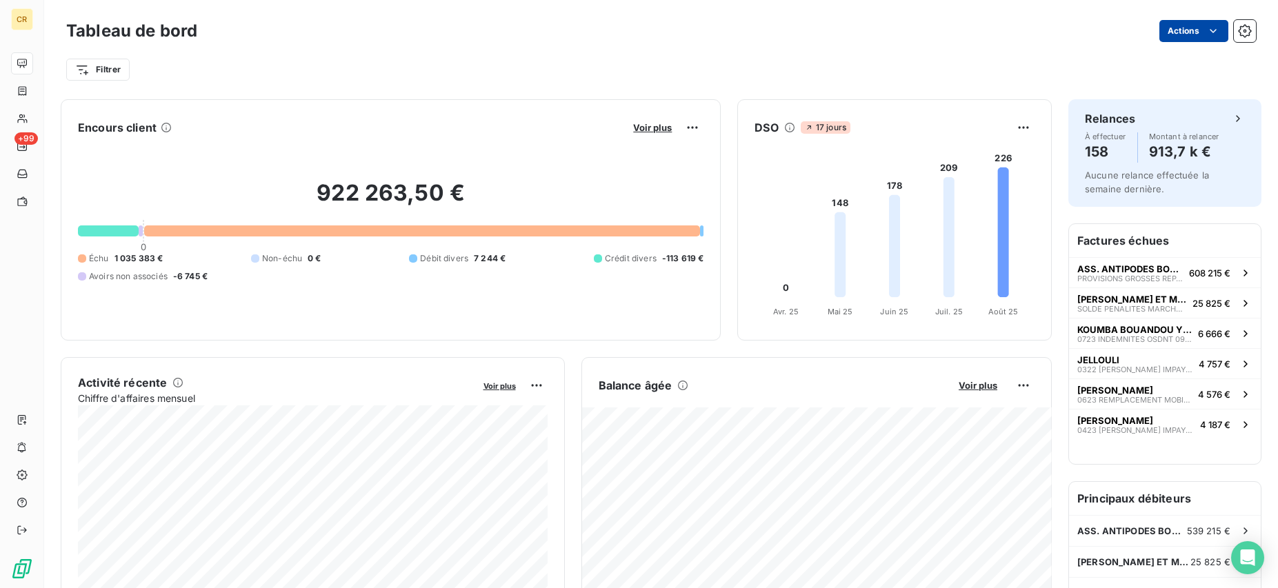
click at [1221, 33] on html "CR +99 Tableau de bord Actions Filtrer Encours client Voir plus 922 263,50 € 0 …" at bounding box center [639, 294] width 1278 height 588
click at [22, 111] on html "CR +99 Tableau de bord Actions Exporter le tableau de bord Filtrer Encours clie…" at bounding box center [639, 294] width 1278 height 588
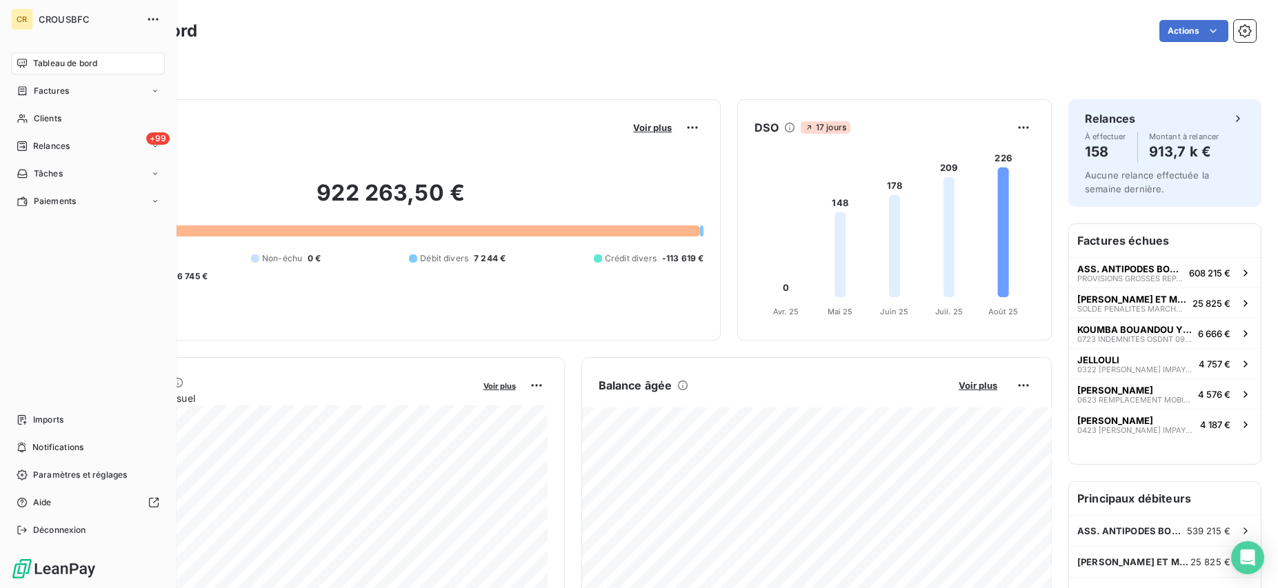
click at [22, 111] on div "Clients" at bounding box center [88, 119] width 154 height 22
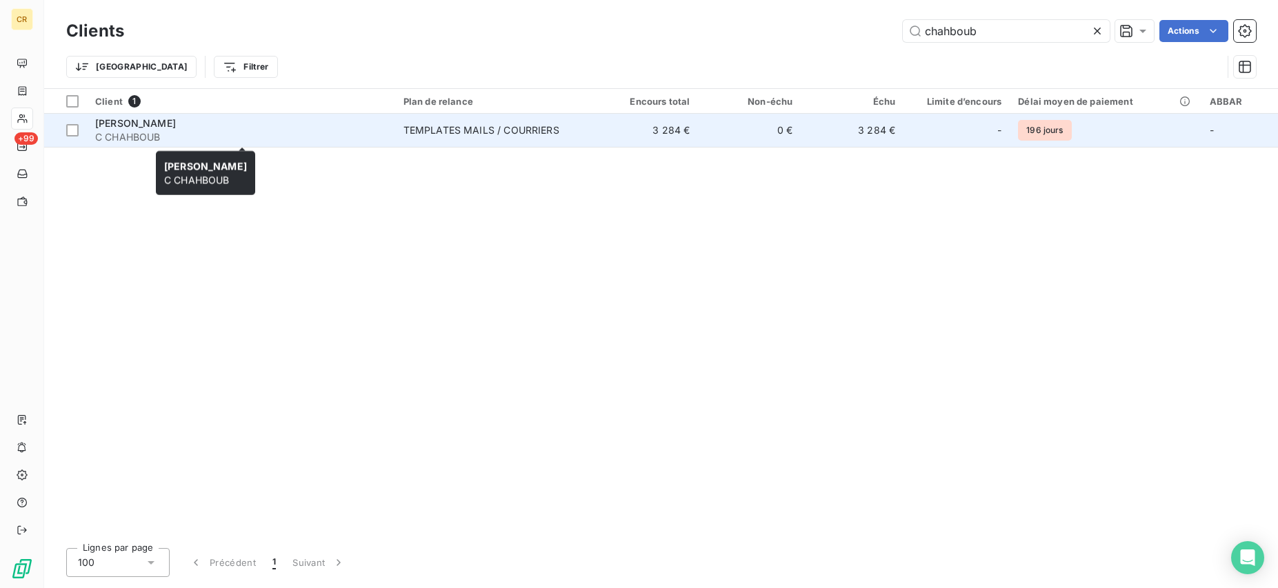
click at [176, 128] on span "[PERSON_NAME]" at bounding box center [135, 123] width 81 height 12
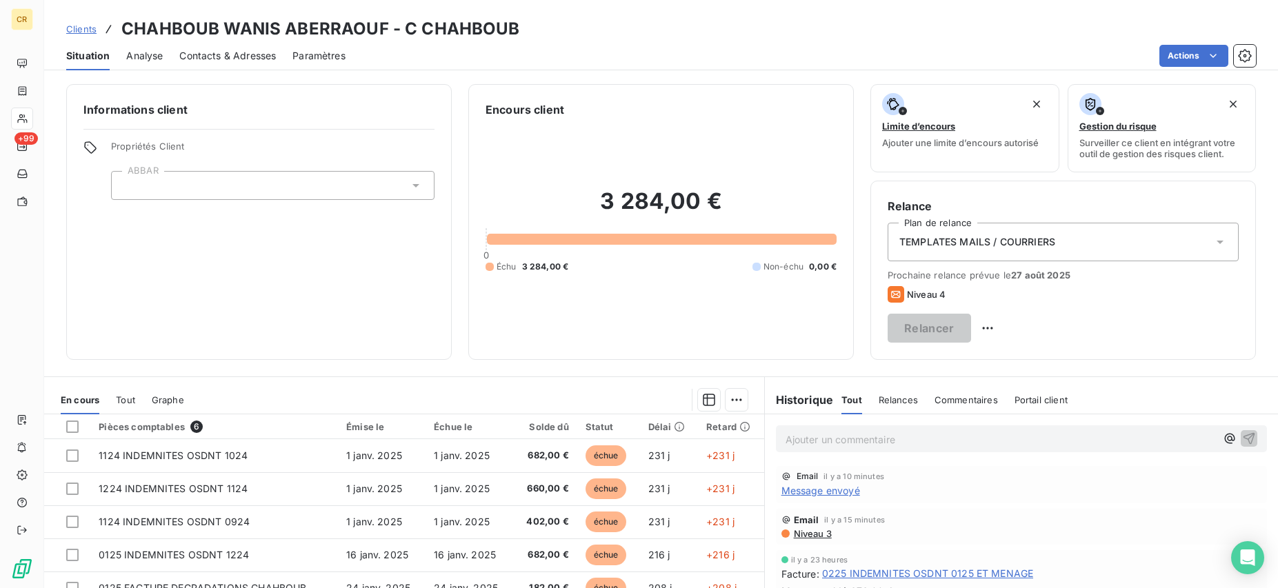
click at [1171, 235] on div "TEMPLATES MAILS / COURRIERS" at bounding box center [1063, 242] width 351 height 39
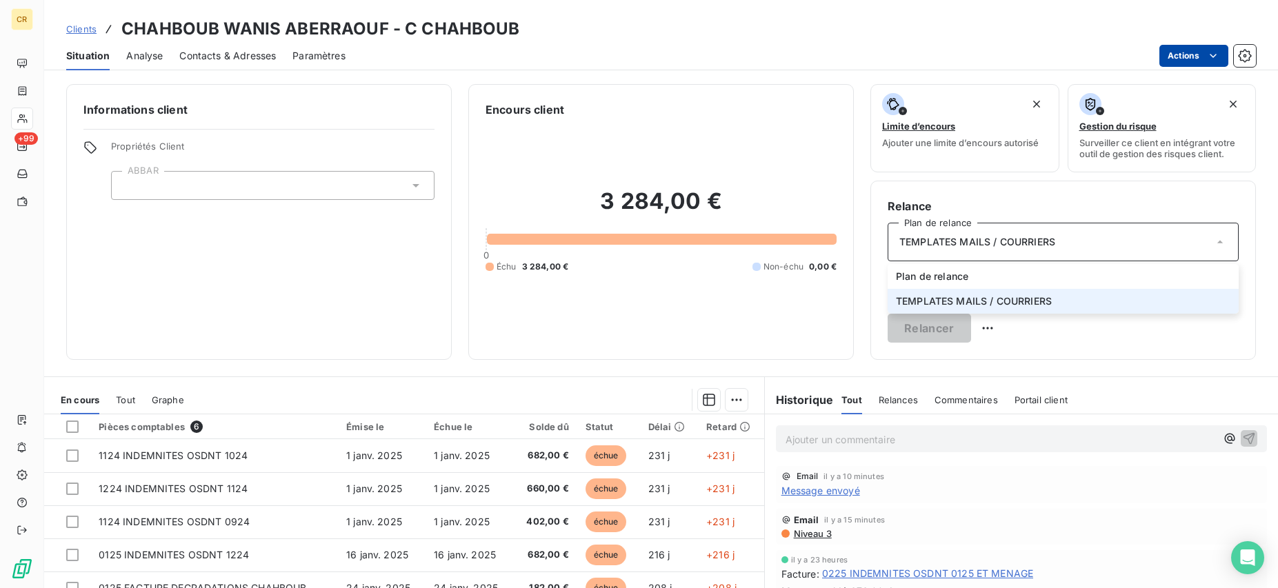
click at [1213, 50] on html "CR +99 Clients CHAHBOUB WANIS ABERRAOUF - C CHAHBOUB Situation Analyse Contacts…" at bounding box center [639, 294] width 1278 height 588
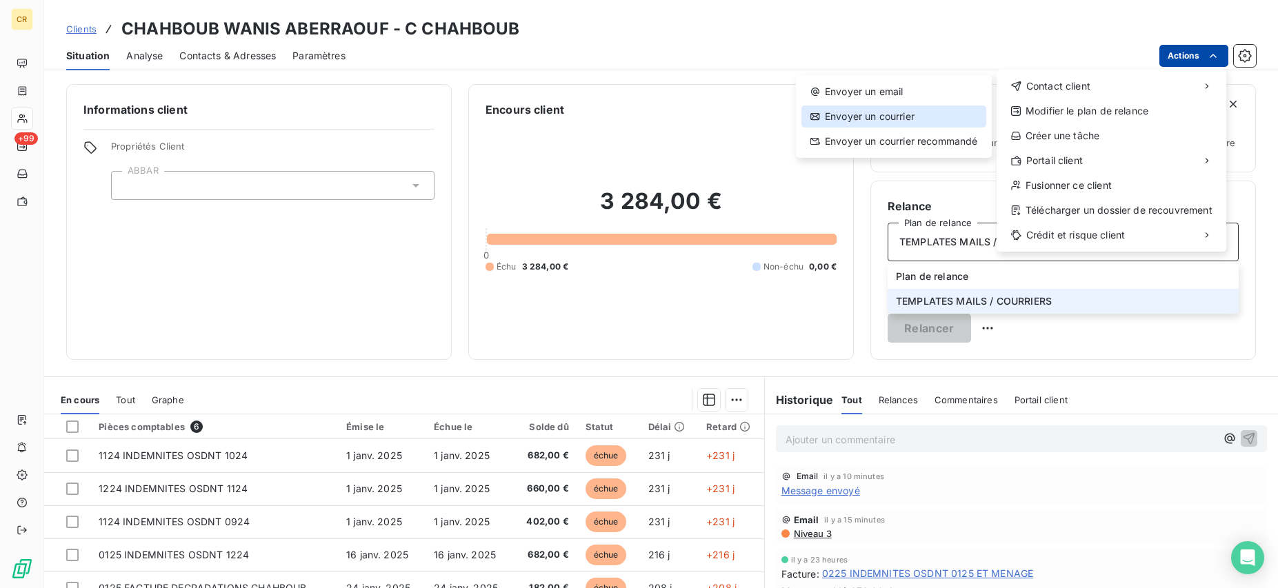
click at [918, 110] on div "Envoyer un courrier" at bounding box center [893, 117] width 185 height 22
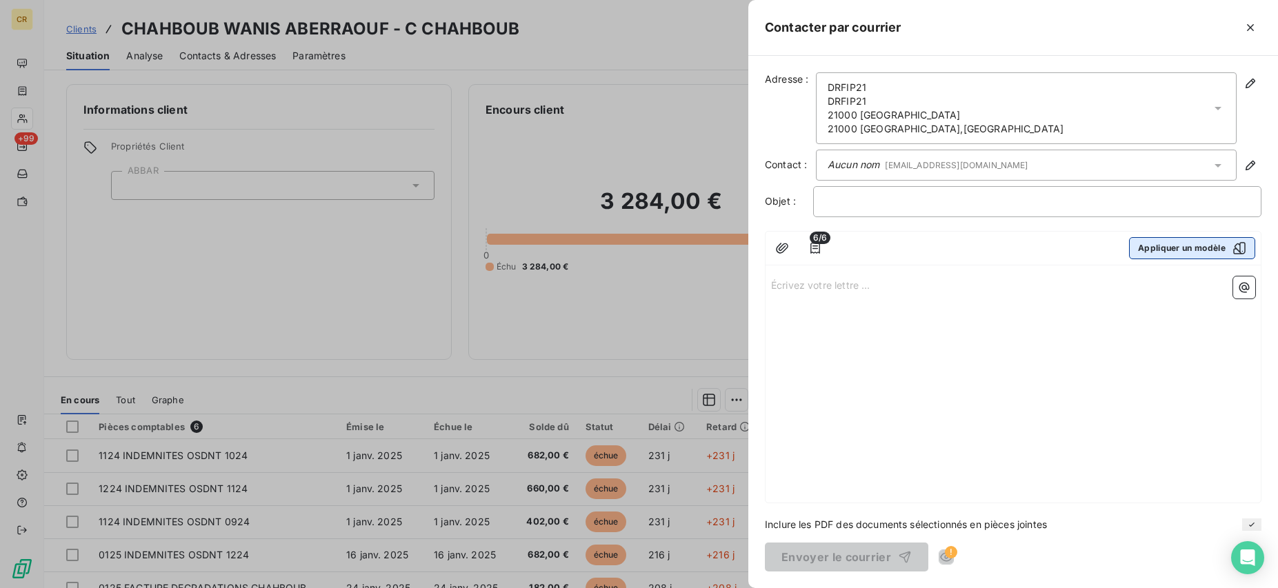
click at [1171, 248] on button "Appliquer un modèle" at bounding box center [1192, 248] width 126 height 22
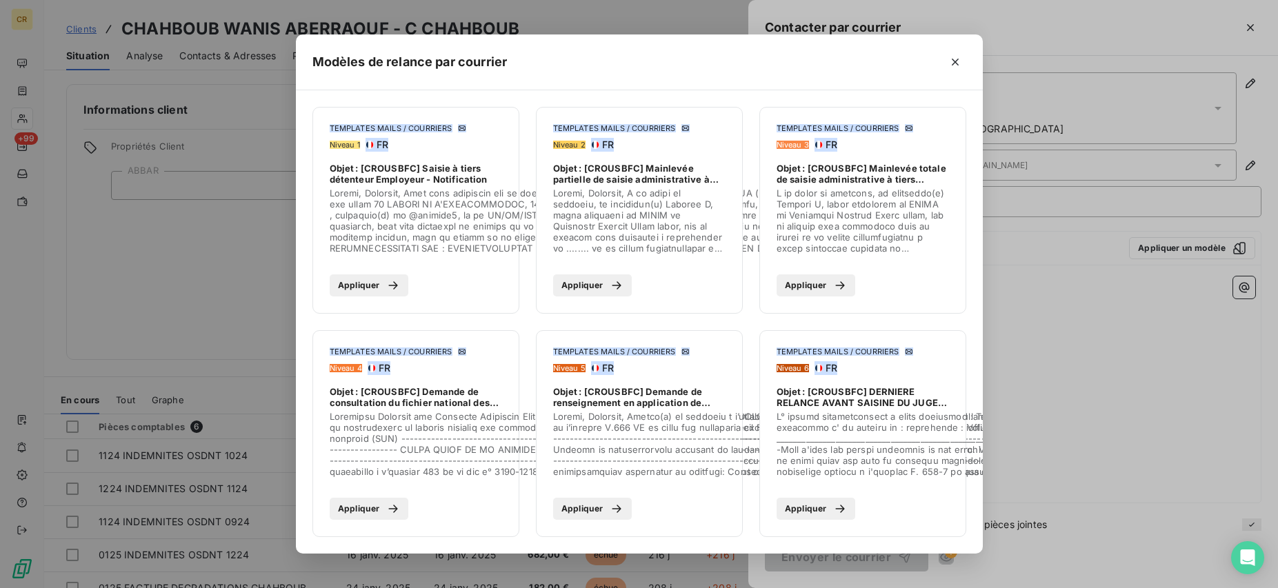
click at [364, 284] on button "Appliquer" at bounding box center [369, 285] width 79 height 22
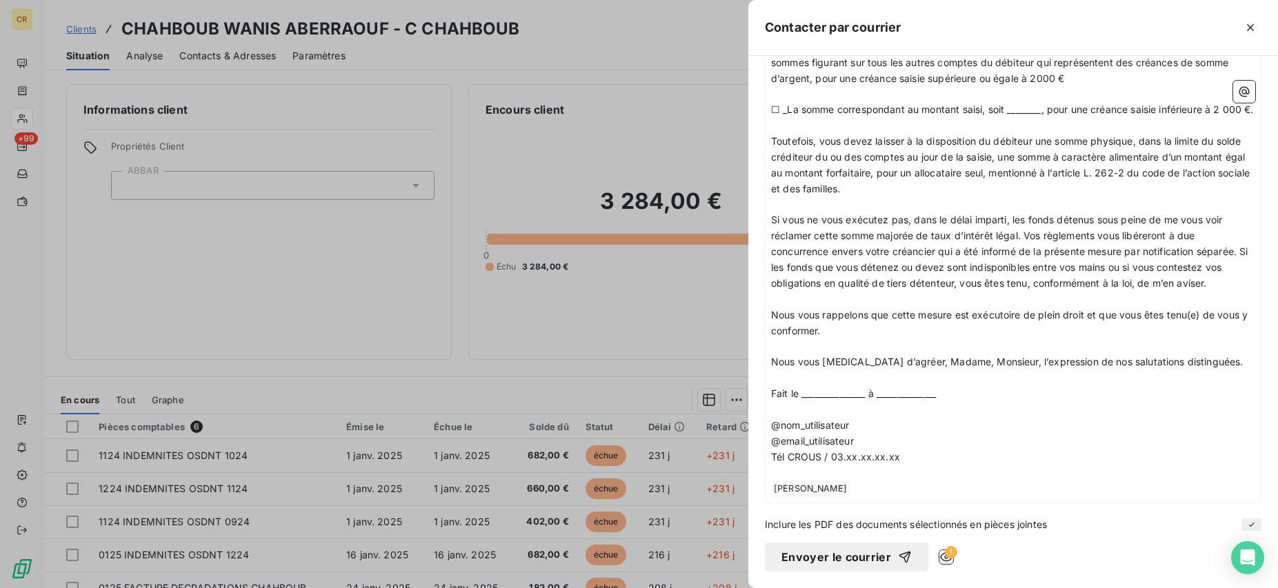
scroll to position [1003, 0]
click at [857, 481] on p "﻿ [PERSON_NAME] ﻿ ﻿" at bounding box center [1013, 489] width 484 height 17
click at [794, 491] on span "[PERSON_NAME] ﻿" at bounding box center [810, 489] width 77 height 16
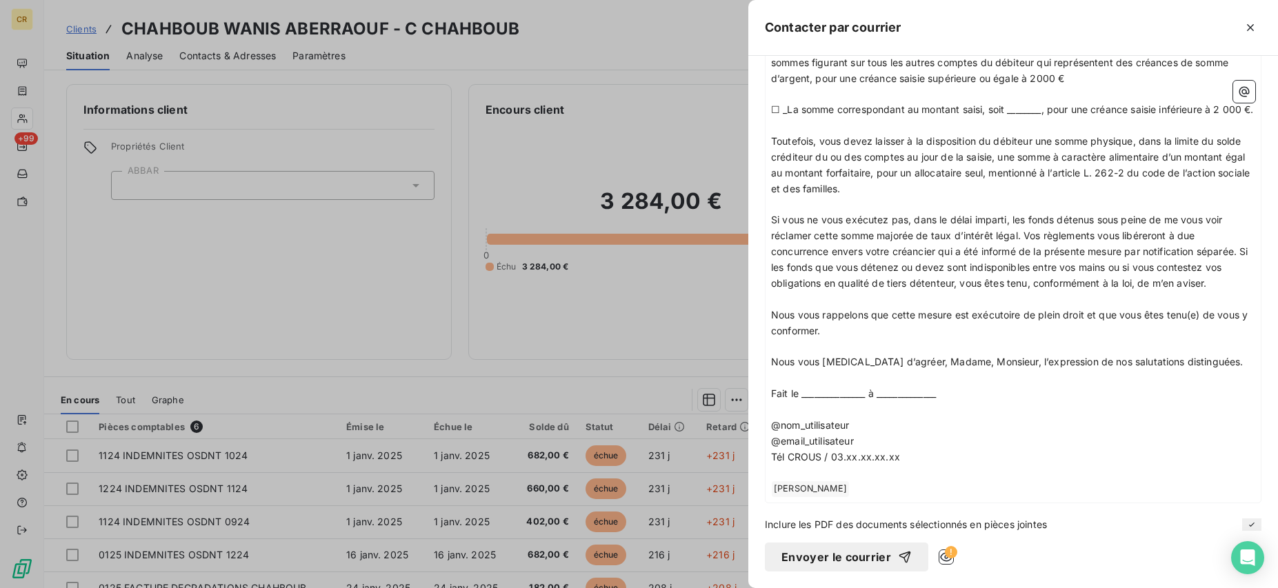
click at [801, 491] on span "[PERSON_NAME] ﻿" at bounding box center [810, 489] width 77 height 16
click at [805, 491] on span "[PERSON_NAME] ﻿" at bounding box center [810, 489] width 77 height 16
click at [817, 490] on span "[PERSON_NAME] ﻿" at bounding box center [810, 489] width 77 height 16
click at [948, 556] on icon "button" at bounding box center [946, 557] width 14 height 14
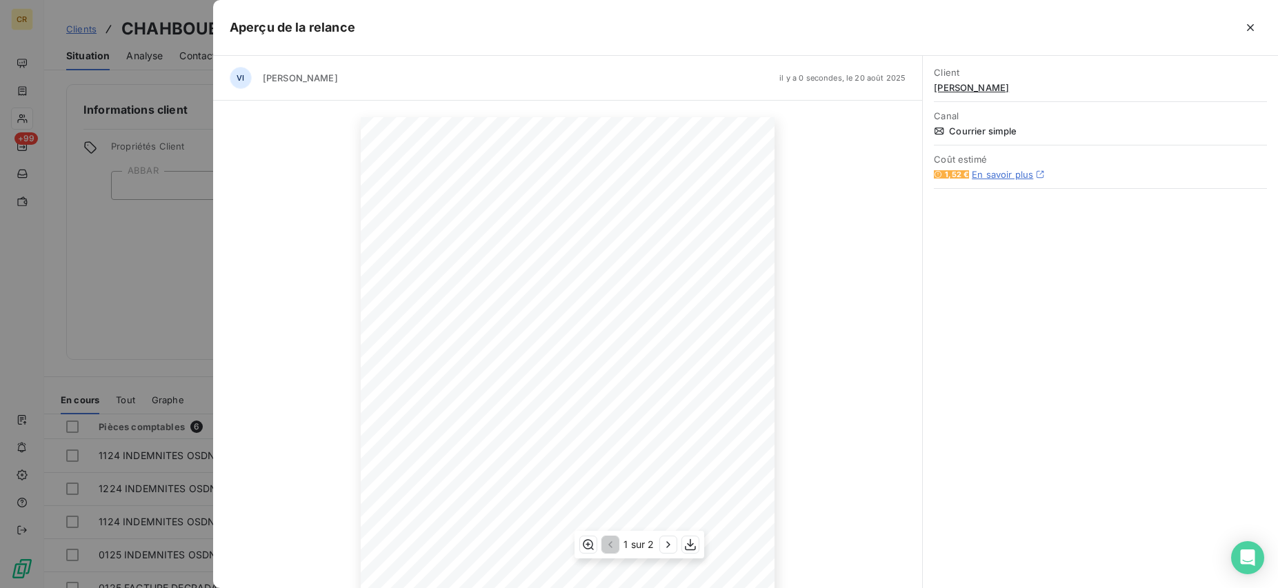
scroll to position [131, 0]
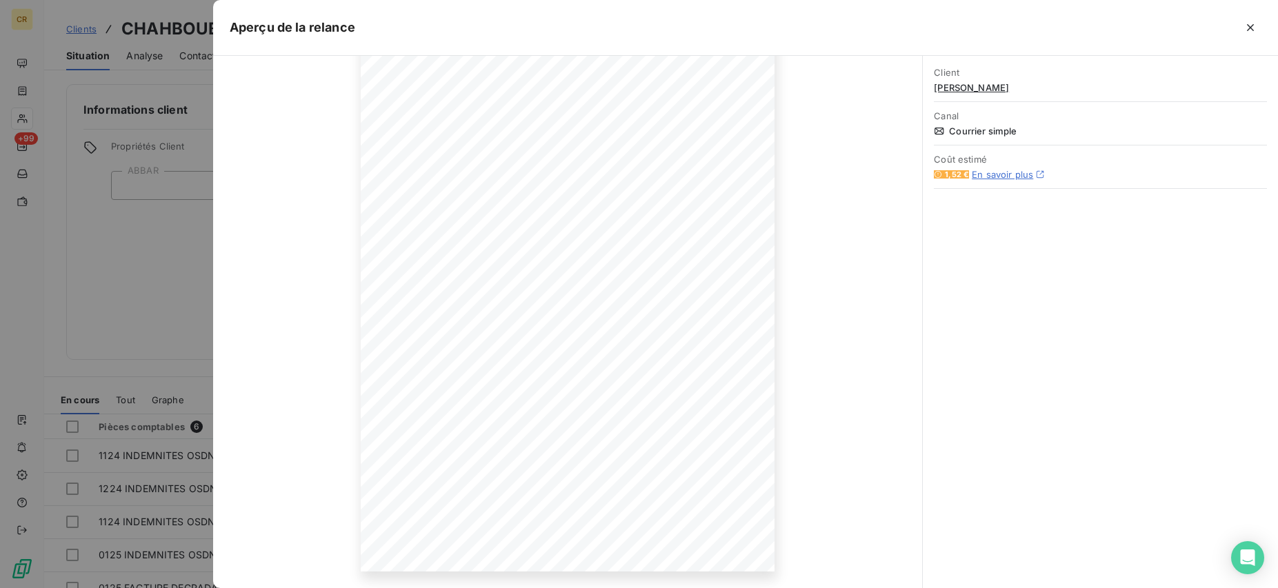
click at [141, 250] on div at bounding box center [639, 294] width 1278 height 588
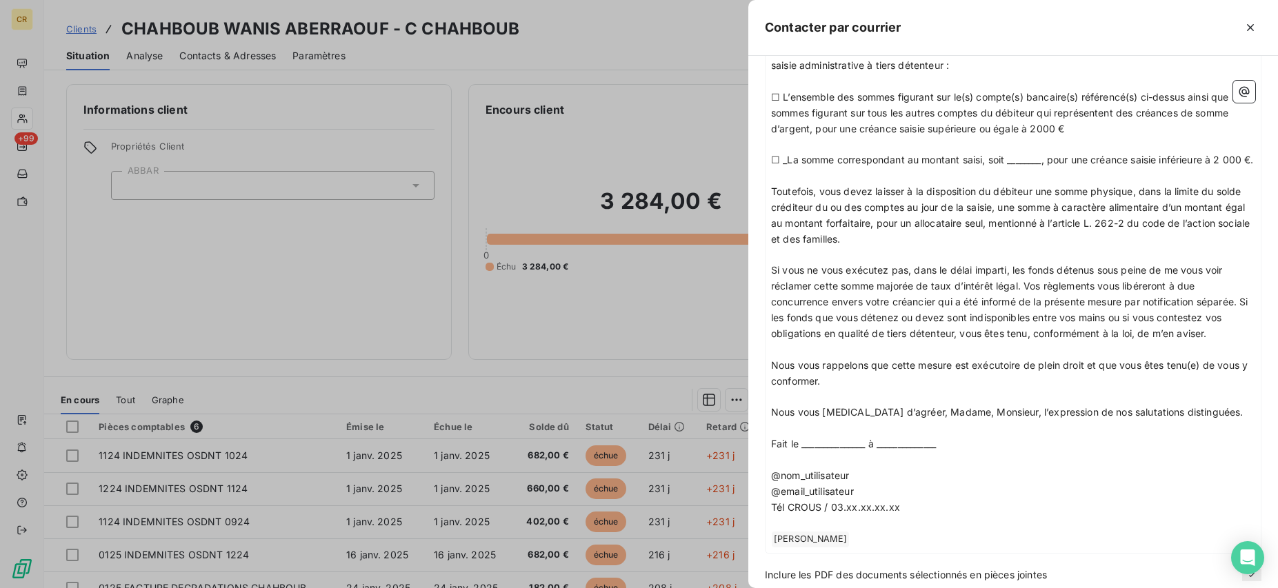
scroll to position [1003, 0]
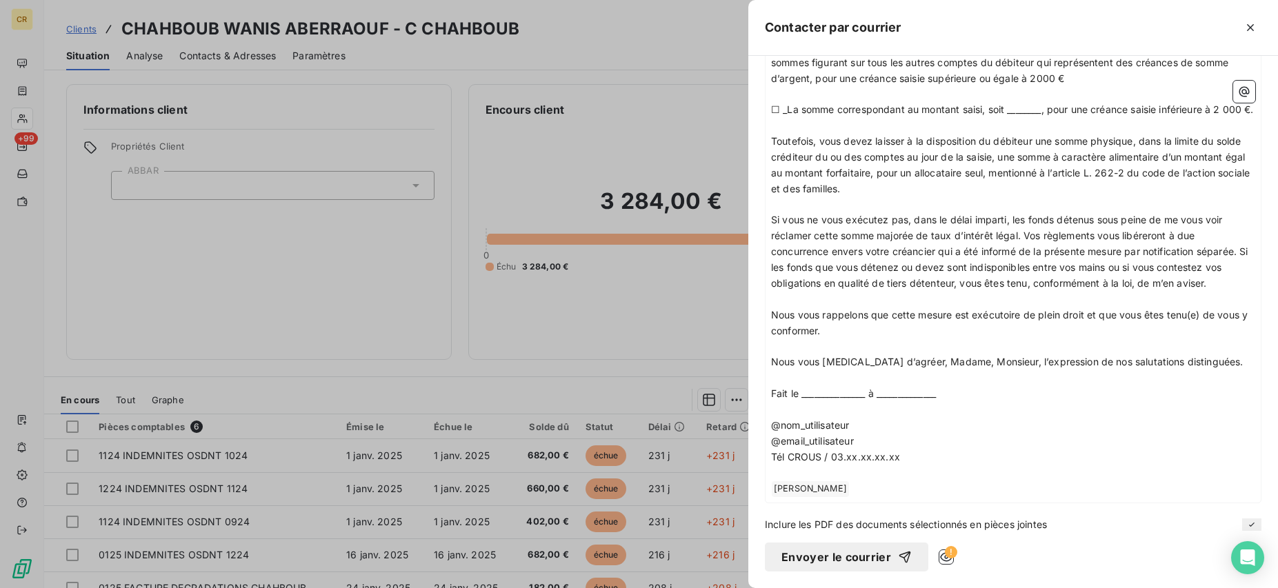
click at [1244, 521] on button "button" at bounding box center [1251, 525] width 19 height 12
click at [850, 554] on button "Envoyer le courrier" at bounding box center [846, 557] width 163 height 29
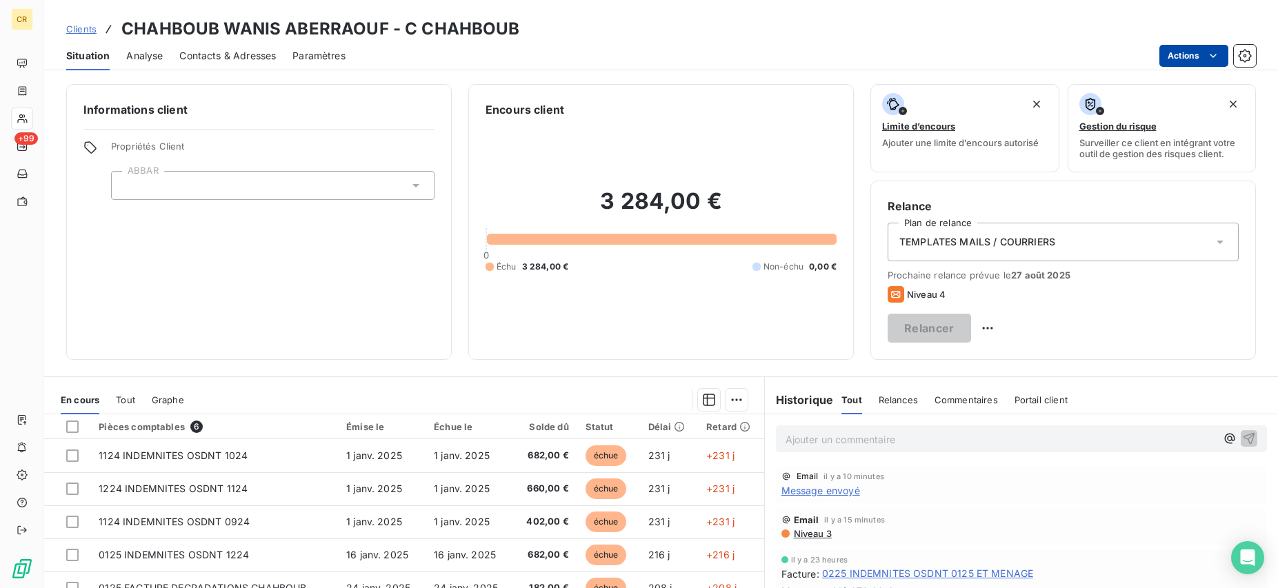
click at [1069, 239] on div "TEMPLATES MAILS / COURRIERS" at bounding box center [1063, 242] width 351 height 39
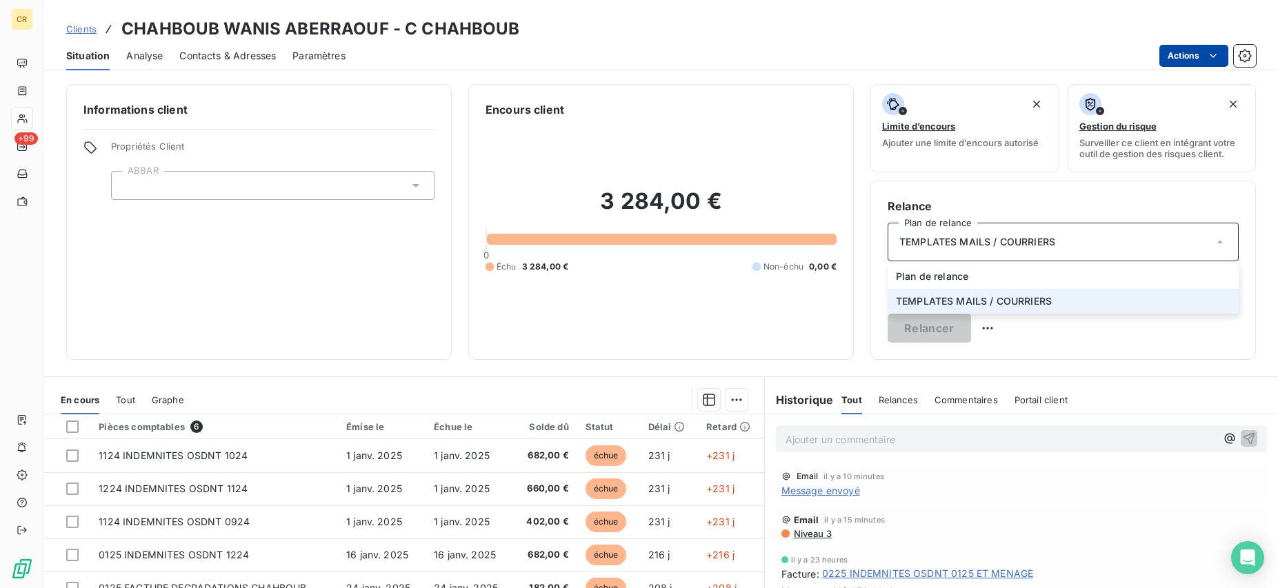
click at [1030, 292] on li "TEMPLATES MAILS / COURRIERS" at bounding box center [1063, 301] width 351 height 25
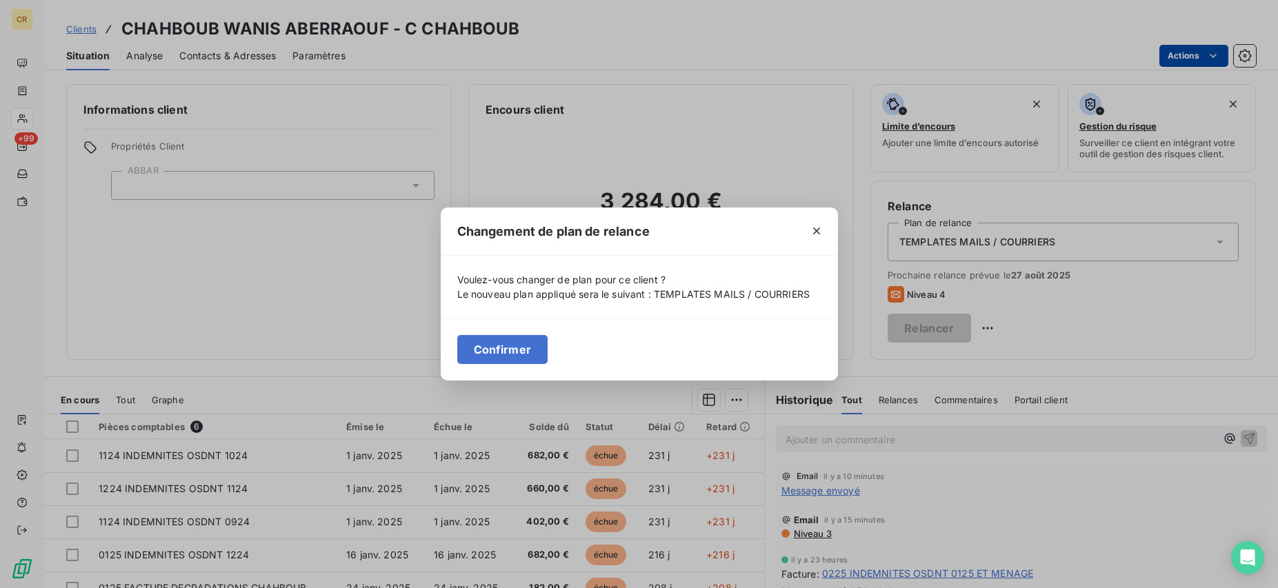
click at [781, 342] on div "Confirmer" at bounding box center [639, 349] width 397 height 63
click at [815, 230] on icon "button" at bounding box center [816, 231] width 7 height 7
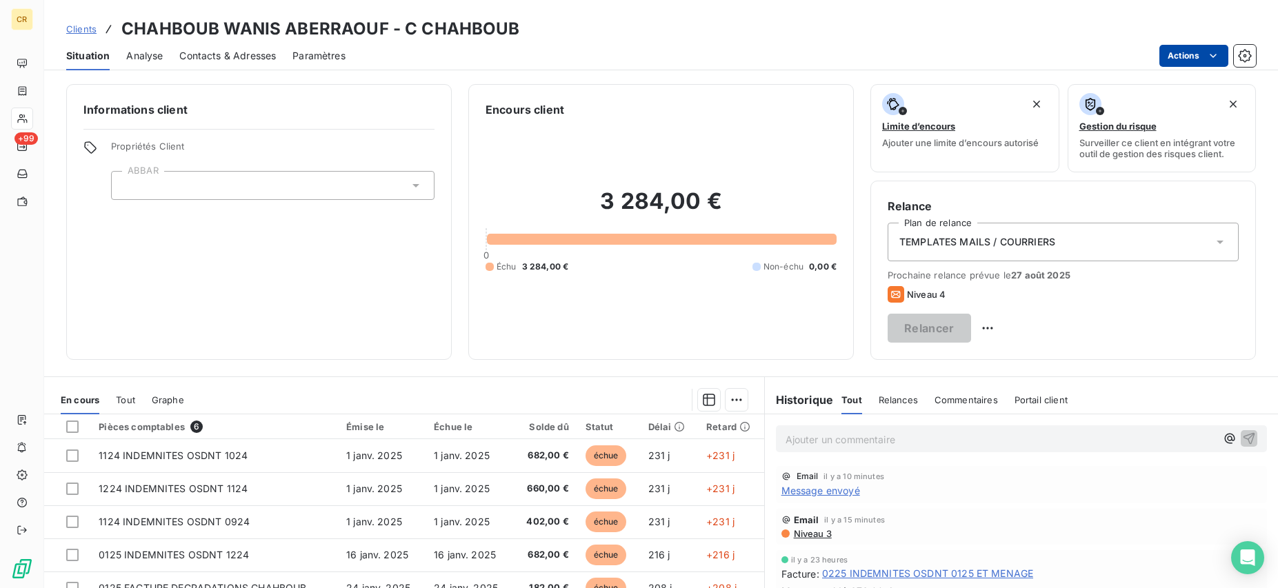
click at [989, 244] on span "TEMPLATES MAILS / COURRIERS" at bounding box center [977, 242] width 156 height 14
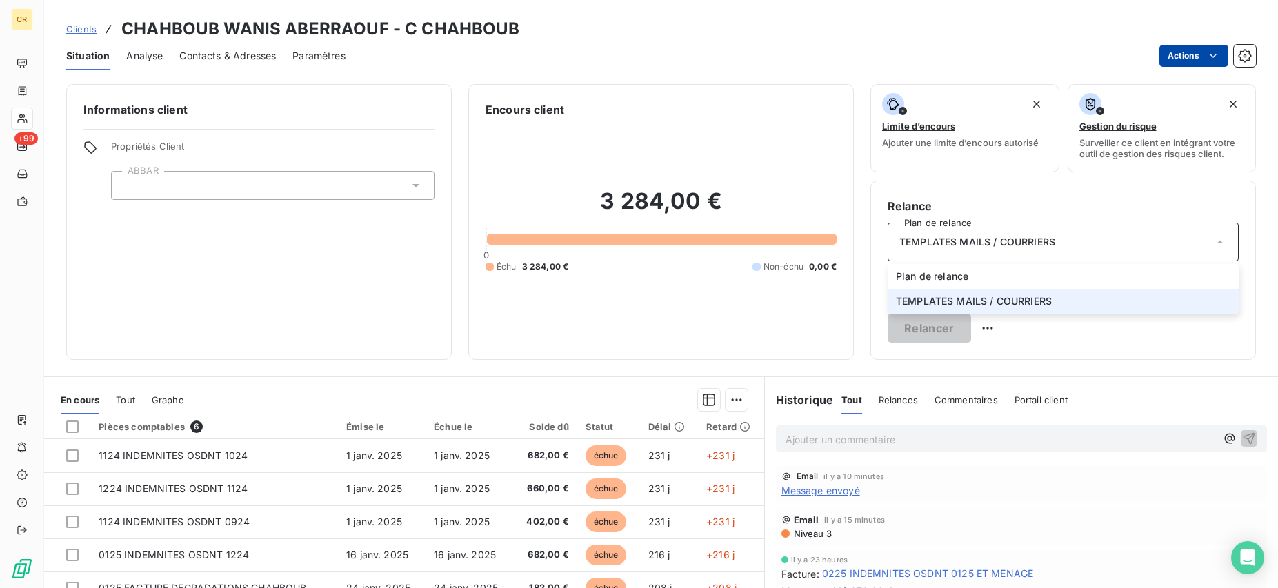
click at [981, 297] on span "TEMPLATES MAILS / COURRIERS" at bounding box center [974, 301] width 156 height 14
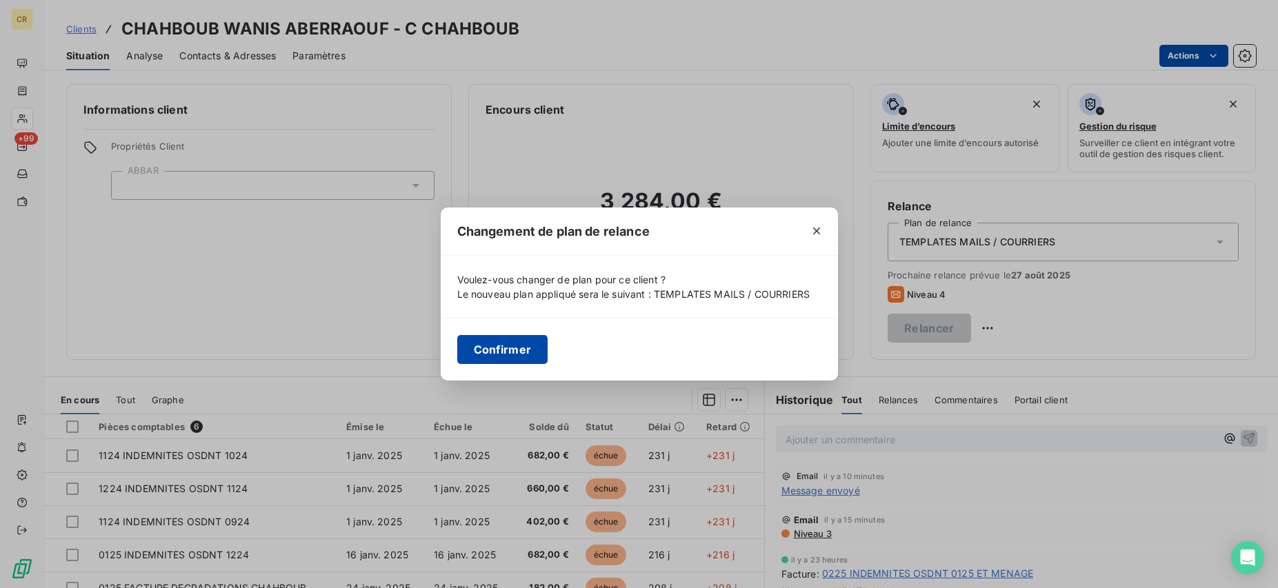
click at [500, 349] on button "Confirmer" at bounding box center [502, 349] width 91 height 29
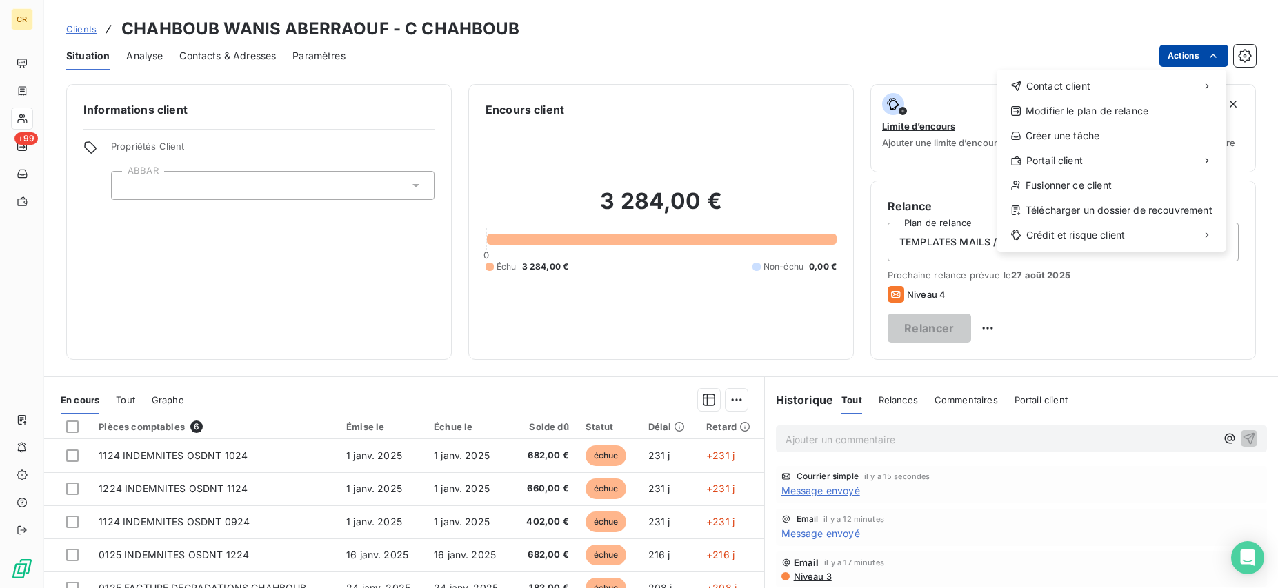
click at [1217, 54] on html "CR +99 Clients CHAHBOUB WANIS ABERRAOUF - C CHAHBOUB Situation Analyse Contacts…" at bounding box center [639, 294] width 1278 height 588
click at [902, 114] on div "Envoyer un courrier" at bounding box center [893, 117] width 185 height 22
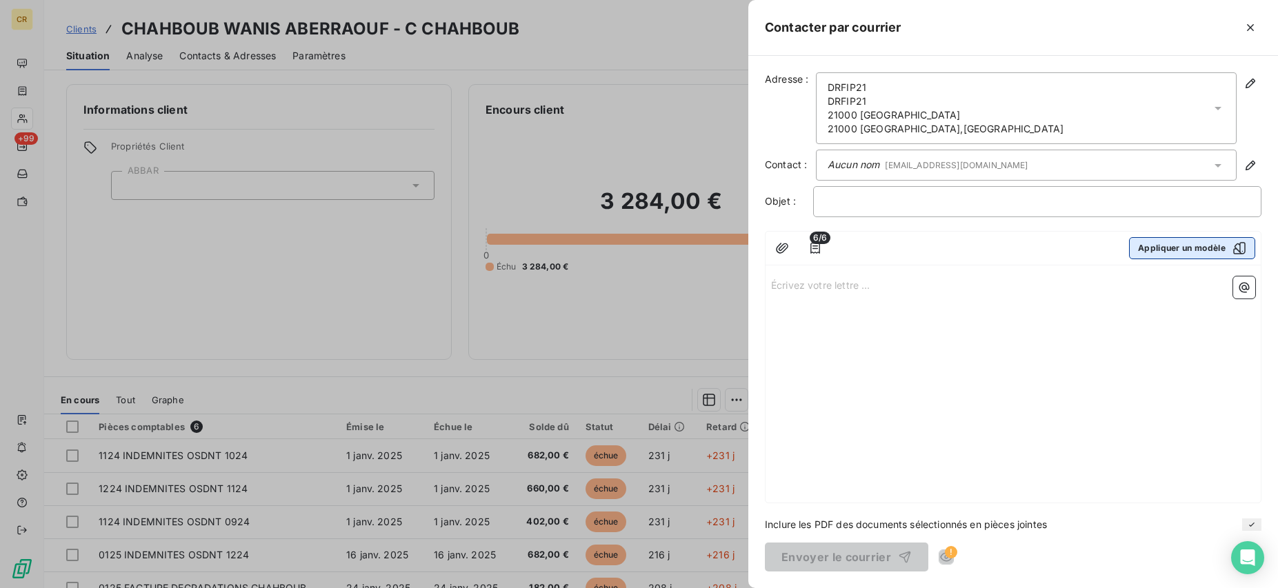
click at [1188, 252] on button "Appliquer un modèle" at bounding box center [1192, 248] width 126 height 22
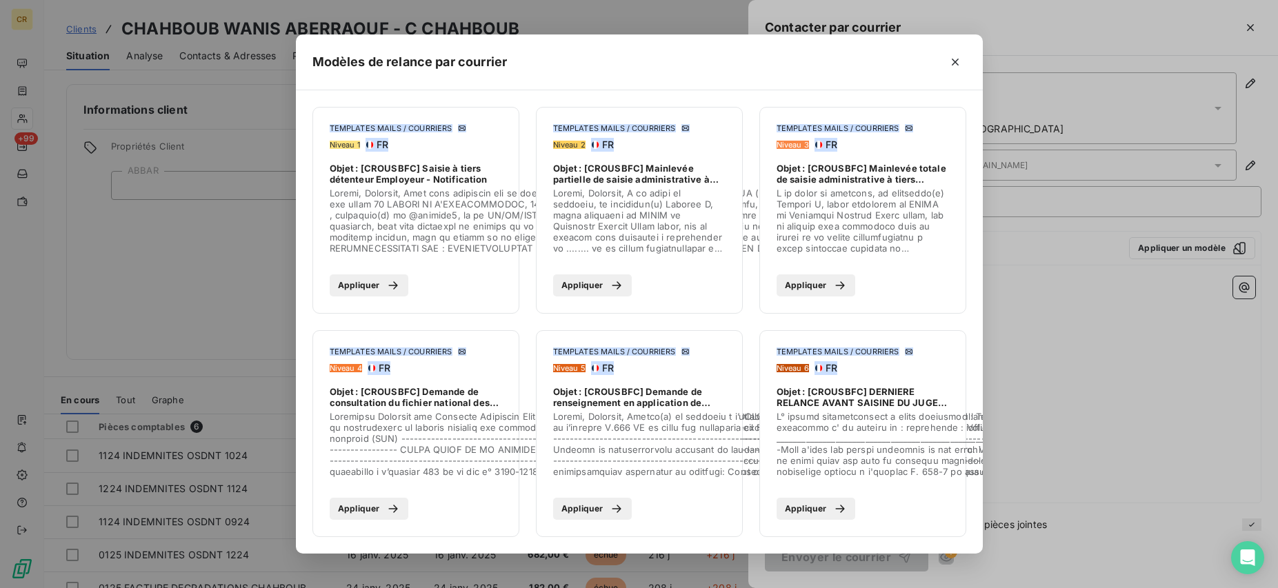
click at [380, 286] on button "Appliquer" at bounding box center [369, 285] width 79 height 22
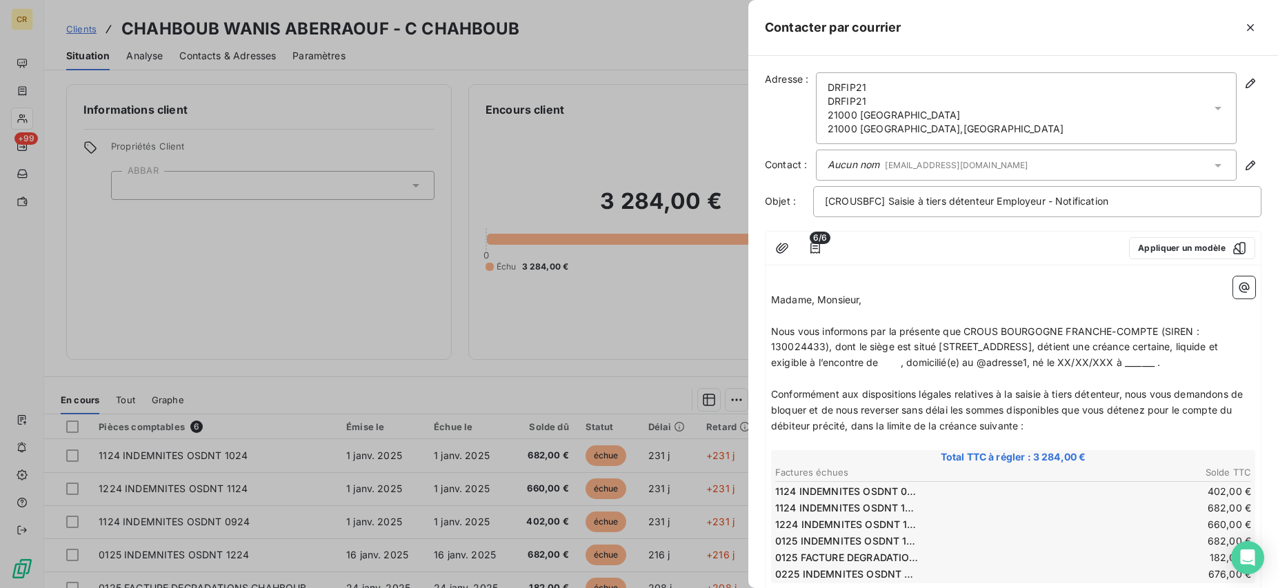
click at [868, 87] on div "DRFIP21 DRFIP21 [GEOGRAPHIC_DATA]" at bounding box center [946, 108] width 236 height 55
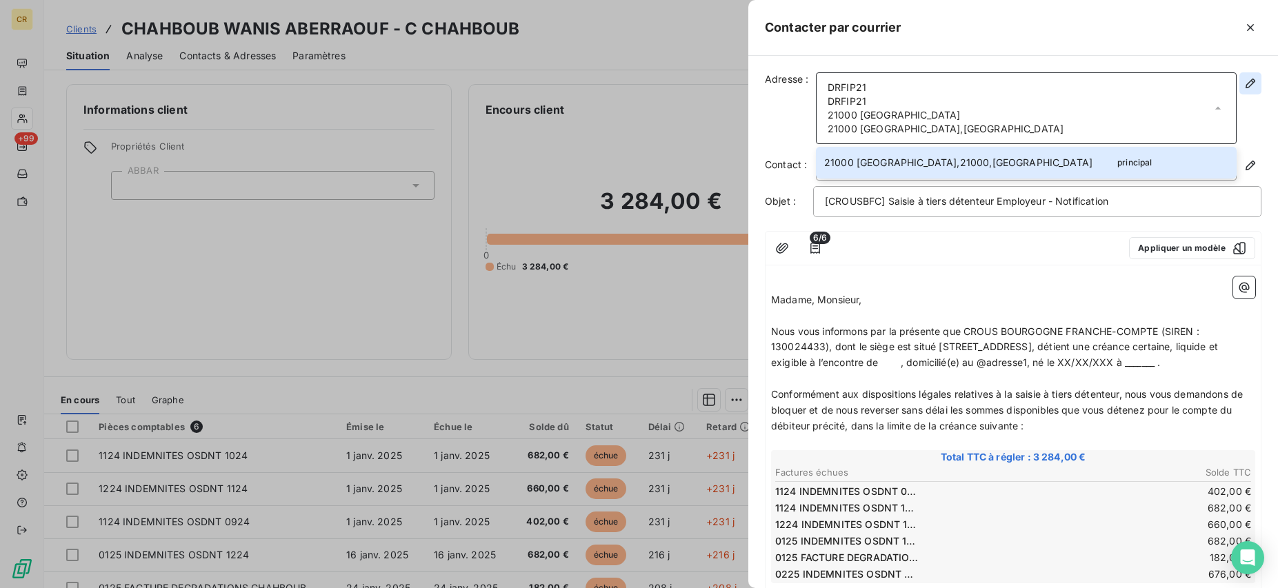
click at [1250, 81] on icon "button" at bounding box center [1250, 84] width 10 height 10
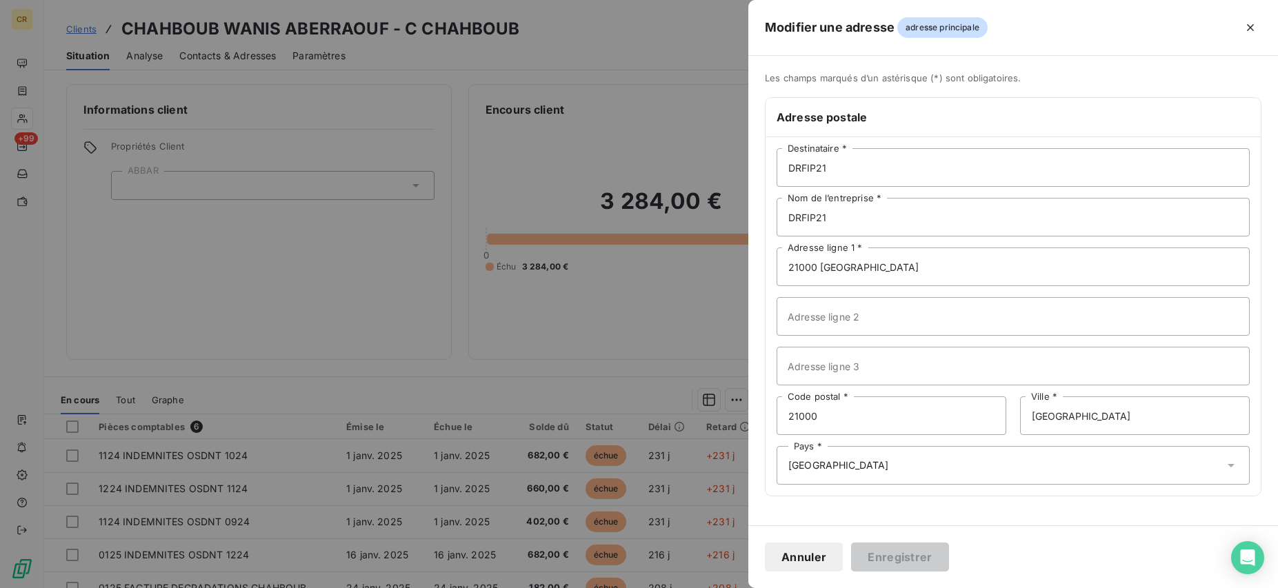
click at [811, 555] on button "Annuler" at bounding box center [804, 557] width 78 height 29
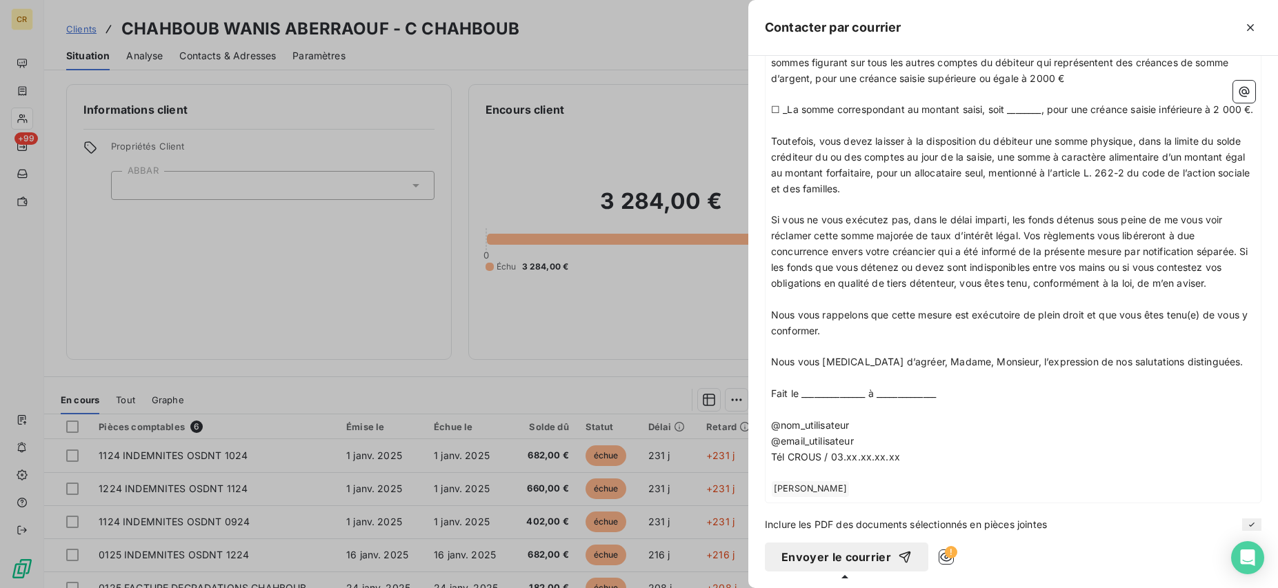
click at [908, 566] on button "Envoyer le courrier" at bounding box center [846, 557] width 163 height 29
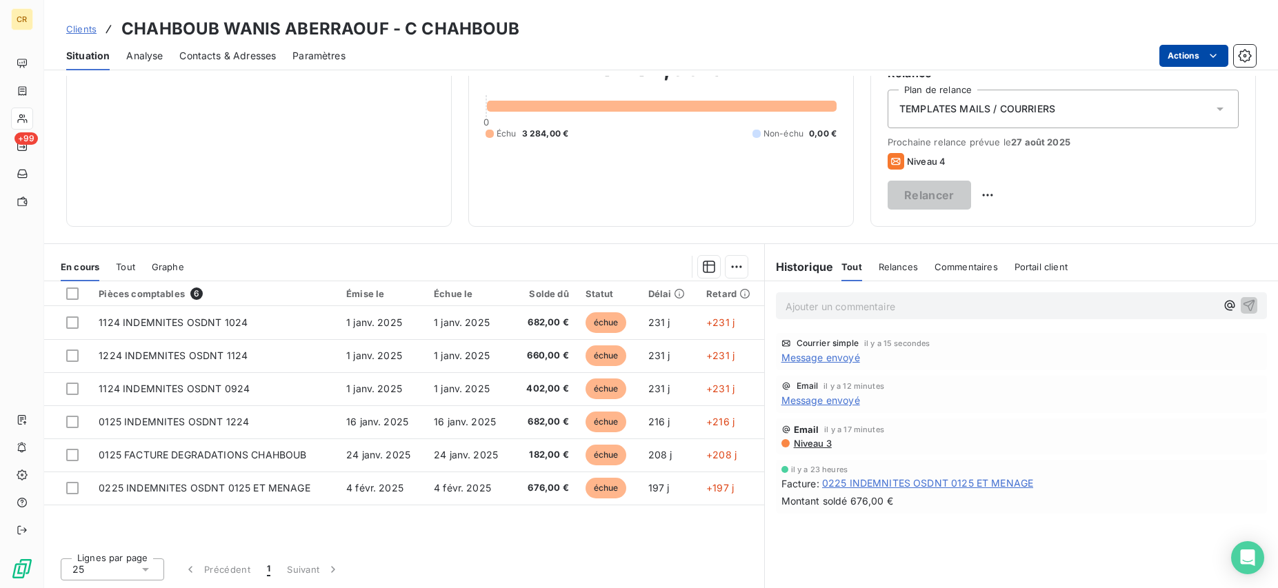
scroll to position [0, 0]
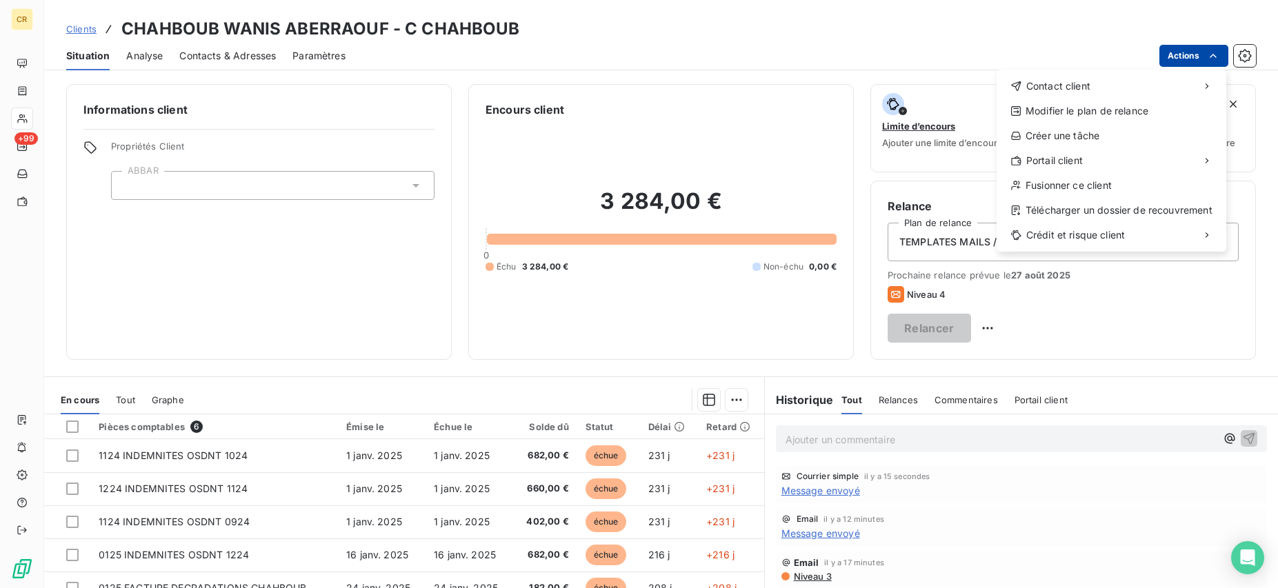
click at [1215, 50] on html "CR +99 Clients CHAHBOUB WANIS ABERRAOUF - C CHAHBOUB Situation Analyse Contacts…" at bounding box center [639, 294] width 1278 height 588
click at [889, 116] on div "Envoyer un courrier" at bounding box center [893, 117] width 185 height 22
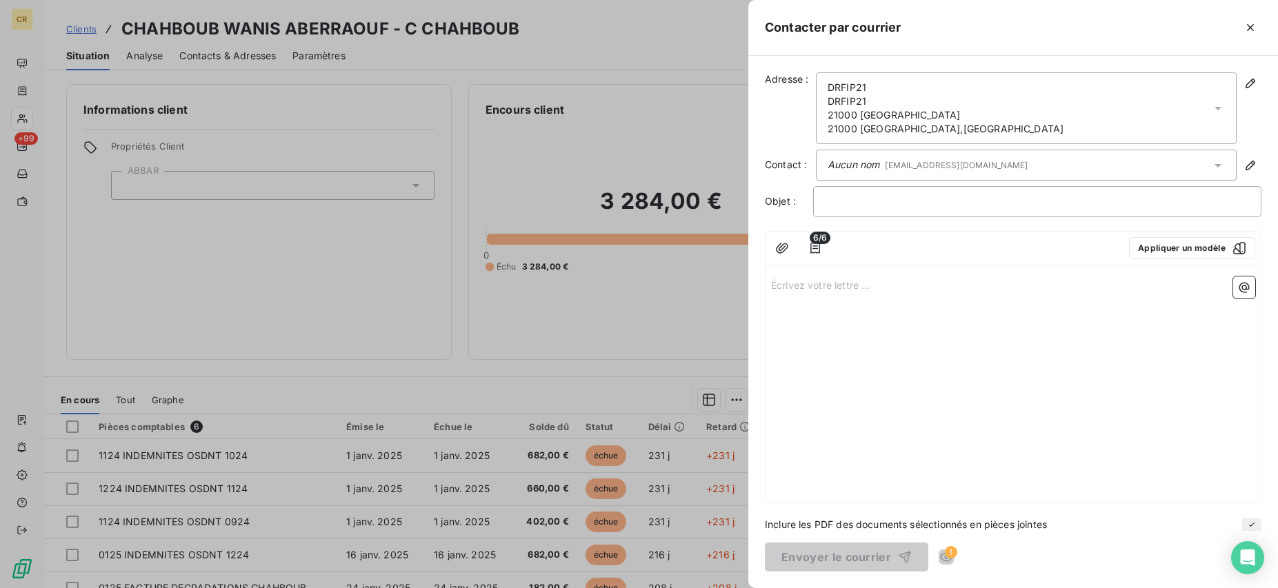
click at [1205, 260] on div "6/6 Appliquer un modèle" at bounding box center [1013, 249] width 495 height 34
click at [1205, 252] on button "Appliquer un modèle" at bounding box center [1192, 248] width 126 height 22
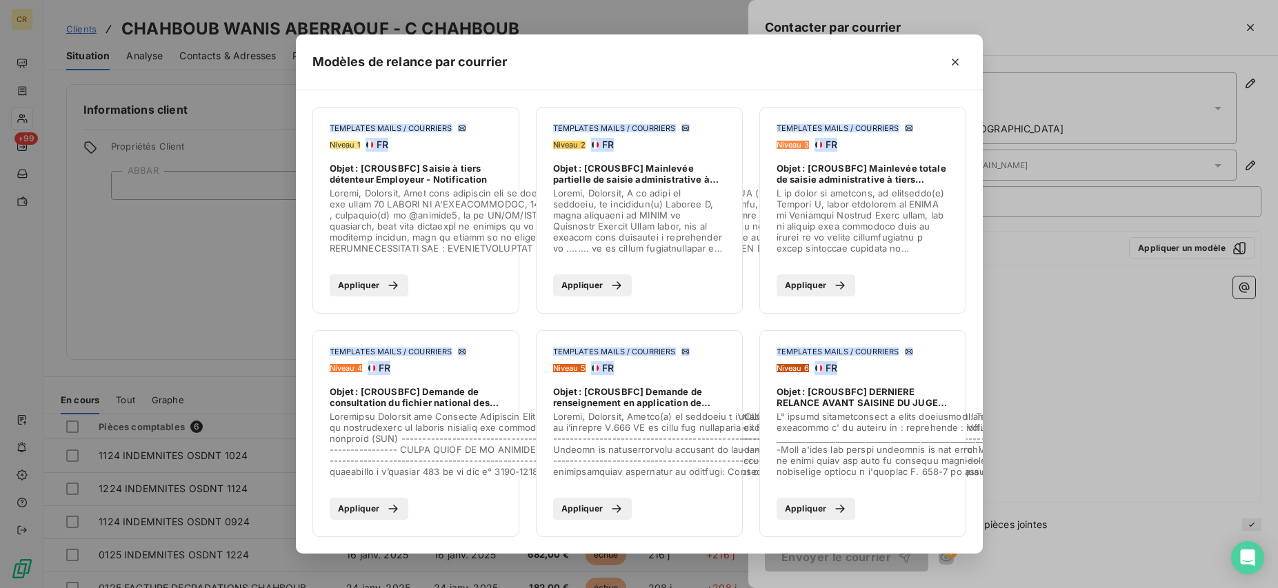
click at [595, 286] on button "Appliquer" at bounding box center [592, 285] width 79 height 22
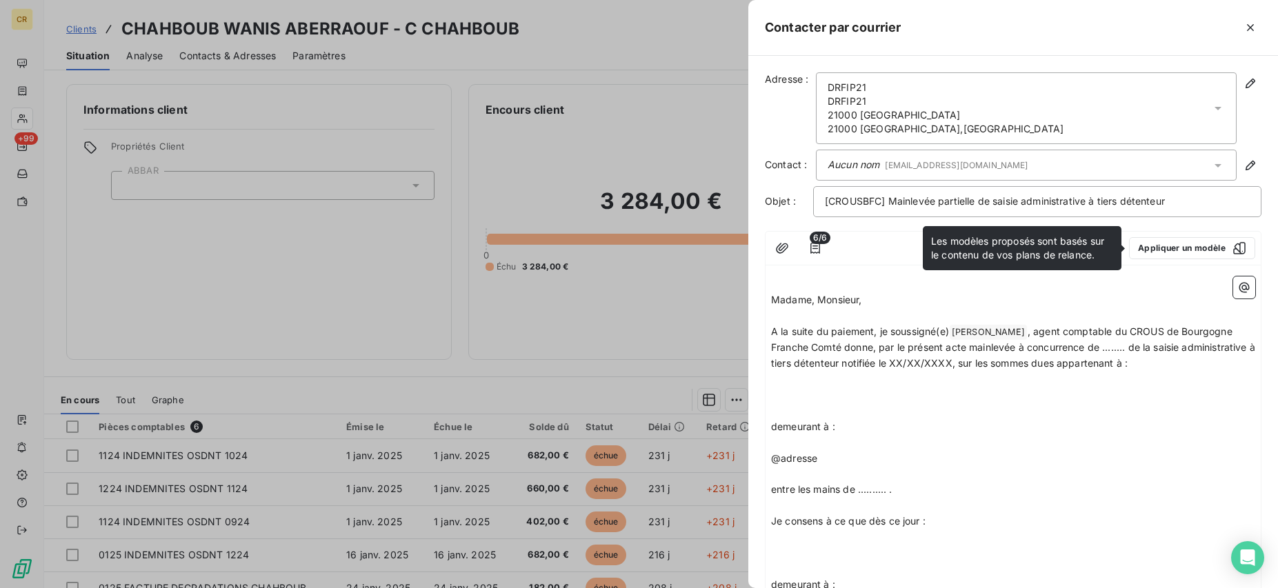
click at [1112, 414] on p "﻿" at bounding box center [1013, 411] width 484 height 16
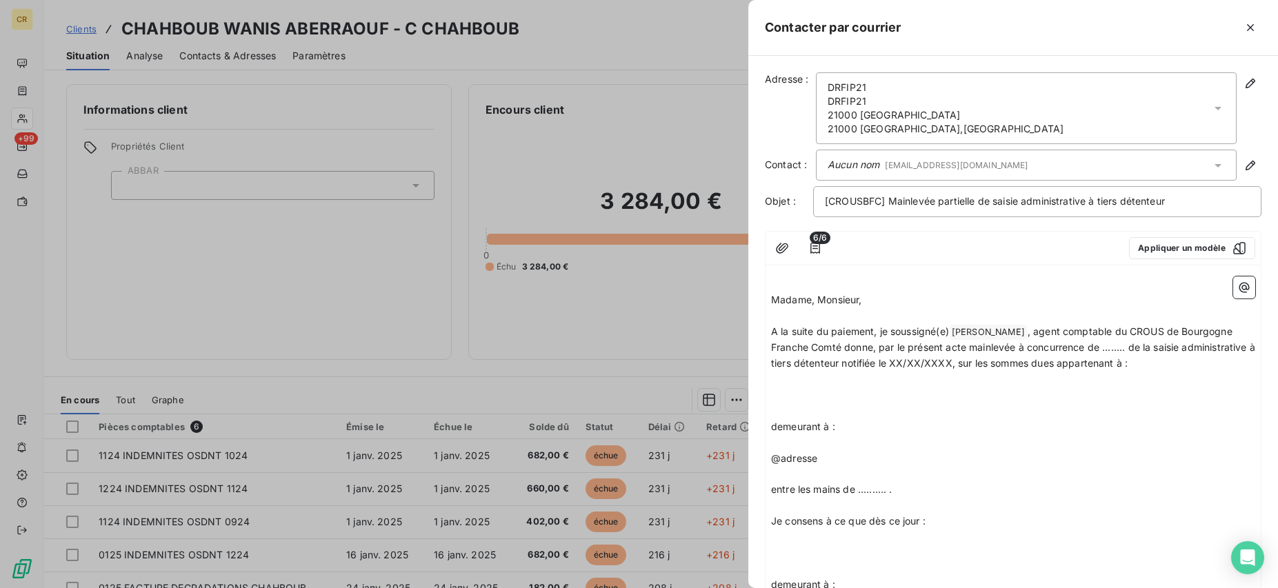
scroll to position [301, 0]
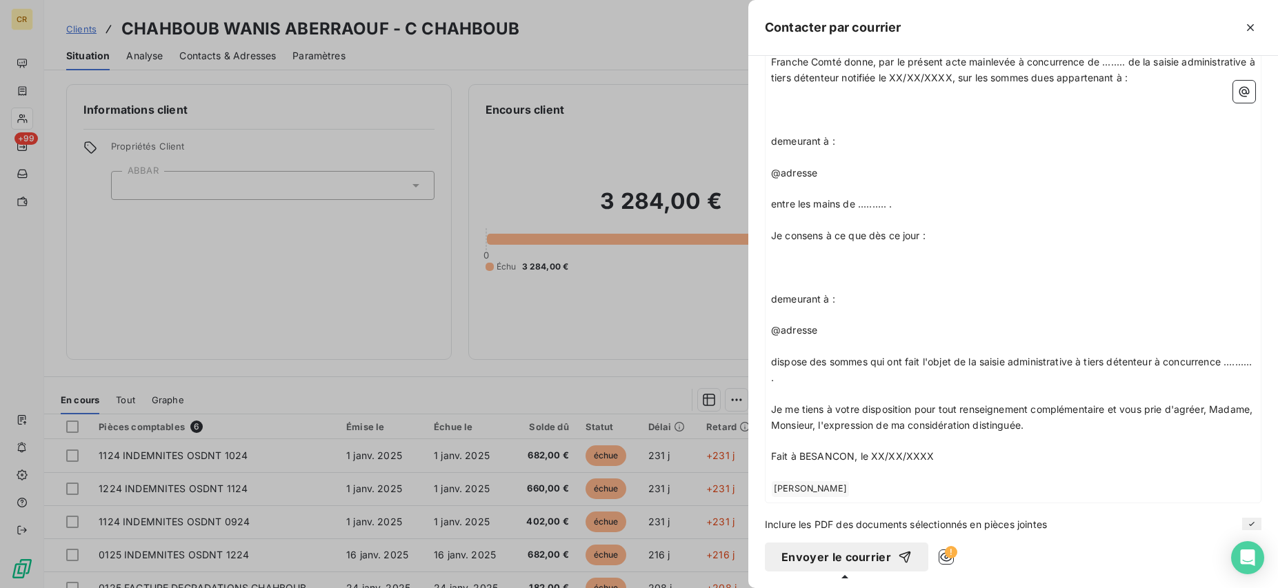
click at [909, 561] on button "Envoyer le courrier" at bounding box center [846, 557] width 163 height 29
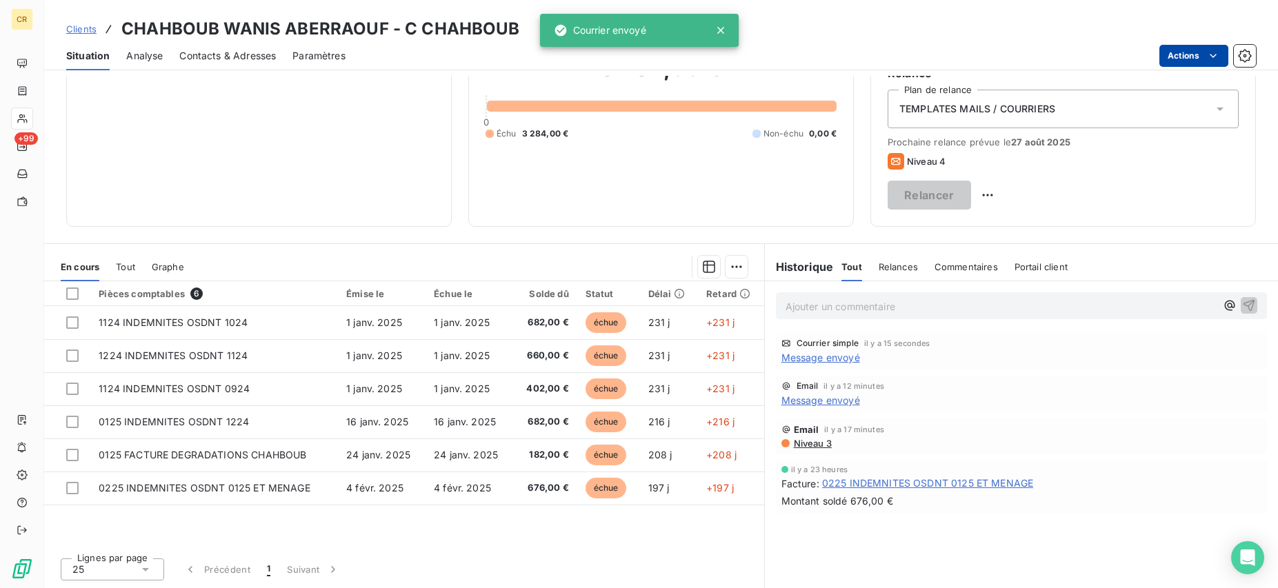
scroll to position [0, 0]
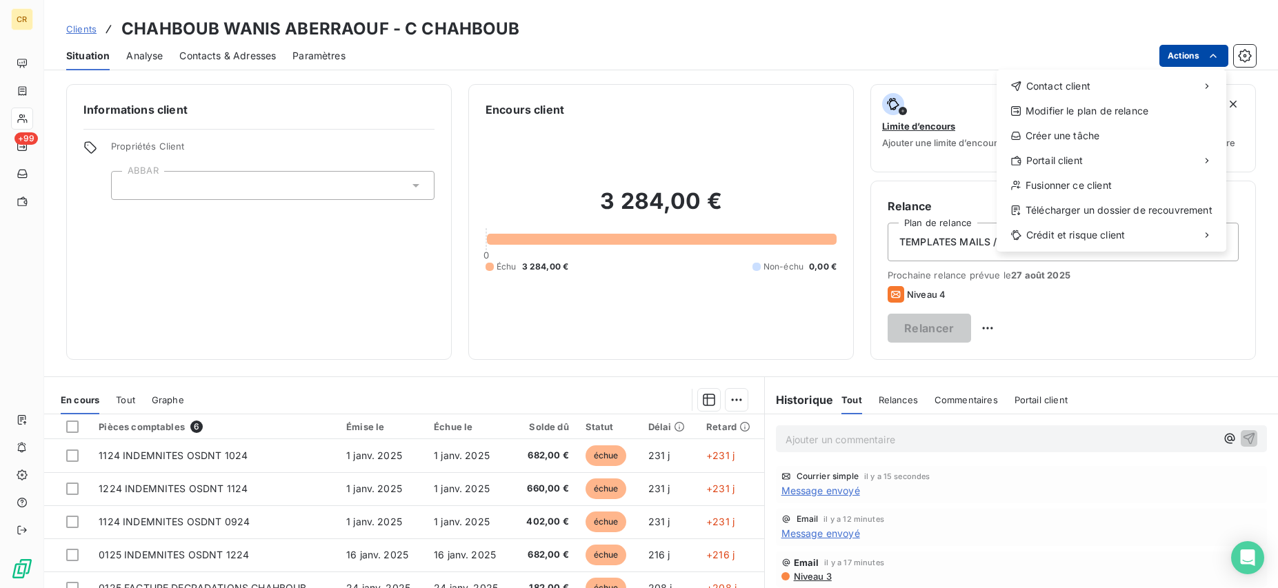
click at [1223, 51] on html "CR +99 Clients CHAHBOUB WANIS ABERRAOUF - C CHAHBOUB Situation Analyse Contacts…" at bounding box center [639, 294] width 1278 height 588
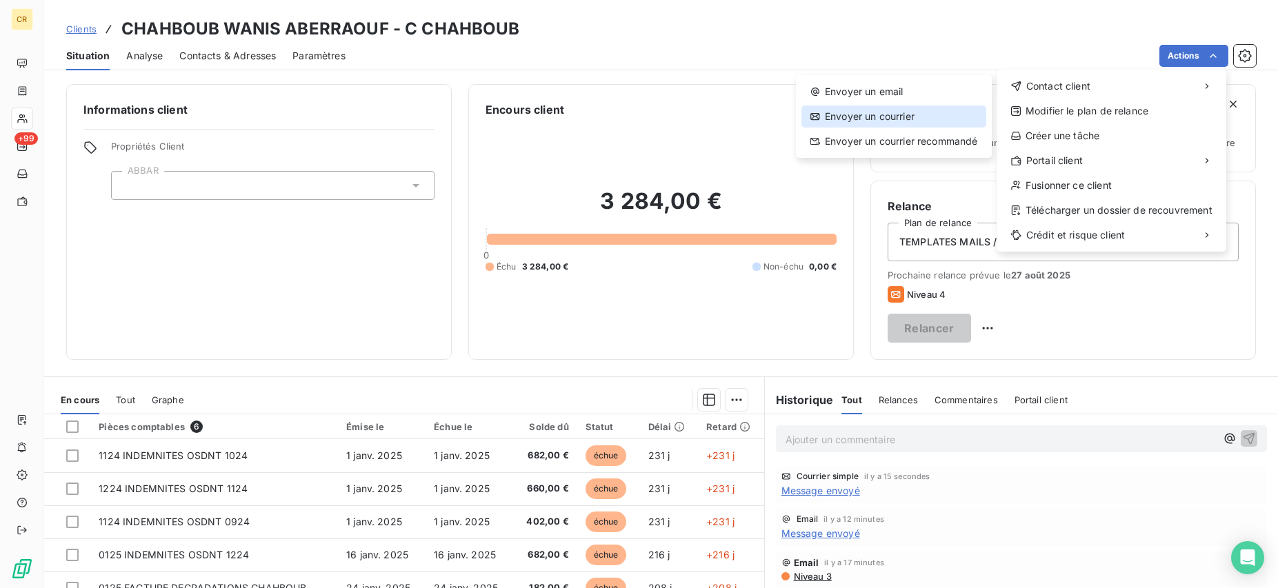
click at [916, 116] on div "Envoyer un courrier" at bounding box center [893, 117] width 185 height 22
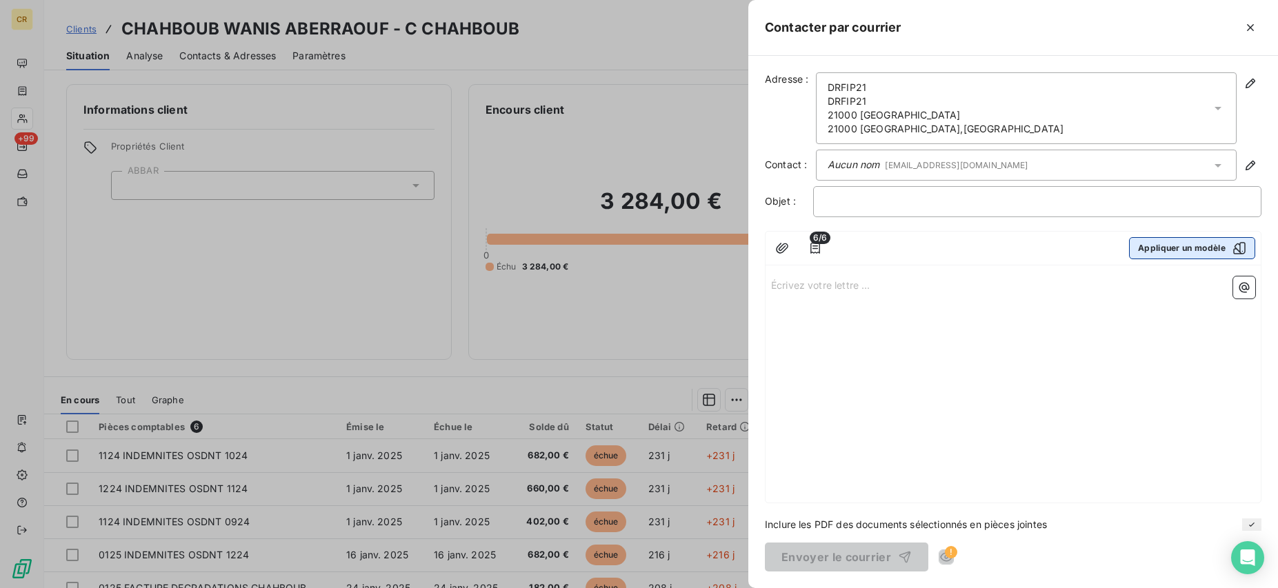
click at [1206, 249] on button "Appliquer un modèle" at bounding box center [1192, 248] width 126 height 22
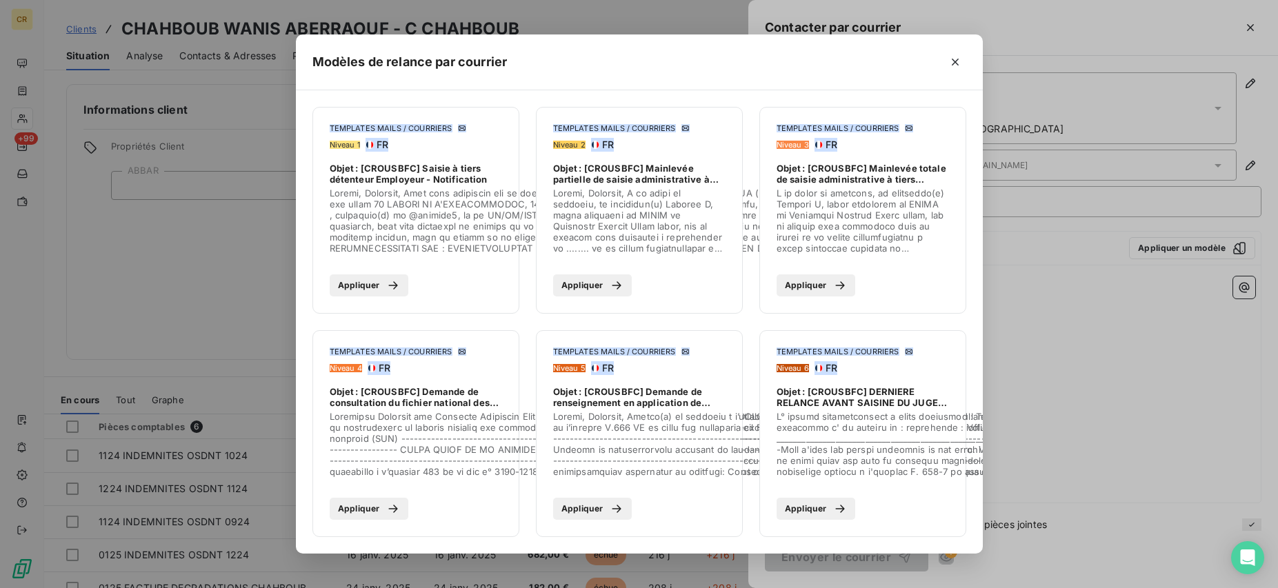
click at [807, 292] on button "Appliquer" at bounding box center [816, 285] width 79 height 22
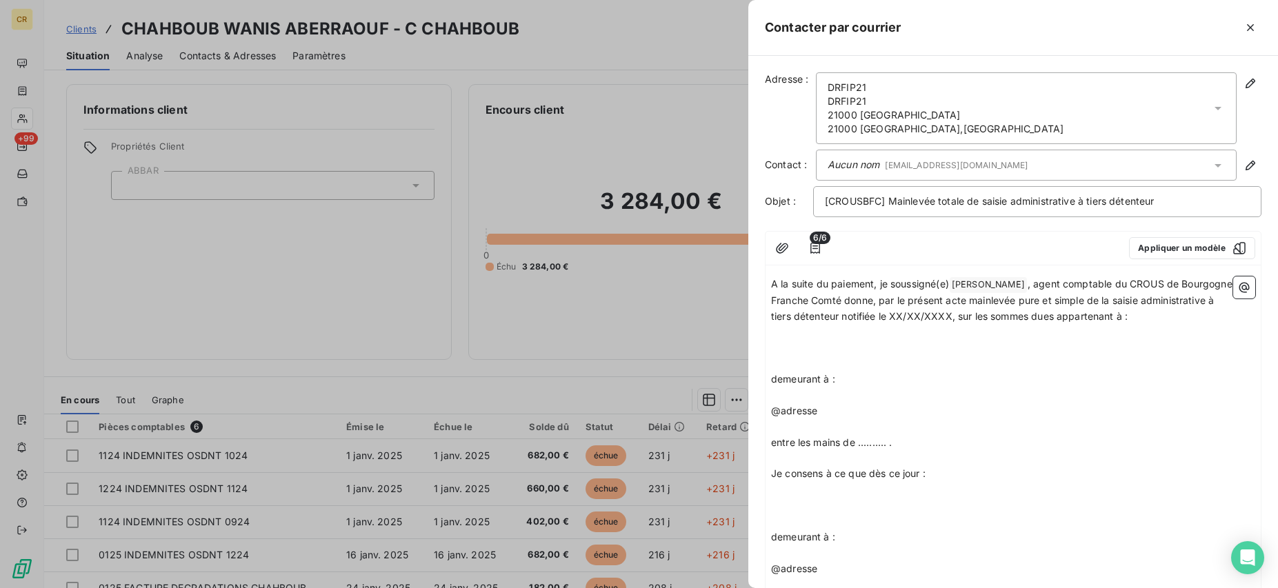
scroll to position [239, 0]
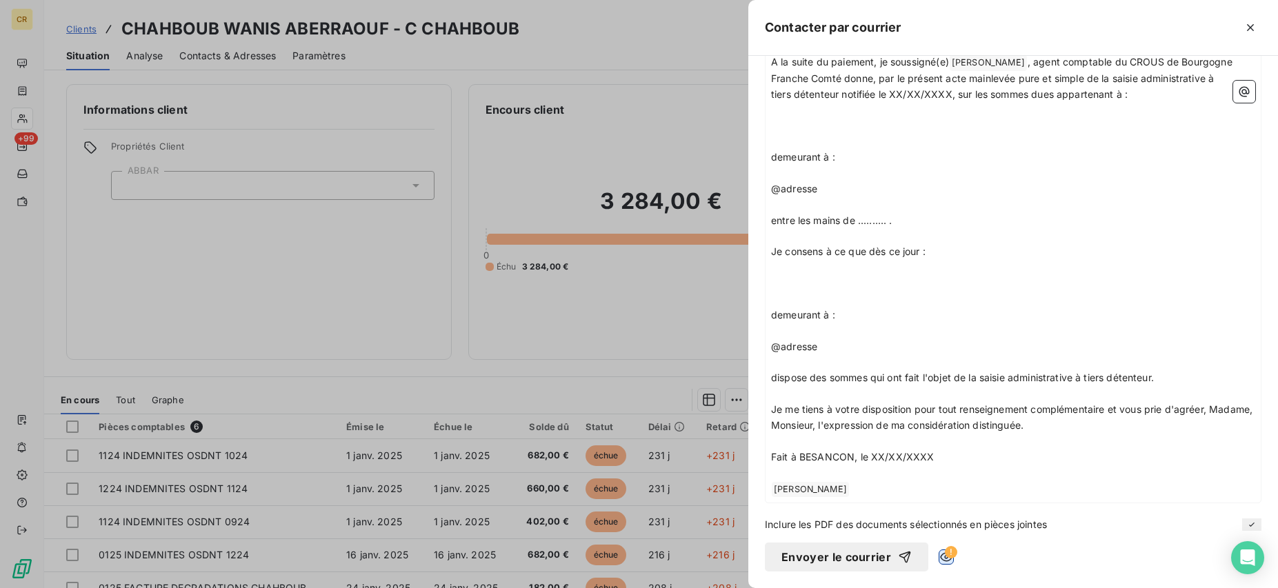
click at [953, 561] on icon "button" at bounding box center [946, 557] width 14 height 14
click at [952, 588] on div "Contacter par courrier Adresse : DRFIP21 DRFIP21 [GEOGRAPHIC_DATA] , [GEOGRAPHI…" at bounding box center [639, 588] width 1278 height 0
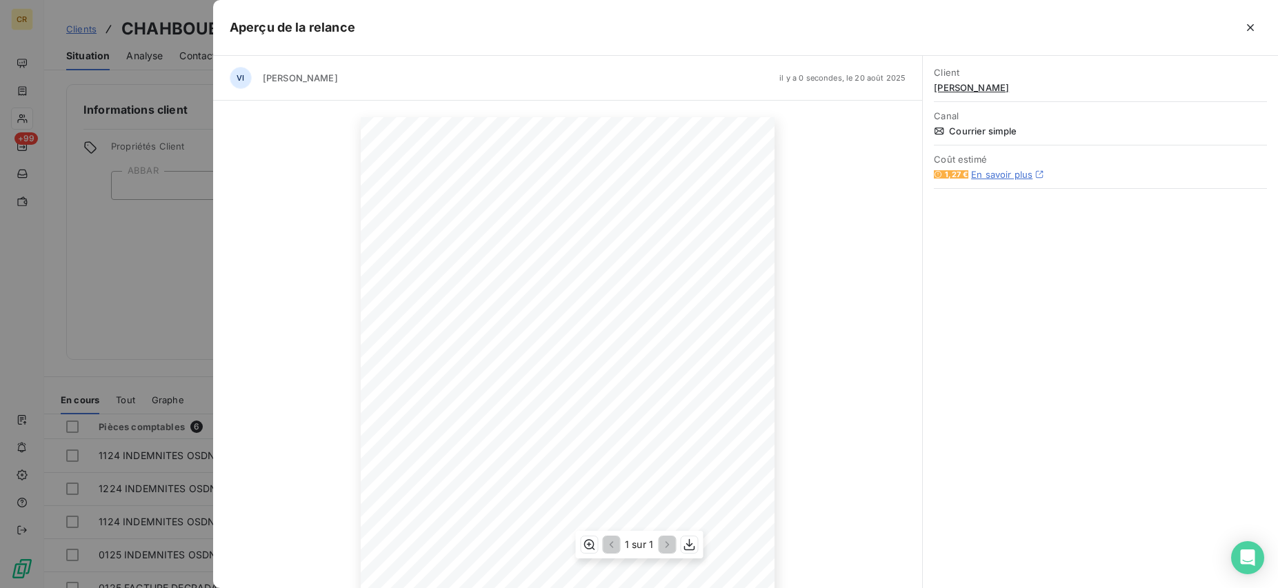
scroll to position [131, 0]
click at [690, 548] on icon "button" at bounding box center [689, 545] width 14 height 14
